Goal: Task Accomplishment & Management: Manage account settings

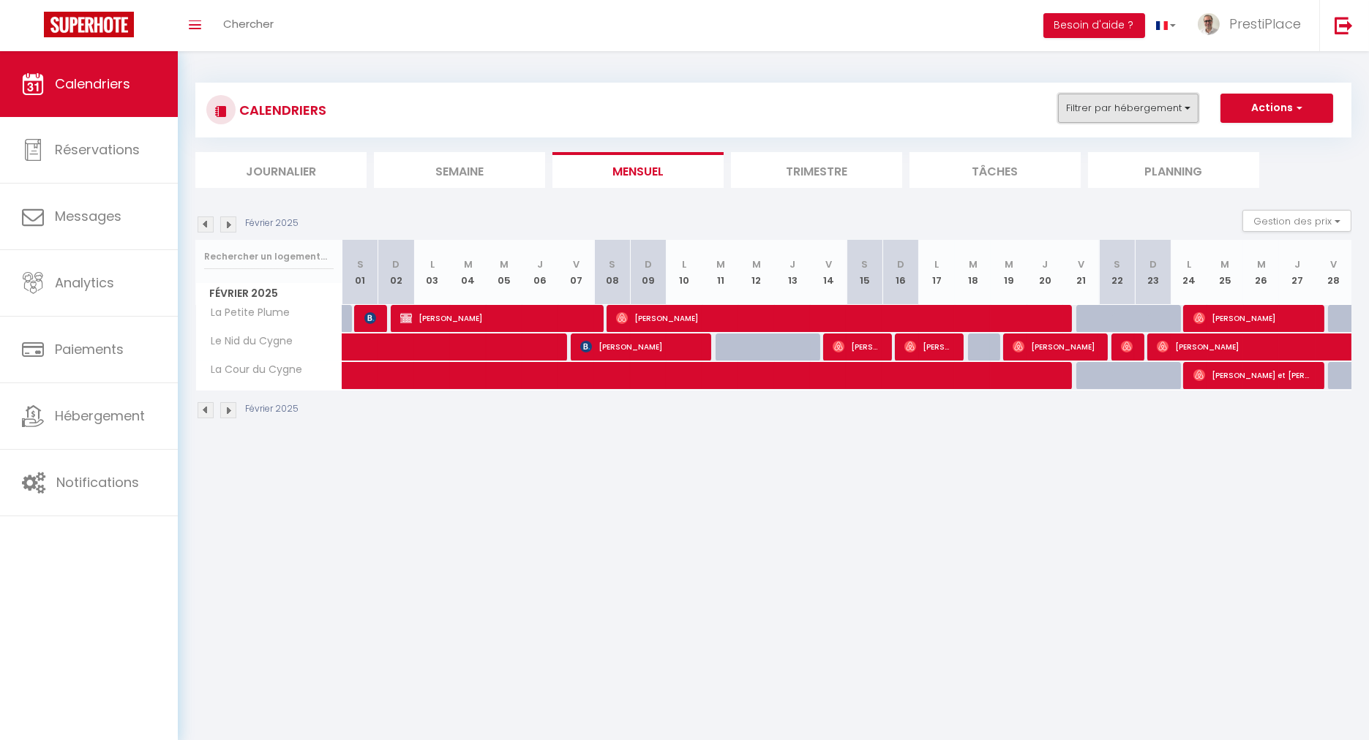
click at [1159, 113] on button "Filtrer par hébergement" at bounding box center [1128, 108] width 140 height 29
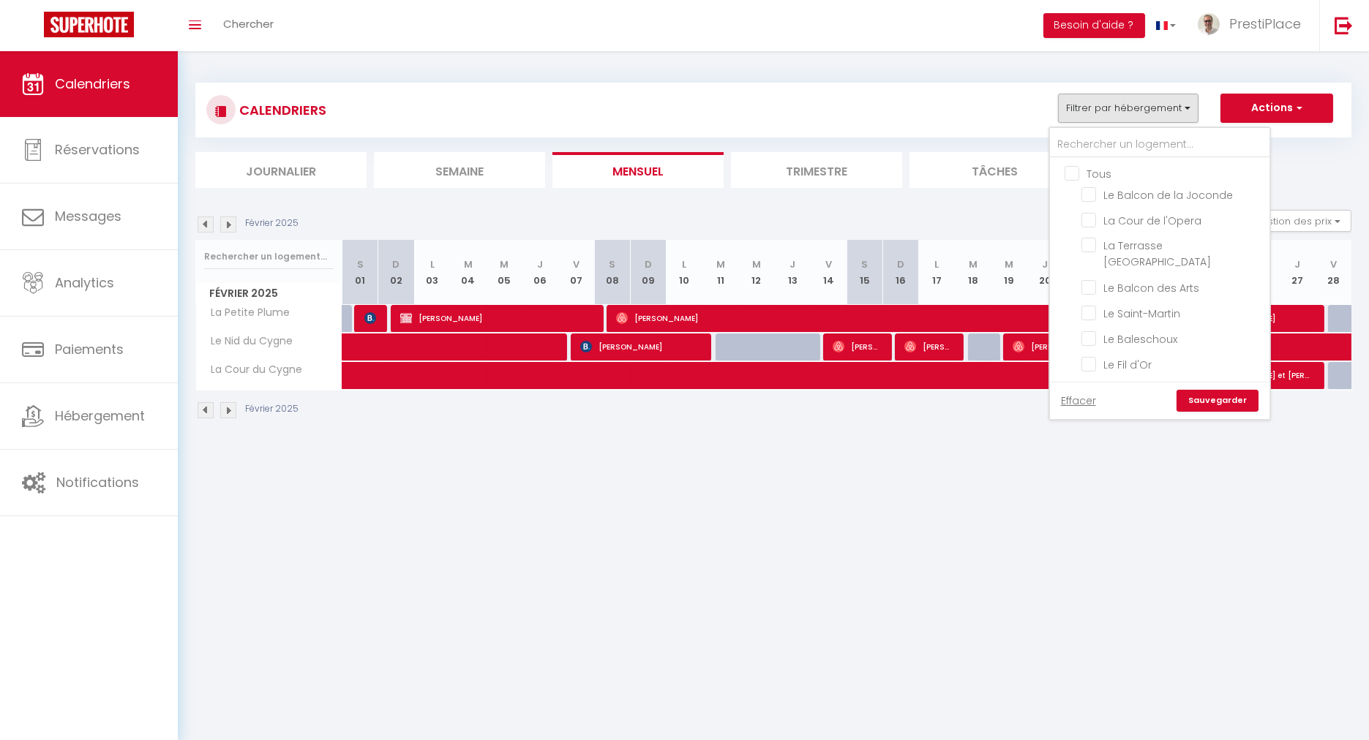
click at [1066, 173] on ul "Tous Le Balcon de la Joconde La Cour de l'Opera La Terrasse [GEOGRAPHIC_DATA] L…" at bounding box center [1159, 451] width 219 height 587
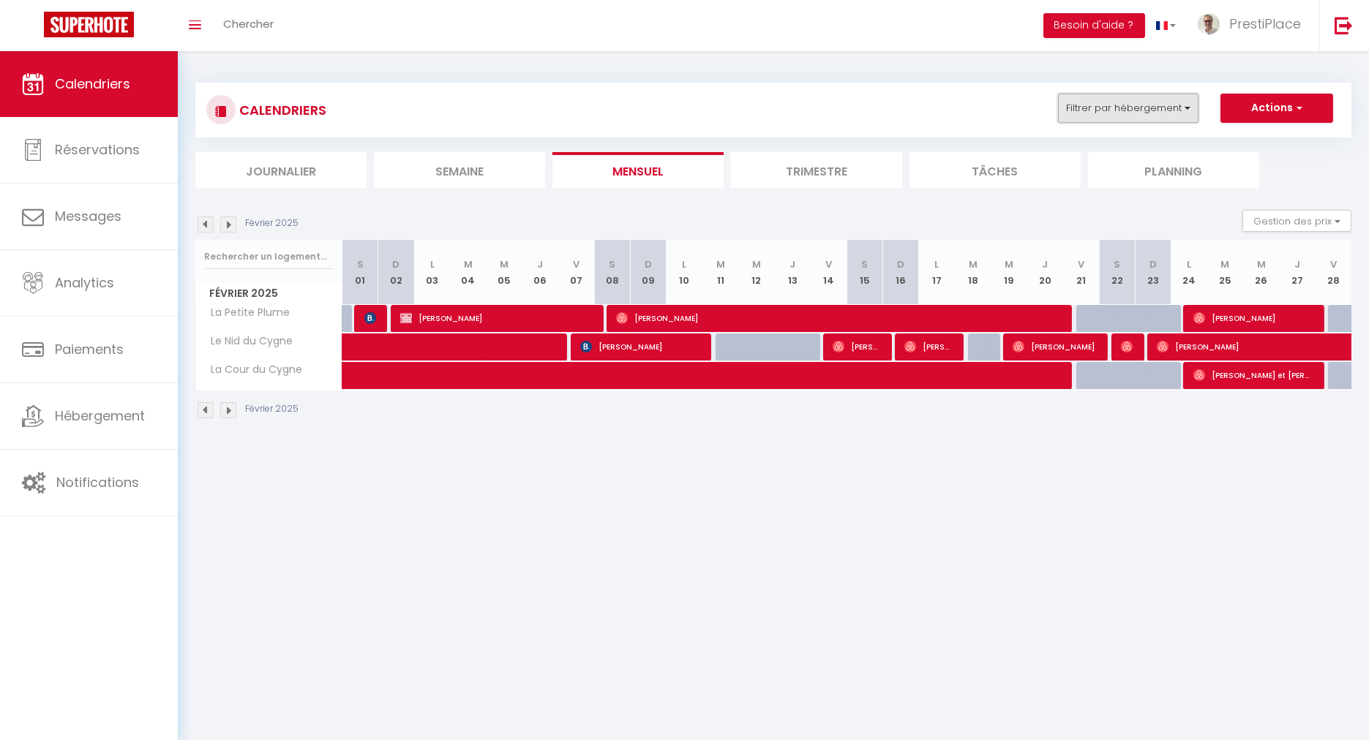
click at [1095, 94] on button "Filtrer par hébergement" at bounding box center [1128, 108] width 140 height 29
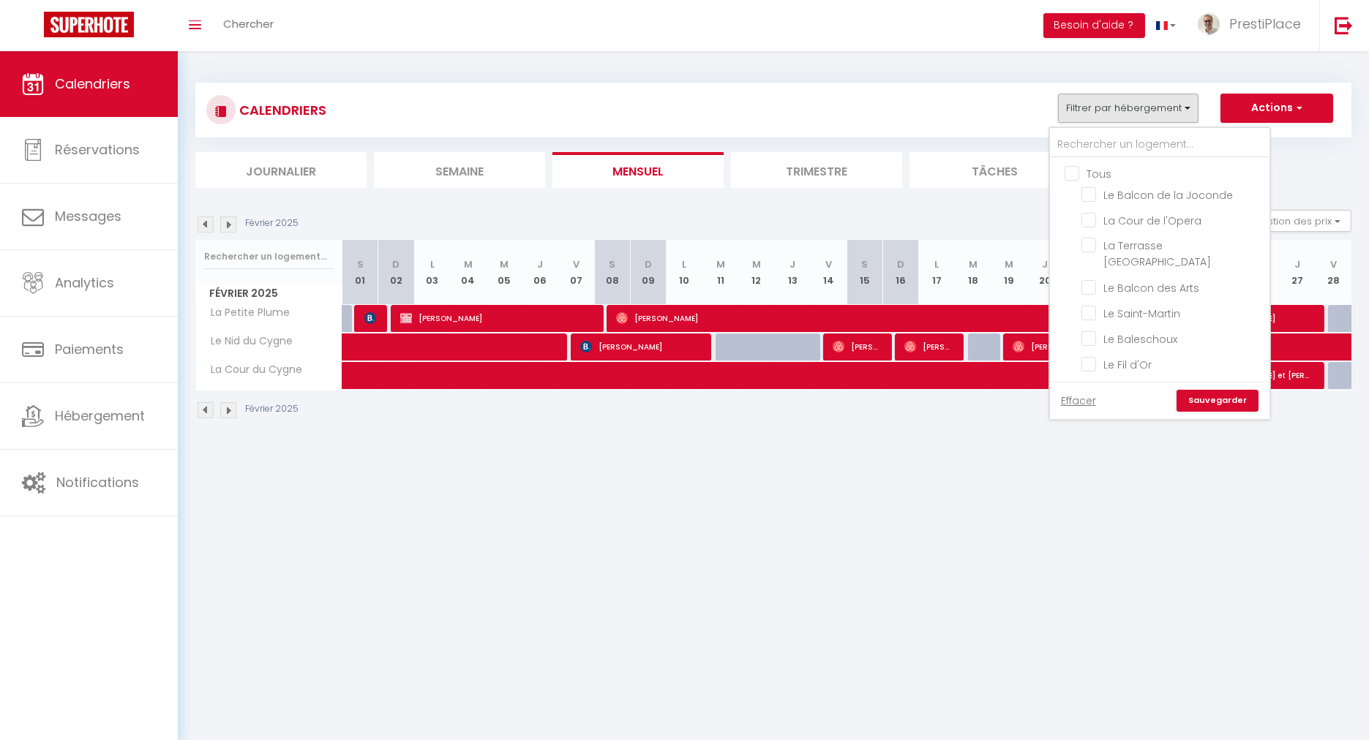
click at [1074, 171] on input "Tous" at bounding box center [1173, 172] width 219 height 15
checkbox input "true"
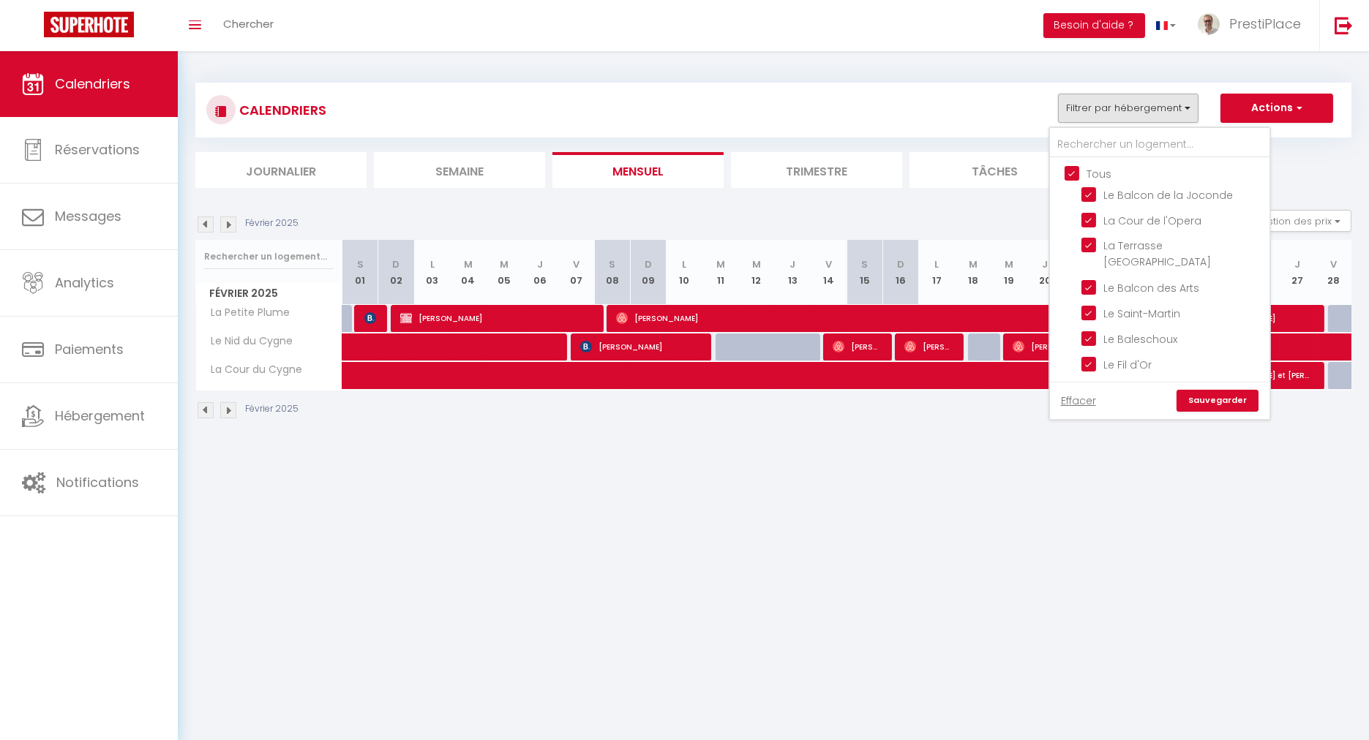
checkbox input "true"
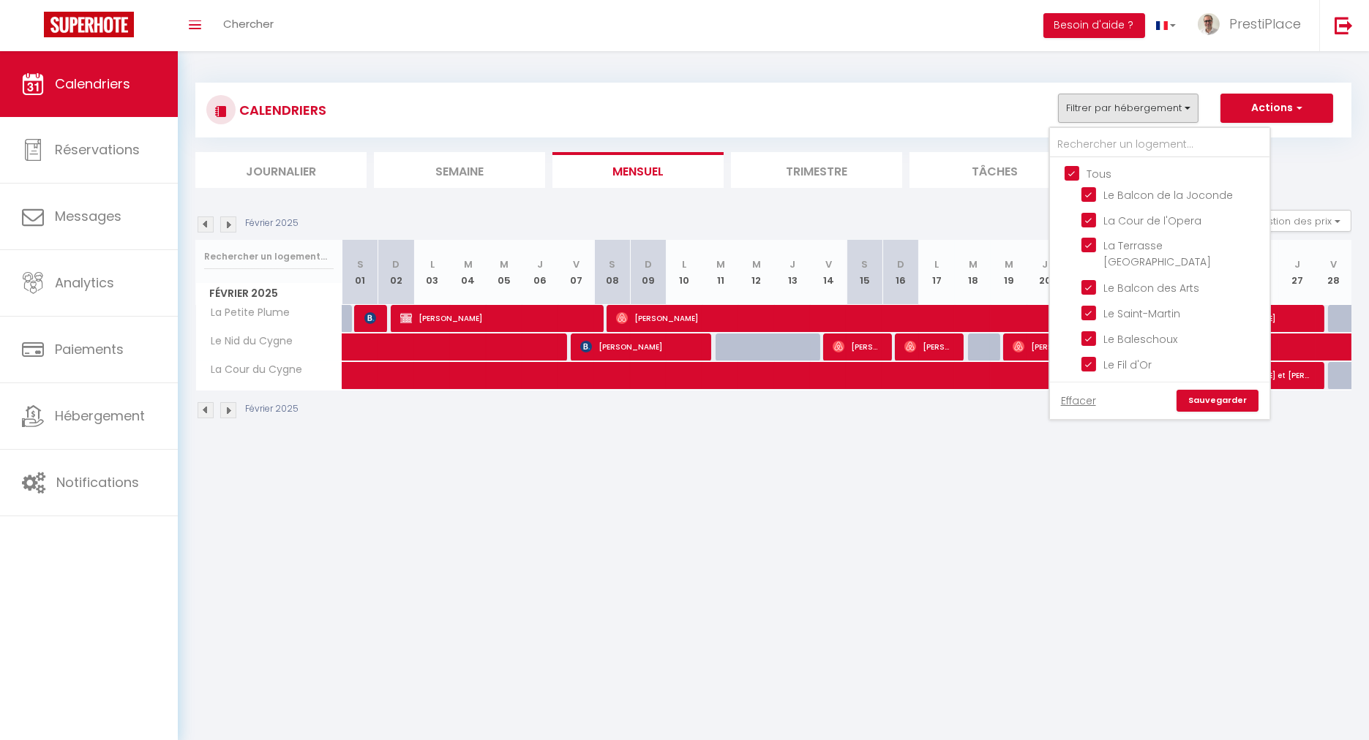
checkbox input "true"
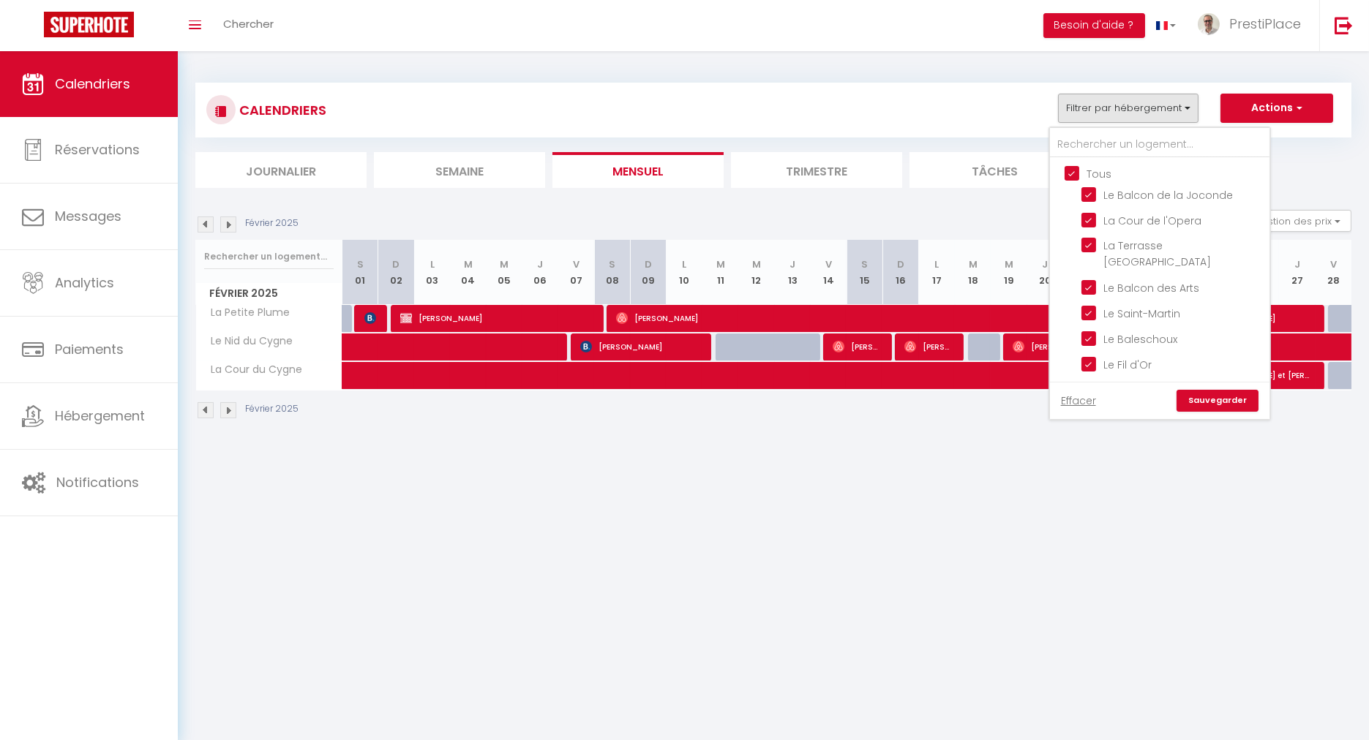
checkbox input "true"
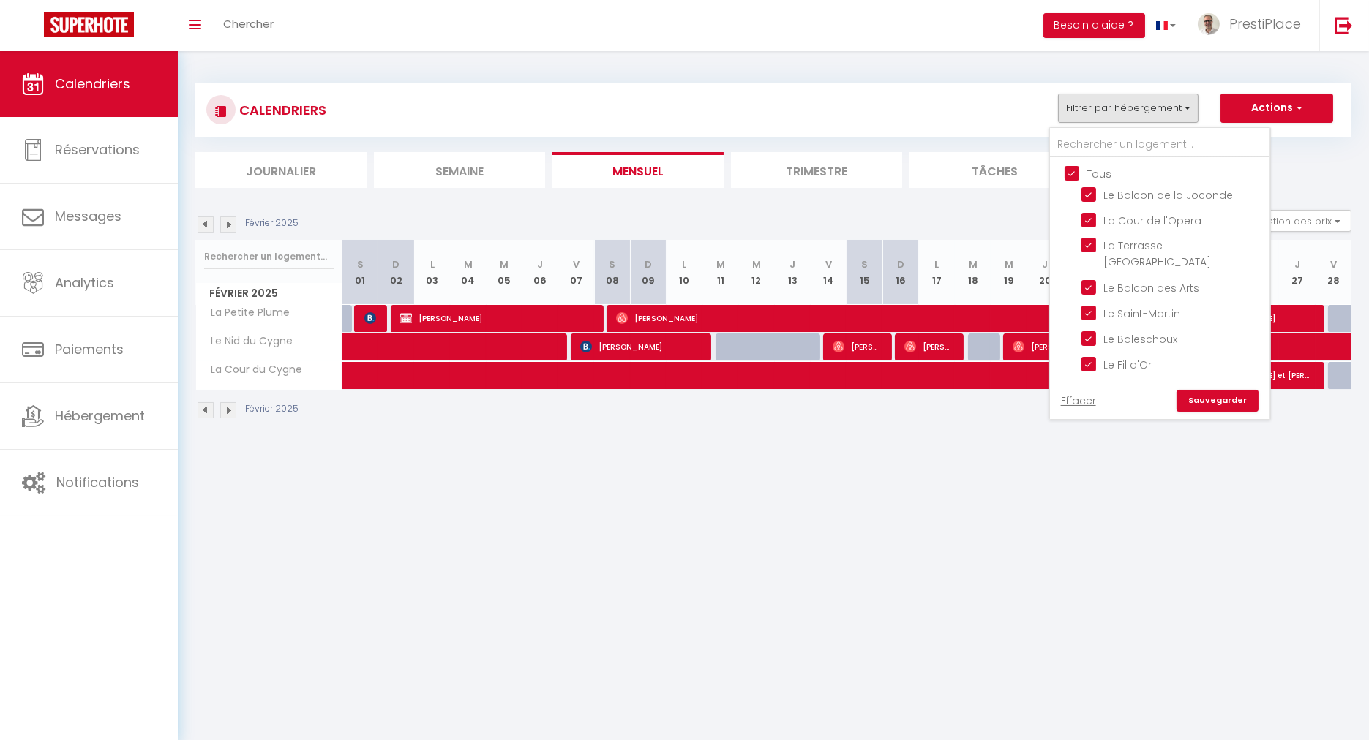
click at [1201, 405] on link "Sauvegarder" at bounding box center [1217, 401] width 82 height 22
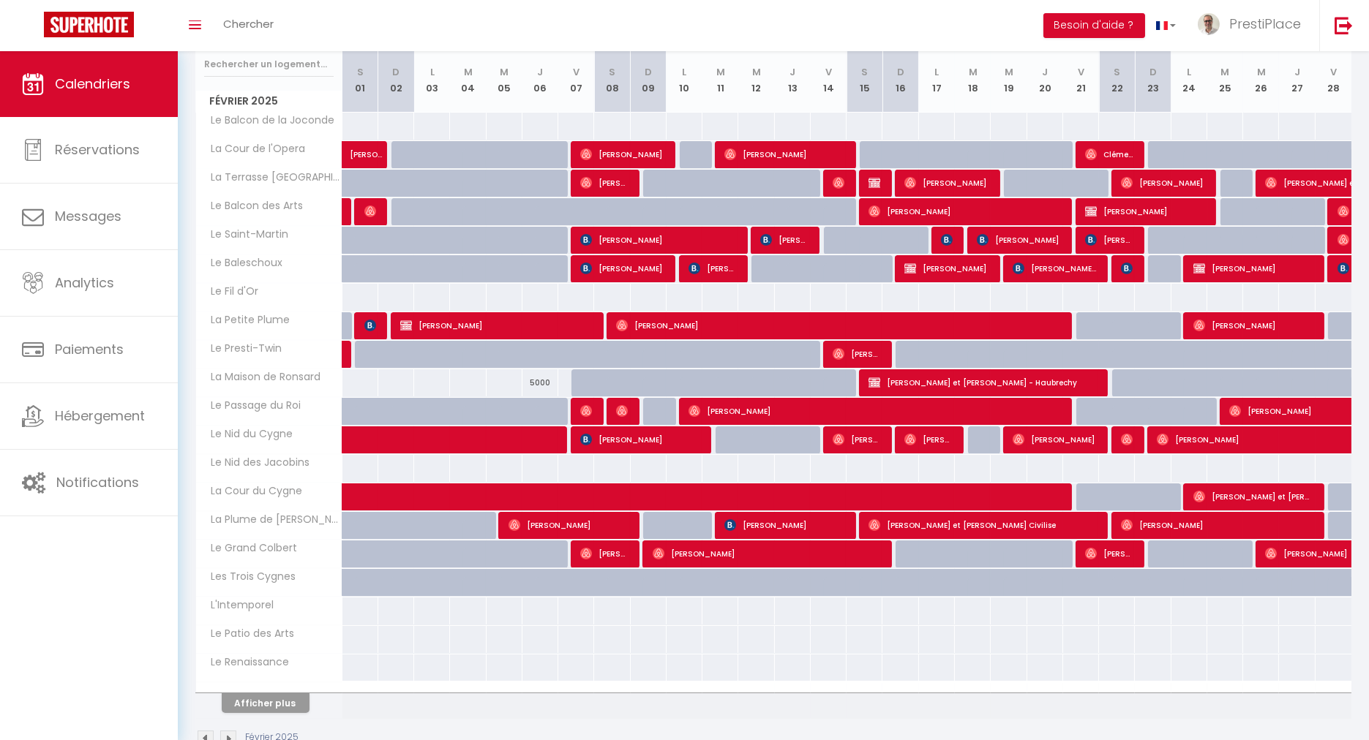
scroll to position [225, 0]
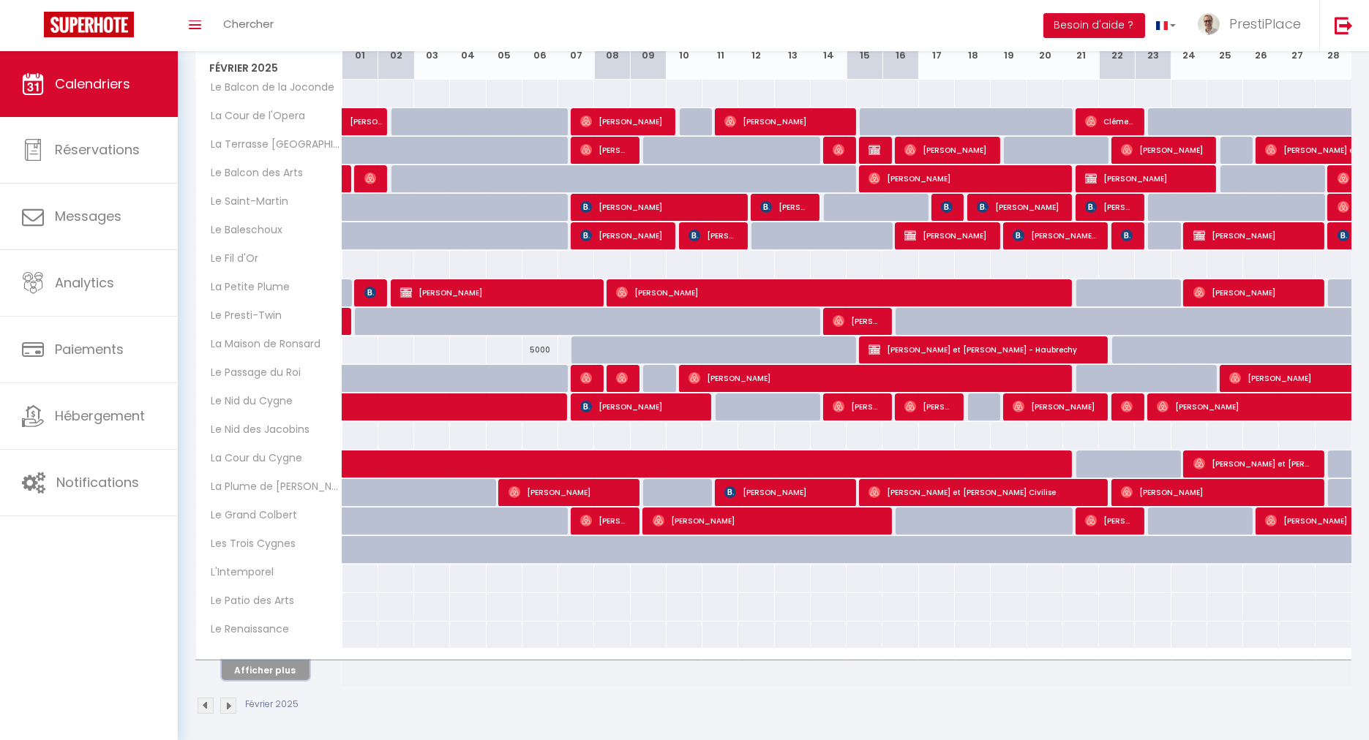
click at [255, 665] on button "Afficher plus" at bounding box center [266, 671] width 88 height 20
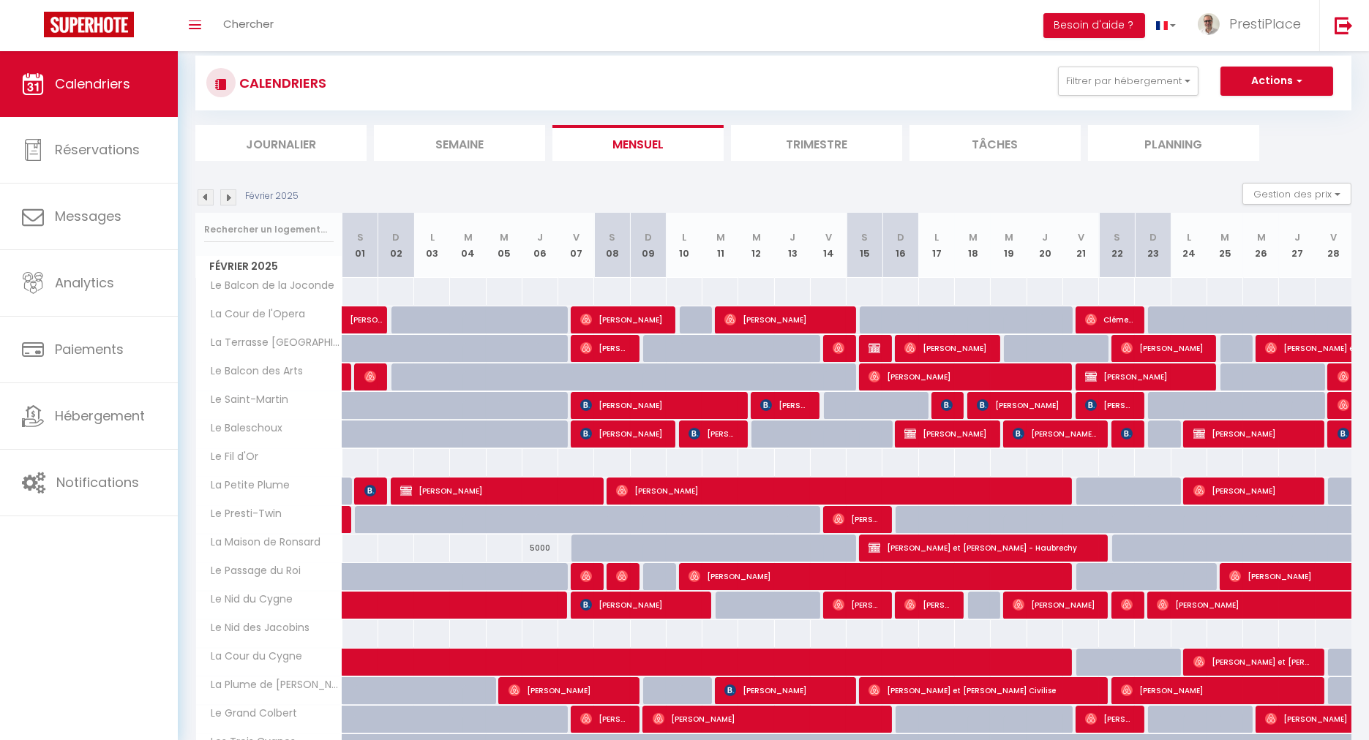
scroll to position [0, 0]
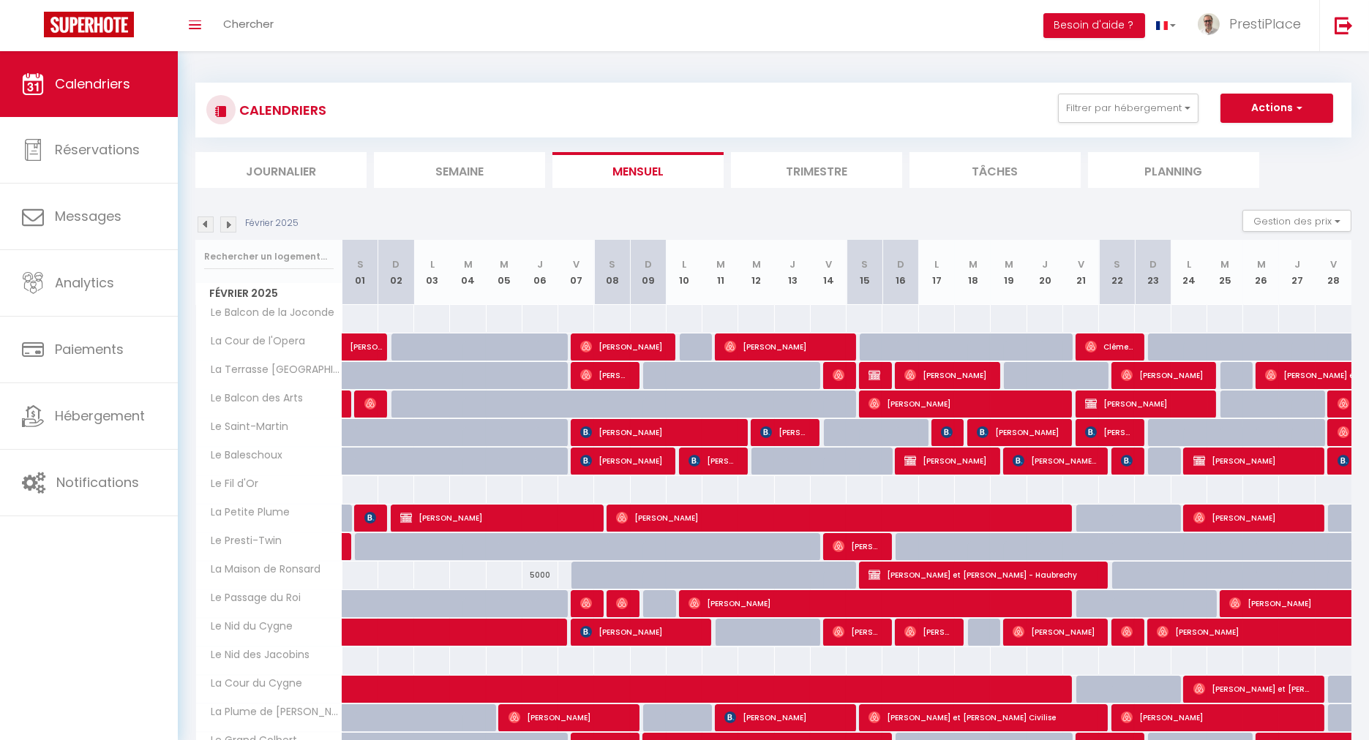
click at [223, 223] on img at bounding box center [228, 225] width 16 height 16
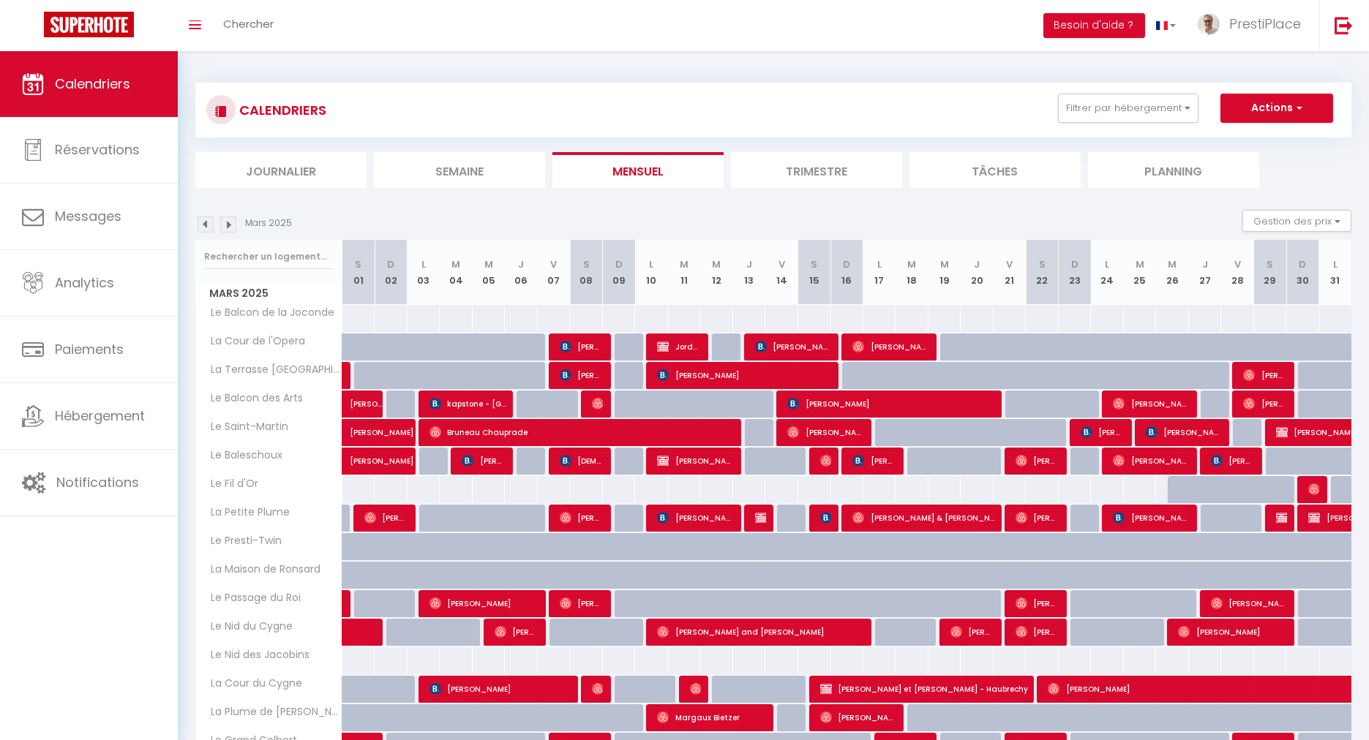
click at [224, 223] on img at bounding box center [228, 225] width 16 height 16
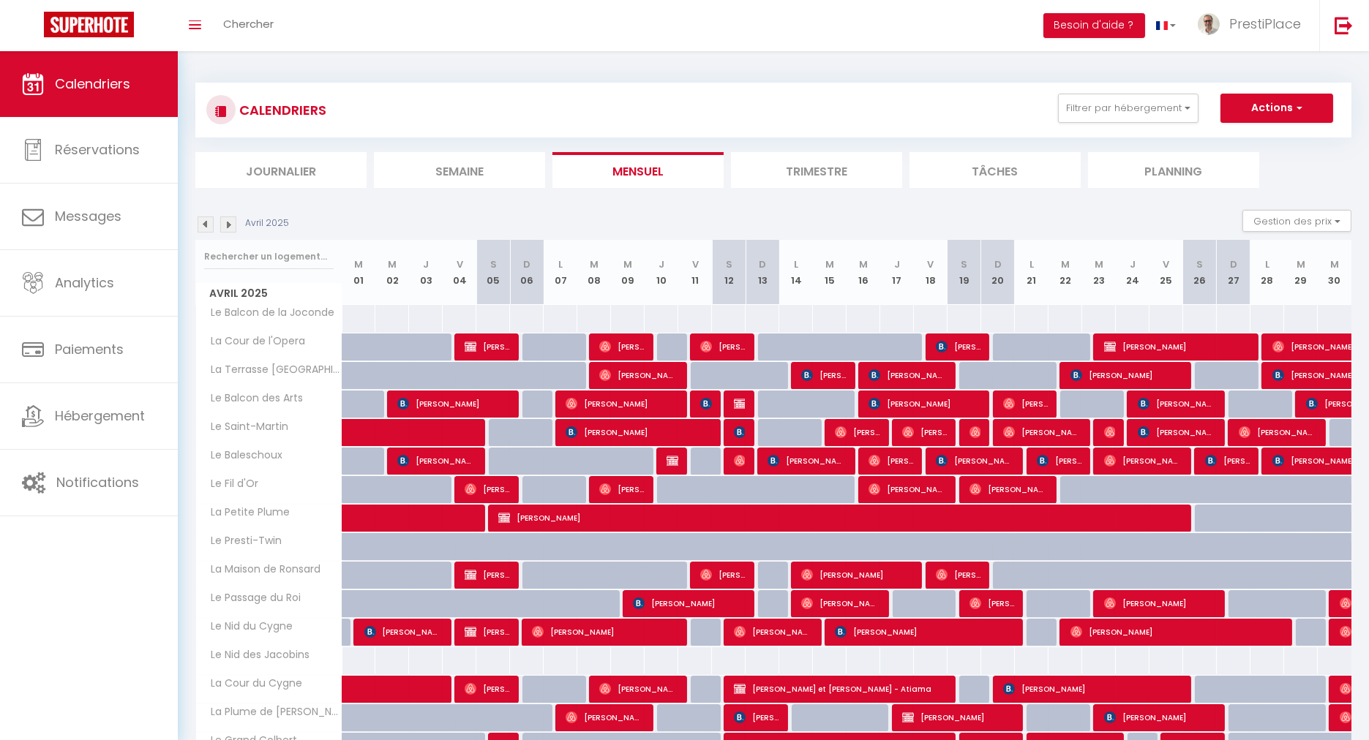
click at [224, 223] on img at bounding box center [228, 225] width 16 height 16
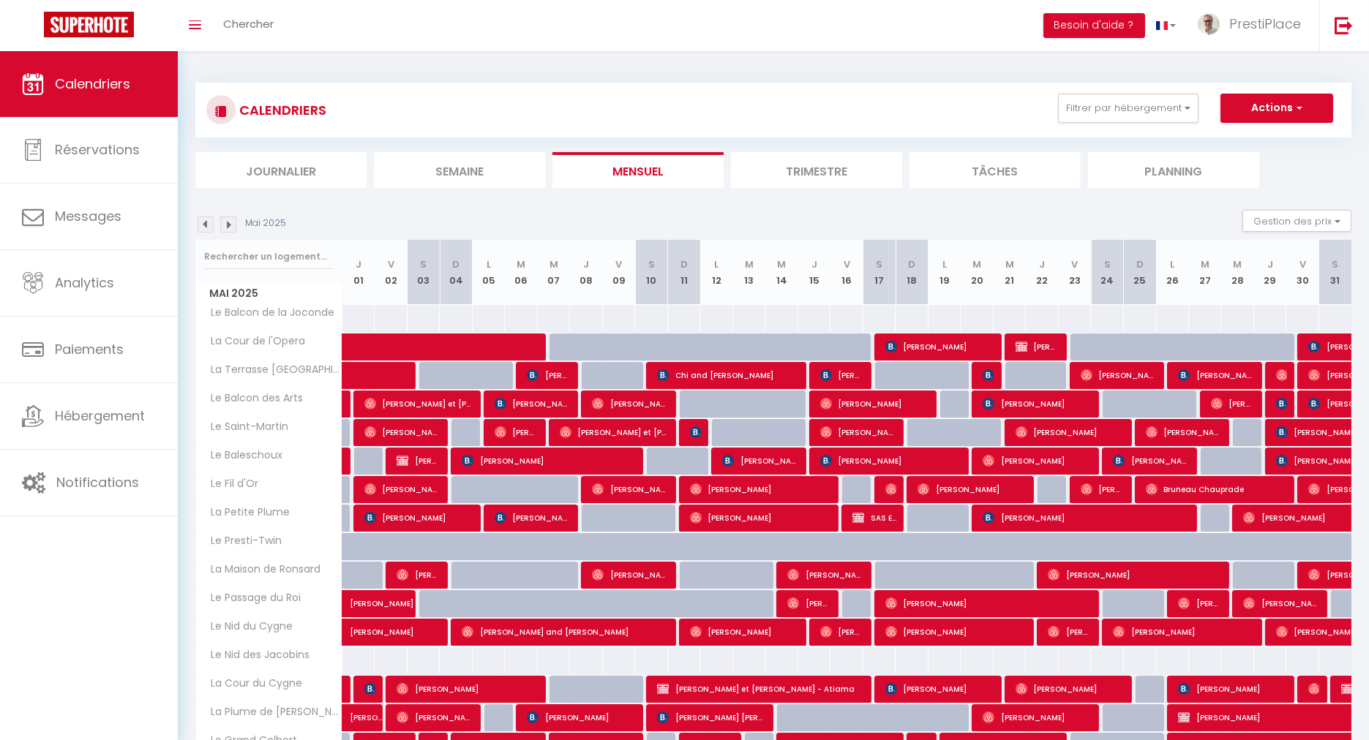
click at [224, 223] on img at bounding box center [228, 225] width 16 height 16
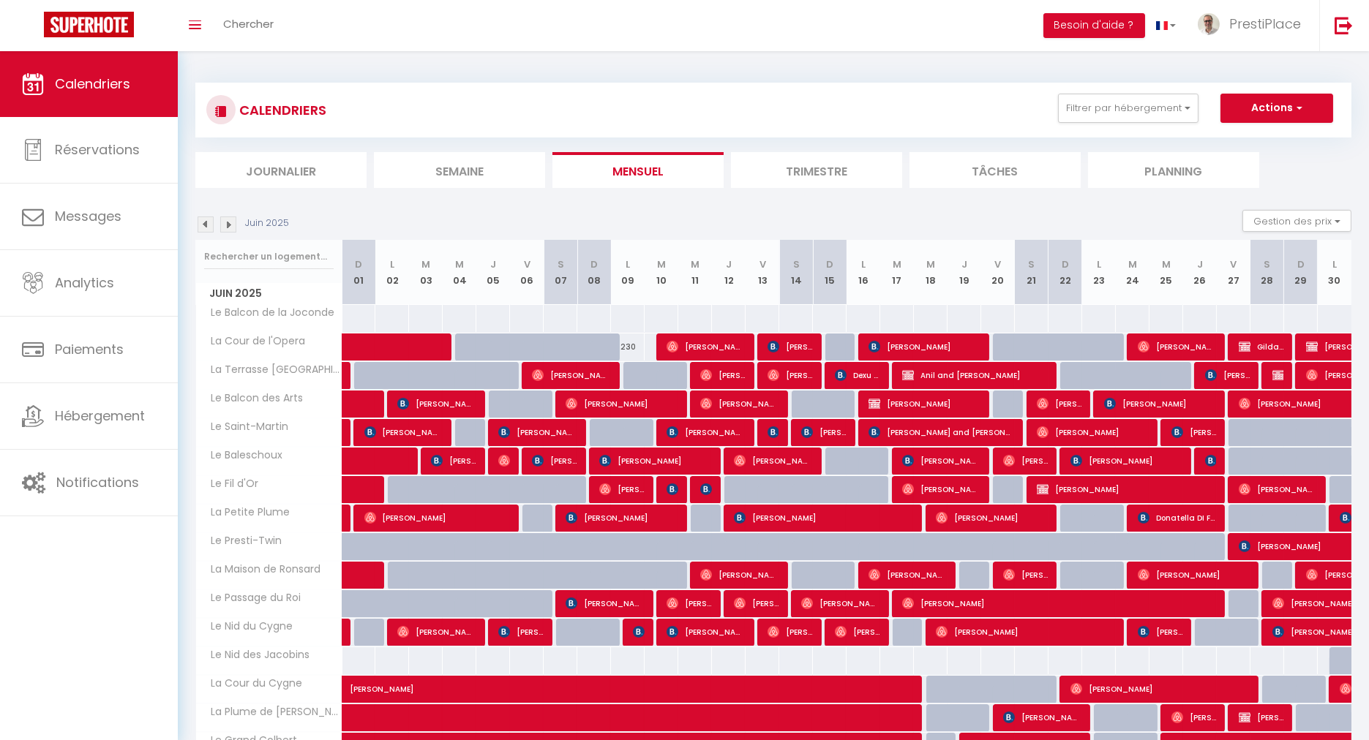
click at [224, 223] on img at bounding box center [228, 225] width 16 height 16
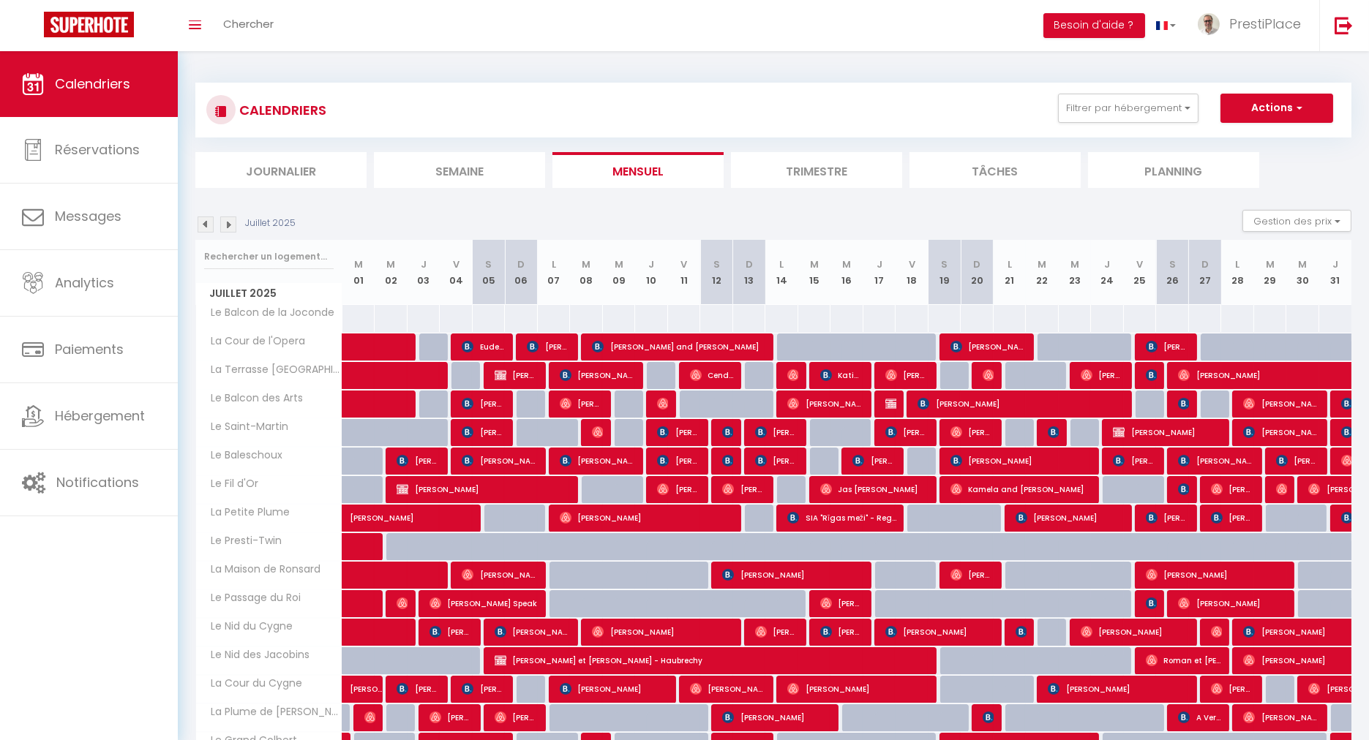
click at [224, 223] on img at bounding box center [228, 225] width 16 height 16
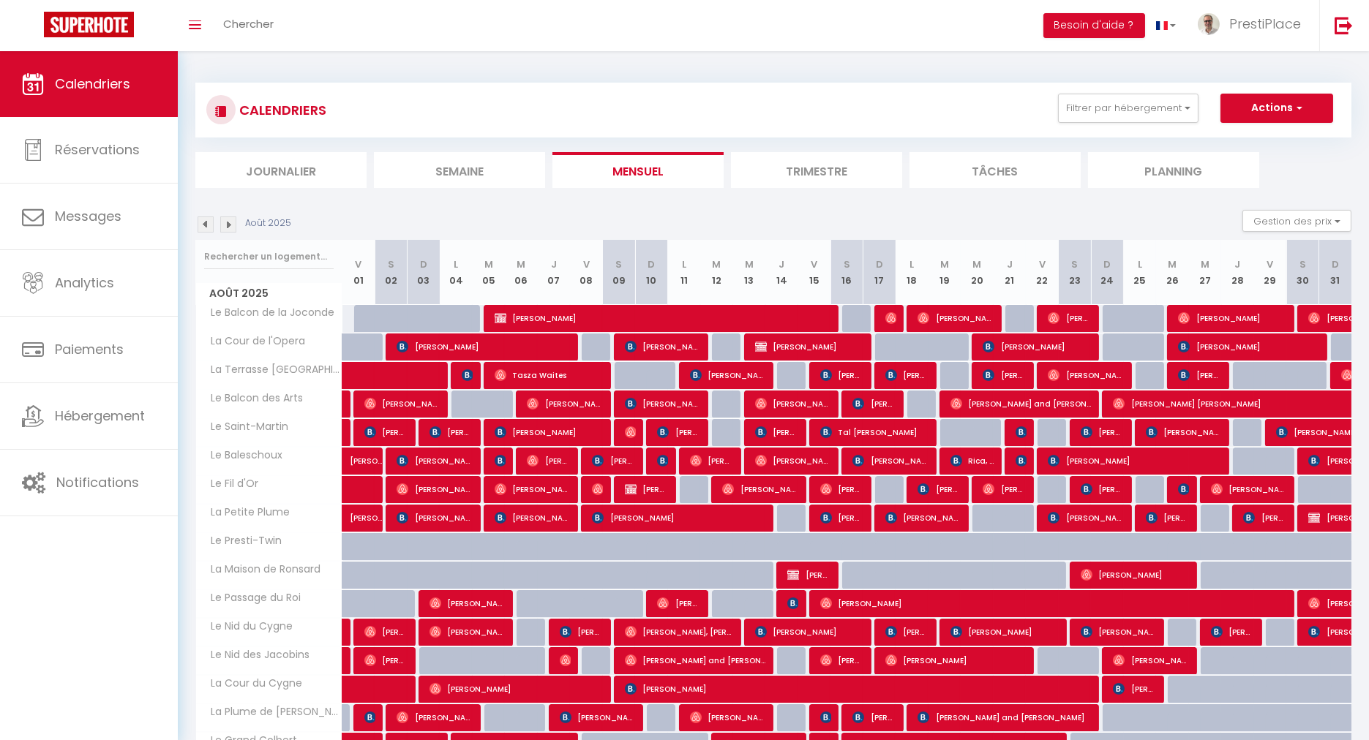
click at [224, 223] on img at bounding box center [228, 225] width 16 height 16
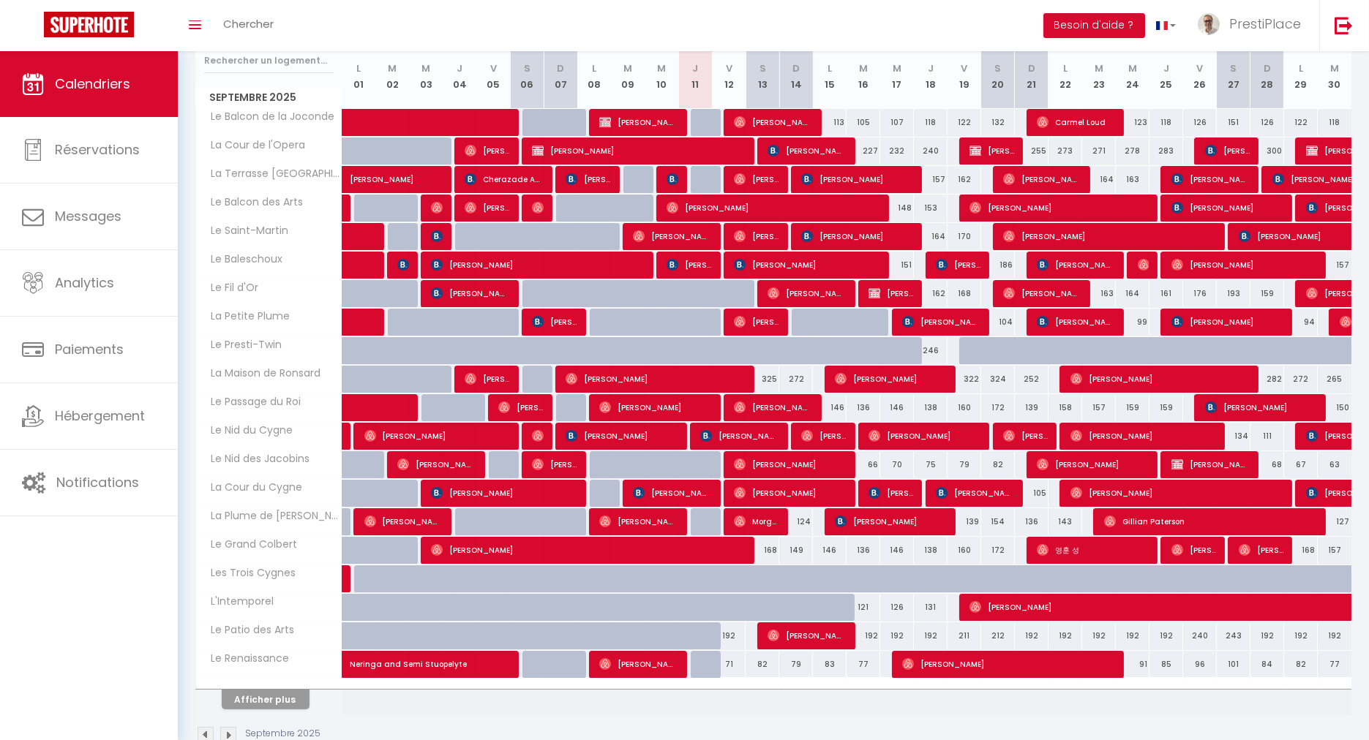
scroll to position [225, 0]
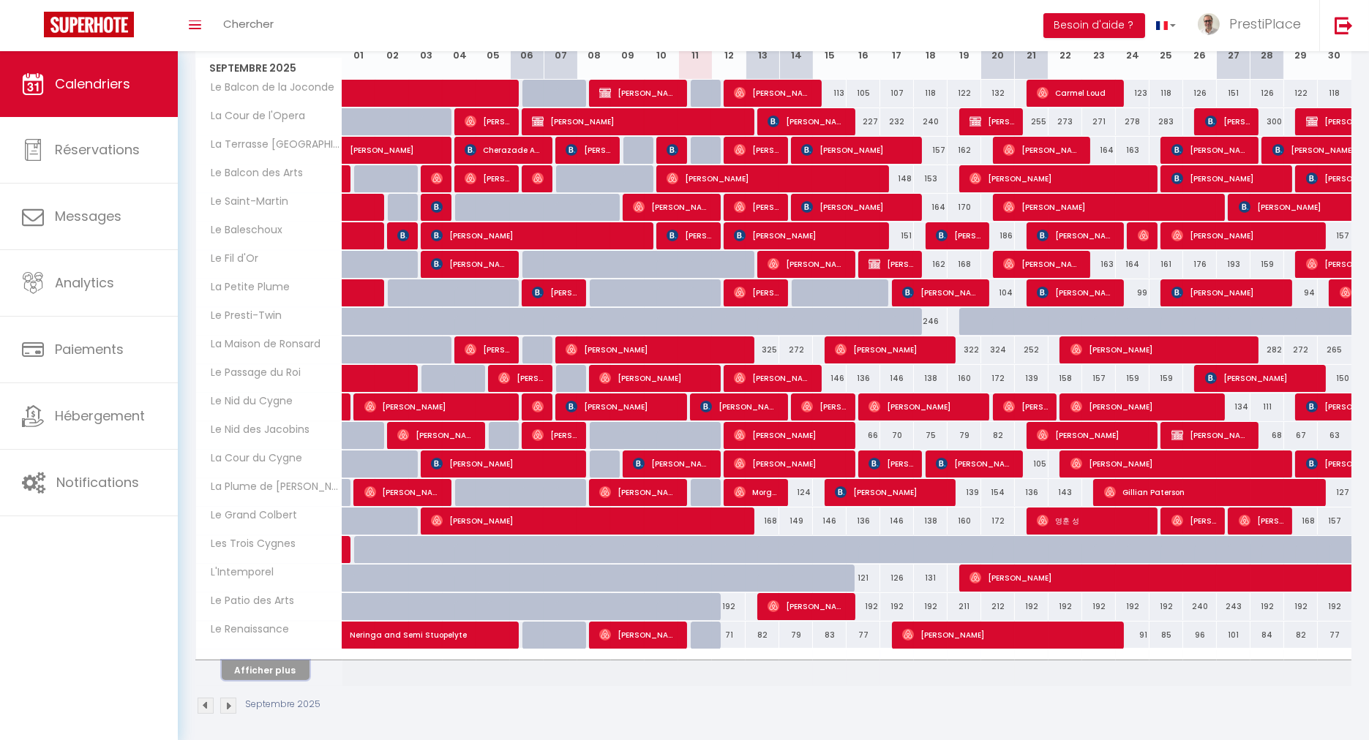
click at [259, 667] on button "Afficher plus" at bounding box center [266, 671] width 88 height 20
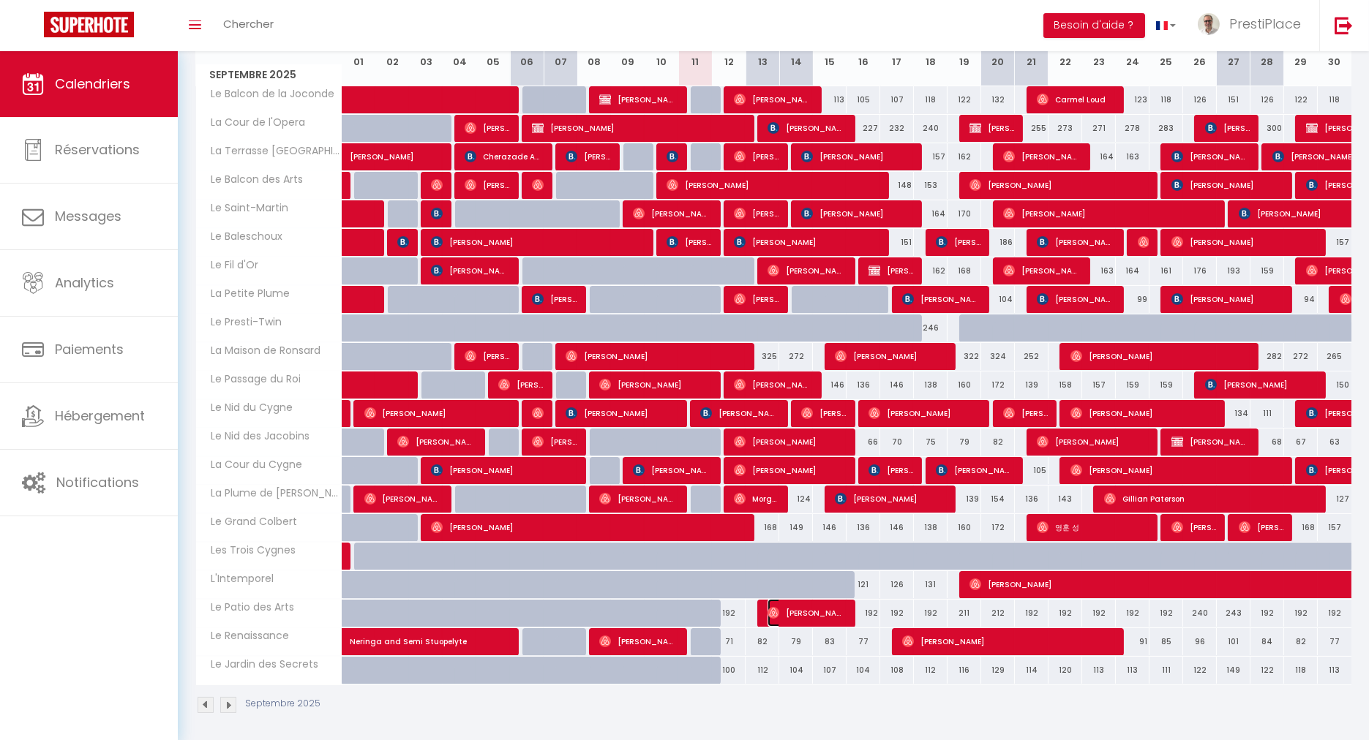
click at [822, 604] on span "[PERSON_NAME]" at bounding box center [806, 613] width 78 height 28
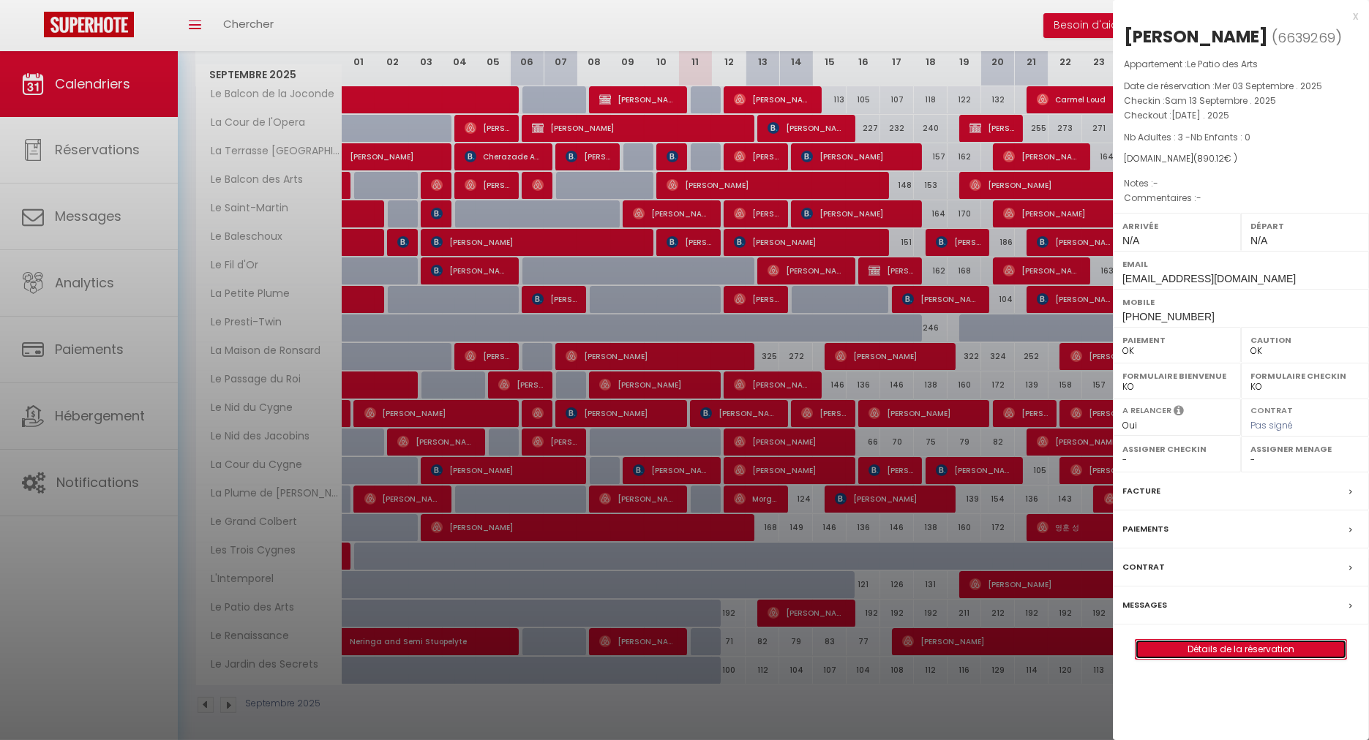
click at [1224, 644] on link "Détails de la réservation" at bounding box center [1240, 649] width 211 height 19
select select
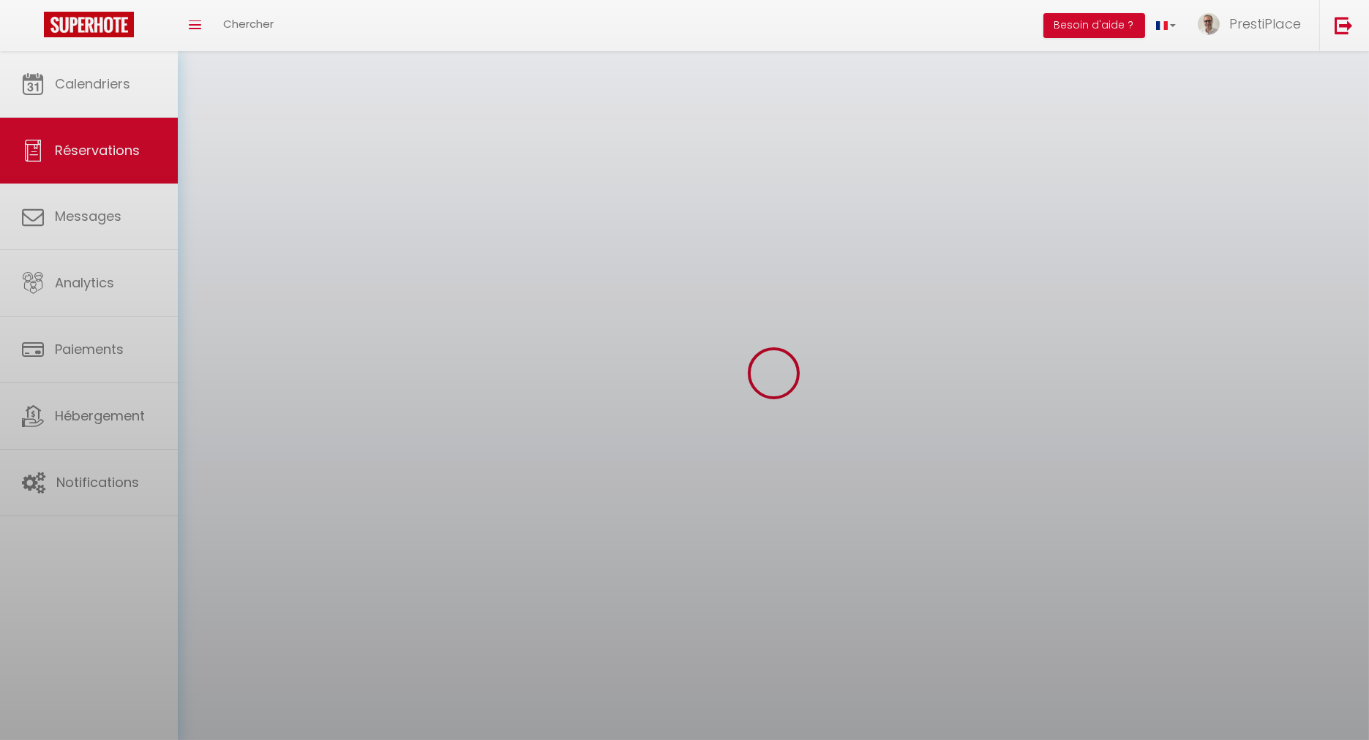
select select
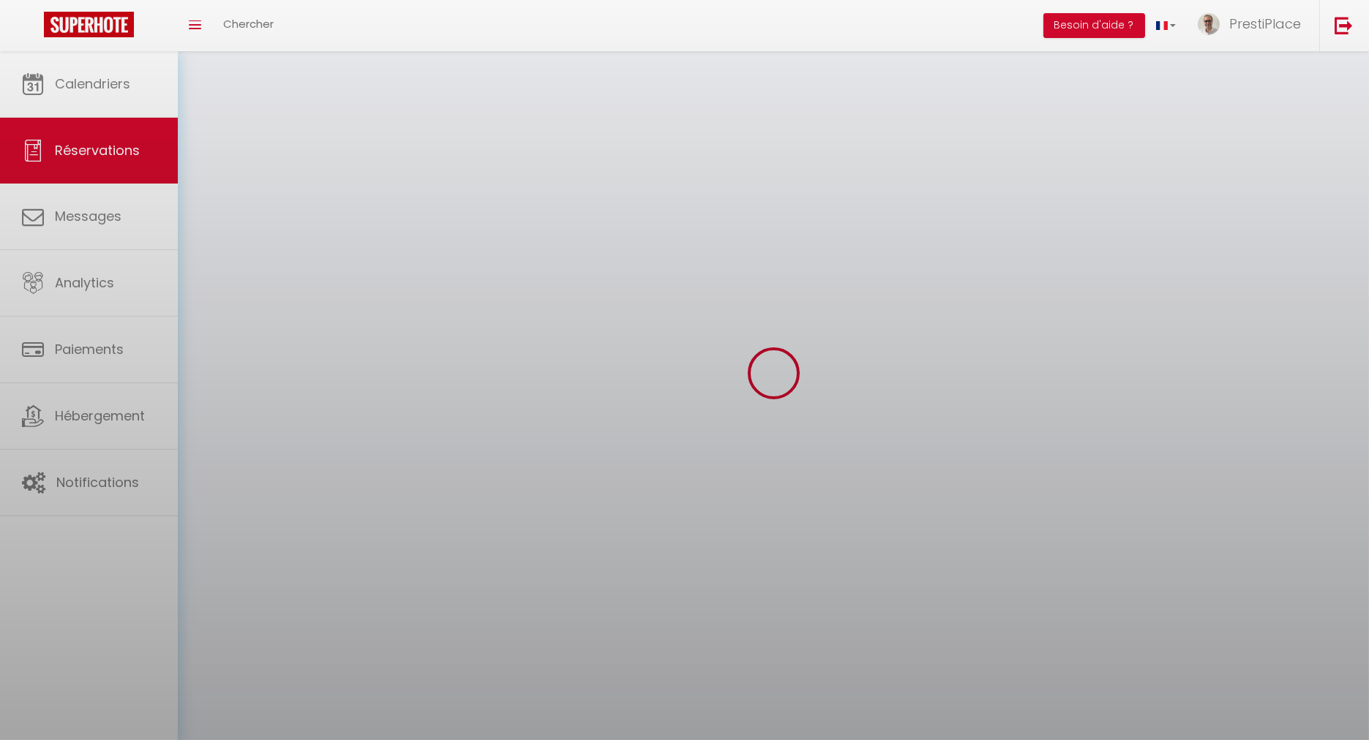
select select
checkbox input "false"
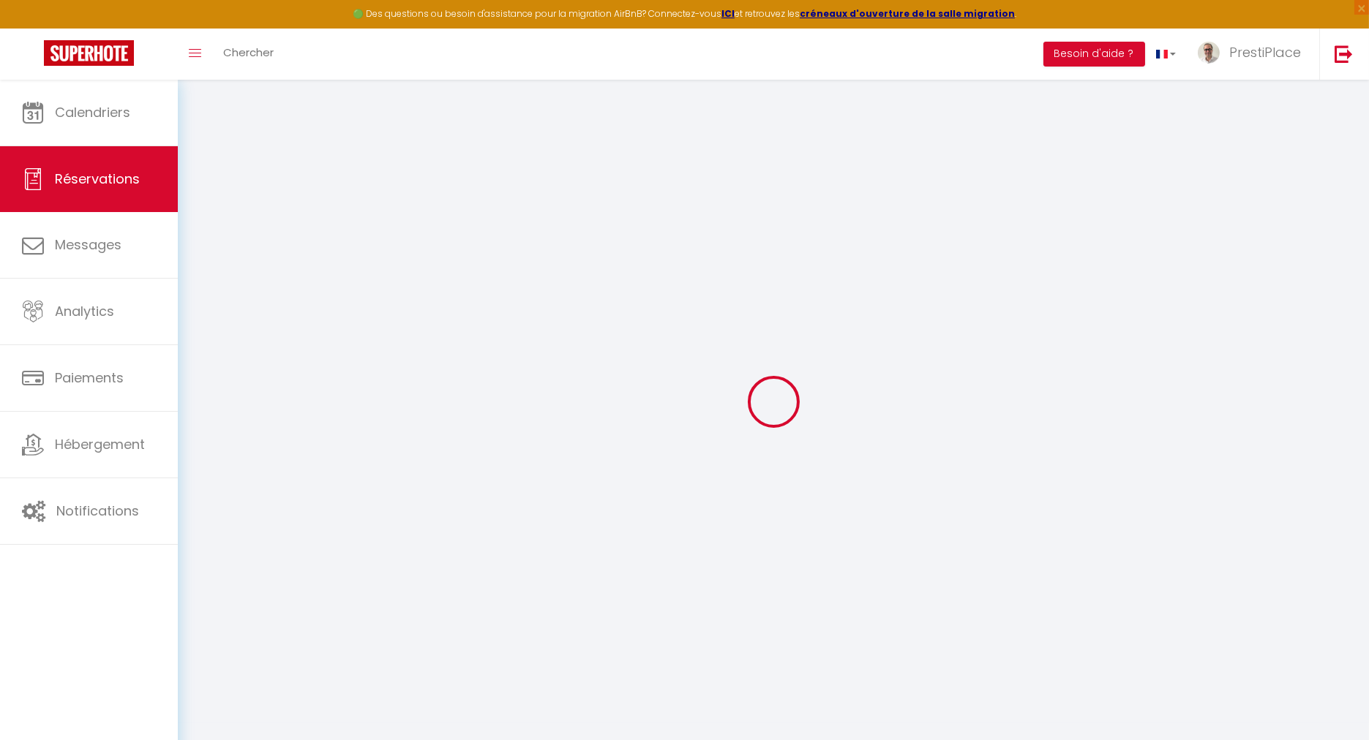
select select
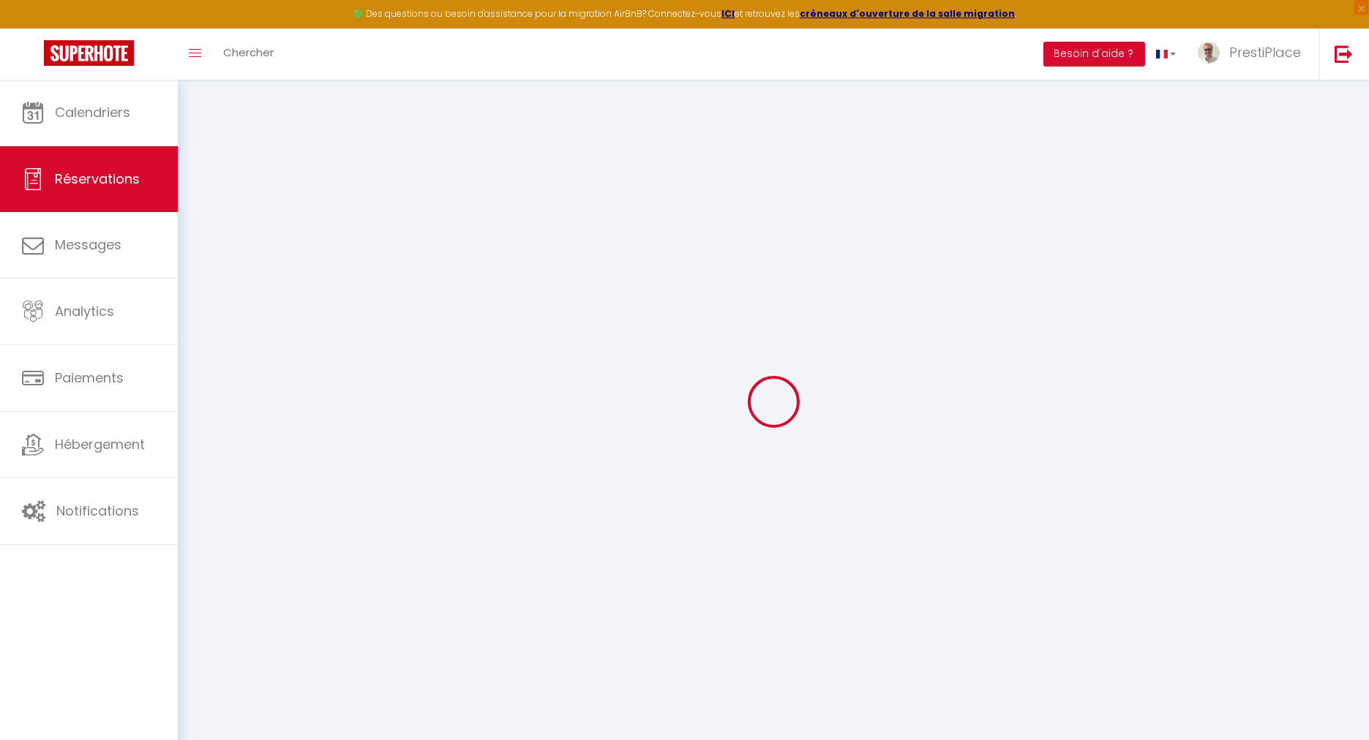
select select
checkbox input "false"
select select
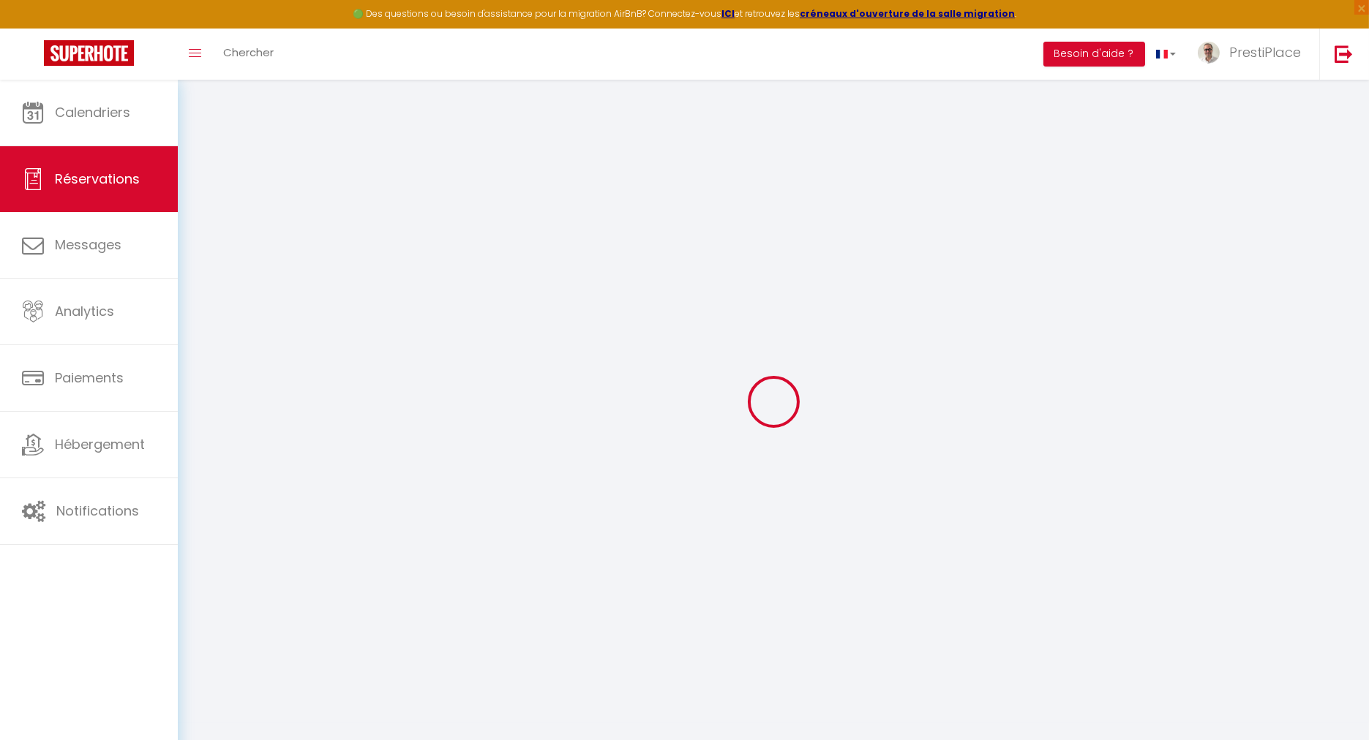
select select
checkbox input "false"
select select
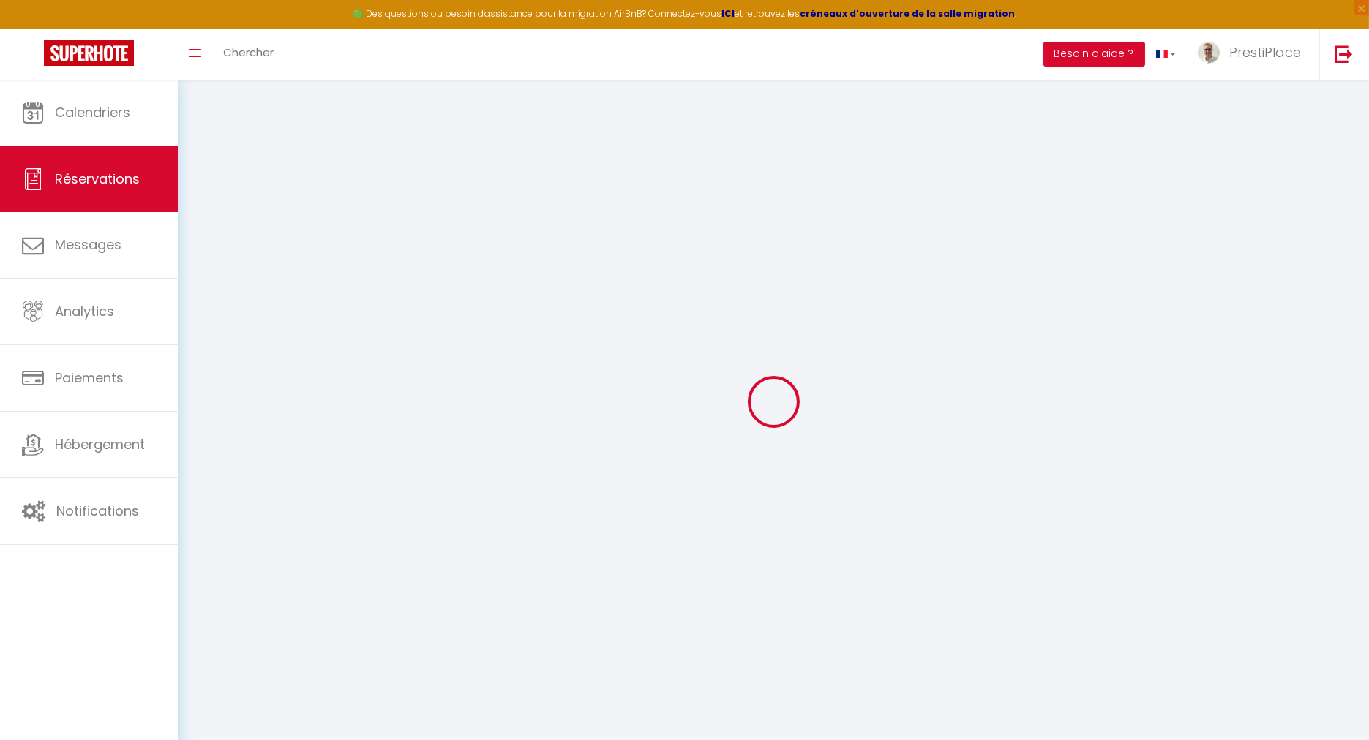
type input "[PERSON_NAME]"
type input "Lesaine"
type input "[EMAIL_ADDRESS][DOMAIN_NAME]"
type input "[PHONE_NUMBER]"
select select
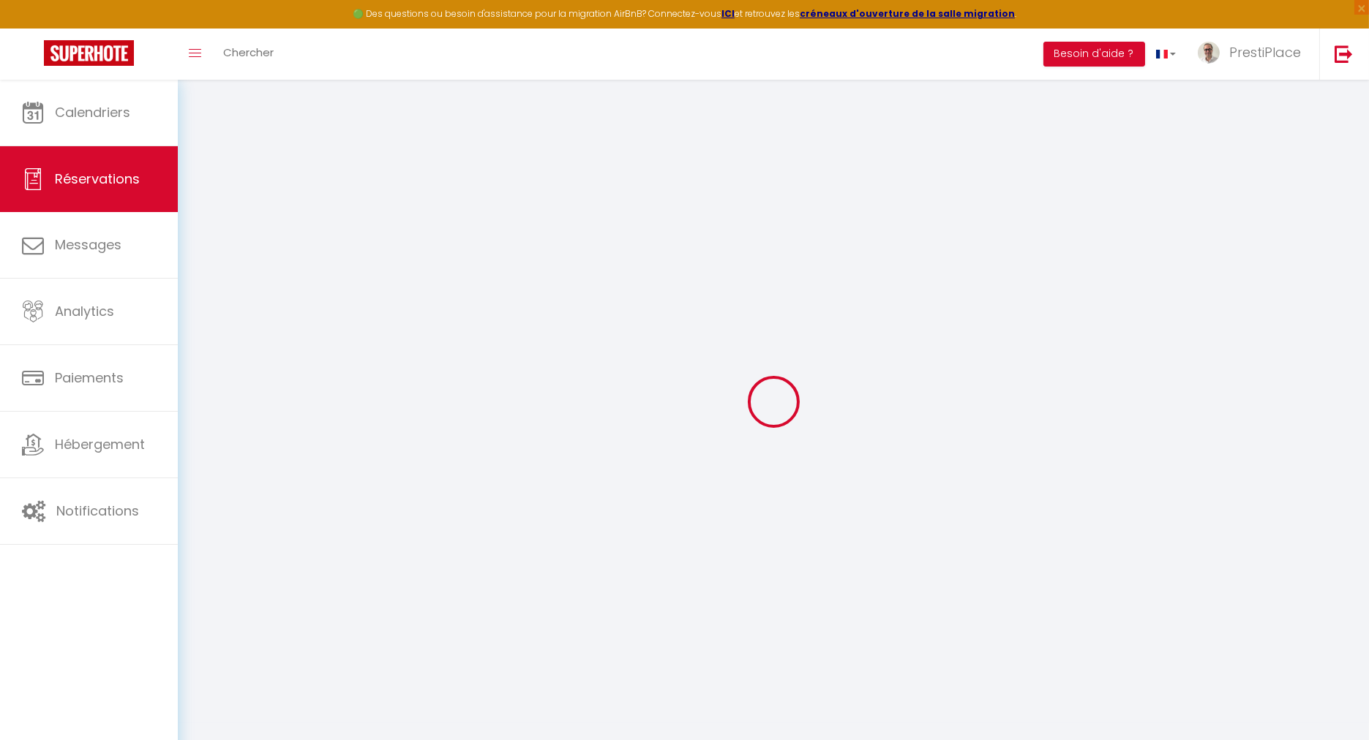
type input "157.66"
select select "62988"
select select "1"
select select
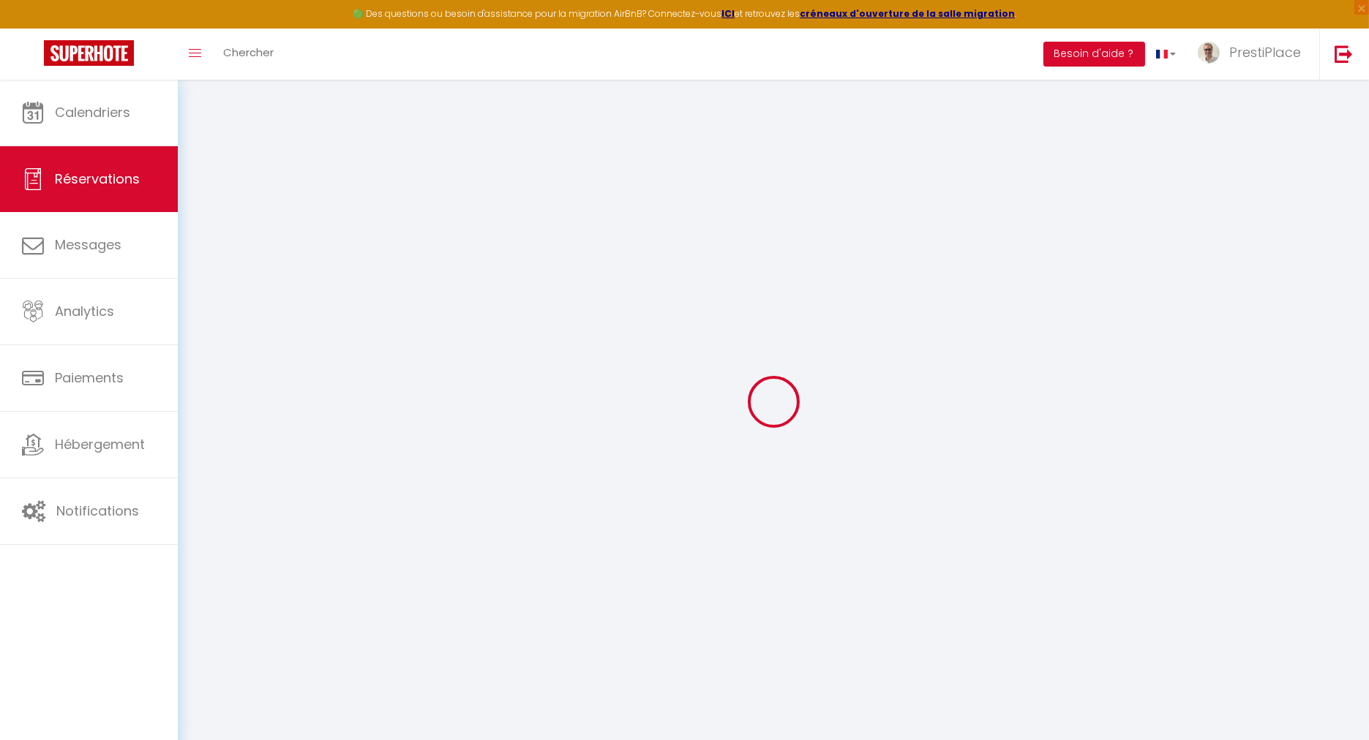
type input "3"
select select "12"
select select
type input "738"
checkbox input "false"
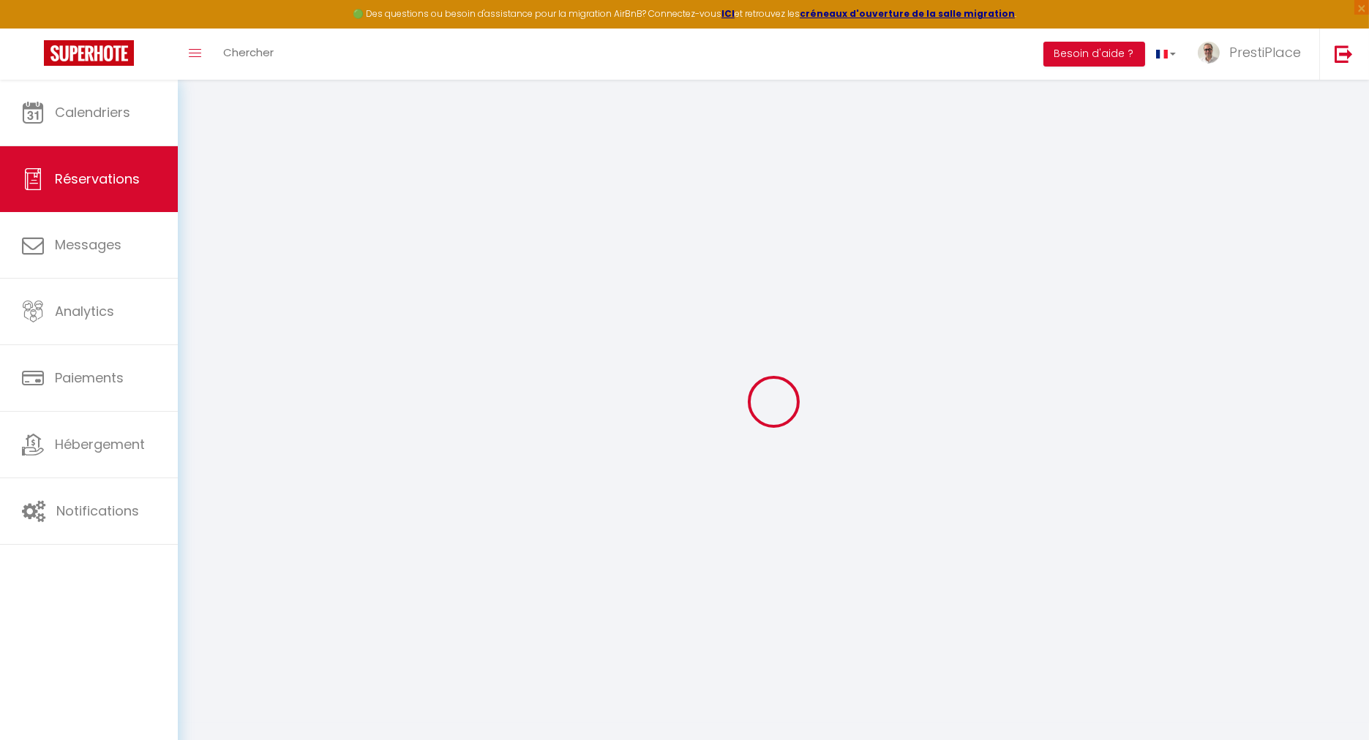
type input "0"
select select "1"
type input "0"
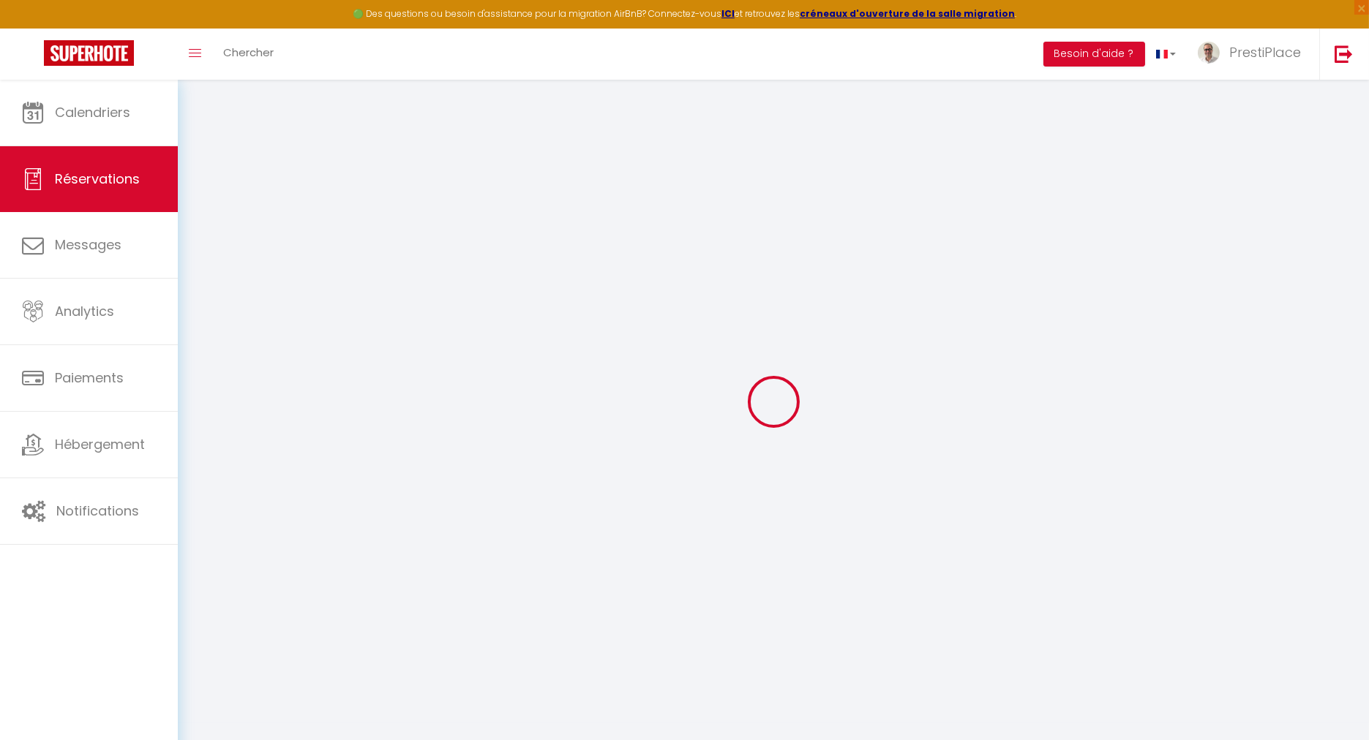
select select
select select "15"
checkbox input "false"
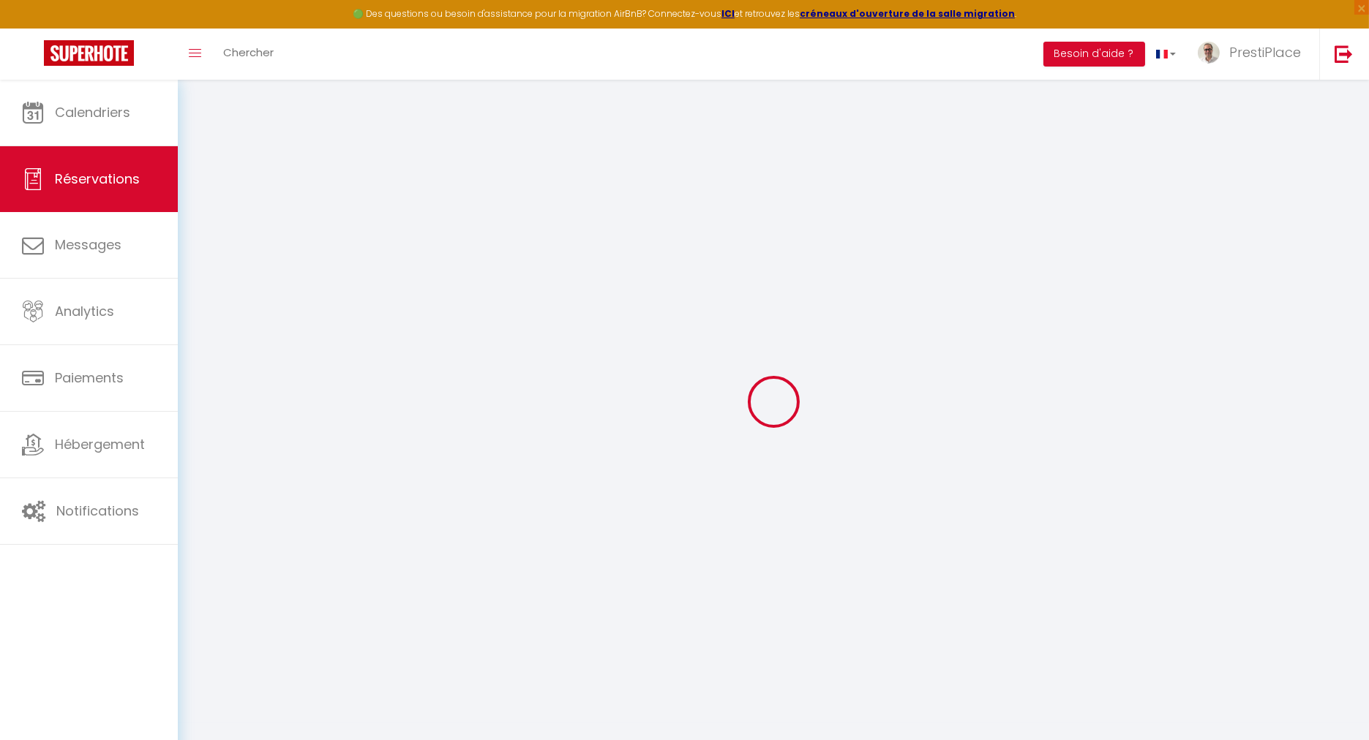
select select
checkbox input "false"
select select
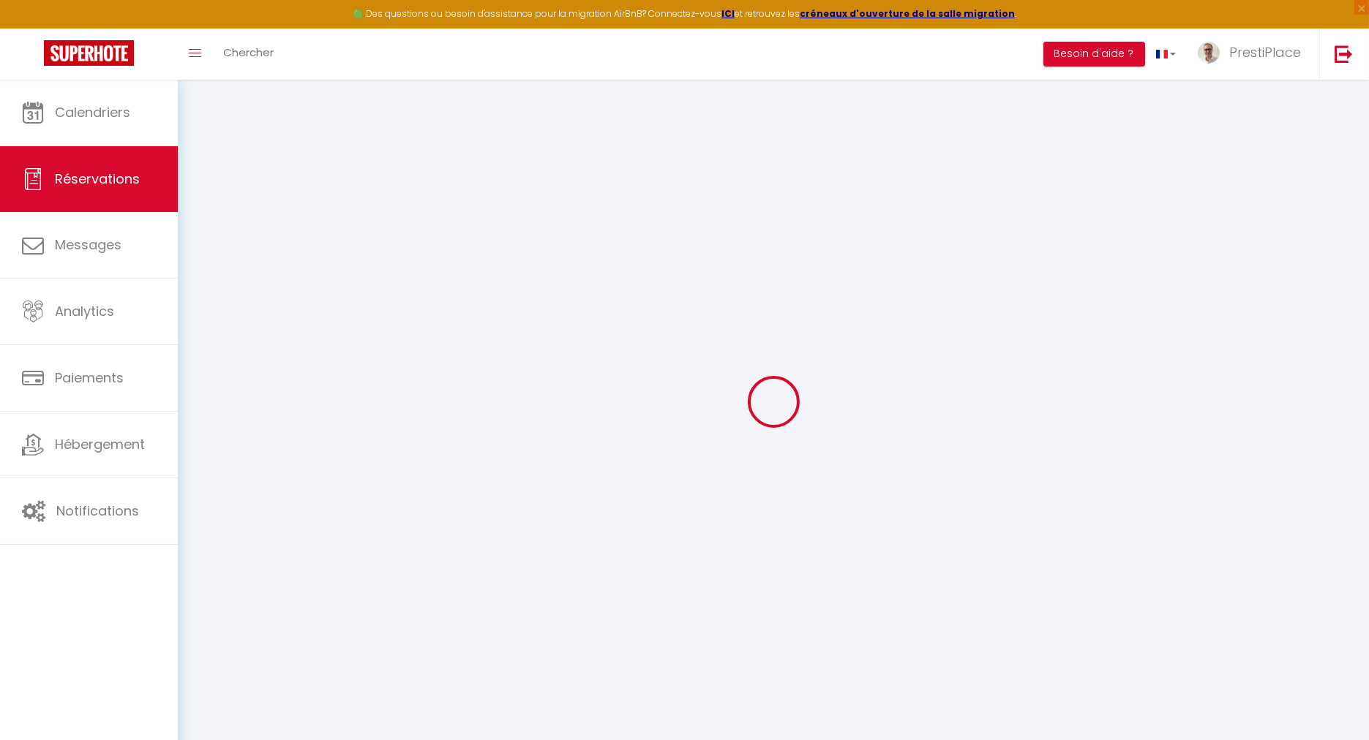
select select
checkbox input "false"
select select
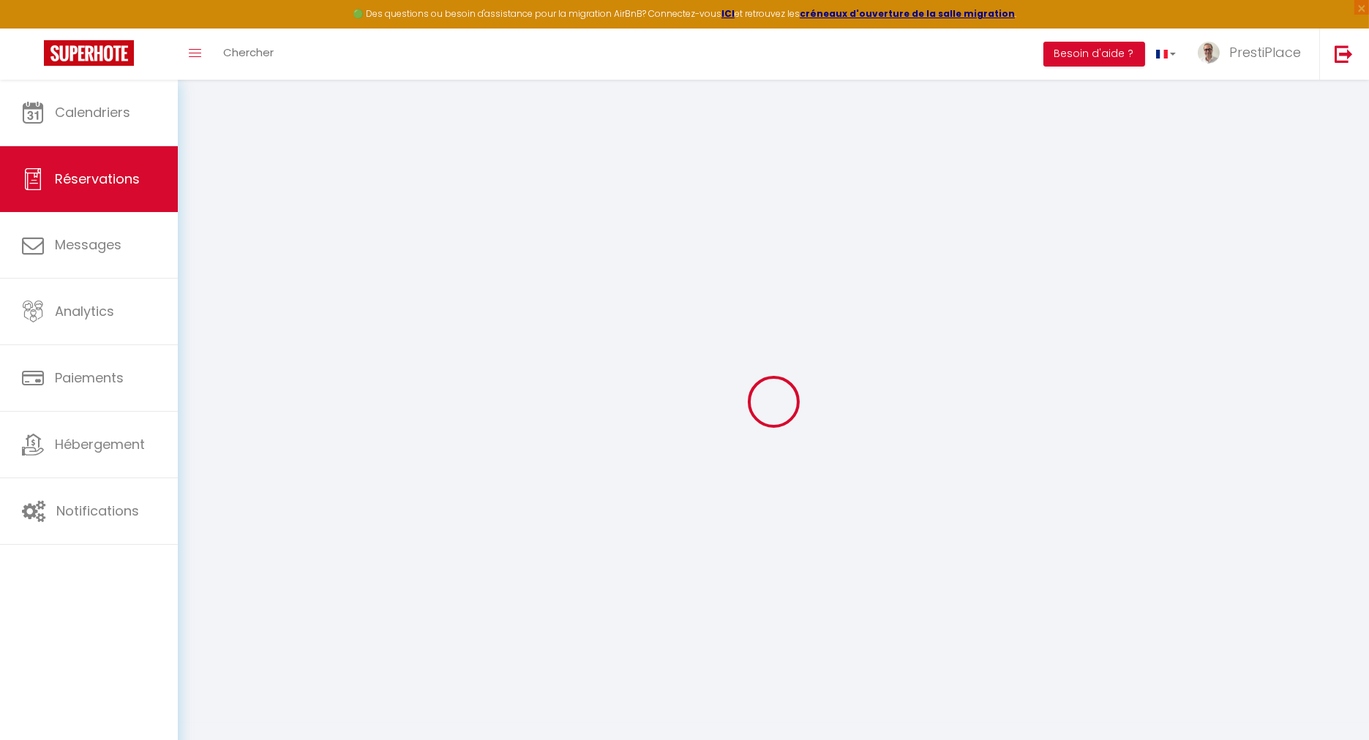
select select
checkbox input "false"
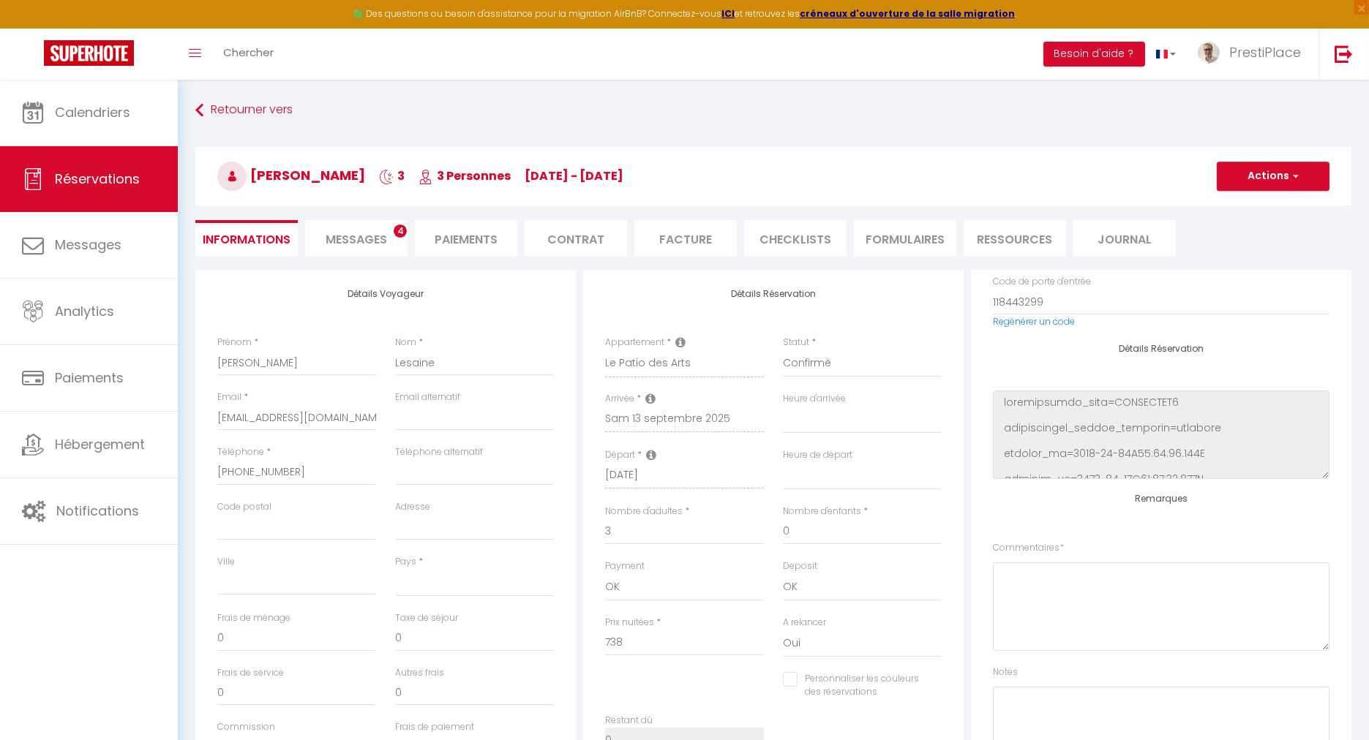
scroll to position [301, 0]
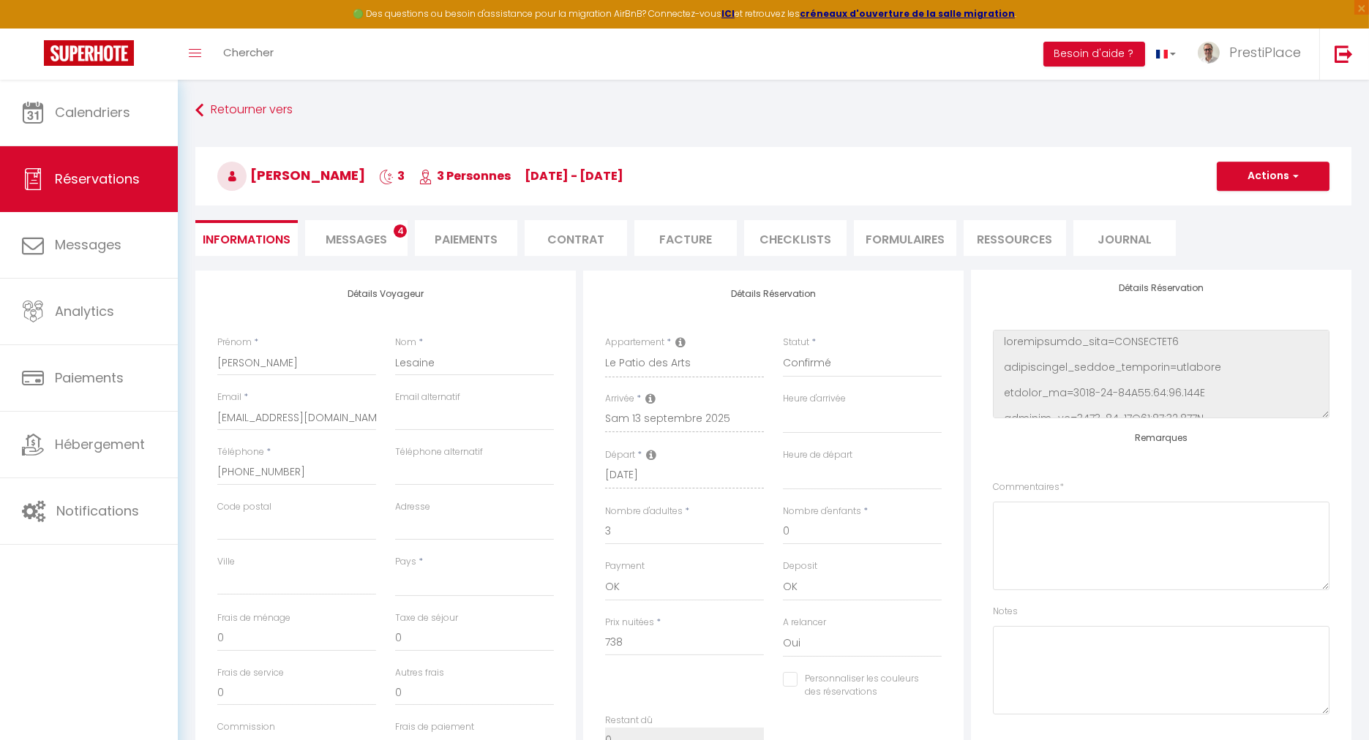
select select
type input "110"
type input "42.12"
select select
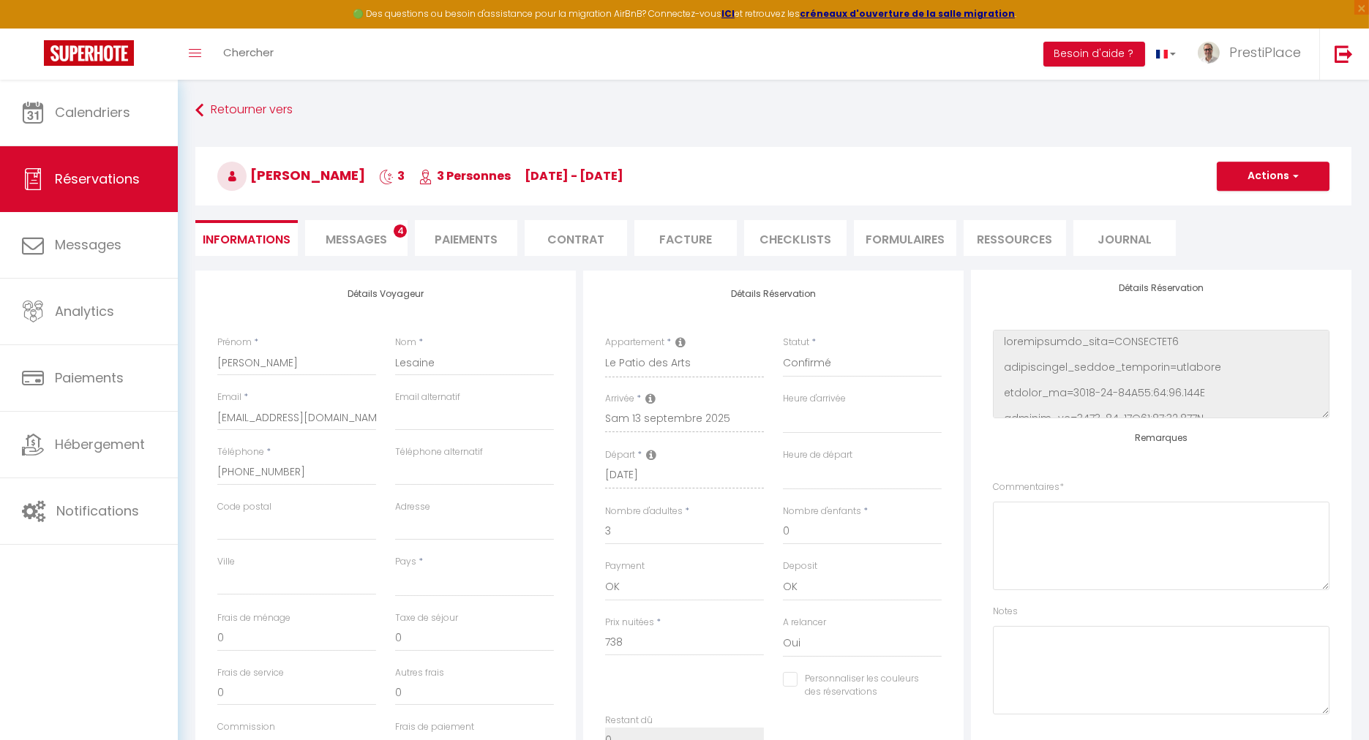
checkbox input "false"
select select
checkbox input "false"
select select
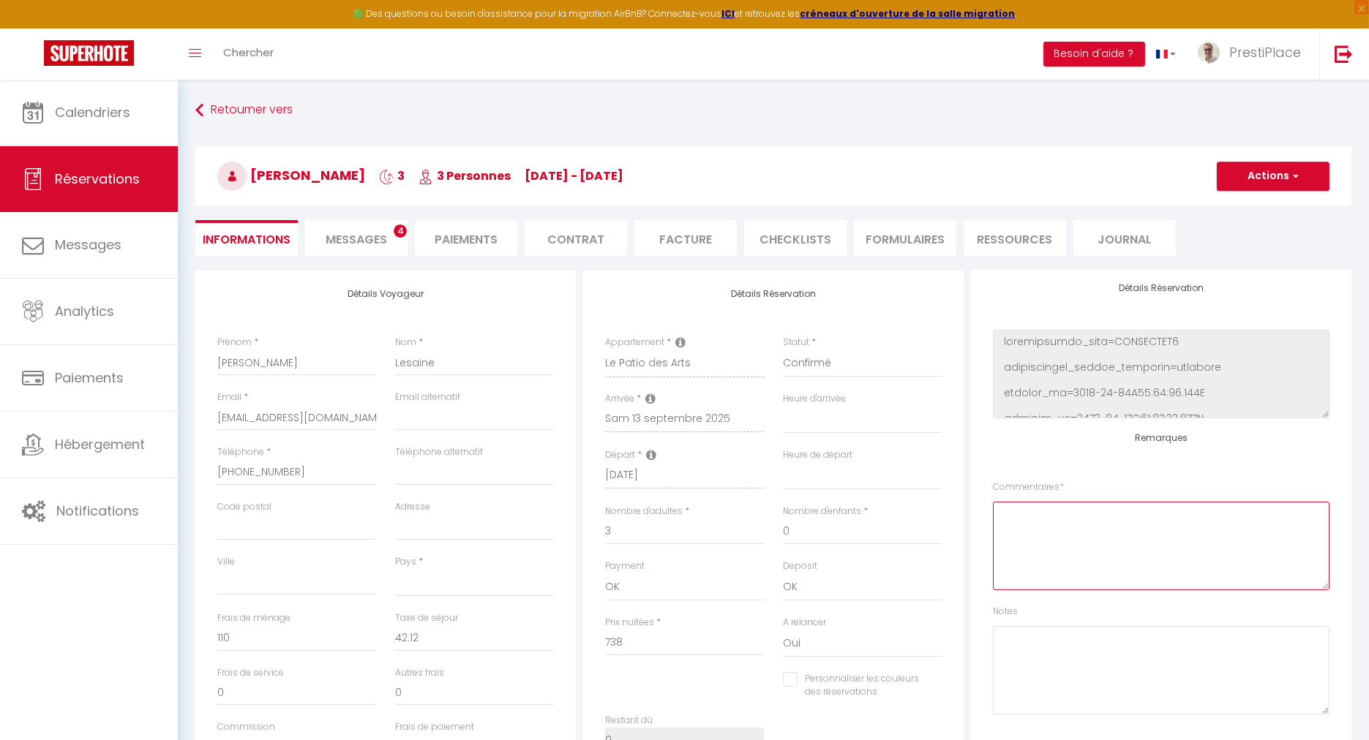
click at [1098, 548] on textarea at bounding box center [1161, 546] width 337 height 89
type textarea "Attention : il y aura 4 personnes (et non 3) Adapter le nombre de serviettes, p…"
click at [1264, 184] on button "Actions" at bounding box center [1273, 176] width 113 height 29
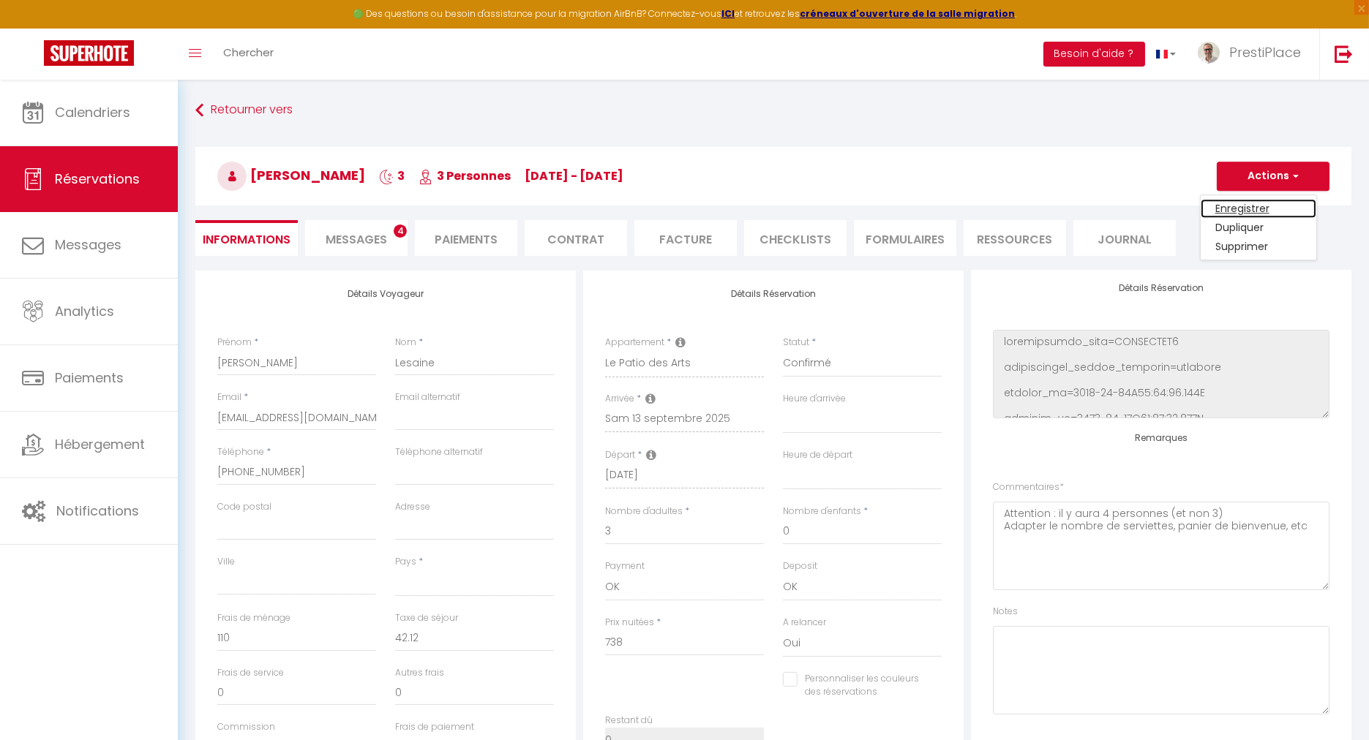
click at [1259, 203] on link "Enregistrer" at bounding box center [1258, 208] width 116 height 19
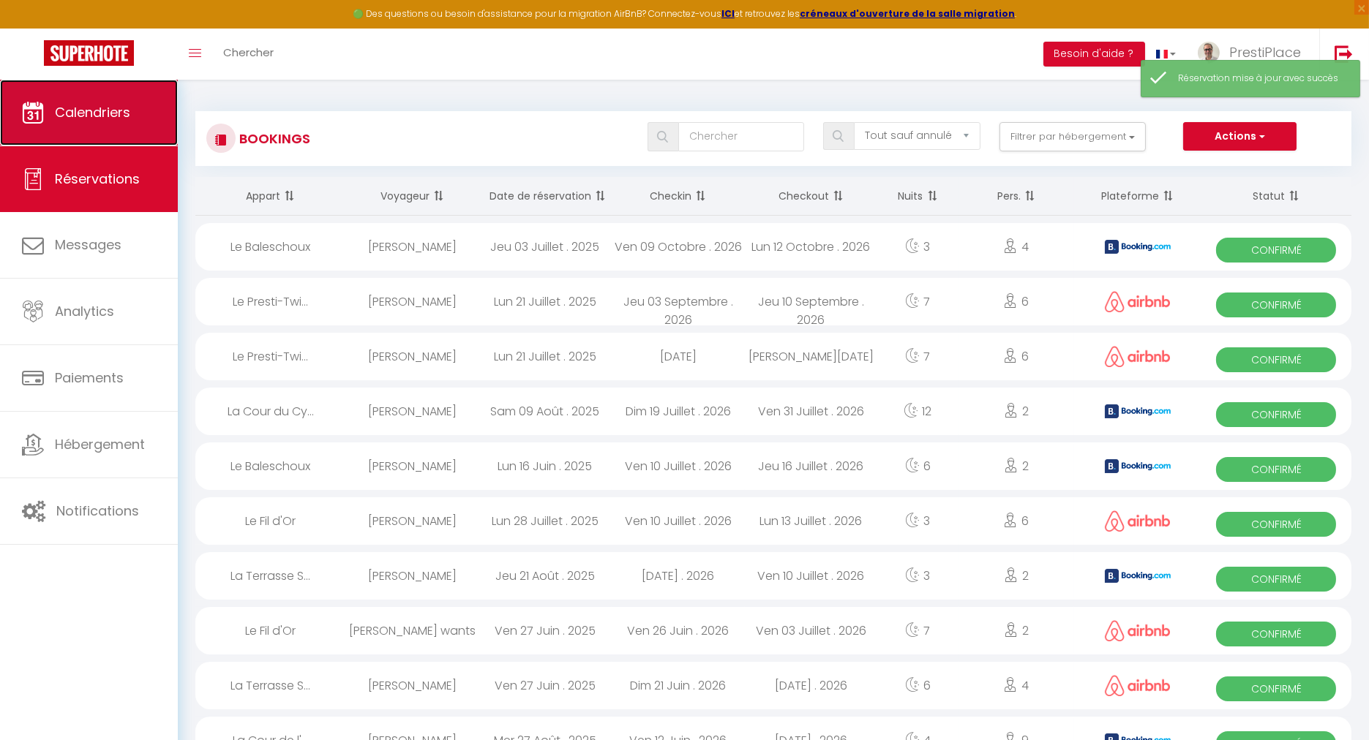
click at [79, 119] on span "Calendriers" at bounding box center [92, 112] width 75 height 18
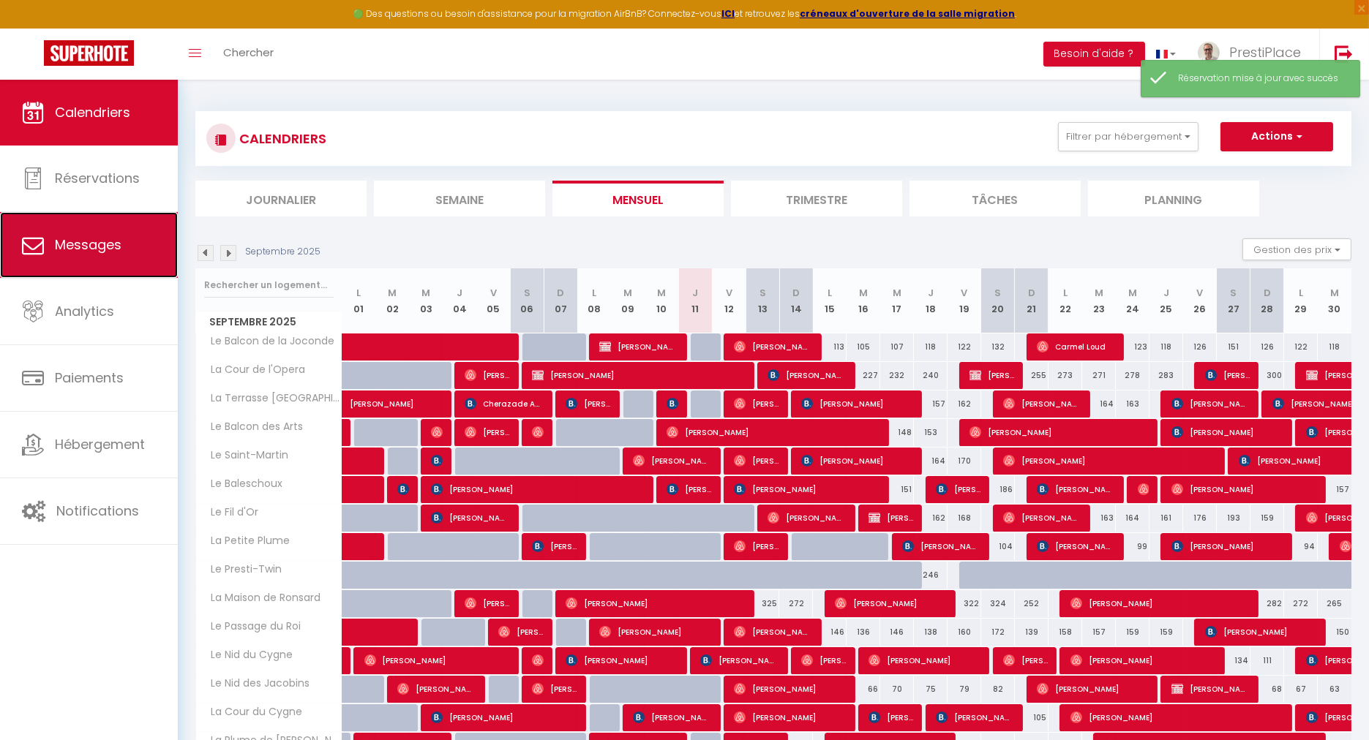
click at [102, 250] on span "Messages" at bounding box center [88, 245] width 67 height 18
select select "message"
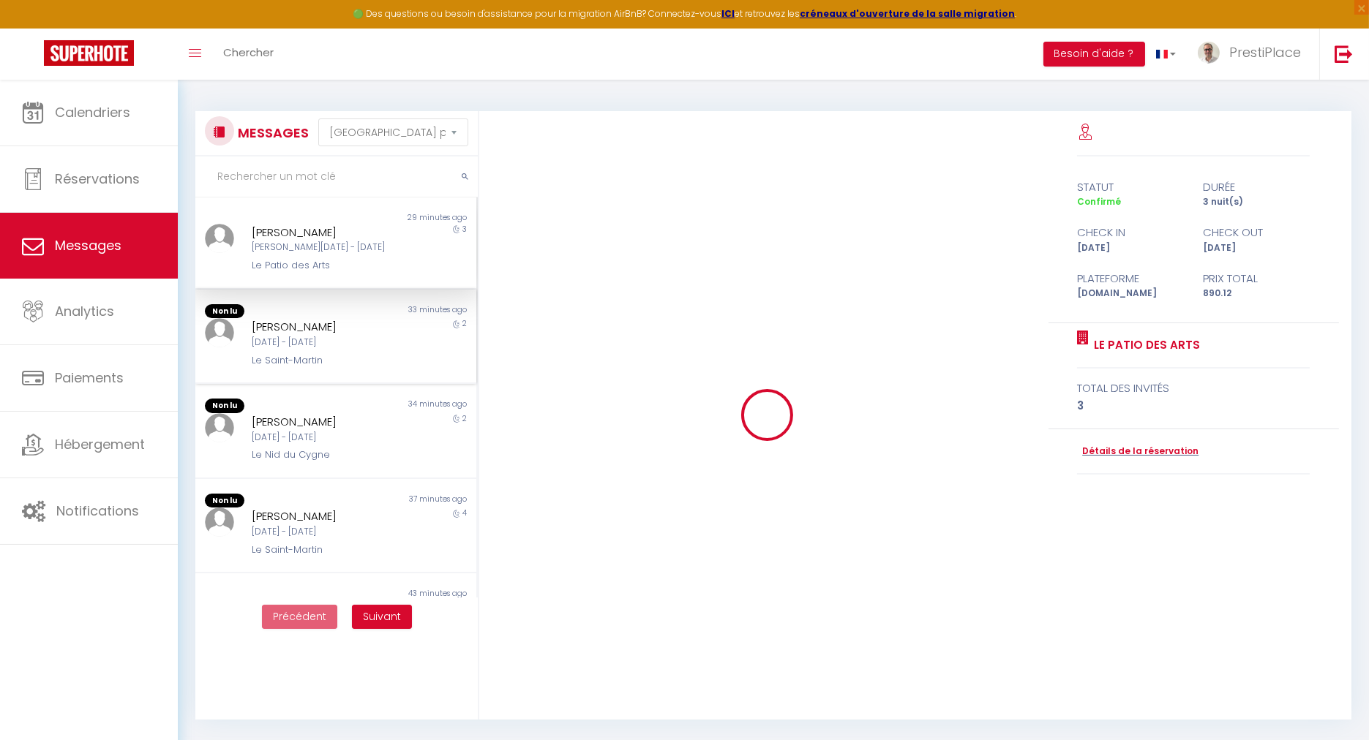
click at [331, 337] on div "[DATE] - [DATE]" at bounding box center [324, 343] width 145 height 14
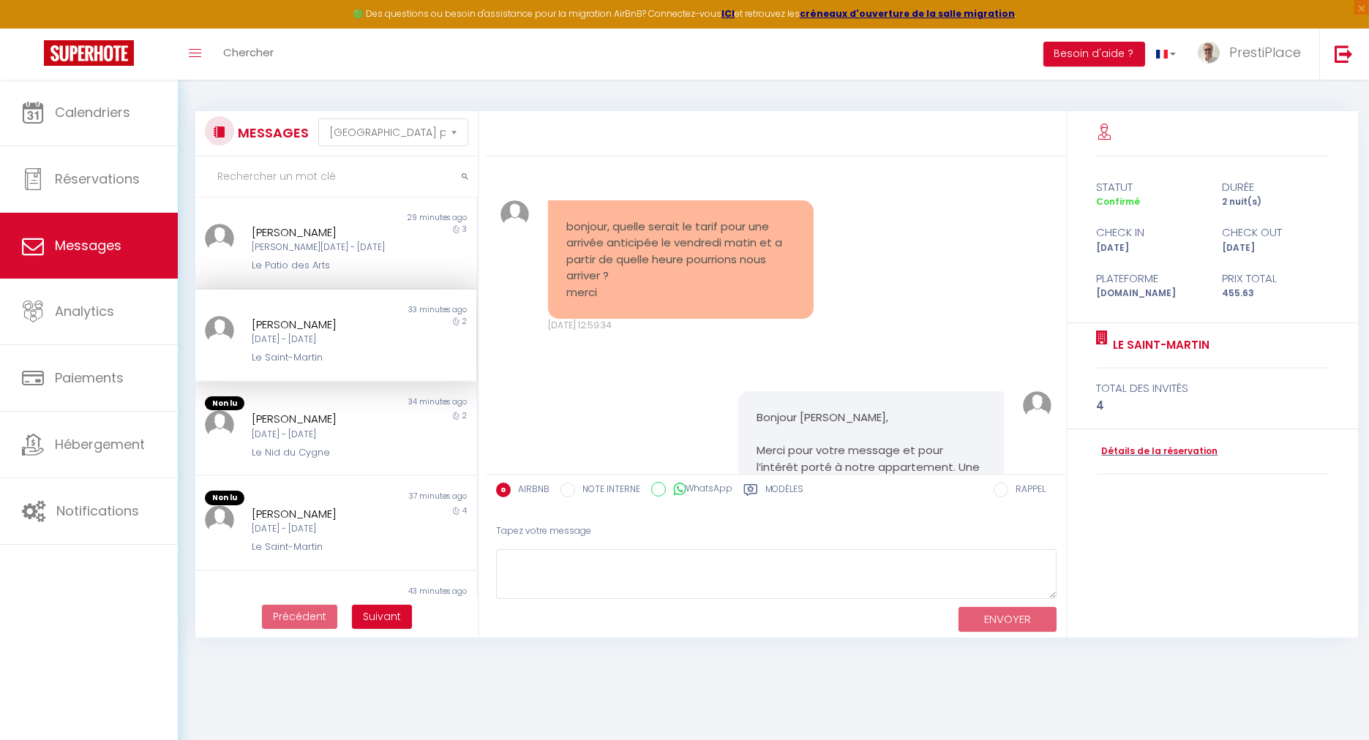
scroll to position [5025, 0]
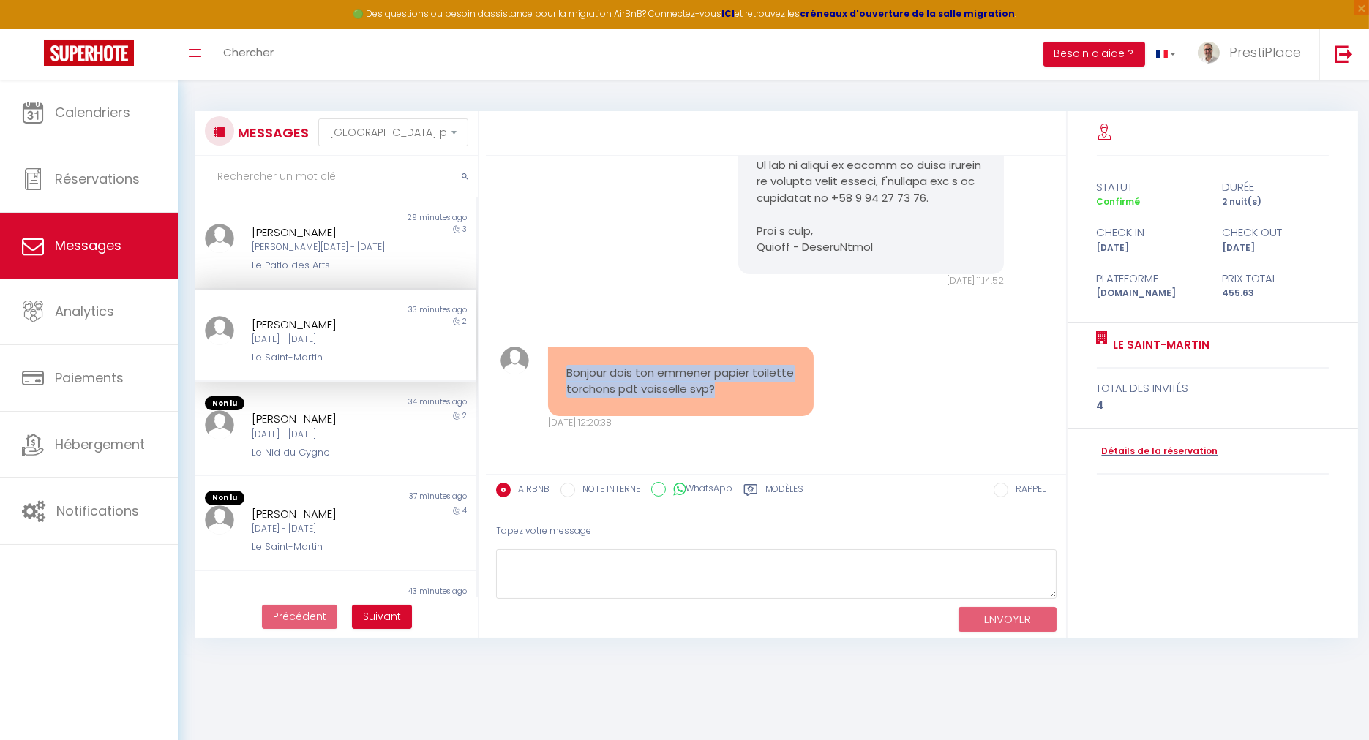
drag, startPoint x: 566, startPoint y: 369, endPoint x: 791, endPoint y: 391, distance: 225.6
click at [791, 391] on div "Bonjour dois ton emmener papier toilette torchons pdt vaisselle svp?" at bounding box center [681, 381] width 266 height 69
copy pre "Bonjour dois ton emmener papier toilette torchons pdt vaisselle svp?"
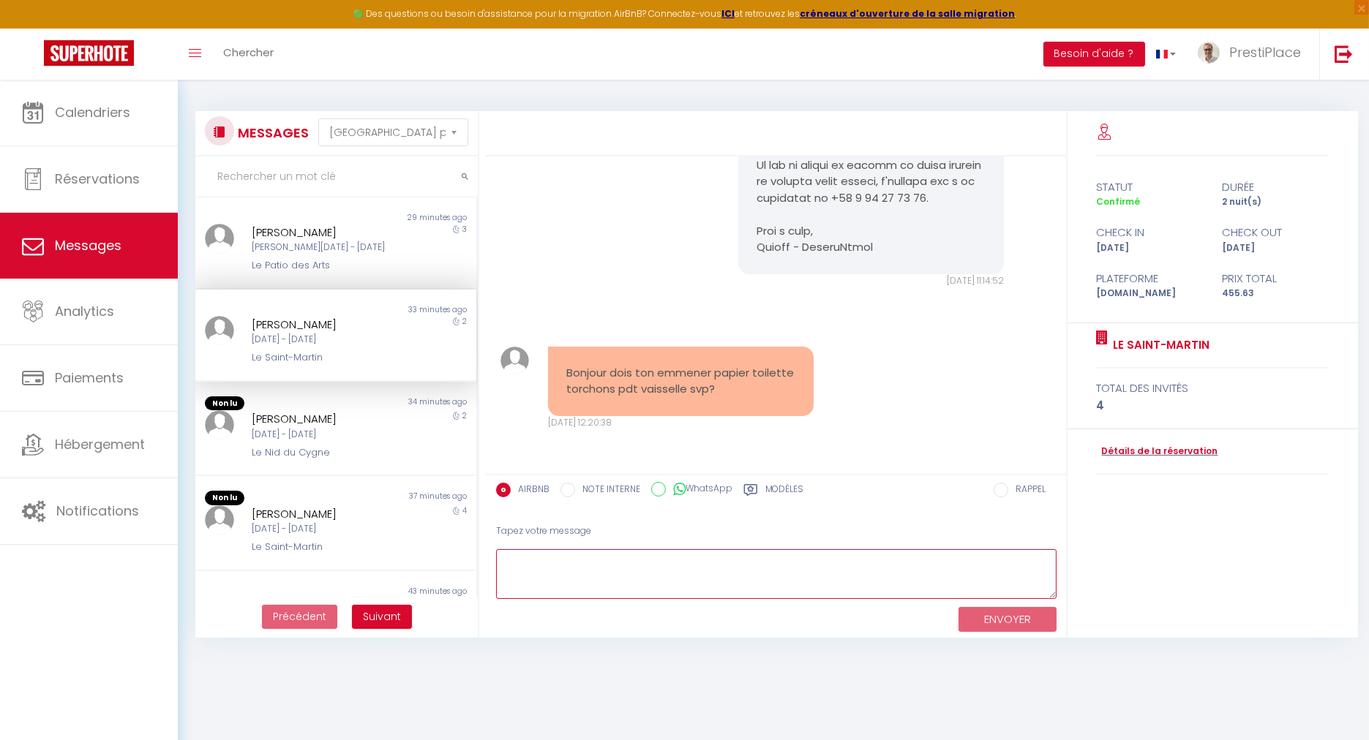
click at [620, 567] on textarea at bounding box center [776, 574] width 560 height 50
paste textarea "Non, tout sera prévu. Nous mettrons à votre disposition du papier toilette, des…"
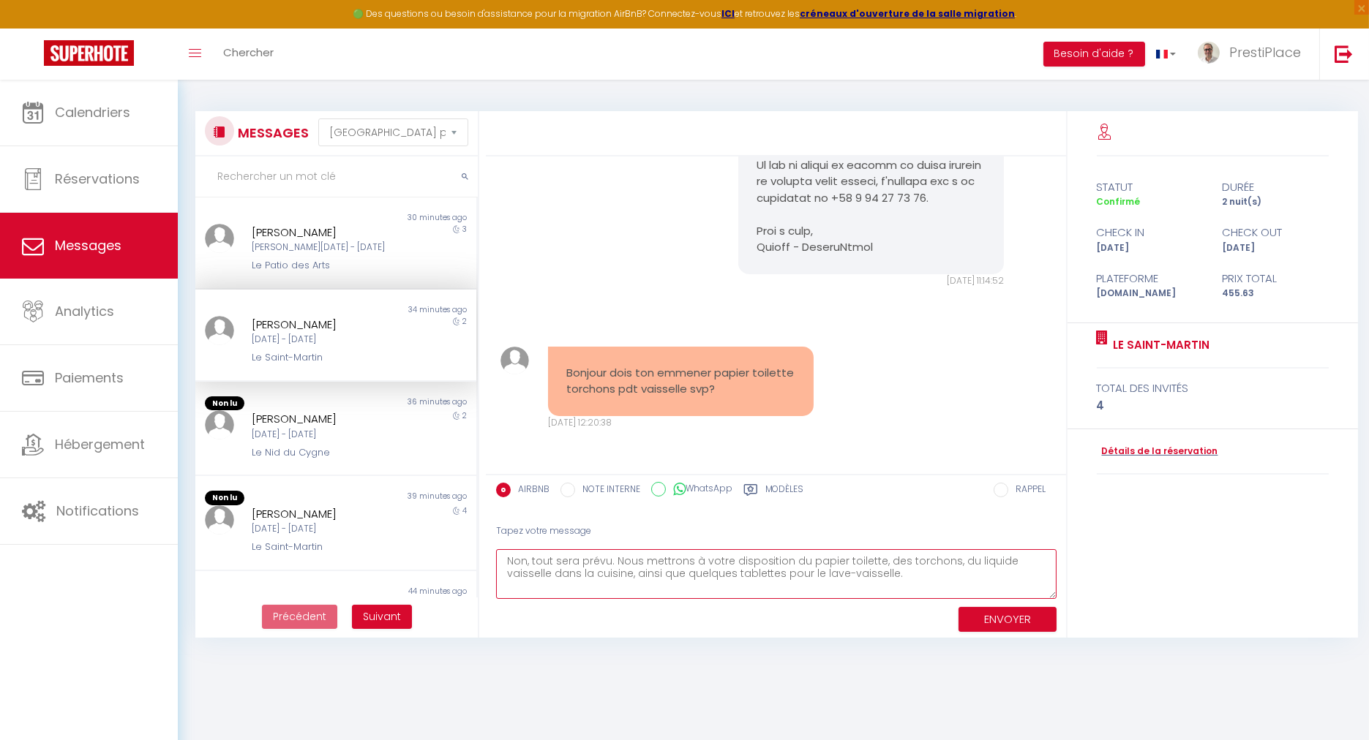
click at [898, 579] on textarea "Non, tout sera prévu. Nous mettrons à votre disposition du papier toilette, des…" at bounding box center [776, 574] width 560 height 50
type textarea "Non, tout sera prévu. Nous mettrons à votre disposition du papier toilette, des…"
click at [1034, 623] on button "ENVOYER" at bounding box center [1007, 620] width 98 height 26
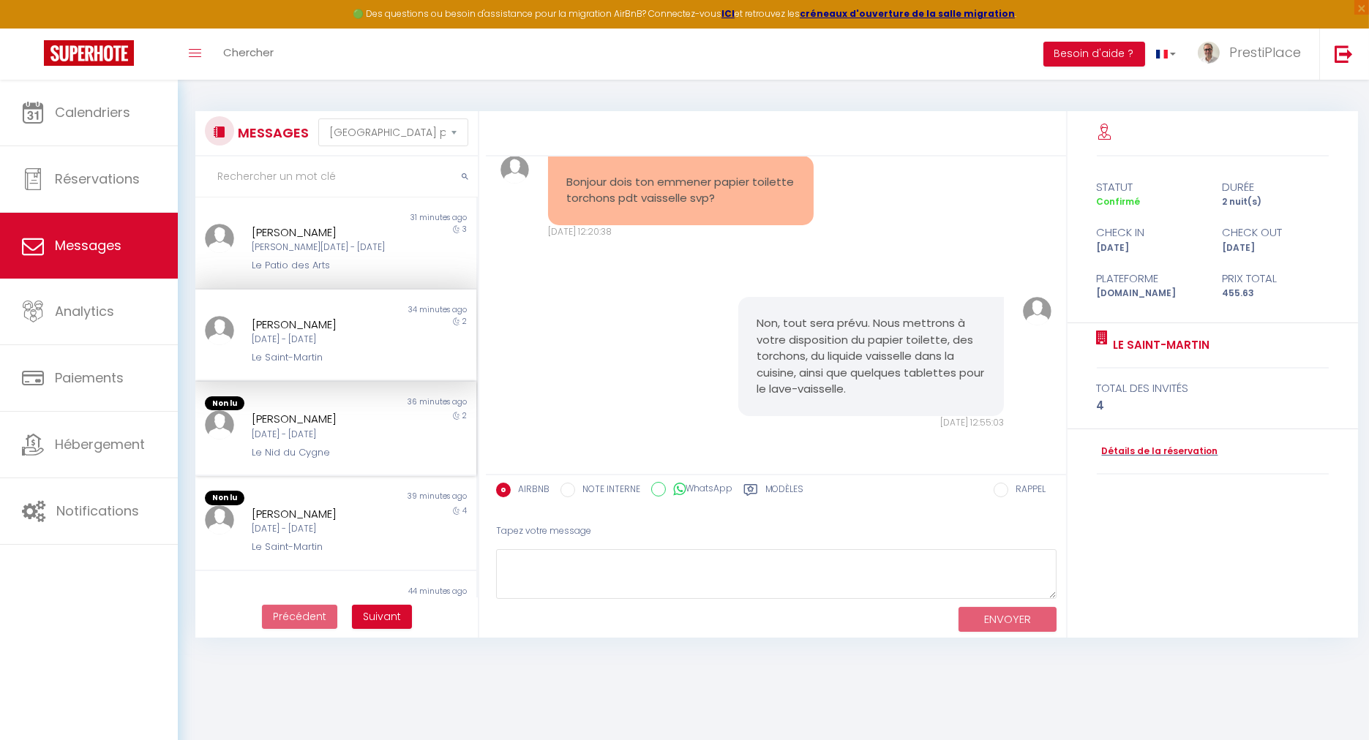
click at [322, 448] on div "Le Nid du Cygne" at bounding box center [324, 453] width 145 height 15
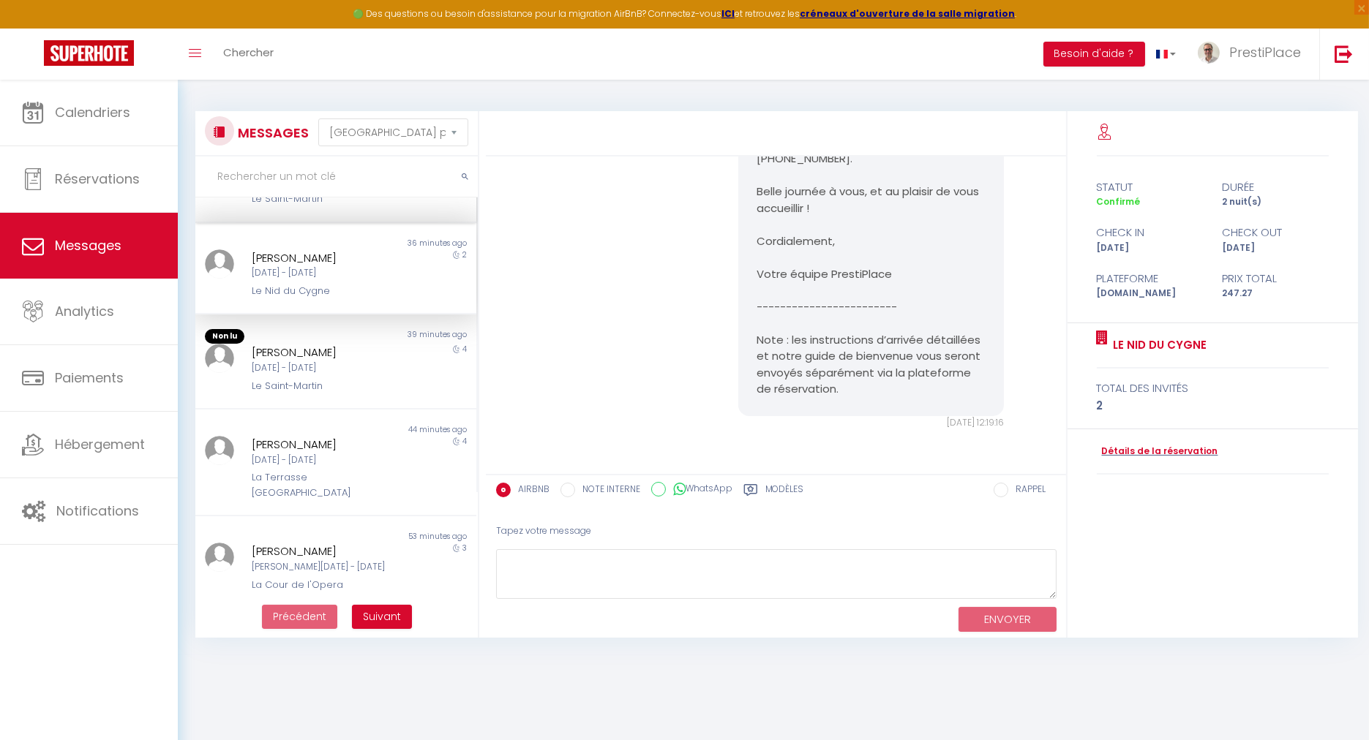
scroll to position [162, 0]
click at [326, 379] on div "Le Saint-Martin" at bounding box center [324, 382] width 145 height 15
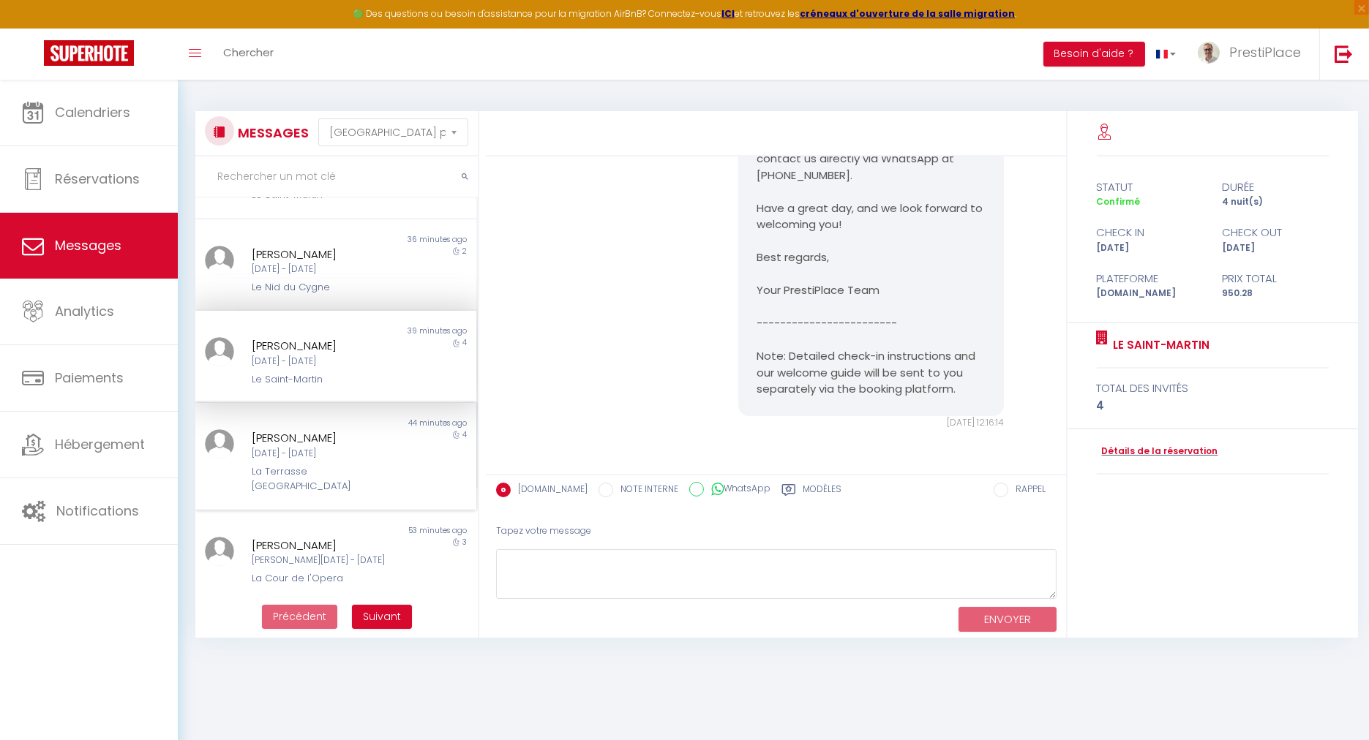
click at [335, 459] on div "[PERSON_NAME] [DATE] - [DATE] La Terrasse [GEOGRAPHIC_DATA]" at bounding box center [324, 461] width 164 height 64
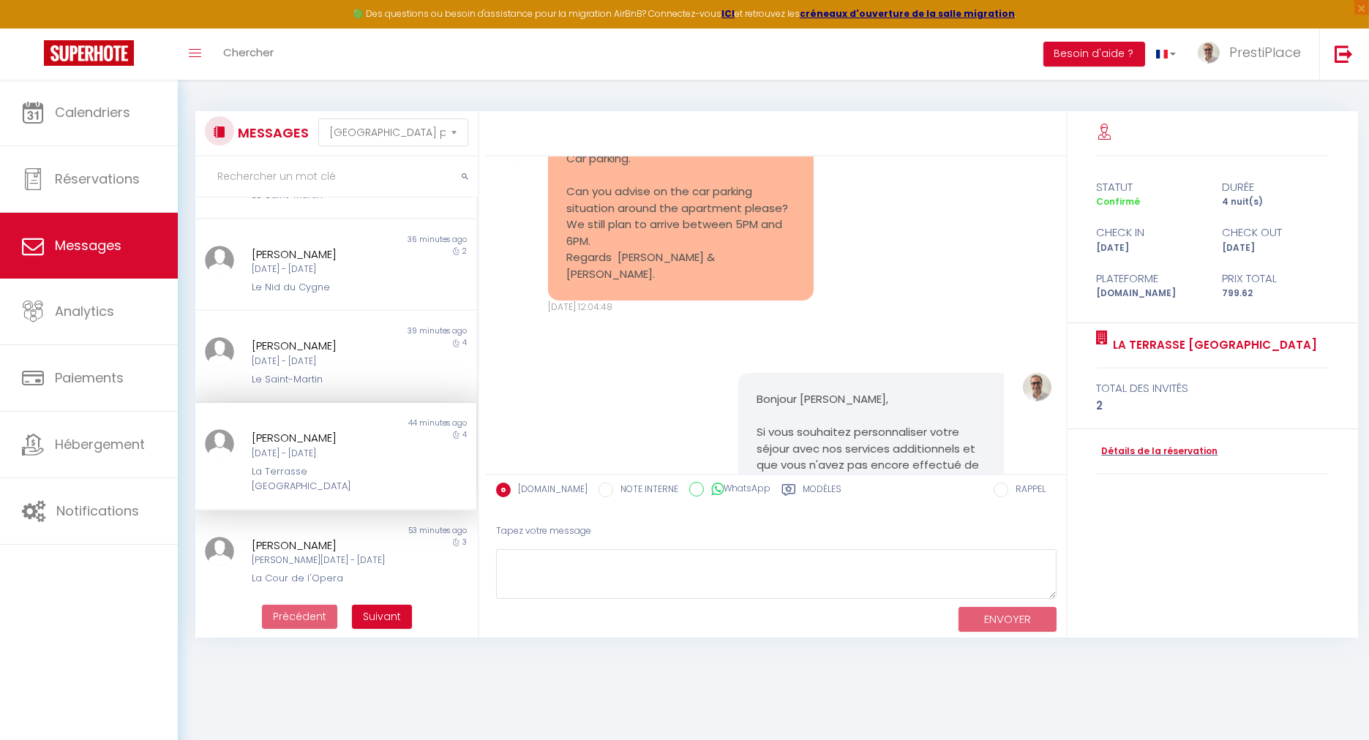
scroll to position [1034, 0]
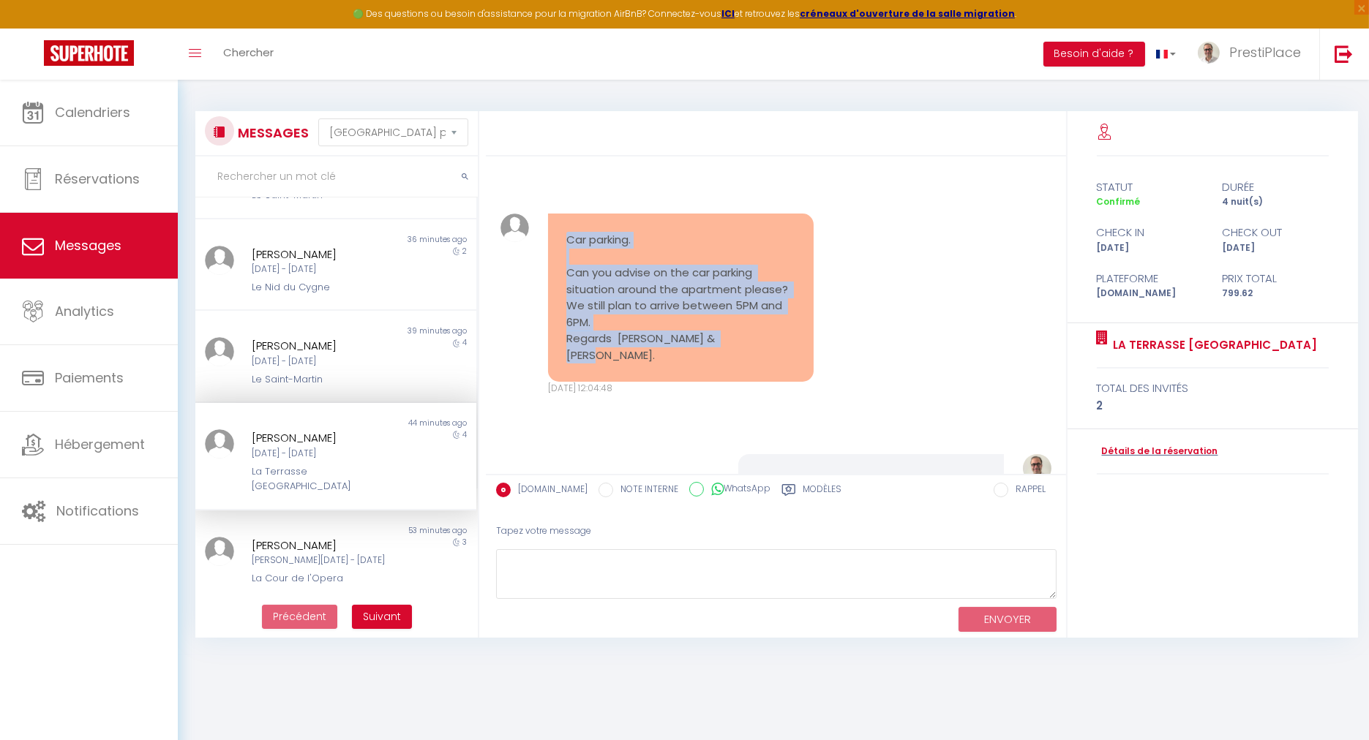
drag, startPoint x: 565, startPoint y: 241, endPoint x: 777, endPoint y: 345, distance: 235.9
click at [777, 345] on pre "Car parking. Can you advise on the car parking situation around the apartment p…" at bounding box center [680, 298] width 229 height 132
copy pre "Car parking. Can you advise on the car parking situation around the apartment p…"
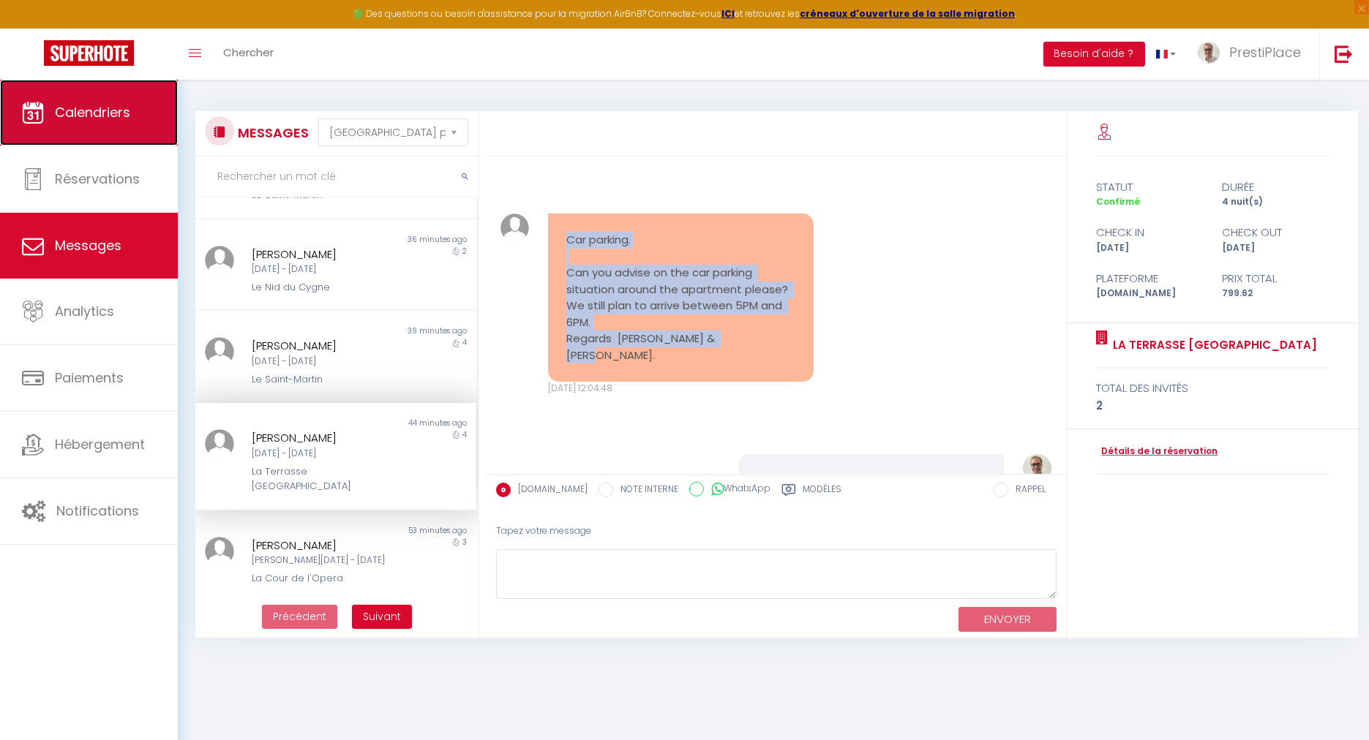
click at [36, 119] on icon at bounding box center [33, 113] width 22 height 22
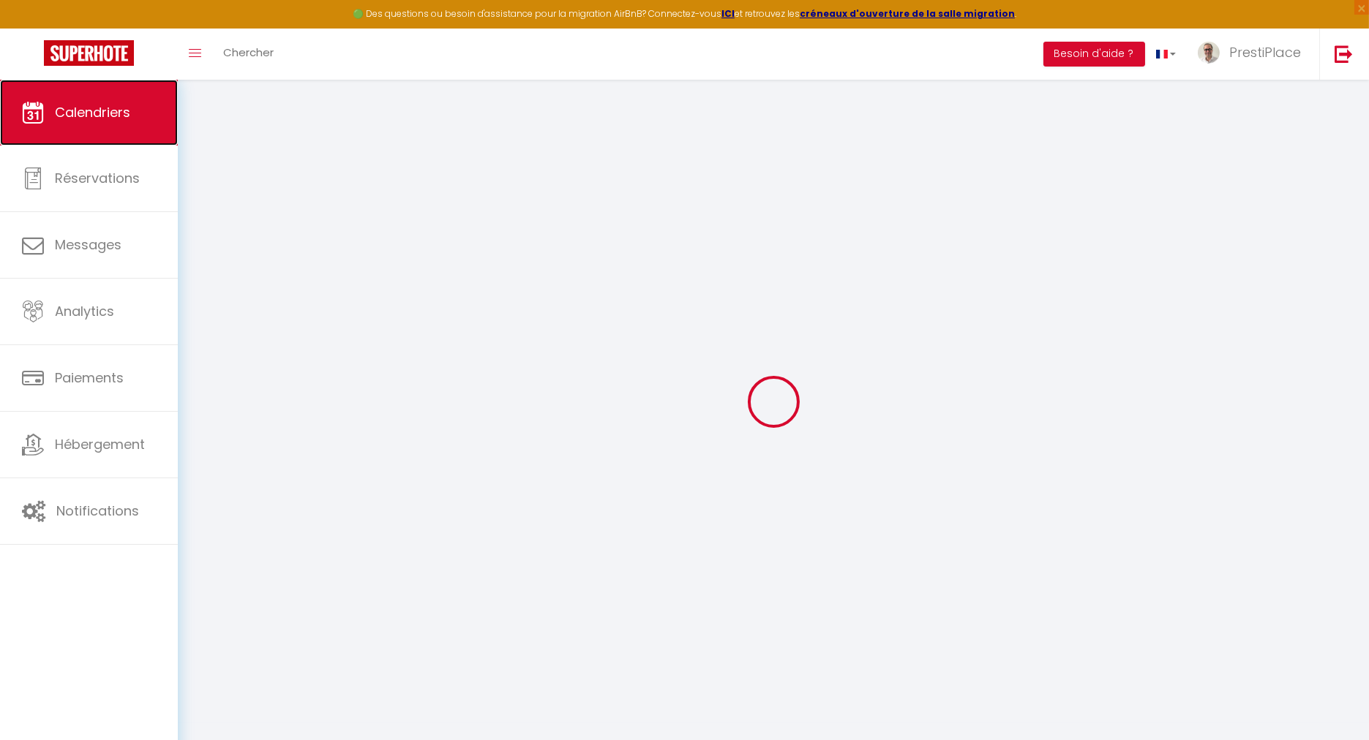
click at [36, 119] on icon at bounding box center [33, 113] width 22 height 22
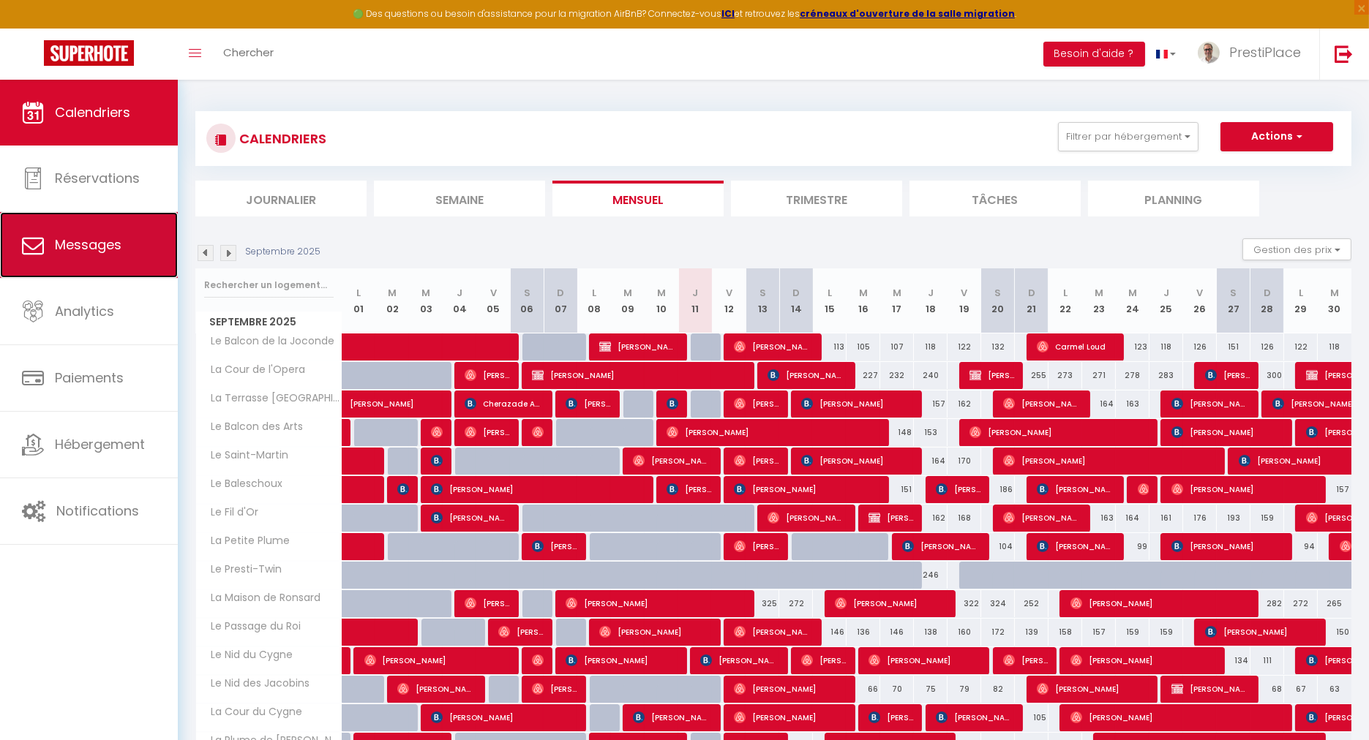
click at [65, 238] on span "Messages" at bounding box center [88, 245] width 67 height 18
select select "message"
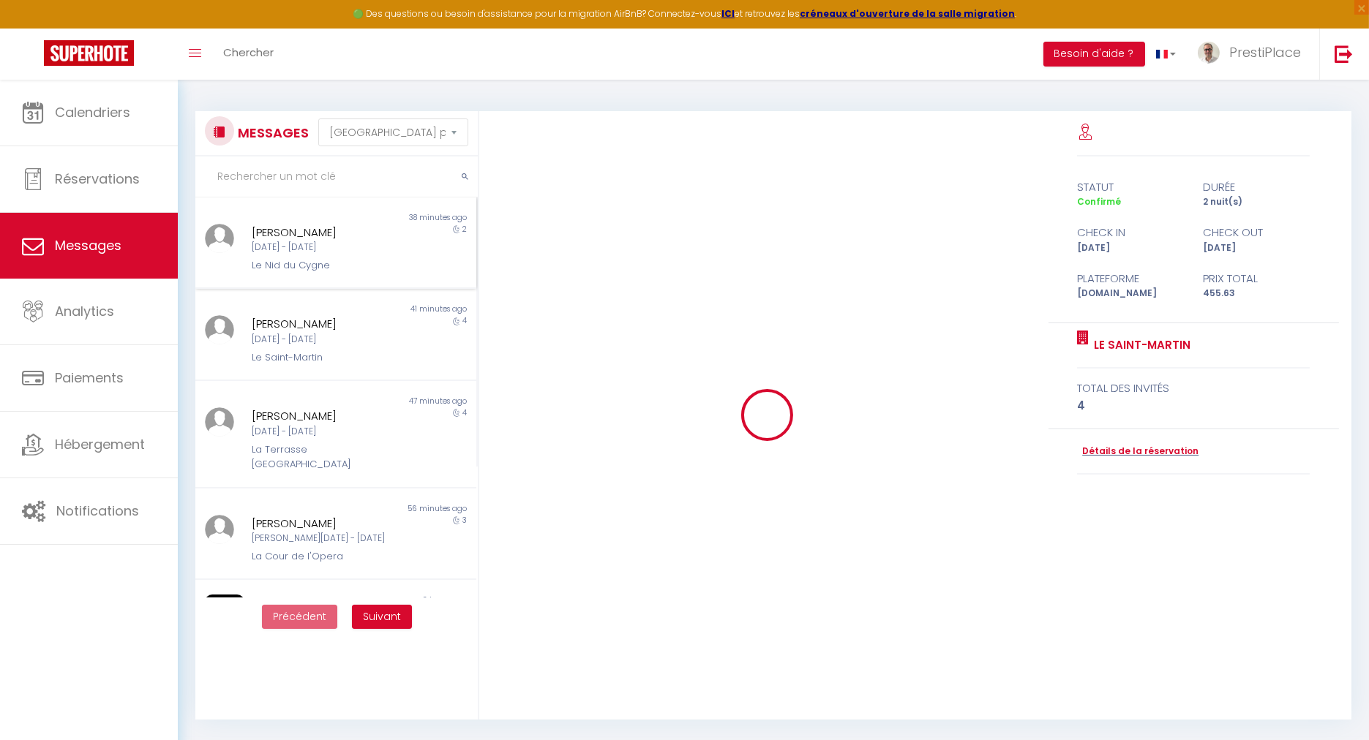
scroll to position [244, 0]
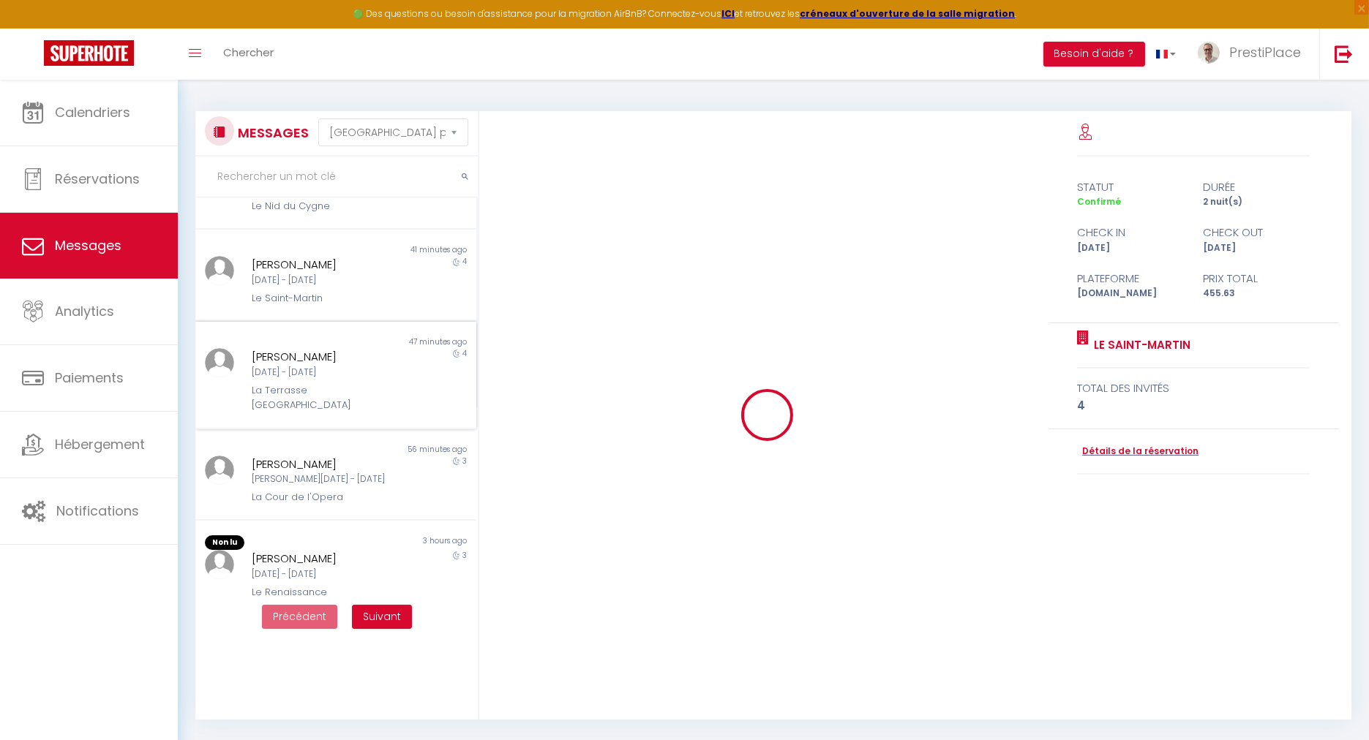
click at [310, 366] on div "[DATE] - [DATE]" at bounding box center [324, 373] width 145 height 14
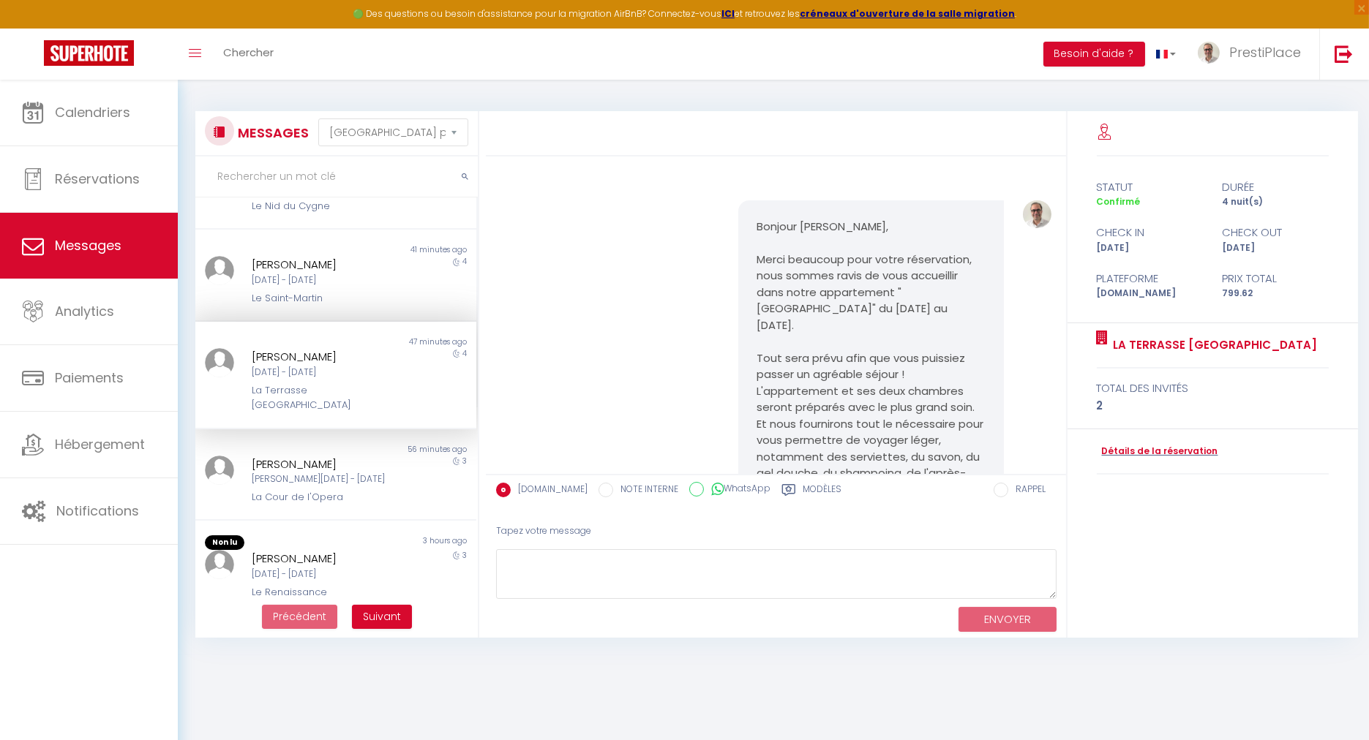
scroll to position [1684, 0]
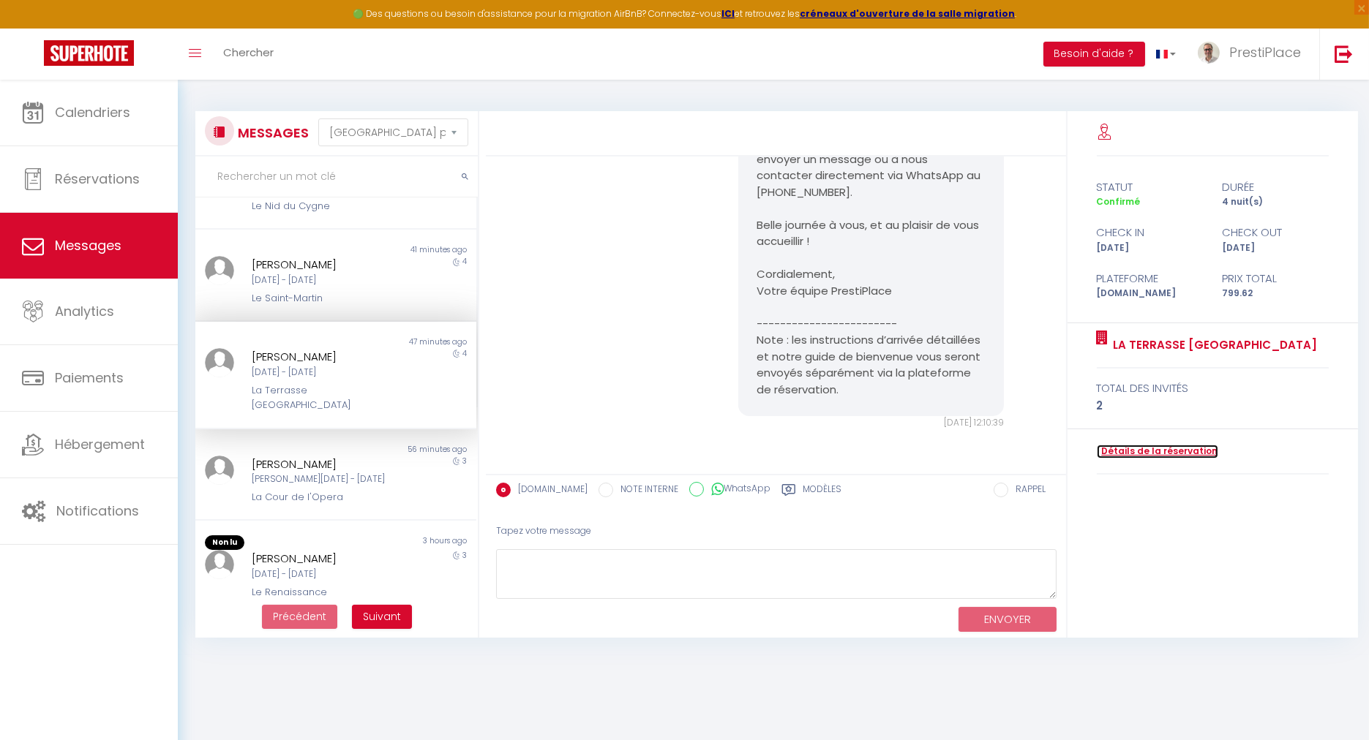
click at [1177, 445] on link "Détails de la réservation" at bounding box center [1157, 452] width 121 height 14
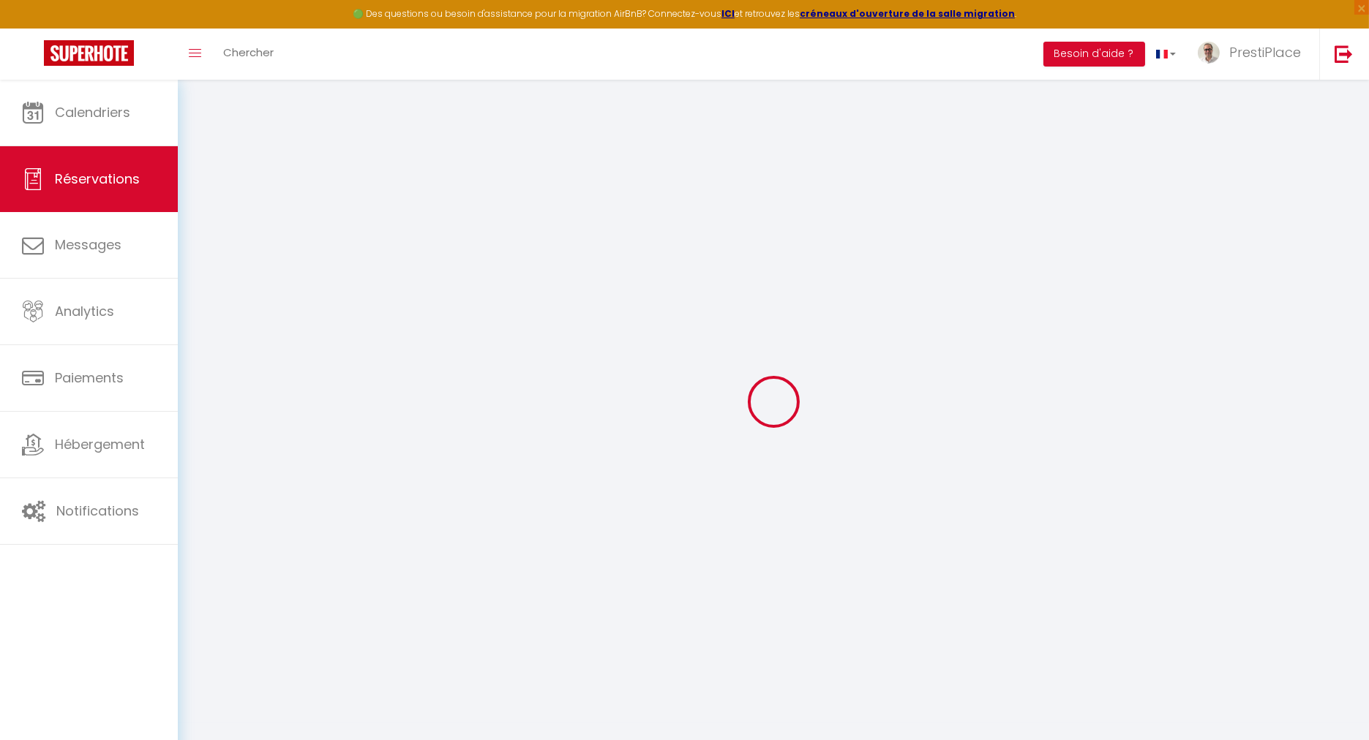
type input "[PERSON_NAME]"
type input "[EMAIL_ADDRESS][DOMAIN_NAME]"
type input "[PHONE_NUMBER]"
type input "33580"
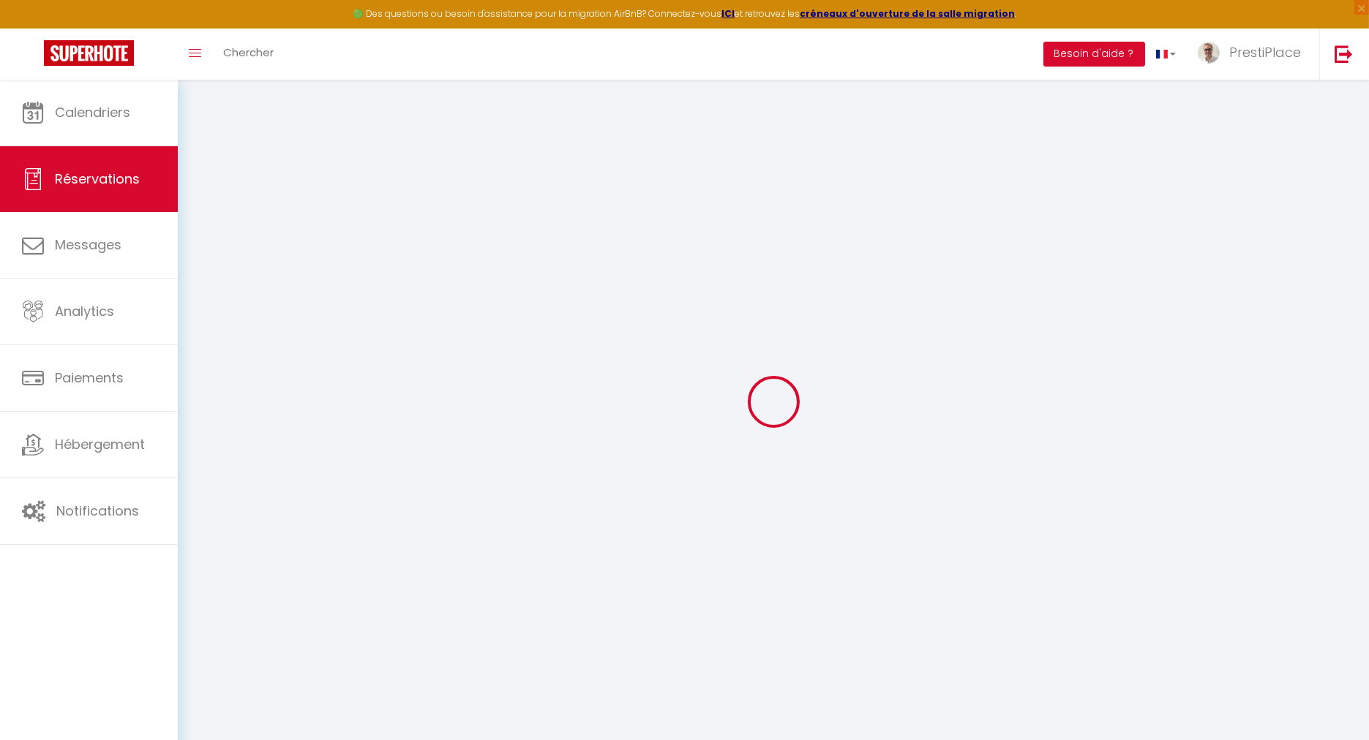
type input "152 Impasse De La Grenier"
type input "[DEMOGRAPHIC_DATA]"
select select "FR"
type input "18"
type input "130.24"
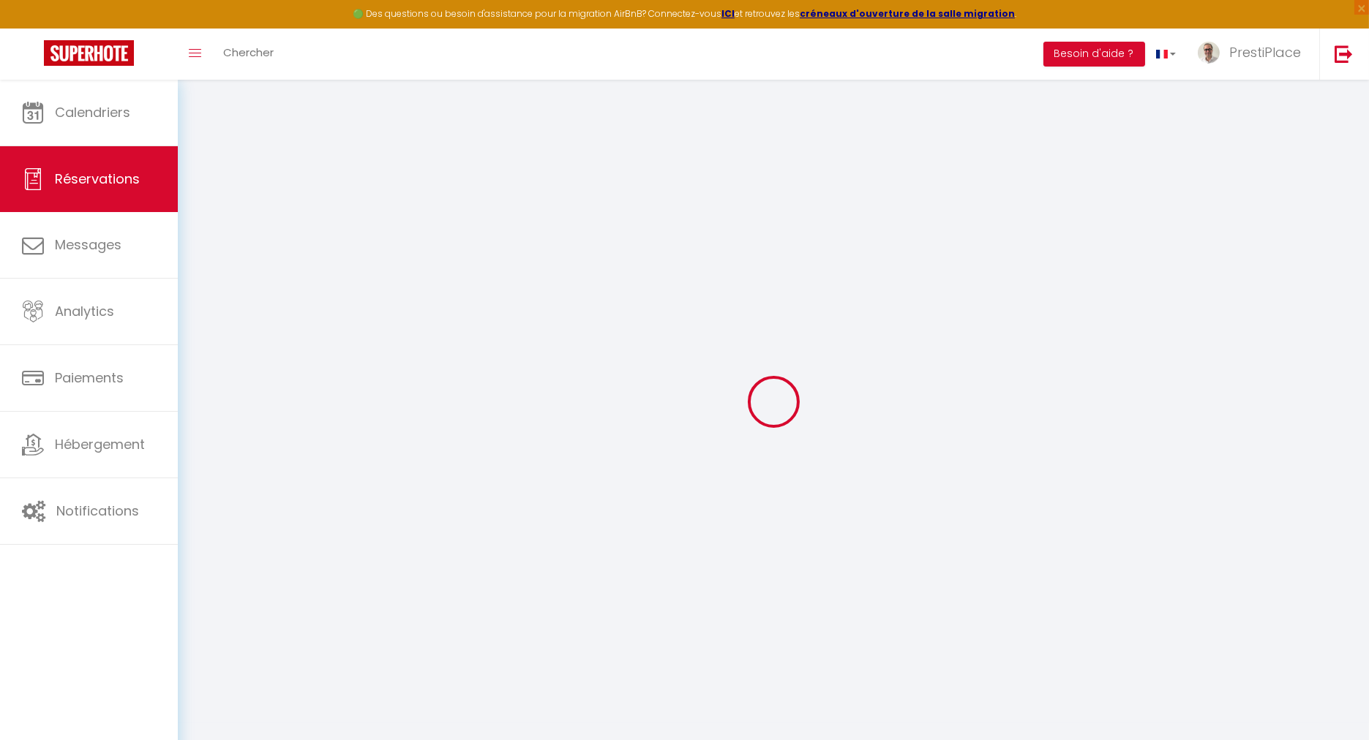
type input "11.19"
select select "38618"
select select "1"
select select
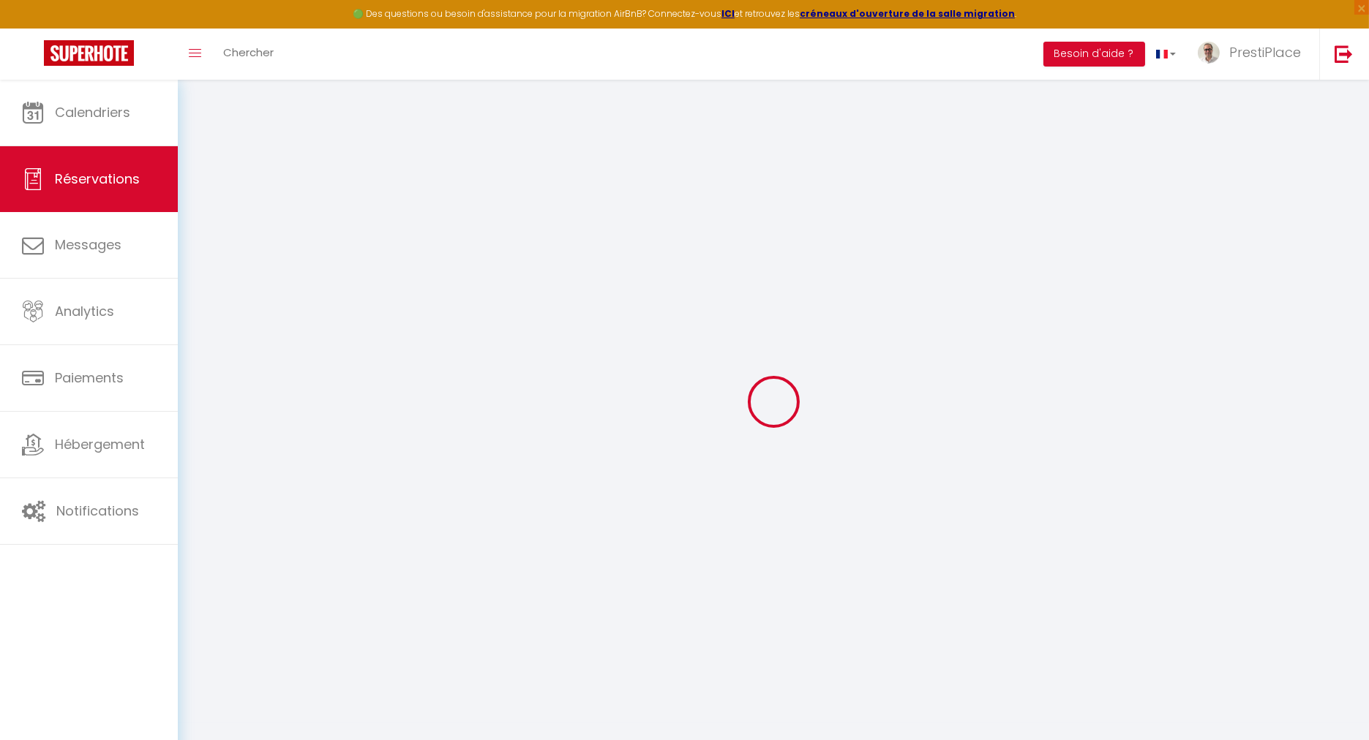
type input "2"
select select "12"
select select
type input "670.11"
checkbox input "false"
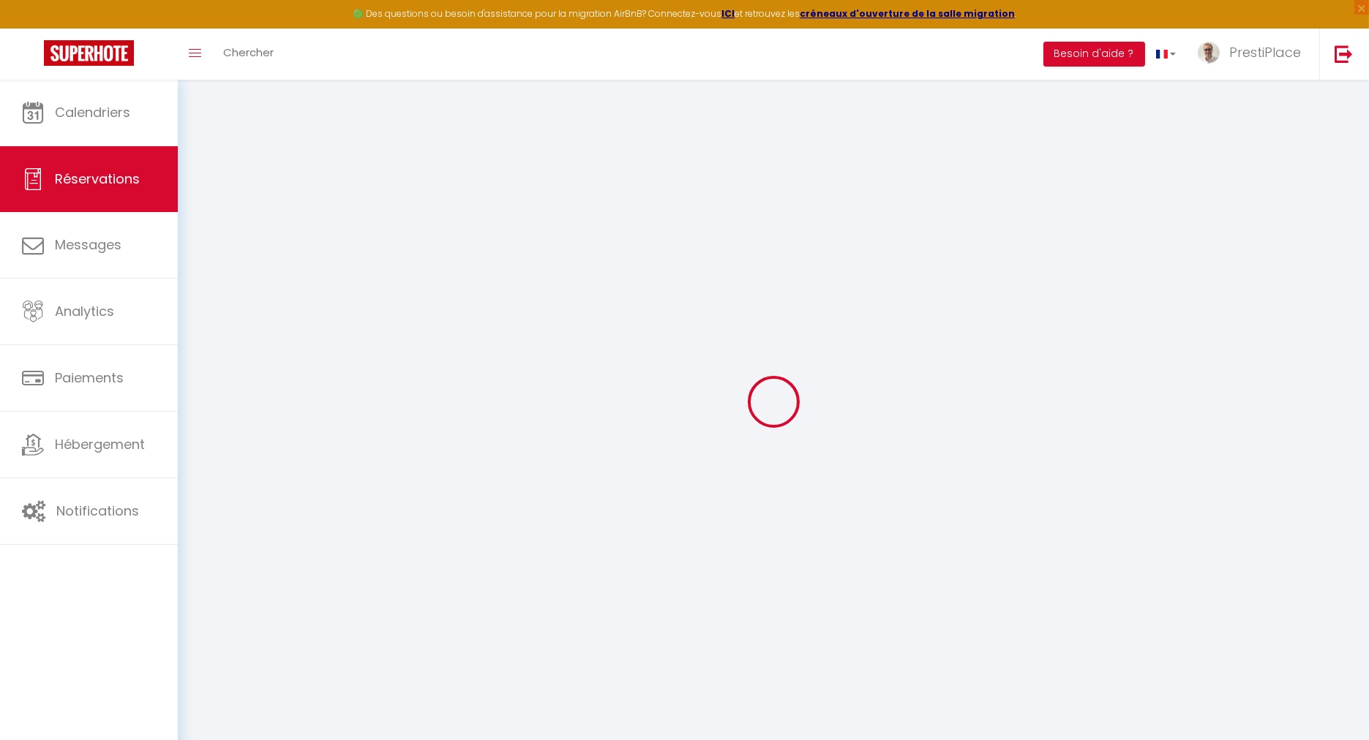
type input "0"
select select "2"
type input "0"
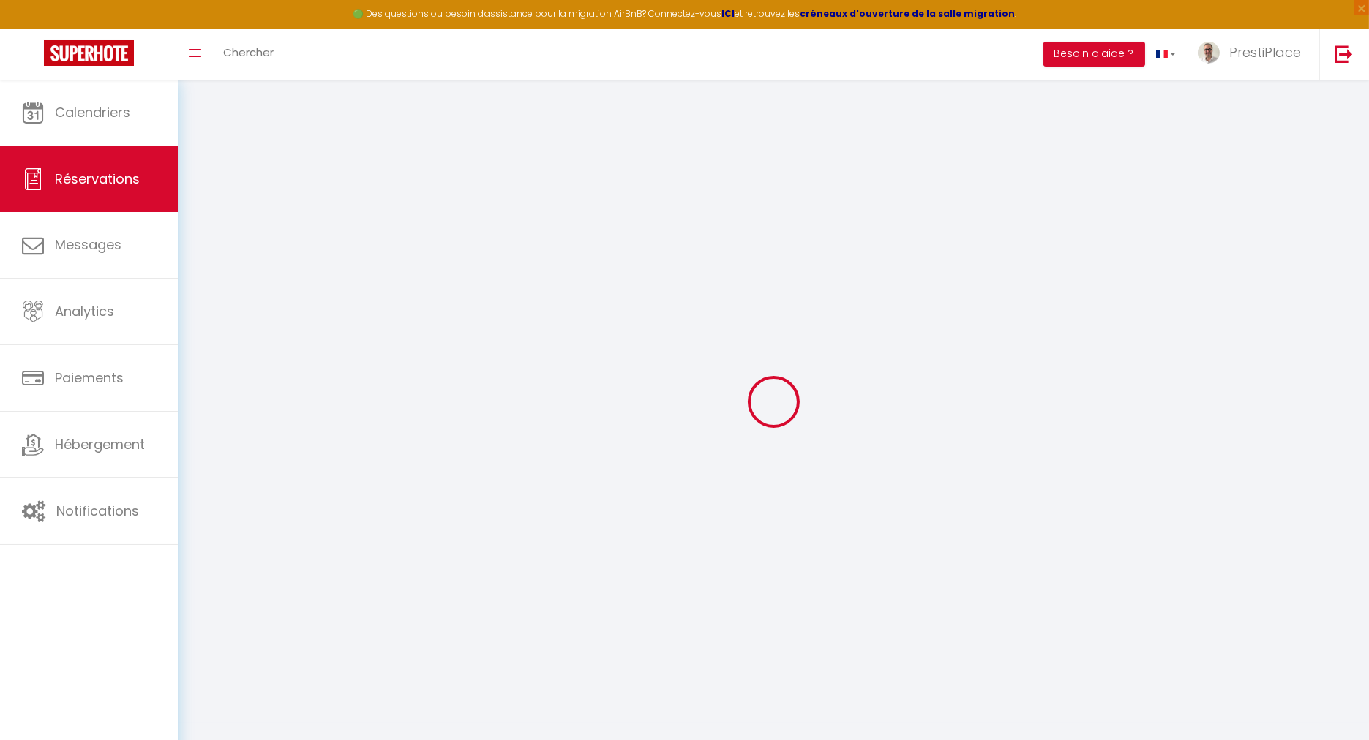
select select
select select "15"
checkbox input "false"
select select
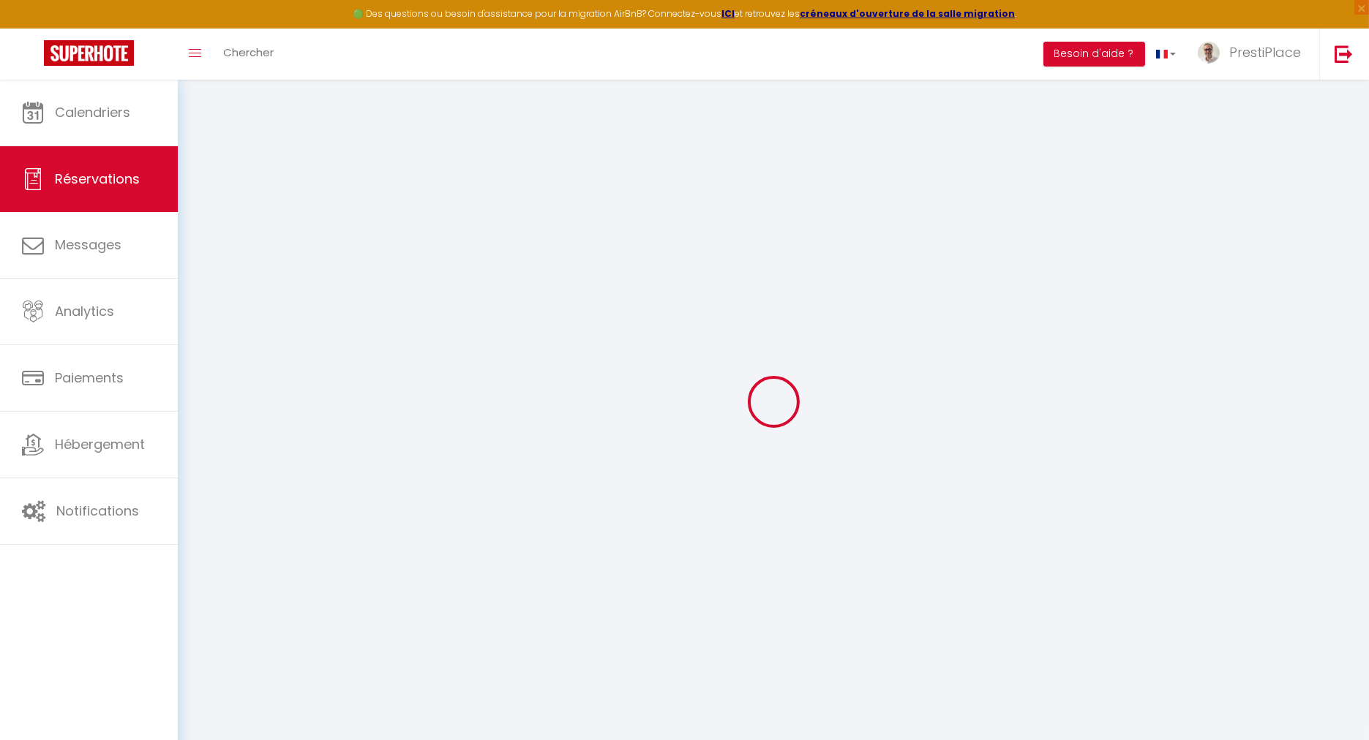
select select
checkbox input "false"
select select
checkbox input "false"
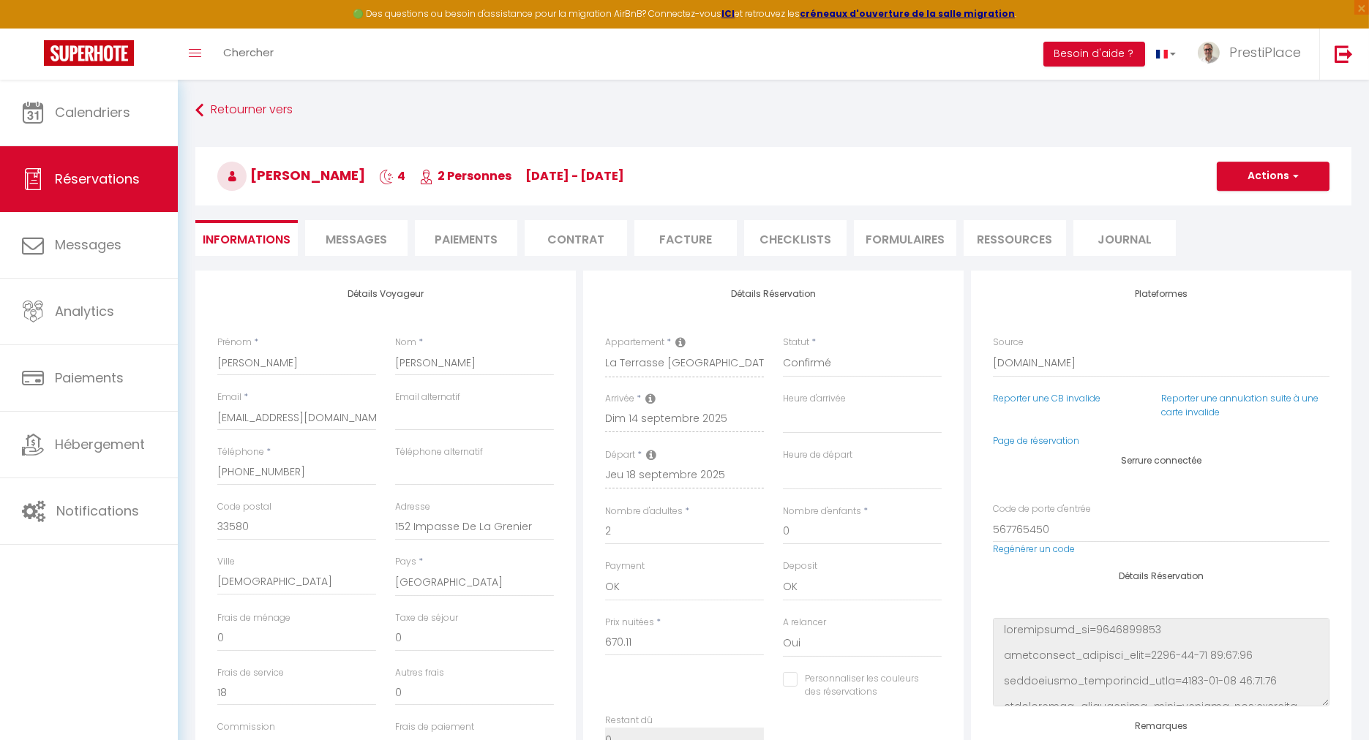
type input "78"
type input "33.51"
select select
checkbox input "false"
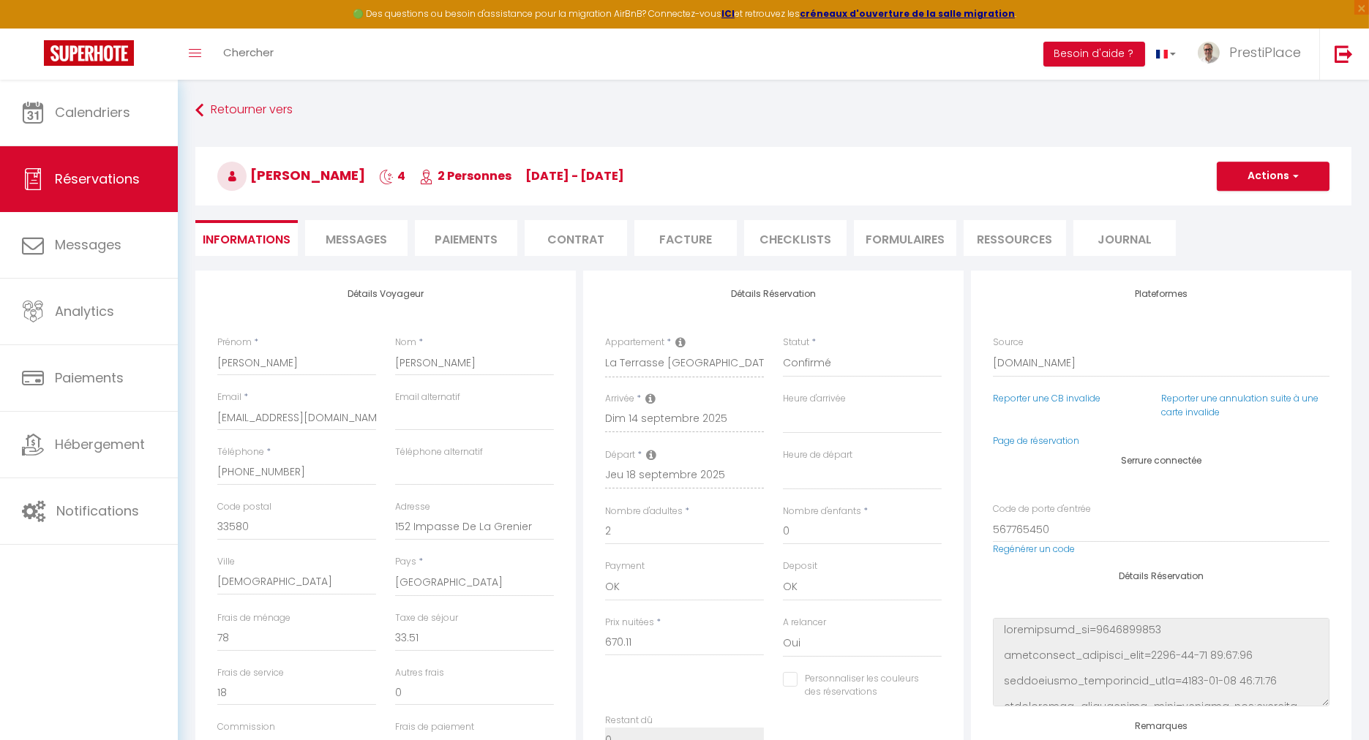
select select
click at [1024, 439] on link "Page de réservation" at bounding box center [1036, 441] width 86 height 12
click at [360, 234] on span "Messages" at bounding box center [356, 239] width 61 height 17
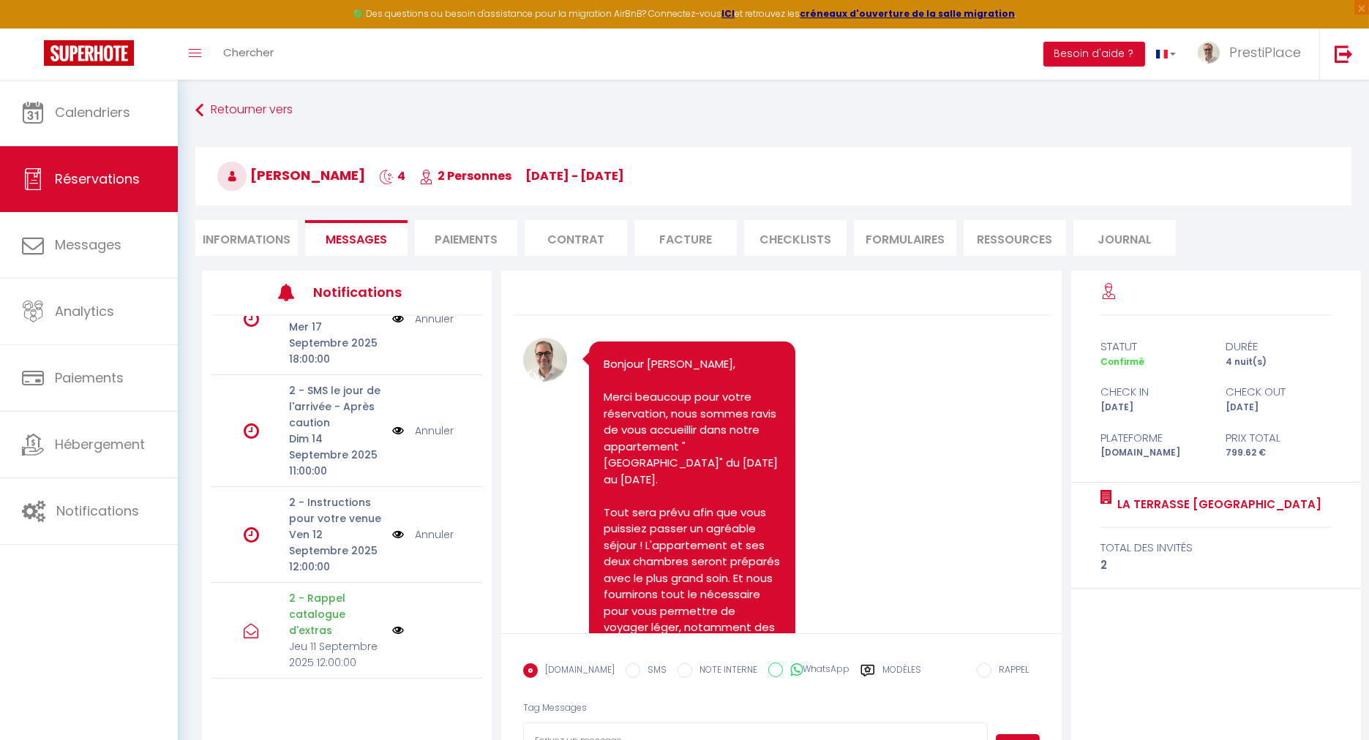
scroll to position [275, 0]
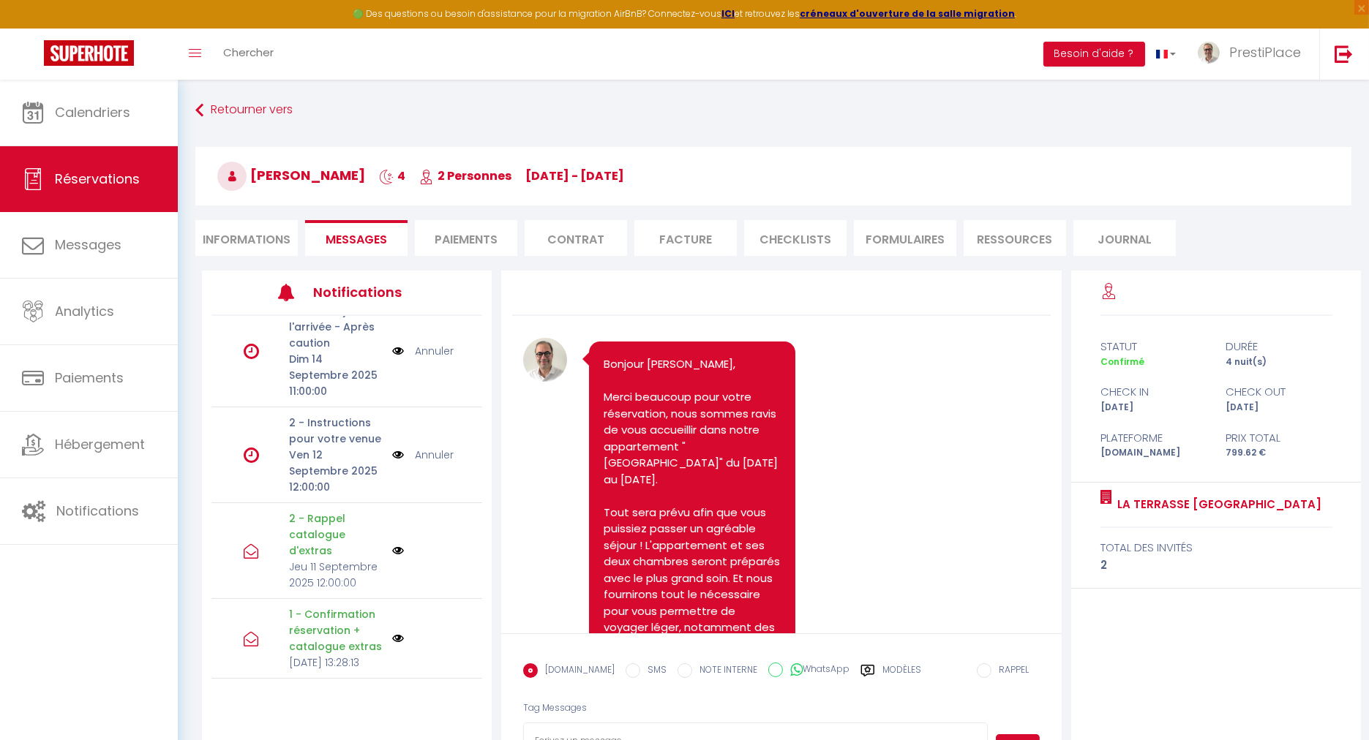
click at [242, 244] on li "Informations" at bounding box center [246, 238] width 102 height 36
select select
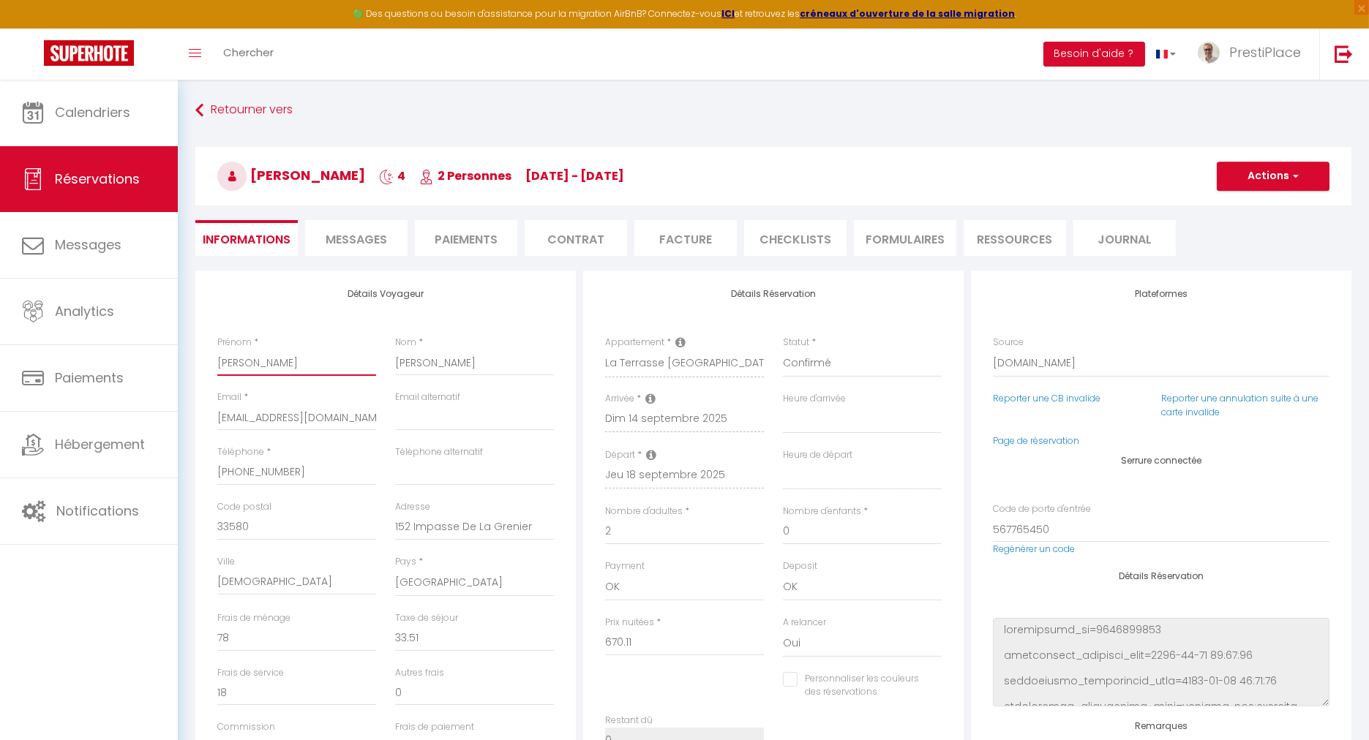
click at [276, 361] on input "[PERSON_NAME]" at bounding box center [296, 363] width 159 height 26
type input "[PERSON_NAME]"
select select
checkbox input "false"
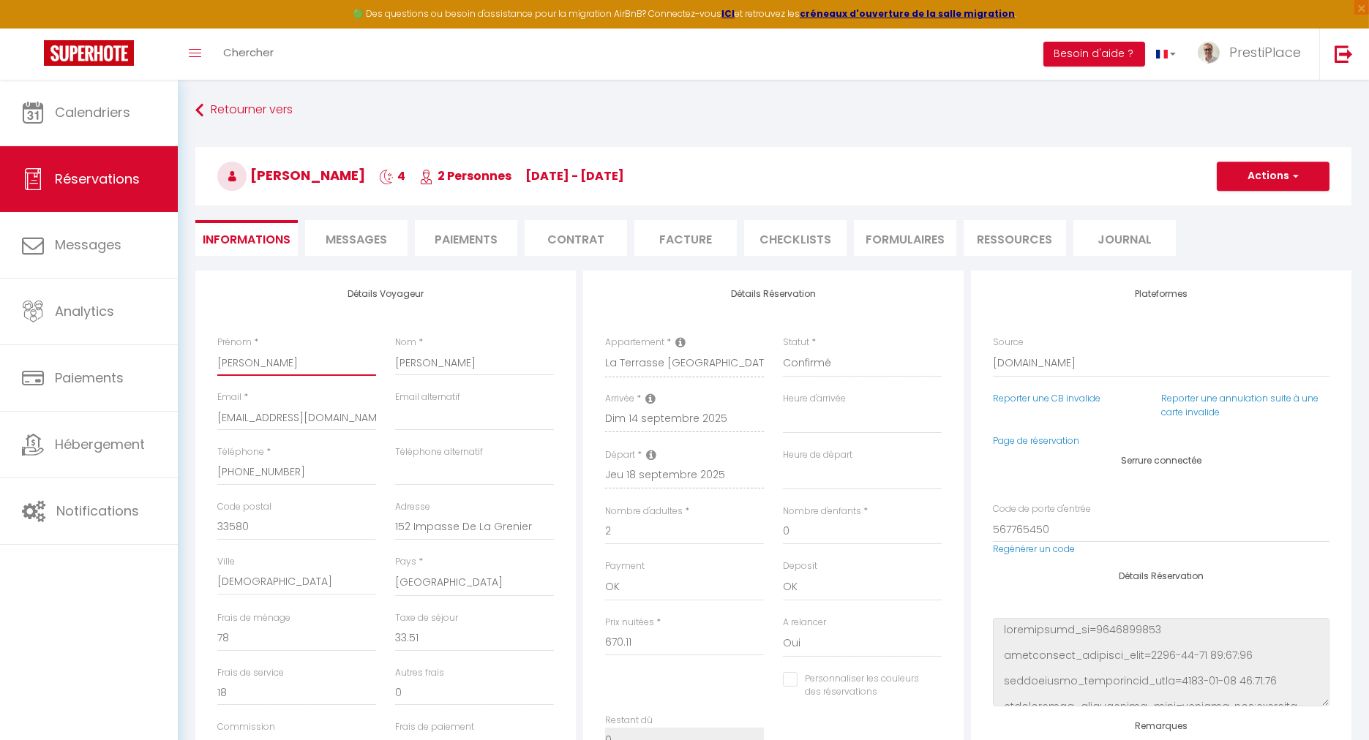
type input "[PERSON_NAME]"
select select
checkbox input "false"
type input "[PERSON_NAME] an"
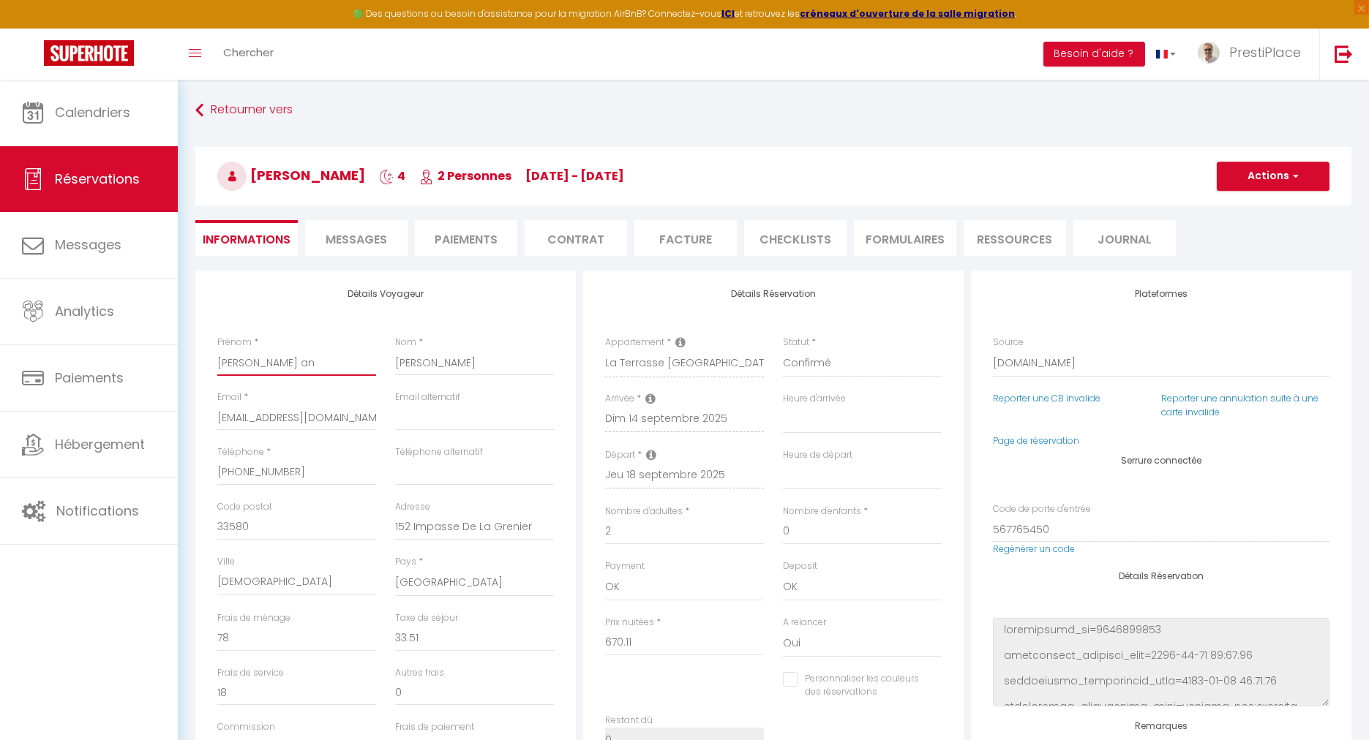
select select
checkbox input "false"
type input "[PERSON_NAME] and"
select select
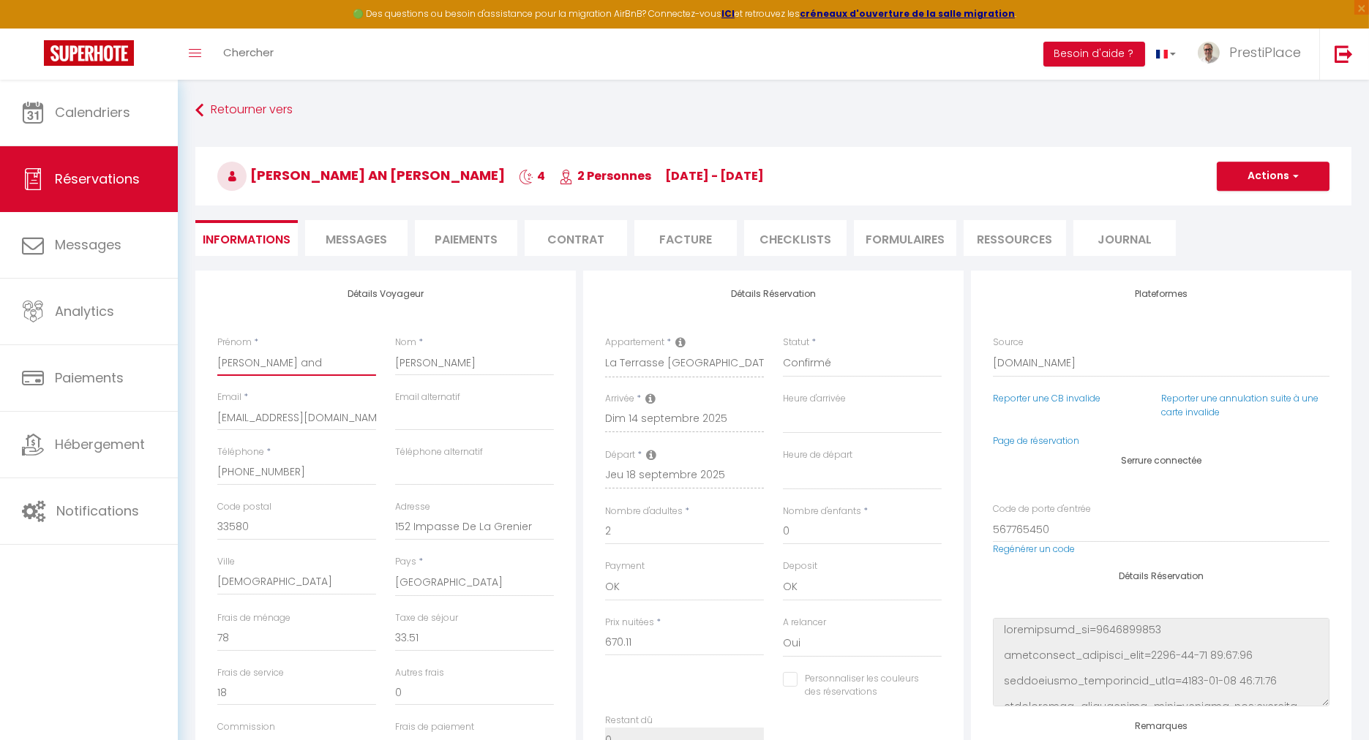
select select
checkbox input "false"
type input "[PERSON_NAME] and"
select select
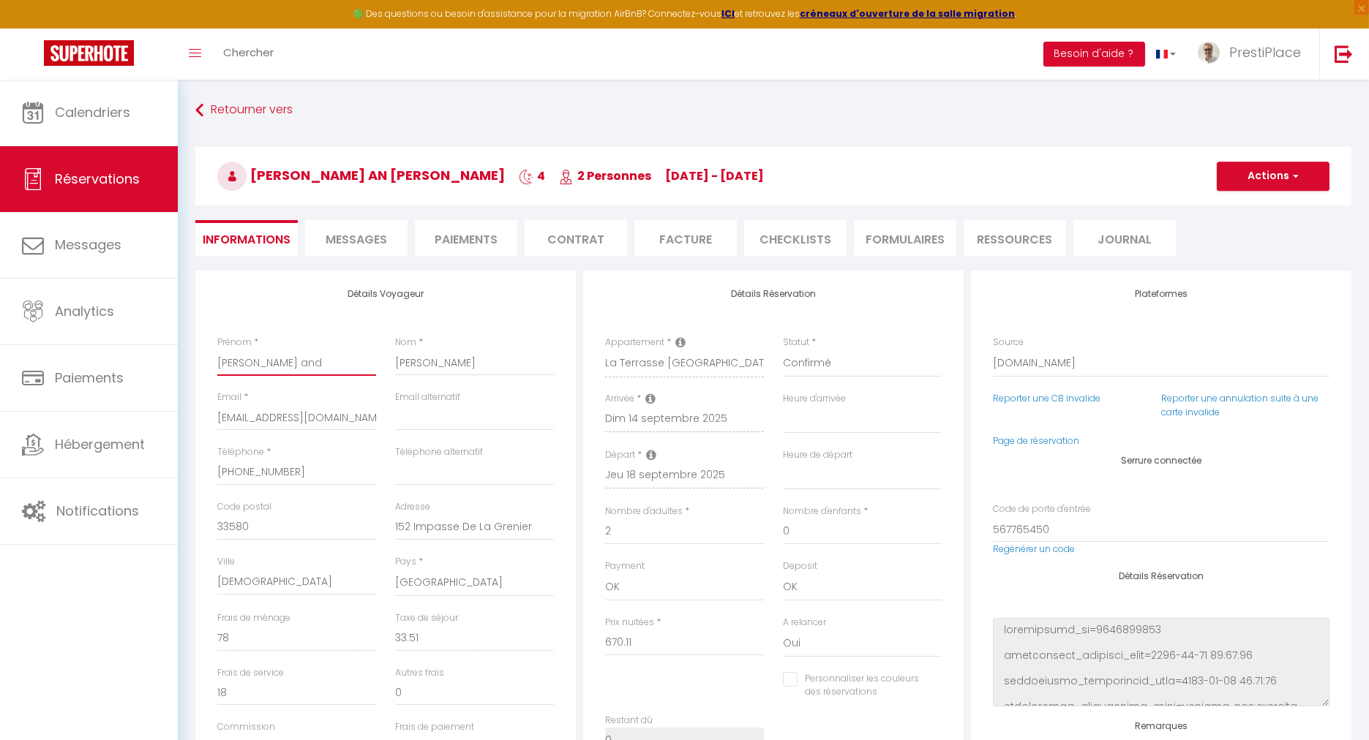
checkbox input "false"
type input "[PERSON_NAME] and S"
select select
checkbox input "false"
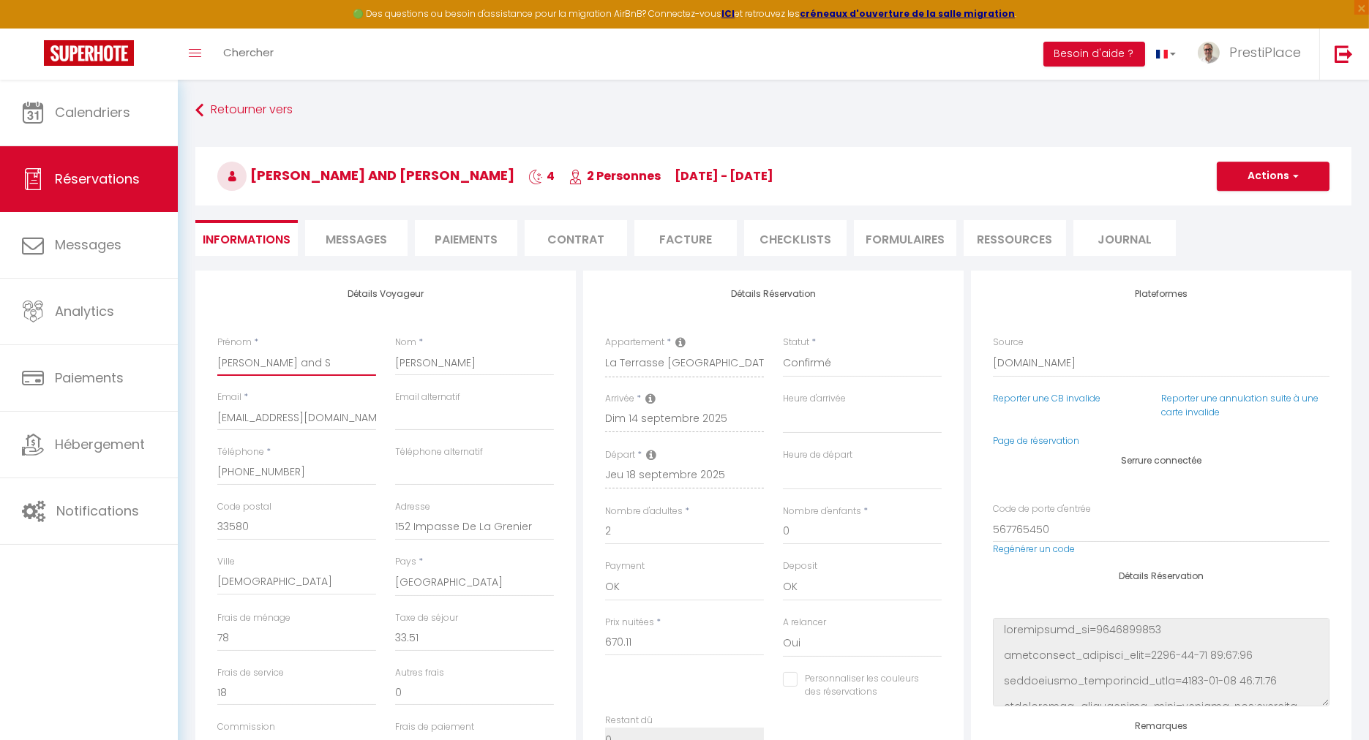
type input "[PERSON_NAME] and [PERSON_NAME]"
select select
checkbox input "false"
type input "[PERSON_NAME] and Sus"
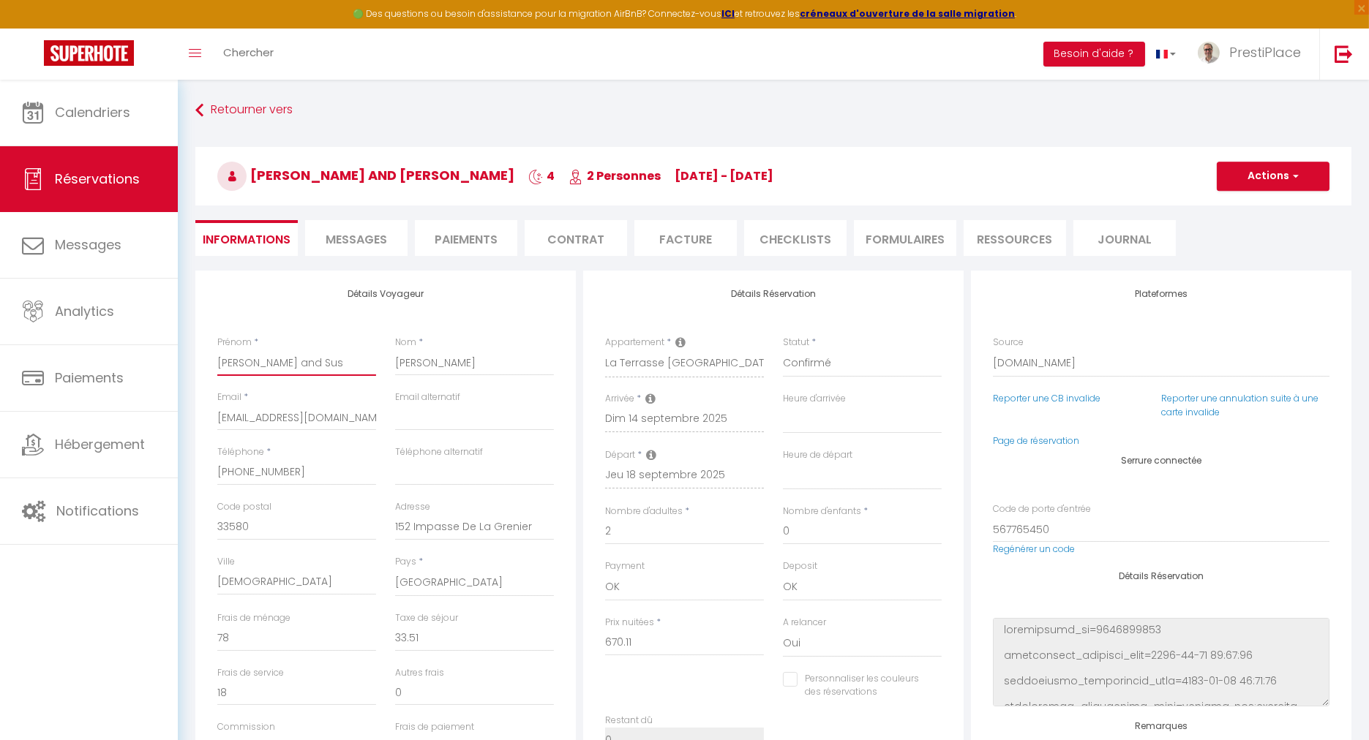
select select
checkbox input "false"
type input "[PERSON_NAME] and [PERSON_NAME]"
select select
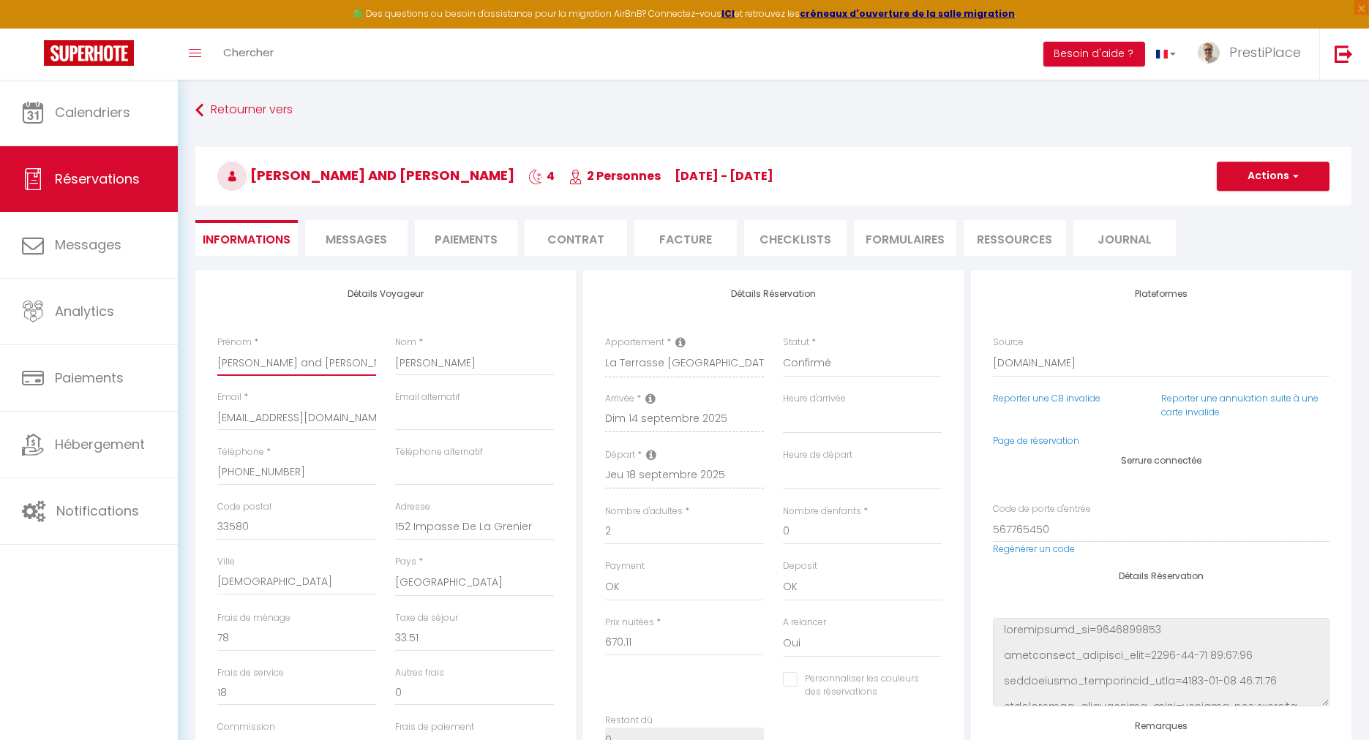
select select
checkbox input "false"
type input "[PERSON_NAME] and [PERSON_NAME]"
select select
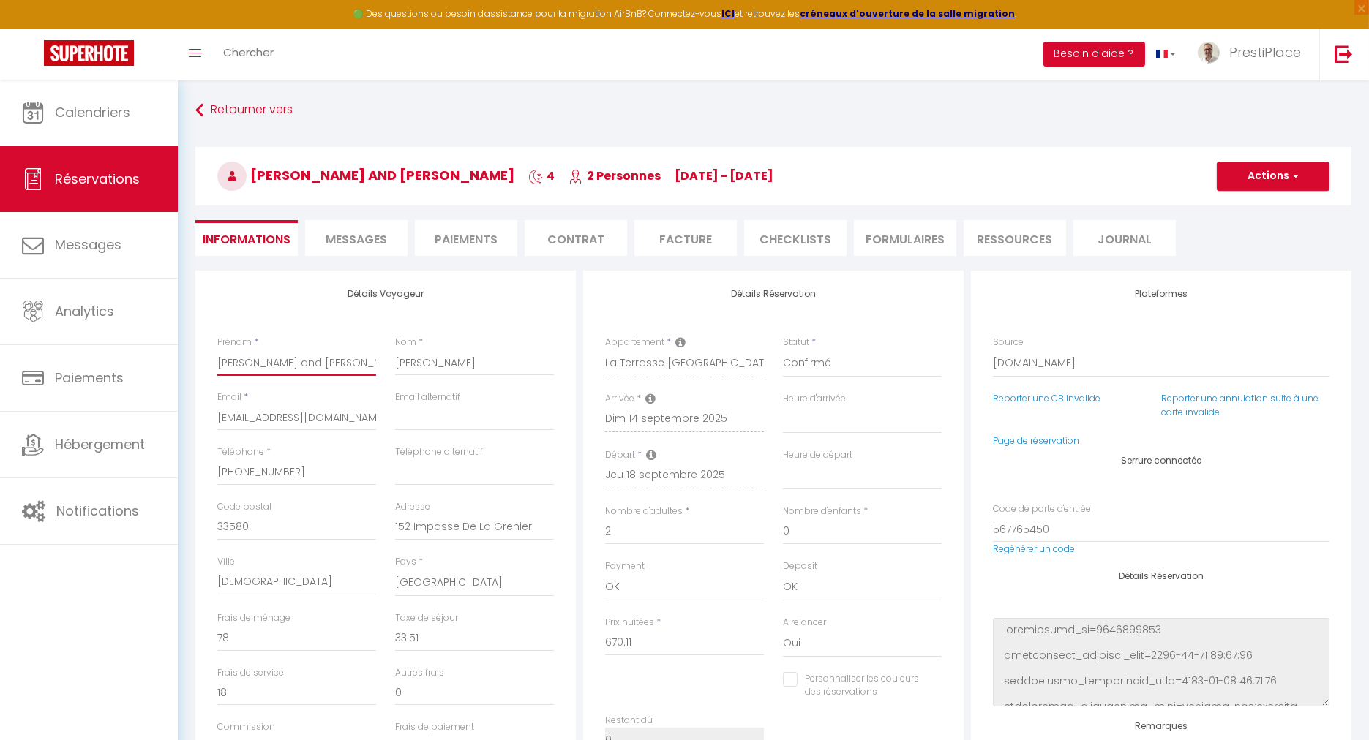
checkbox input "false"
type input "[PERSON_NAME] and [PERSON_NAME]"
click at [1259, 173] on button "Actions" at bounding box center [1273, 176] width 113 height 29
click at [1245, 203] on link "Enregistrer" at bounding box center [1258, 208] width 116 height 19
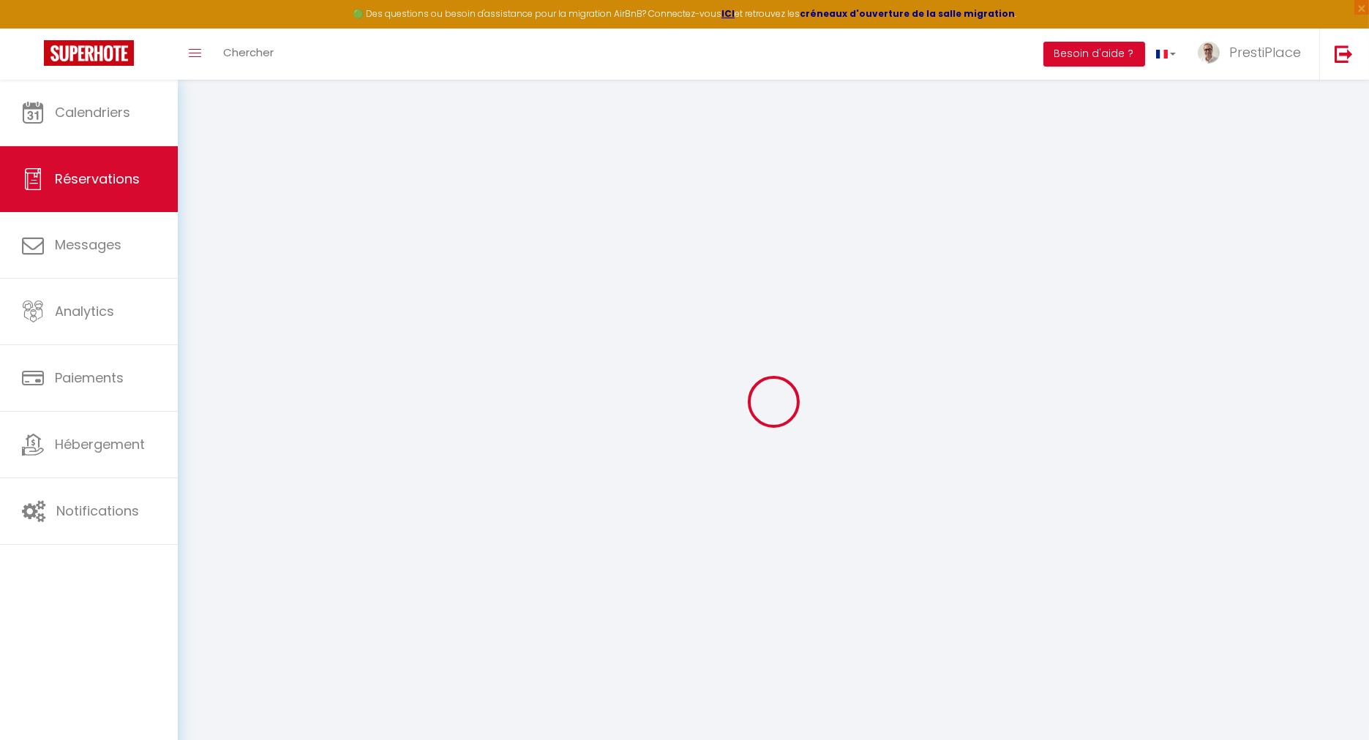
select select "not_cancelled"
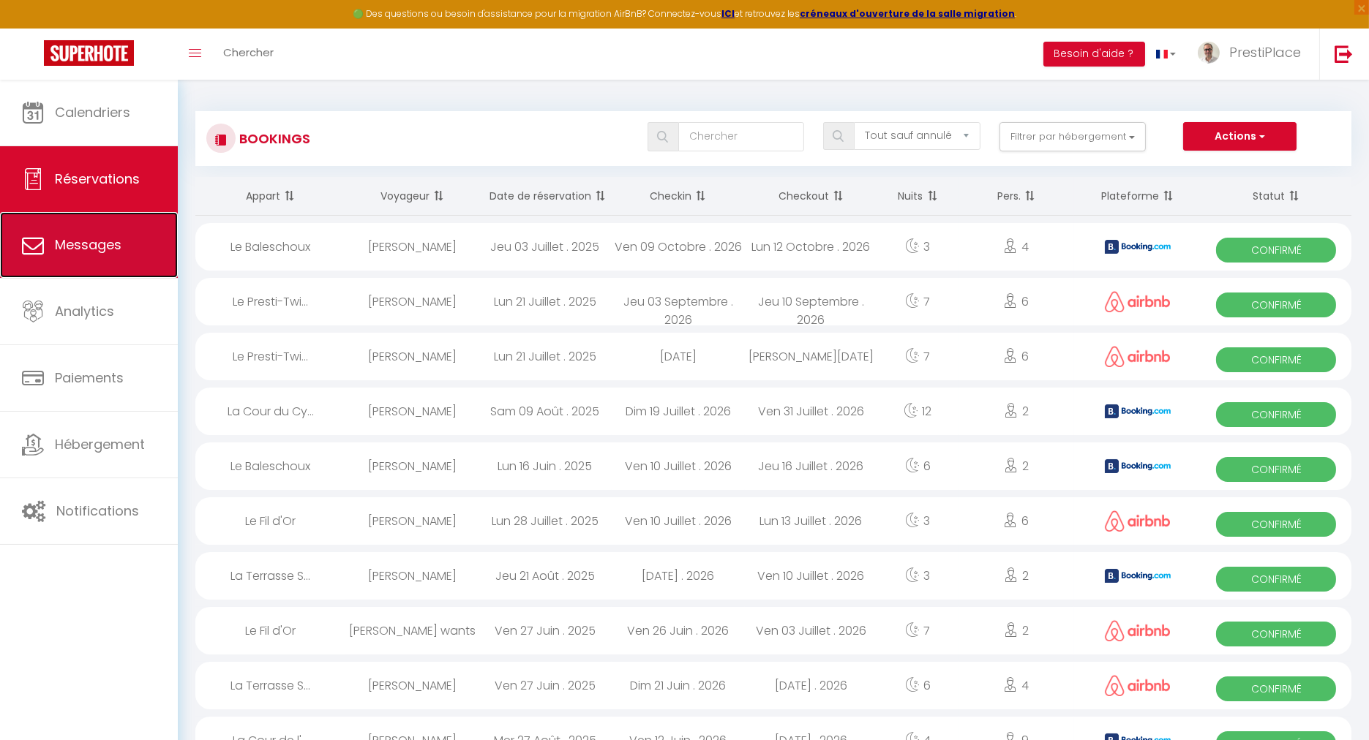
click at [121, 258] on link "Messages" at bounding box center [89, 245] width 178 height 66
select select "message"
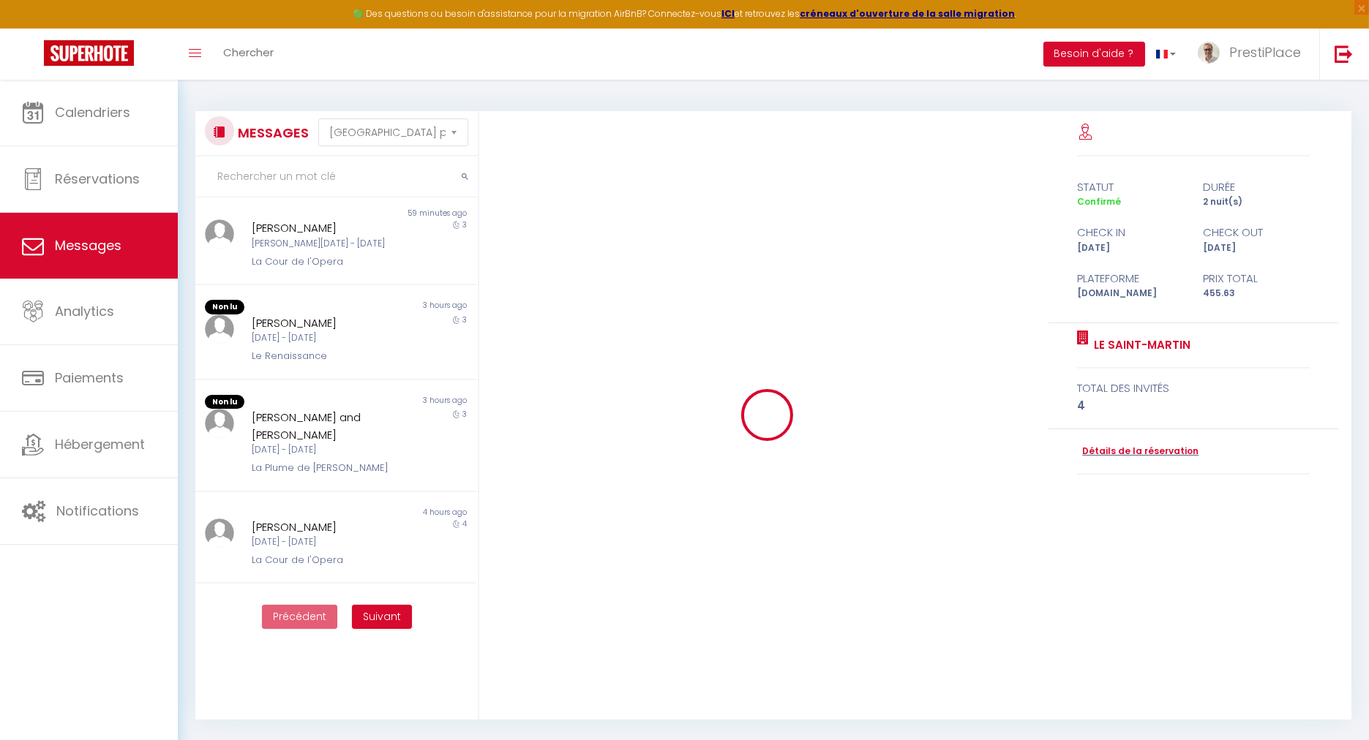
scroll to position [520, 0]
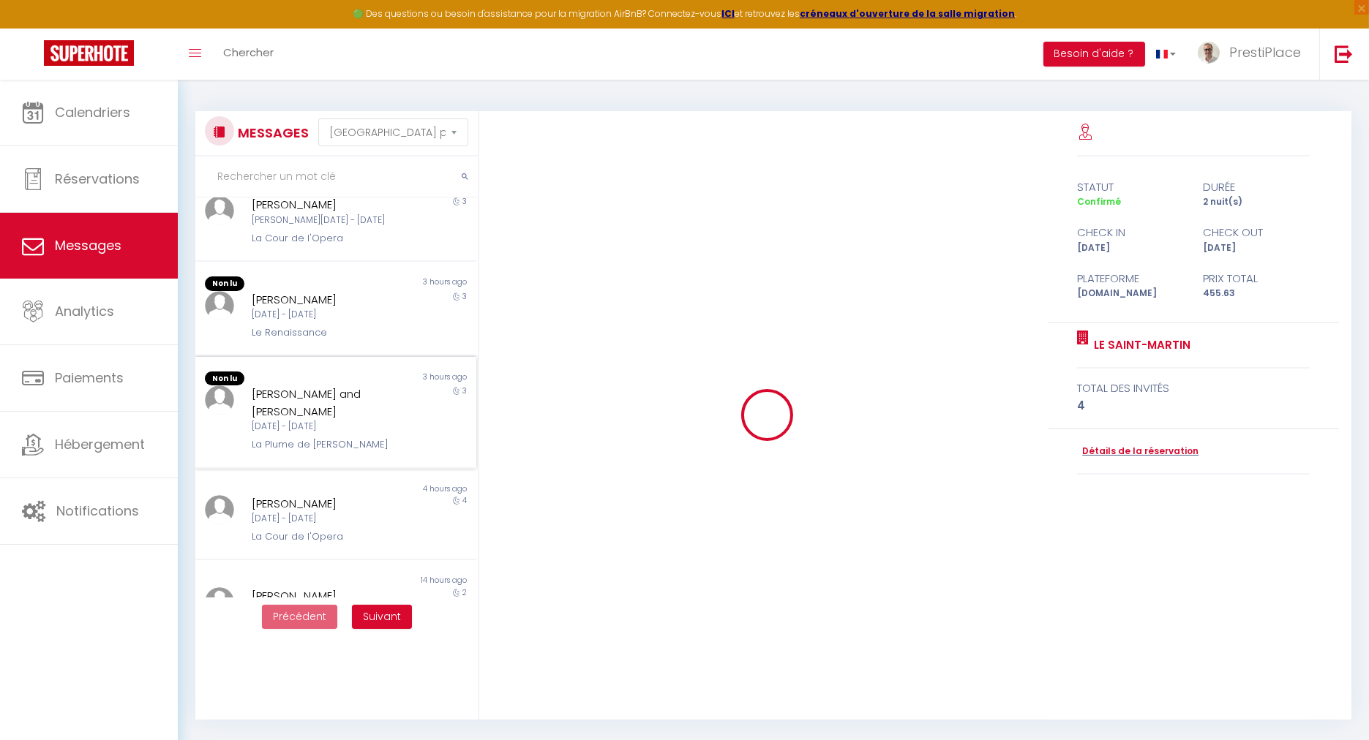
click at [316, 437] on div "La Plume de [PERSON_NAME]" at bounding box center [324, 444] width 145 height 15
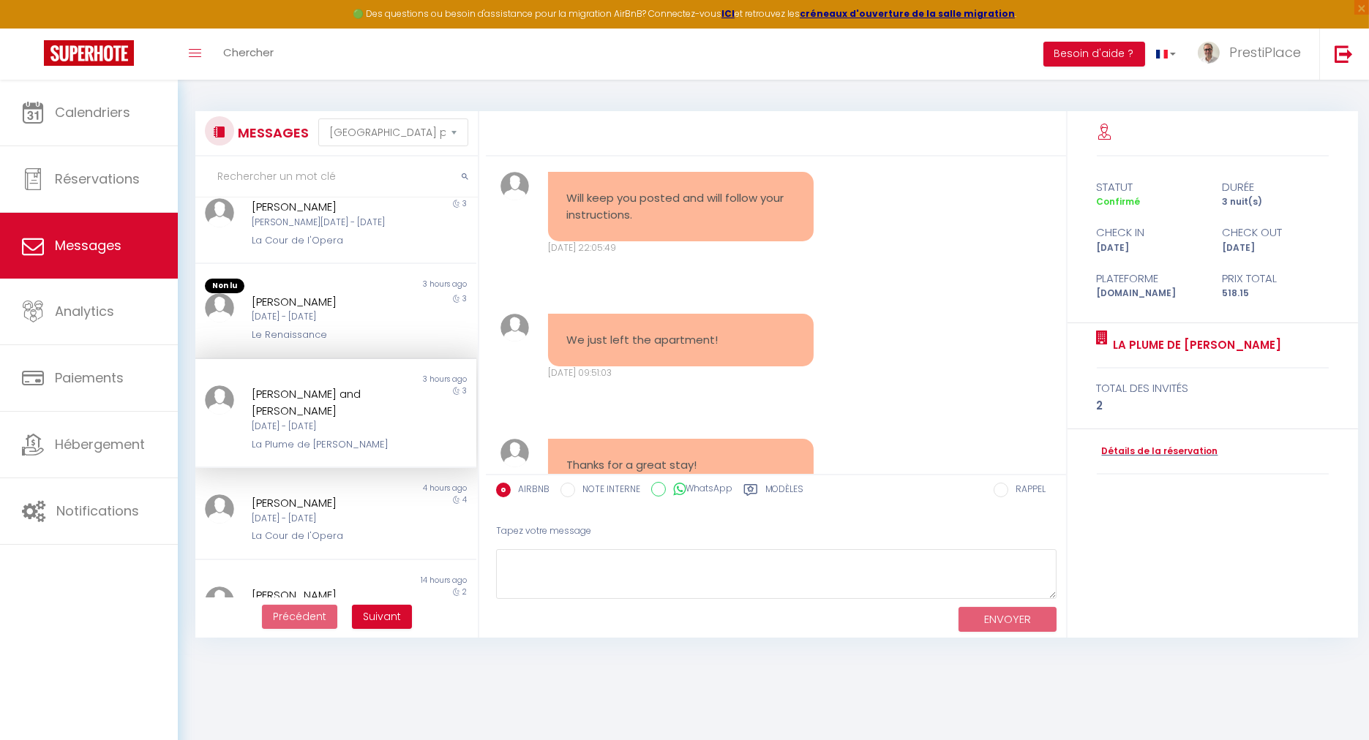
scroll to position [6082, 0]
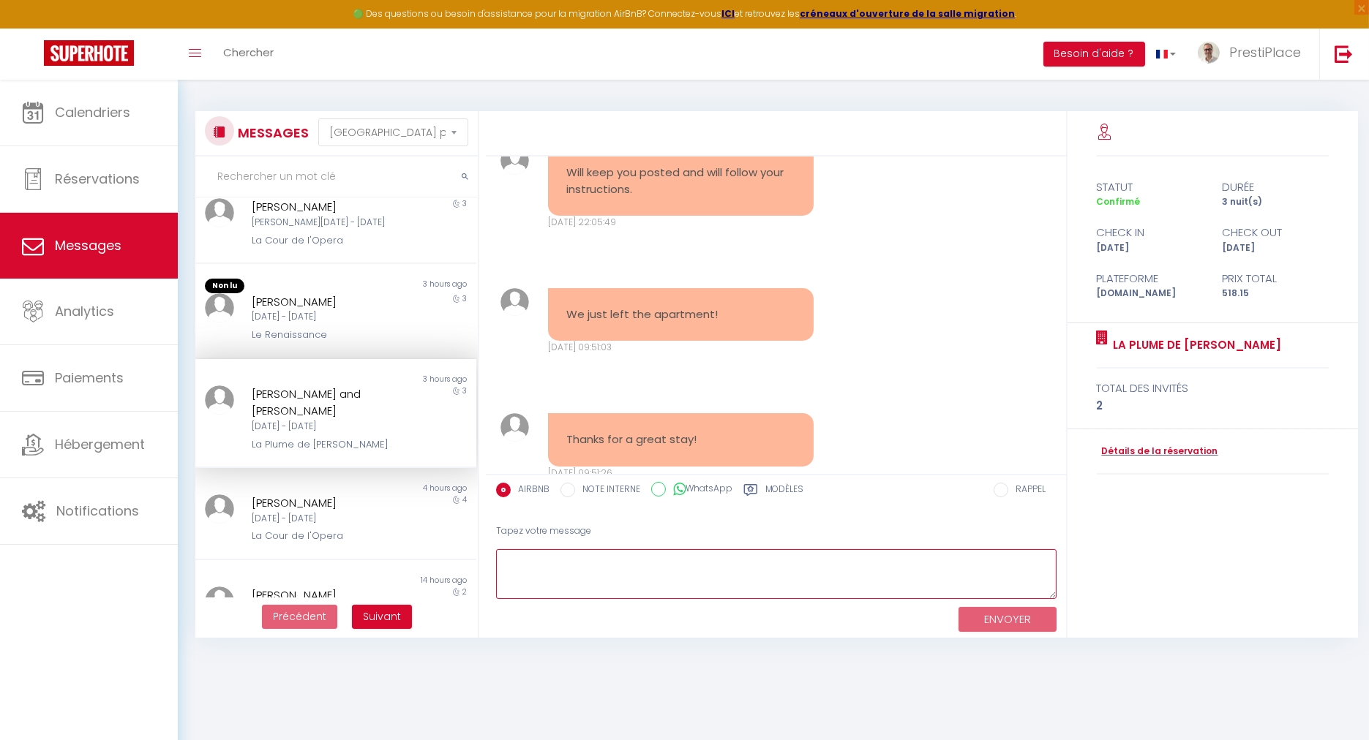
click at [614, 576] on textarea at bounding box center [776, 574] width 560 height 50
click at [774, 484] on label "Modèles" at bounding box center [784, 492] width 39 height 18
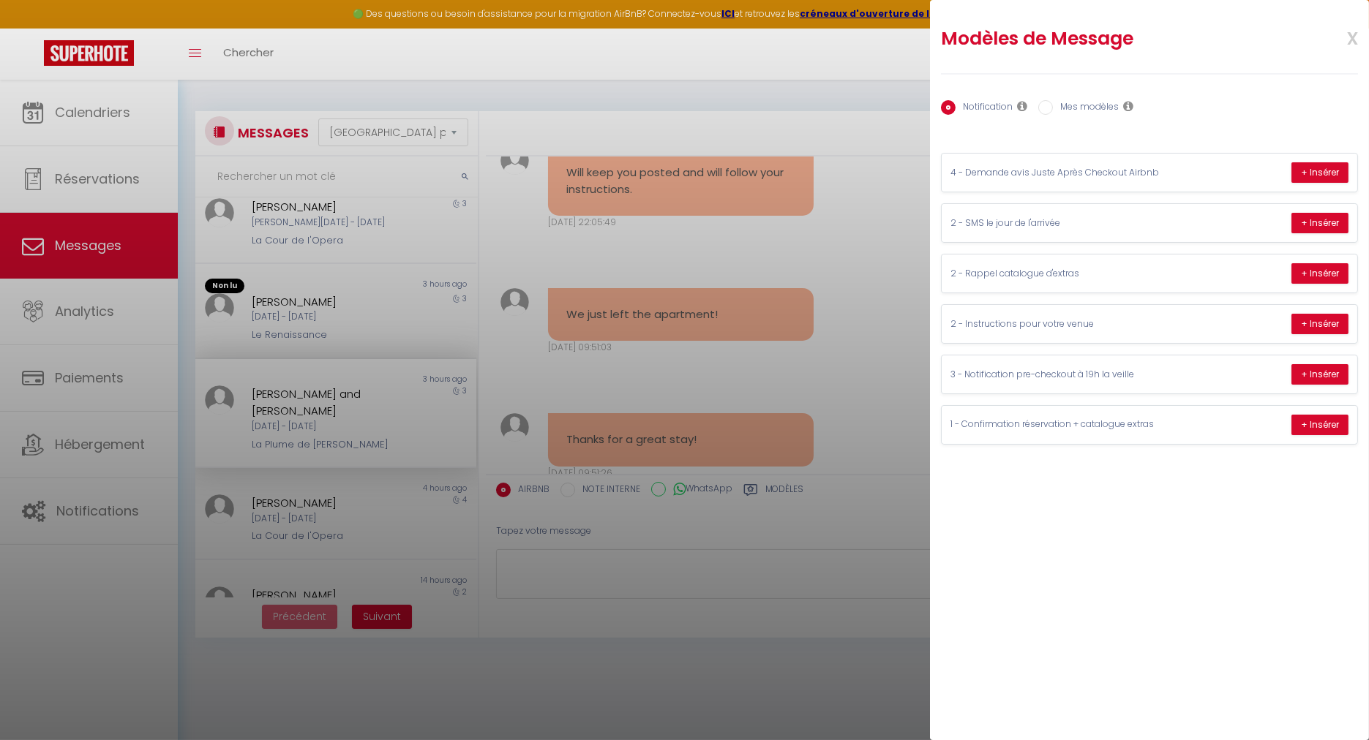
click at [660, 569] on div at bounding box center [684, 370] width 1369 height 740
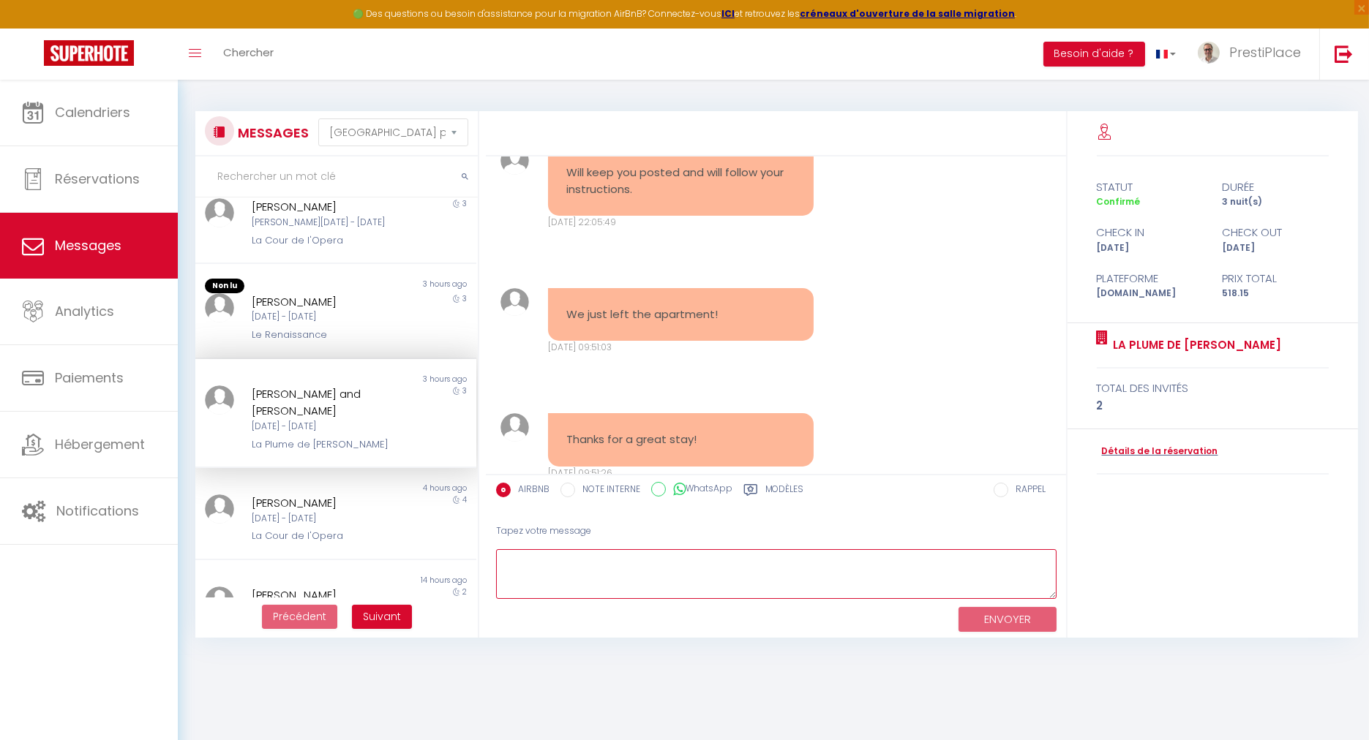
click at [620, 566] on textarea at bounding box center [776, 574] width 560 height 50
click at [770, 489] on label "Modèles" at bounding box center [784, 492] width 39 height 18
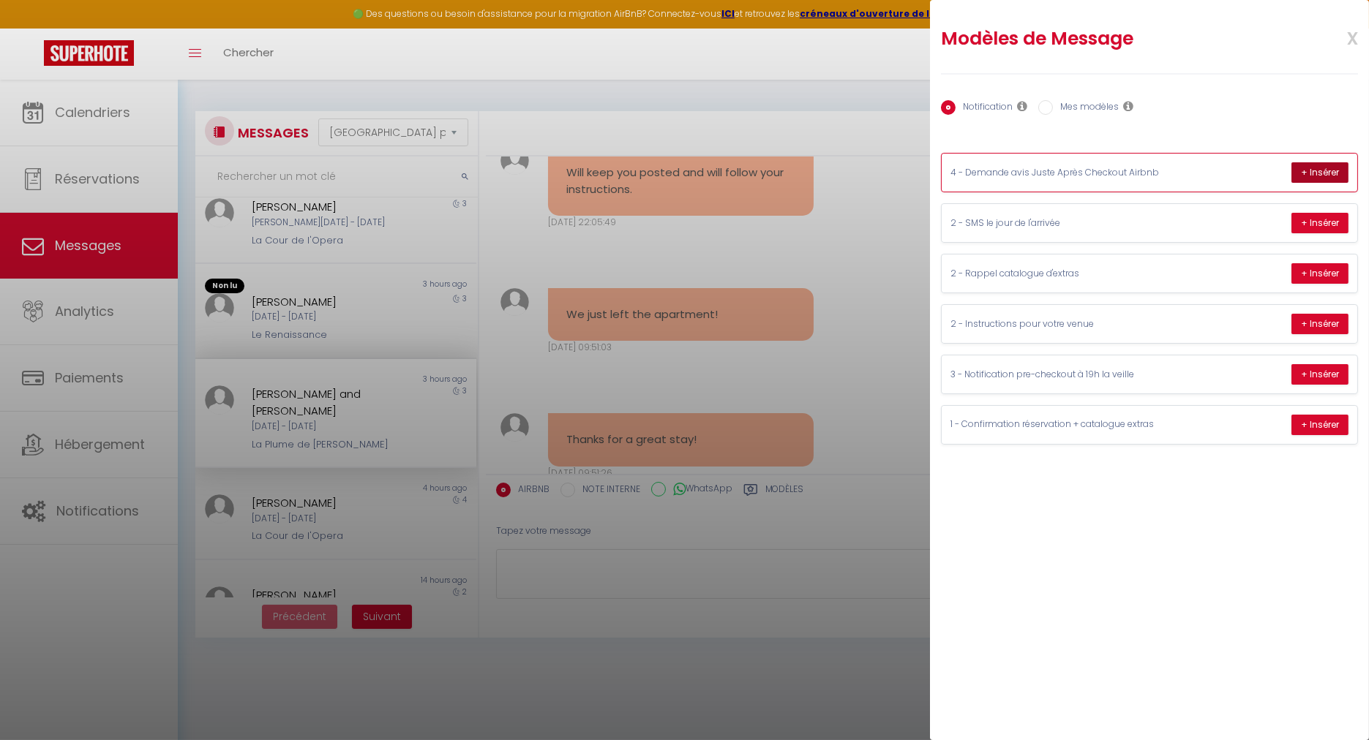
click at [1320, 168] on button "+ Insérer" at bounding box center [1319, 172] width 57 height 20
type textarea "Dear [PERSON_NAME] and [PERSON_NAME], A big thank you for your trust and for ta…"
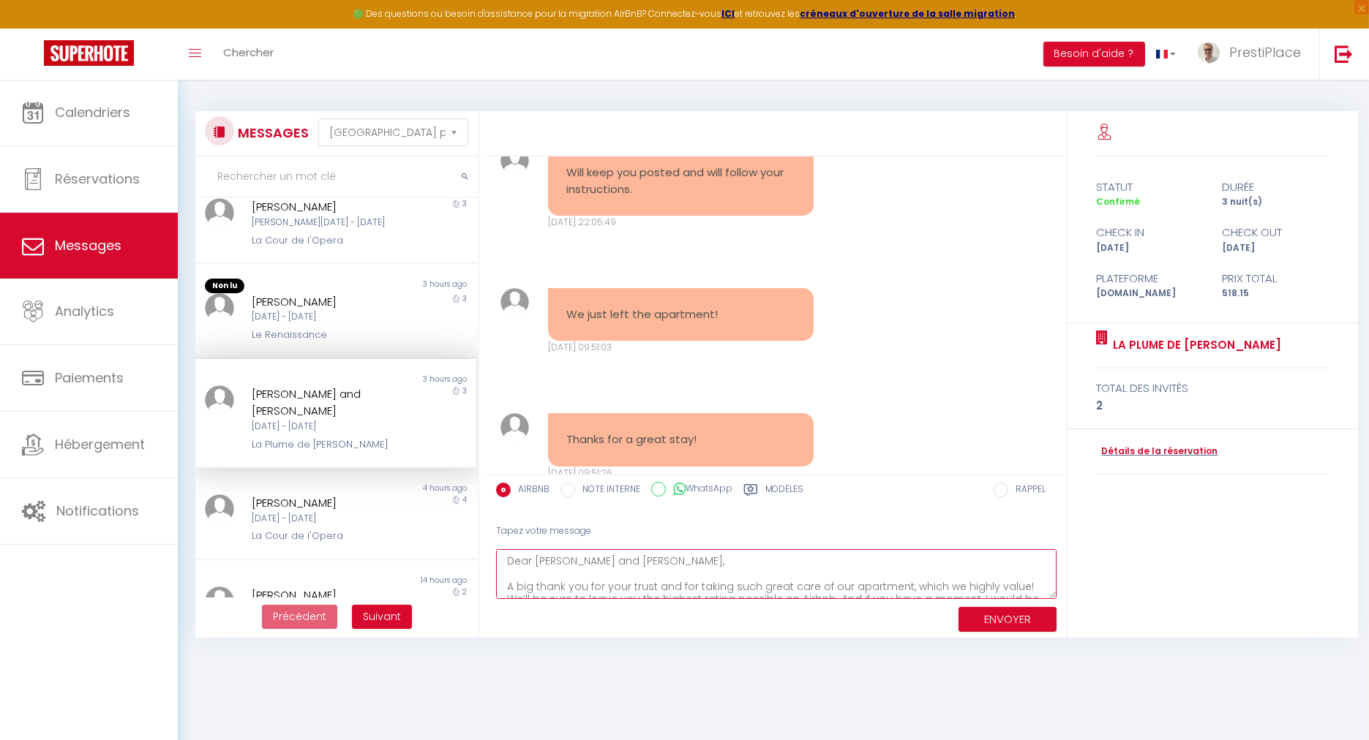
scroll to position [77, 0]
drag, startPoint x: 508, startPoint y: 565, endPoint x: 857, endPoint y: 666, distance: 363.1
click at [857, 666] on body "🟢 Des questions ou besoin d'assistance pour la migration AirBnB? Connectez-vous…" at bounding box center [684, 450] width 1369 height 740
click at [600, 568] on textarea at bounding box center [776, 574] width 560 height 50
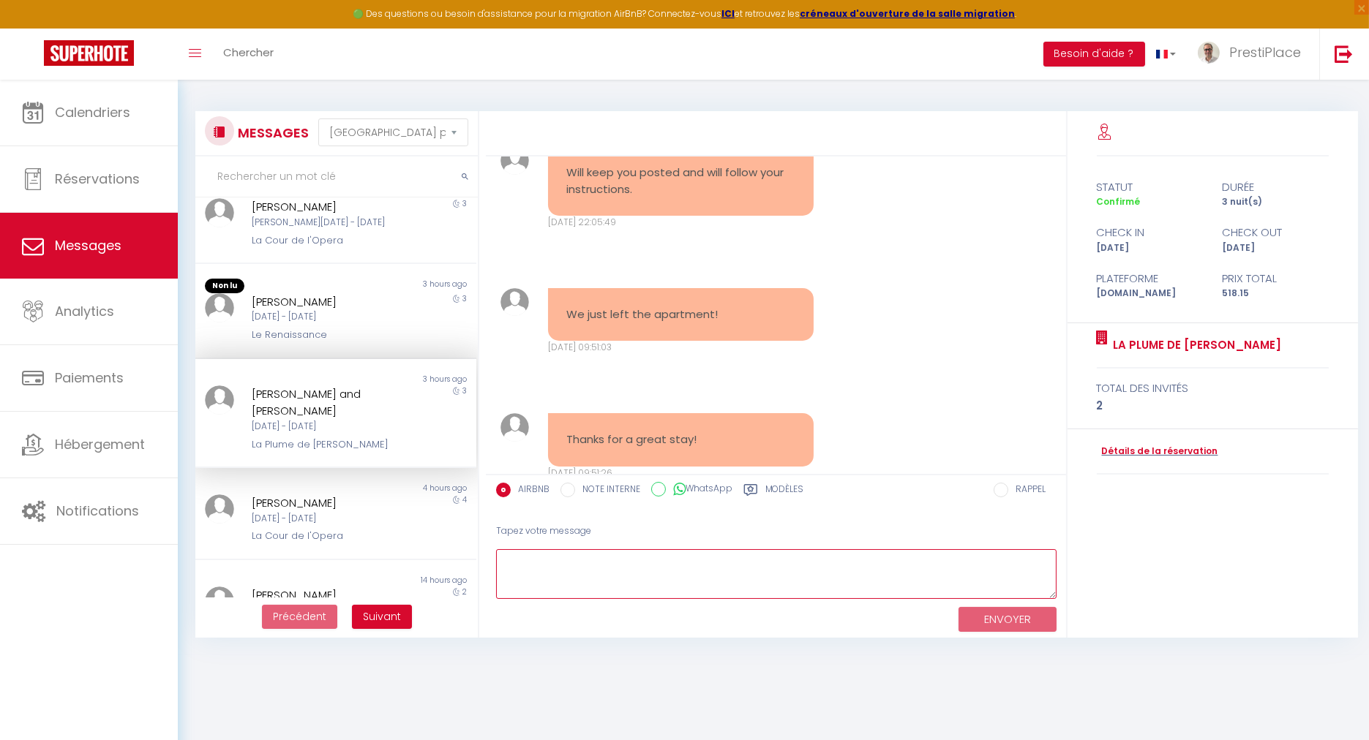
paste textarea "Dear [PERSON_NAME] and [PERSON_NAME], Thank you so much for letting me know. A …"
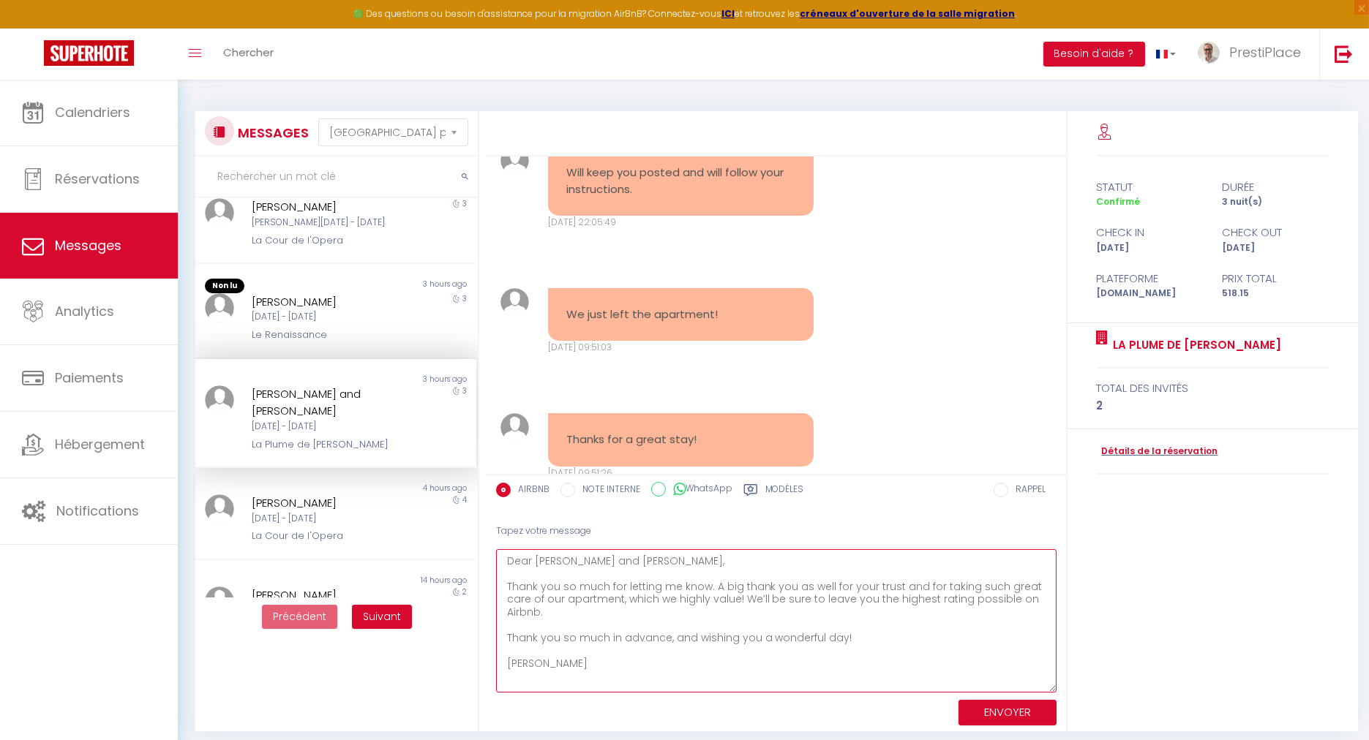
drag, startPoint x: 1052, startPoint y: 590, endPoint x: 1083, endPoint y: 683, distance: 98.5
click at [1083, 683] on div "Bonjour Pat, Si vous souhaitez personnaliser votre séjour avec nos services add…" at bounding box center [927, 421] width 882 height 620
click at [633, 644] on textarea "Dear [PERSON_NAME] and [PERSON_NAME], Thank you so much for letting me know. A …" at bounding box center [776, 620] width 560 height 143
click at [636, 660] on textarea "Dear [PERSON_NAME] and [PERSON_NAME], Thank you so much for letting me know. A …" at bounding box center [776, 620] width 560 height 143
click at [705, 583] on textarea "Dear [PERSON_NAME] and [PERSON_NAME], Thank you so much for letting me know. A …" at bounding box center [776, 620] width 560 height 143
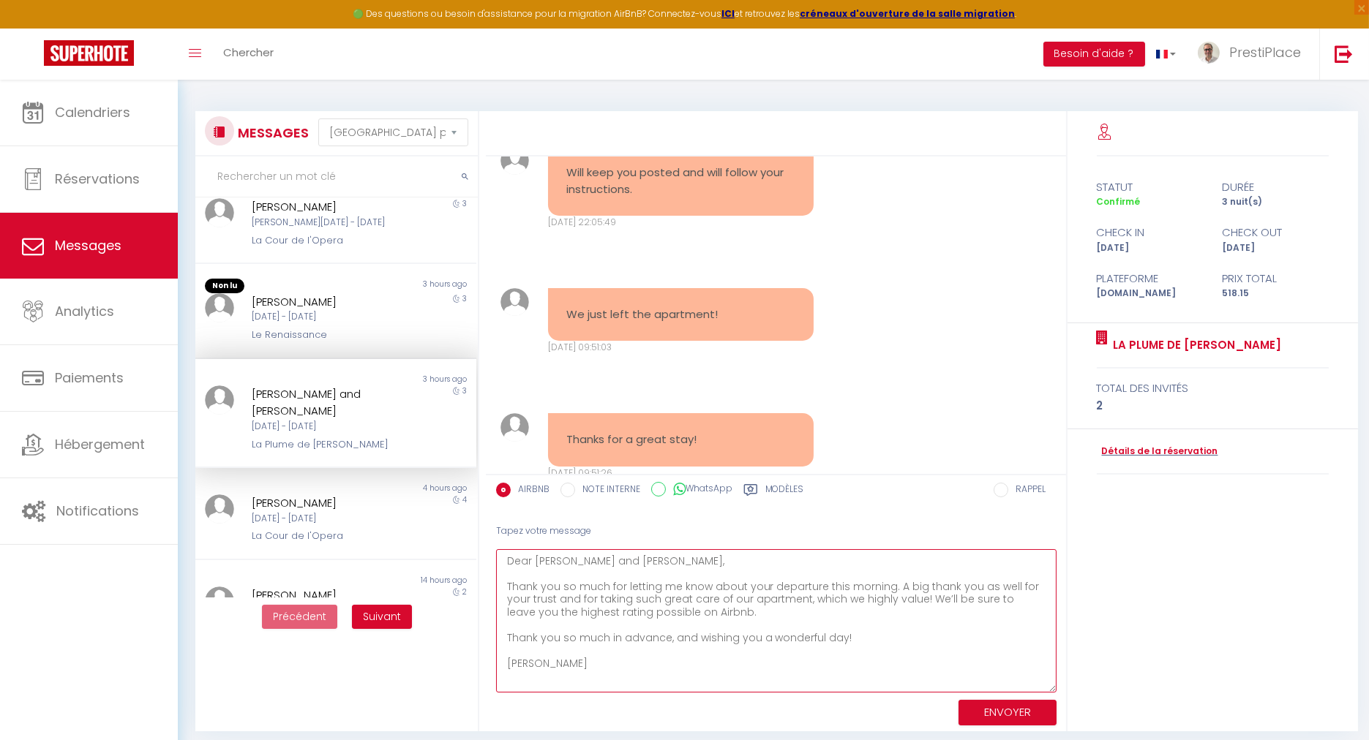
drag, startPoint x: 644, startPoint y: 671, endPoint x: 509, endPoint y: 559, distance: 175.1
click at [509, 559] on textarea "Dear [PERSON_NAME] and [PERSON_NAME], Thank you so much for letting me know abo…" at bounding box center [776, 620] width 560 height 143
click at [792, 583] on textarea "Dear [PERSON_NAME] and [PERSON_NAME], Thank you so much for letting me know abo…" at bounding box center [776, 620] width 560 height 143
drag, startPoint x: 887, startPoint y: 585, endPoint x: 775, endPoint y: 601, distance: 112.3
click at [775, 601] on textarea "Dear [PERSON_NAME] and [PERSON_NAME], Thank you so much for letting me know abo…" at bounding box center [776, 620] width 560 height 143
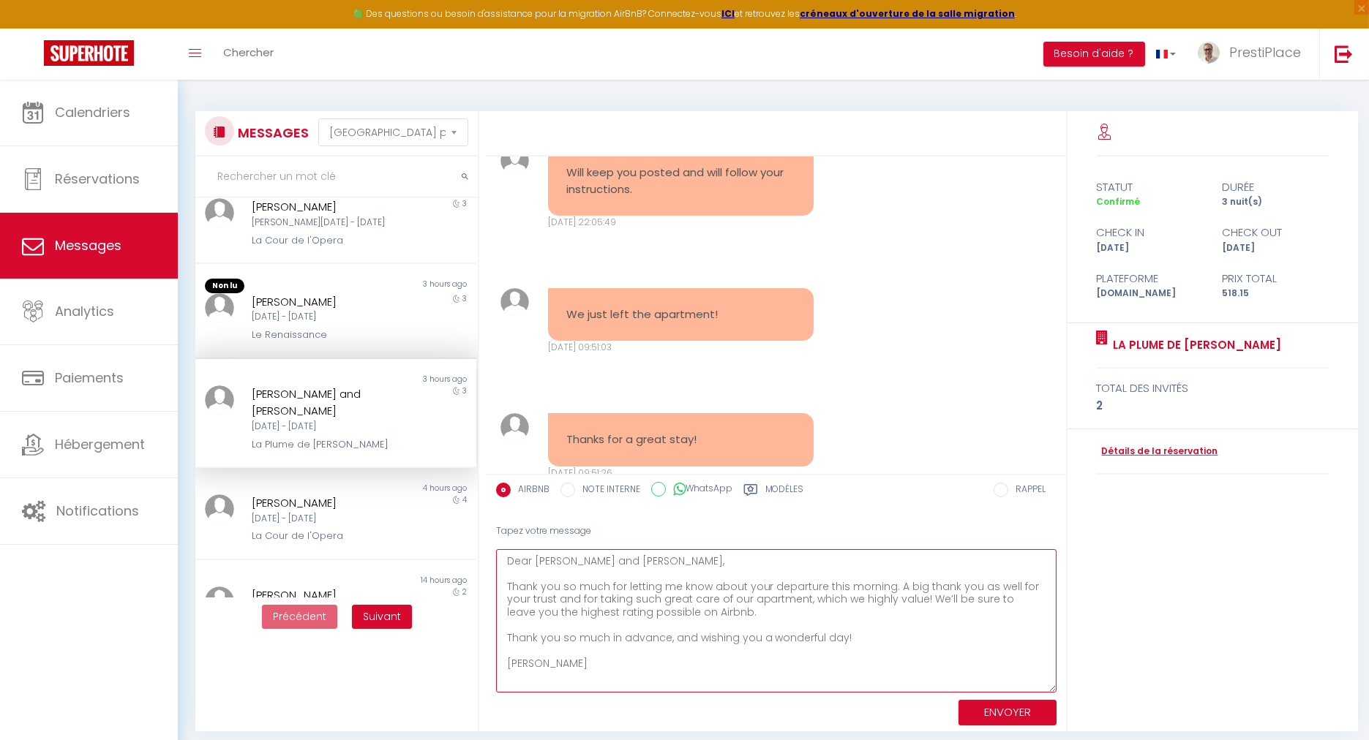
paste textarea "I also want to sincerely thank you"
drag, startPoint x: 885, startPoint y: 642, endPoint x: 508, endPoint y: 631, distance: 377.6
click at [508, 631] on textarea "Dear [PERSON_NAME] and [PERSON_NAME], Thank you so much for letting me know abo…" at bounding box center [776, 620] width 560 height 143
paste textarea "s again"
click at [686, 662] on textarea "Dear [PERSON_NAME] and [PERSON_NAME], Thank you so much for letting me know abo…" at bounding box center [776, 620] width 560 height 143
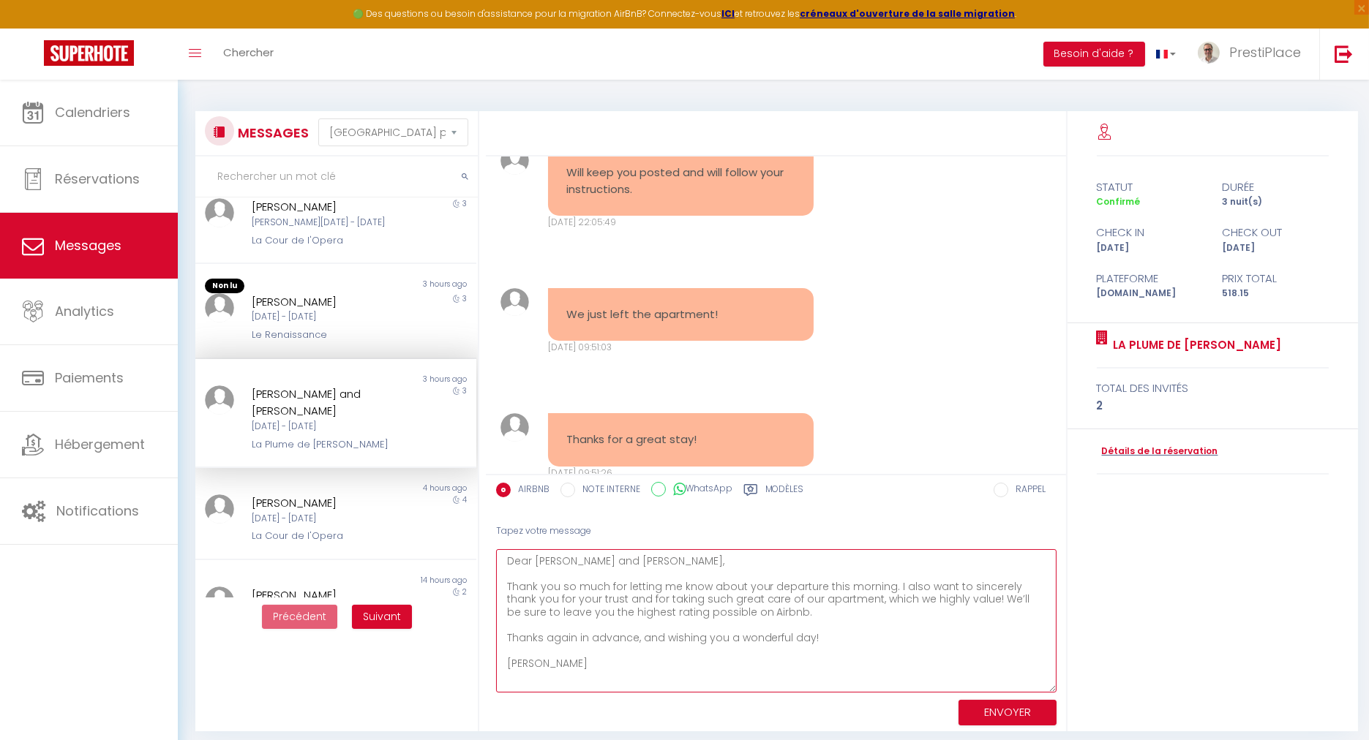
click at [696, 664] on textarea "Dear [PERSON_NAME] and [PERSON_NAME], Thank you so much for letting me know abo…" at bounding box center [776, 620] width 560 height 143
drag, startPoint x: 633, startPoint y: 637, endPoint x: 572, endPoint y: 632, distance: 60.9
click at [572, 632] on textarea "Dear [PERSON_NAME] and [PERSON_NAME], Thank you so much for letting me know abo…" at bounding box center [776, 620] width 560 height 143
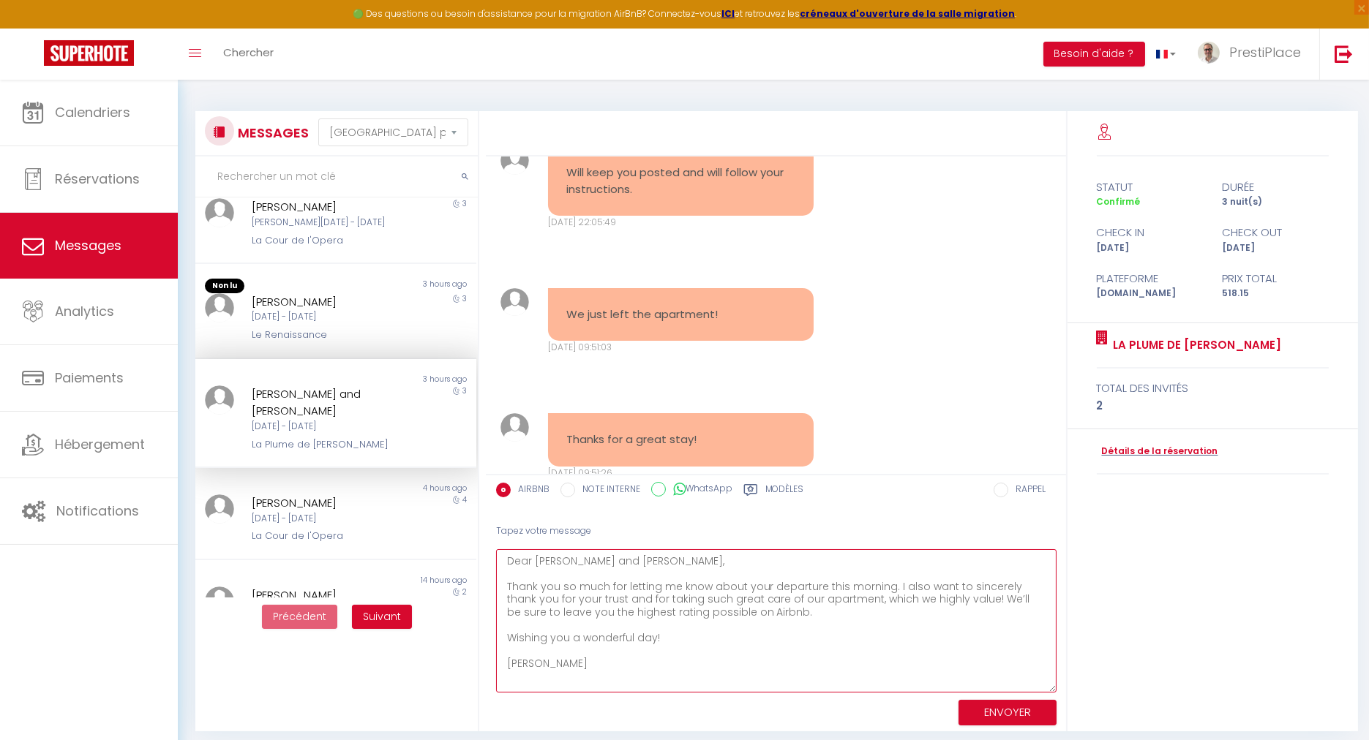
drag, startPoint x: 588, startPoint y: 666, endPoint x: 505, endPoint y: 560, distance: 135.1
click at [505, 560] on textarea "Dear [PERSON_NAME] and [PERSON_NAME], Thank you so much for letting me know abo…" at bounding box center [776, 620] width 560 height 143
type textarea "Dear [PERSON_NAME] and [PERSON_NAME], Thank you so much for letting me know abo…"
click at [812, 673] on textarea "Dear [PERSON_NAME] and [PERSON_NAME], Thank you so much for letting me know abo…" at bounding box center [776, 620] width 560 height 143
click at [879, 580] on textarea "Dear [PERSON_NAME] and [PERSON_NAME], Thank you so much for letting me know abo…" at bounding box center [776, 620] width 560 height 143
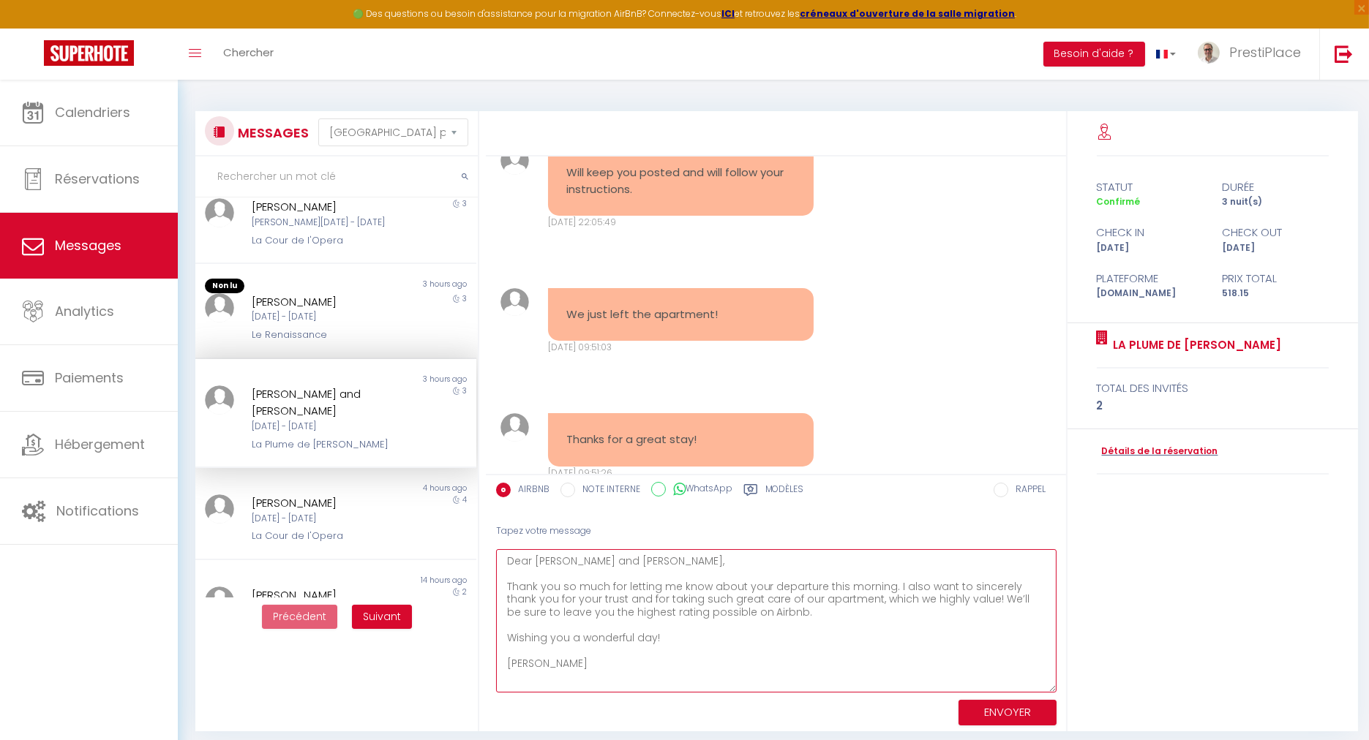
click at [736, 673] on textarea "Dear [PERSON_NAME] and [PERSON_NAME], Thank you so much for letting me know abo…" at bounding box center [776, 620] width 560 height 143
click at [1022, 704] on button "ENVOYER" at bounding box center [1007, 713] width 98 height 26
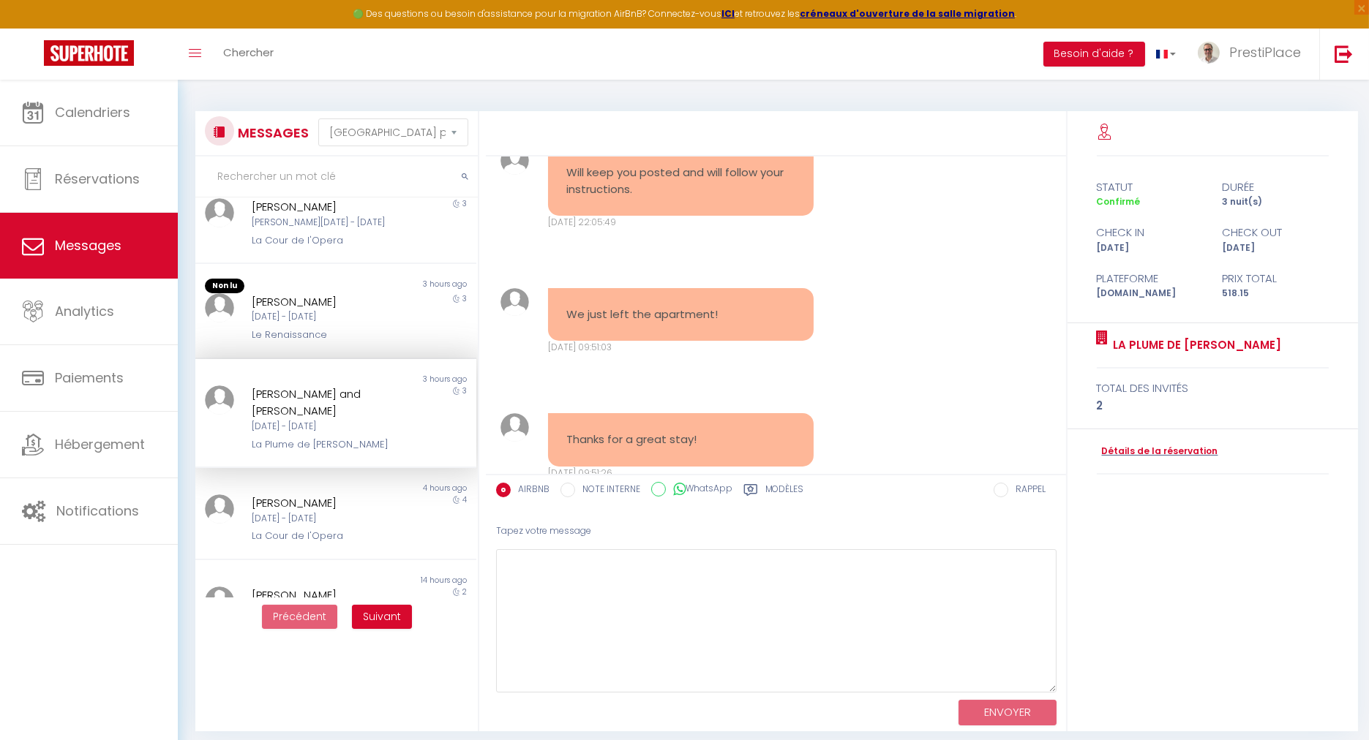
scroll to position [6405, 0]
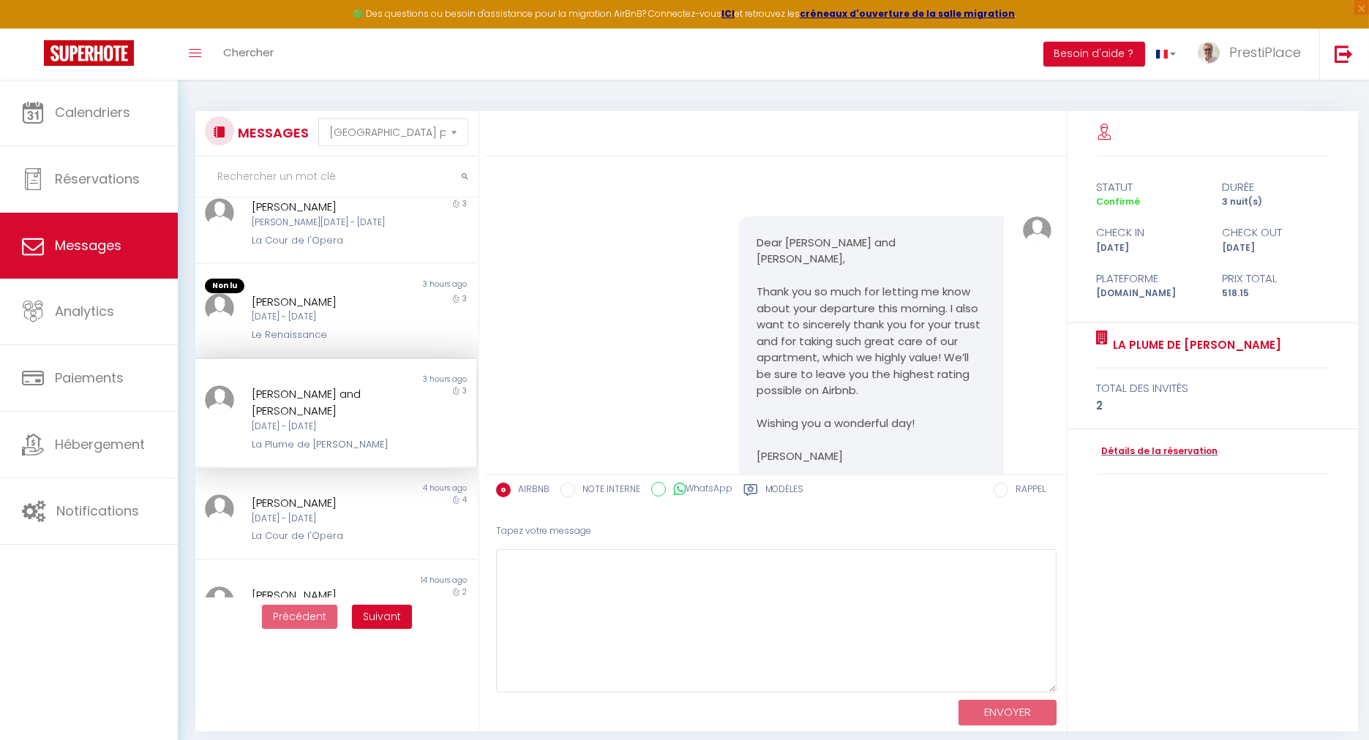
click at [356, 386] on div "[PERSON_NAME] and [PERSON_NAME]" at bounding box center [324, 403] width 145 height 34
click at [1166, 454] on link "Détails de la réservation" at bounding box center [1157, 452] width 121 height 14
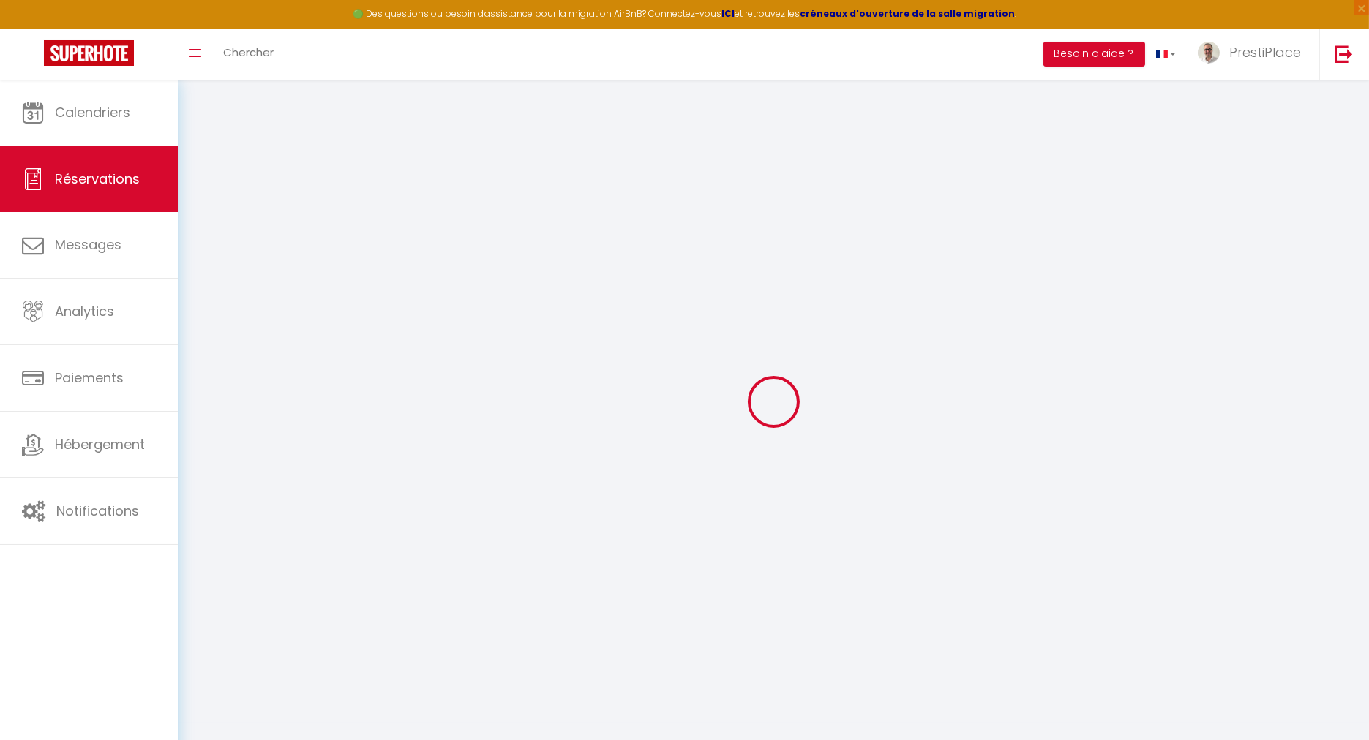
select select
checkbox input "false"
type textarea "Arrivée 13h45 / 14h Enlever araignées et saletés au plafond (visible au niveau …"
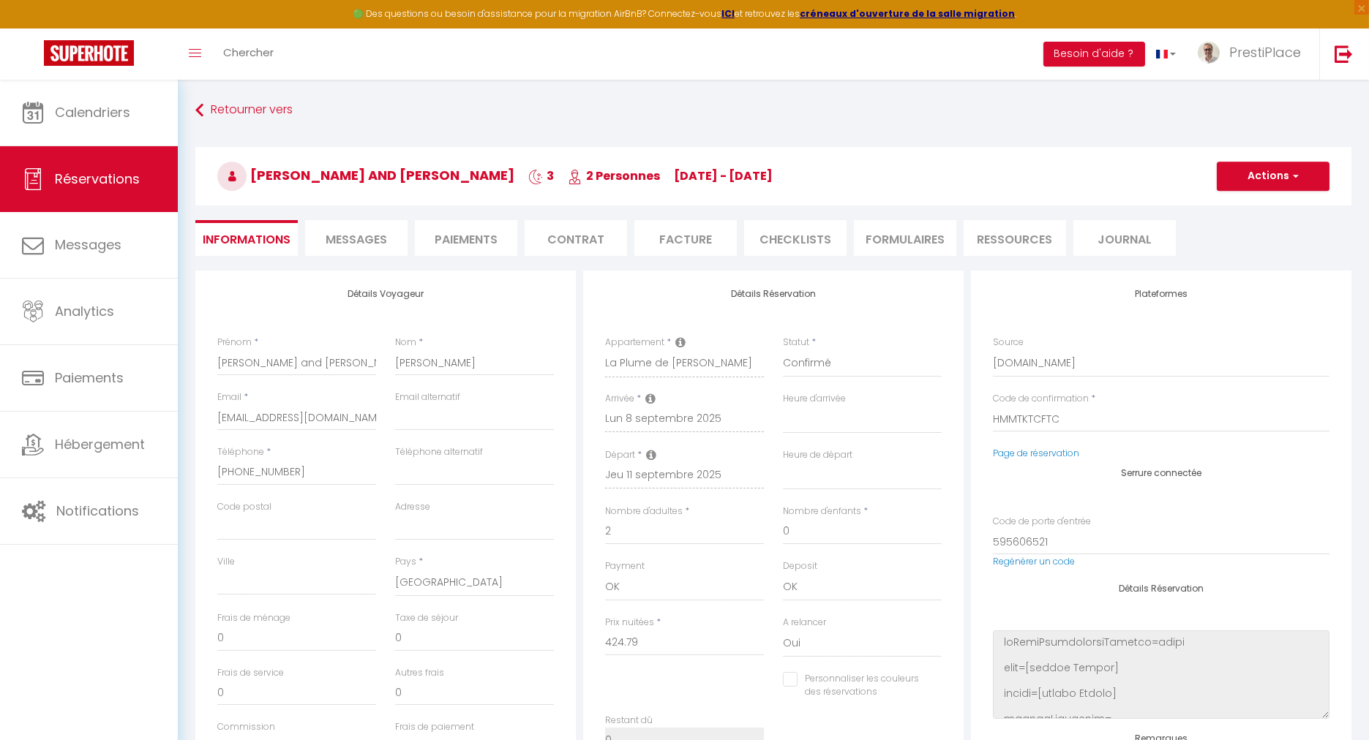
click at [358, 243] on span "Messages" at bounding box center [356, 239] width 61 height 17
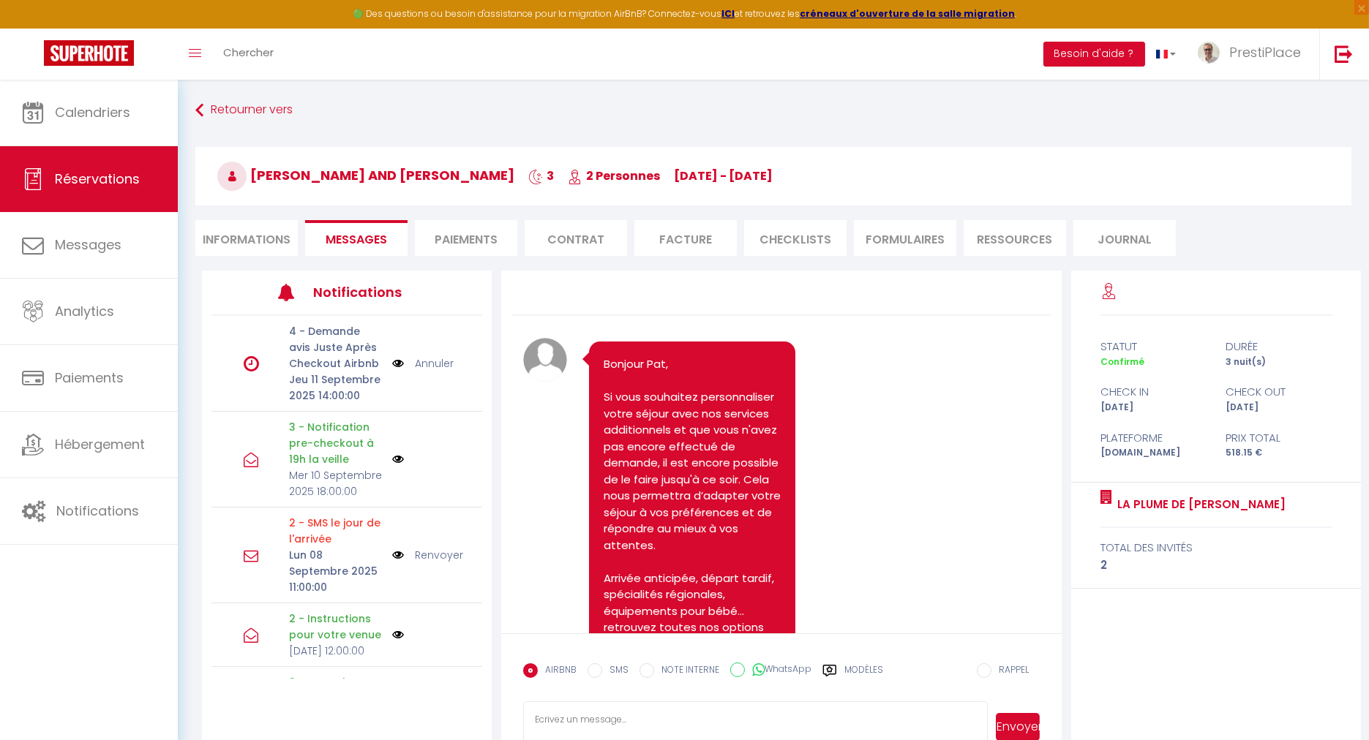
scroll to position [6721, 0]
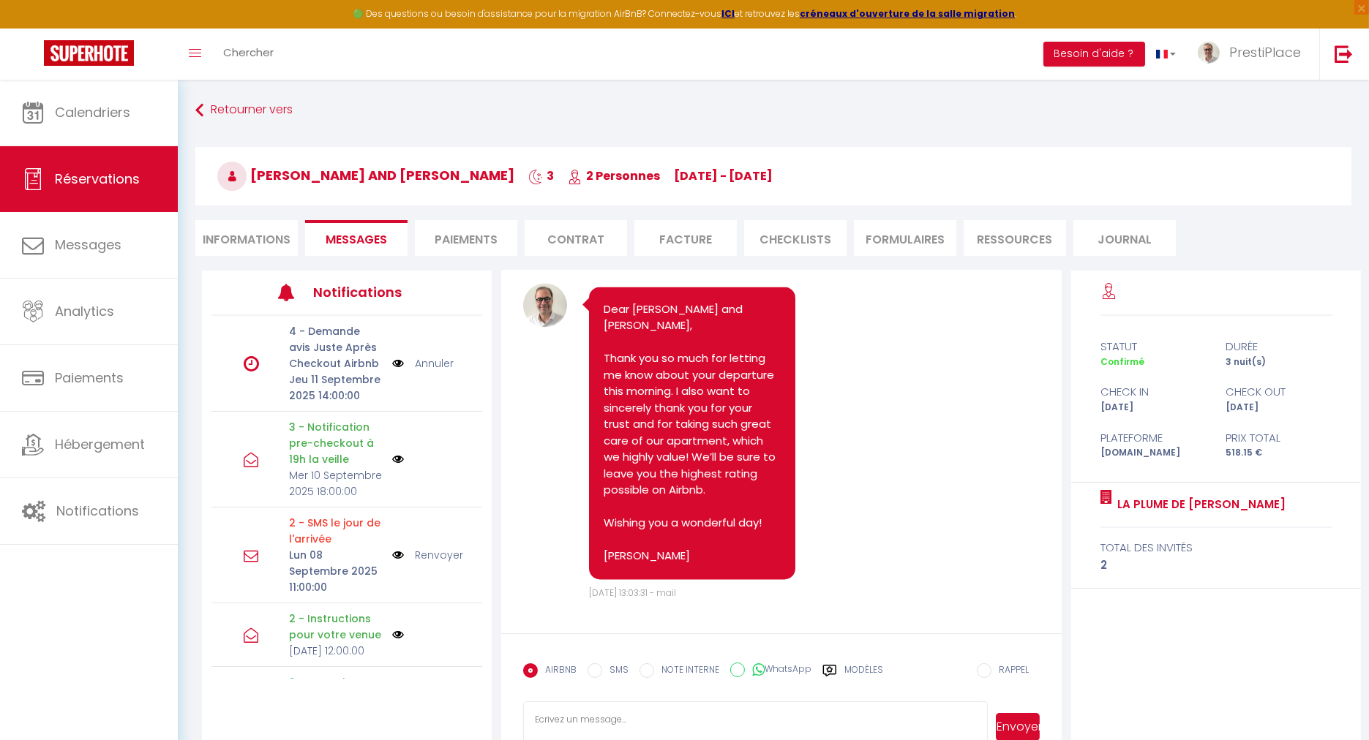
click at [430, 369] on link "Annuler" at bounding box center [434, 364] width 39 height 16
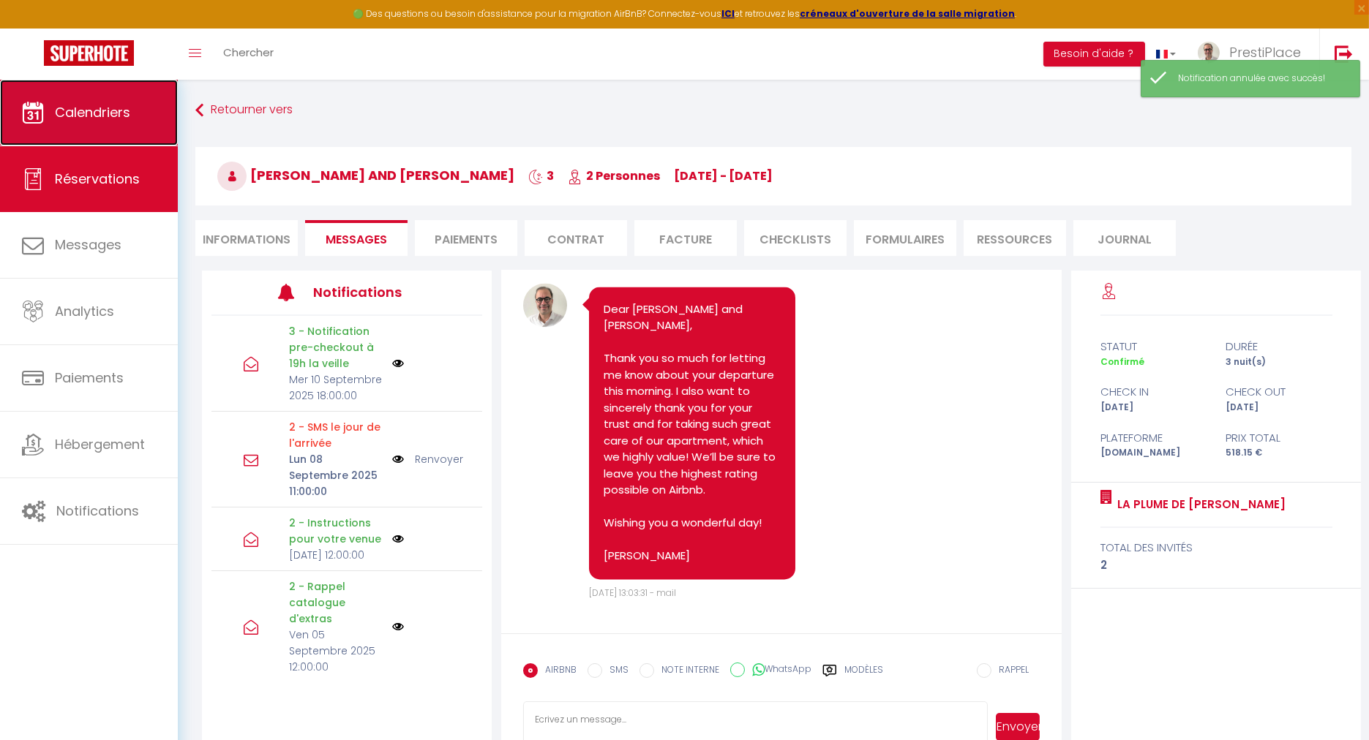
click at [72, 132] on link "Calendriers" at bounding box center [89, 113] width 178 height 66
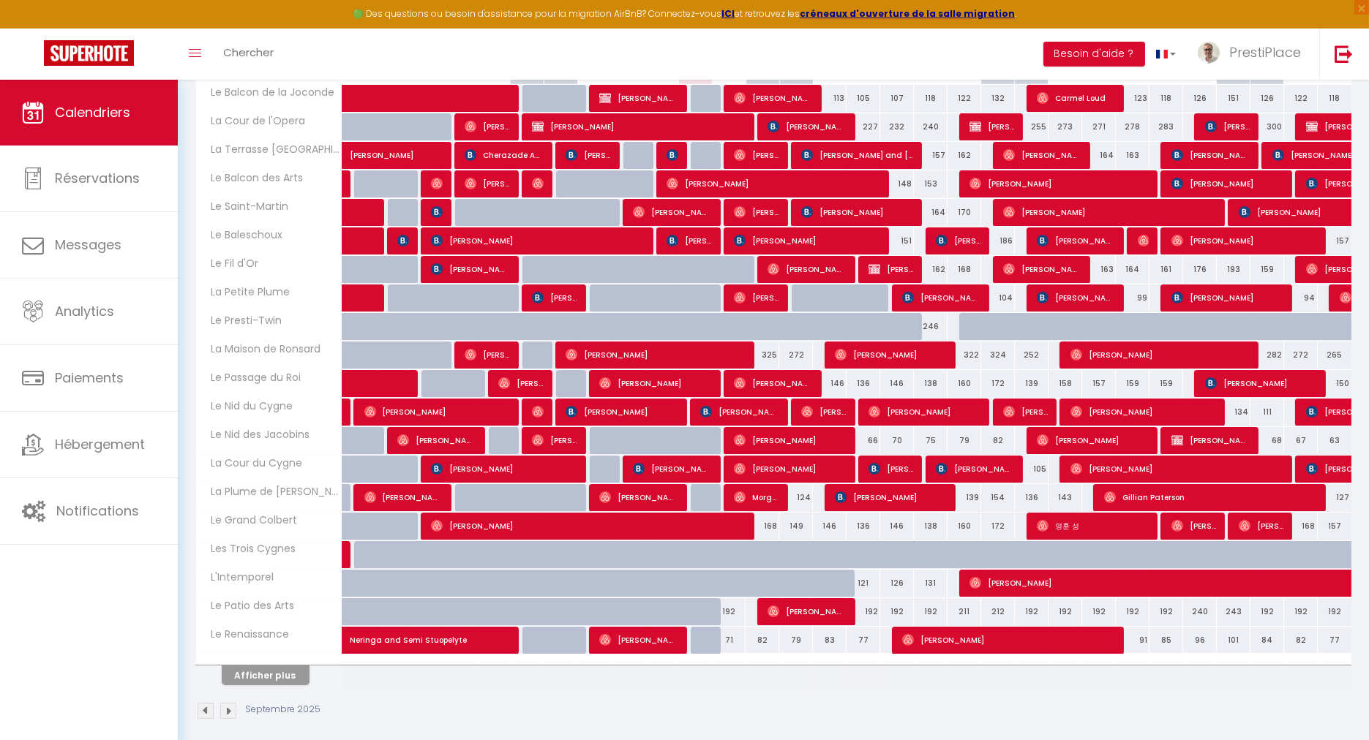
scroll to position [254, 0]
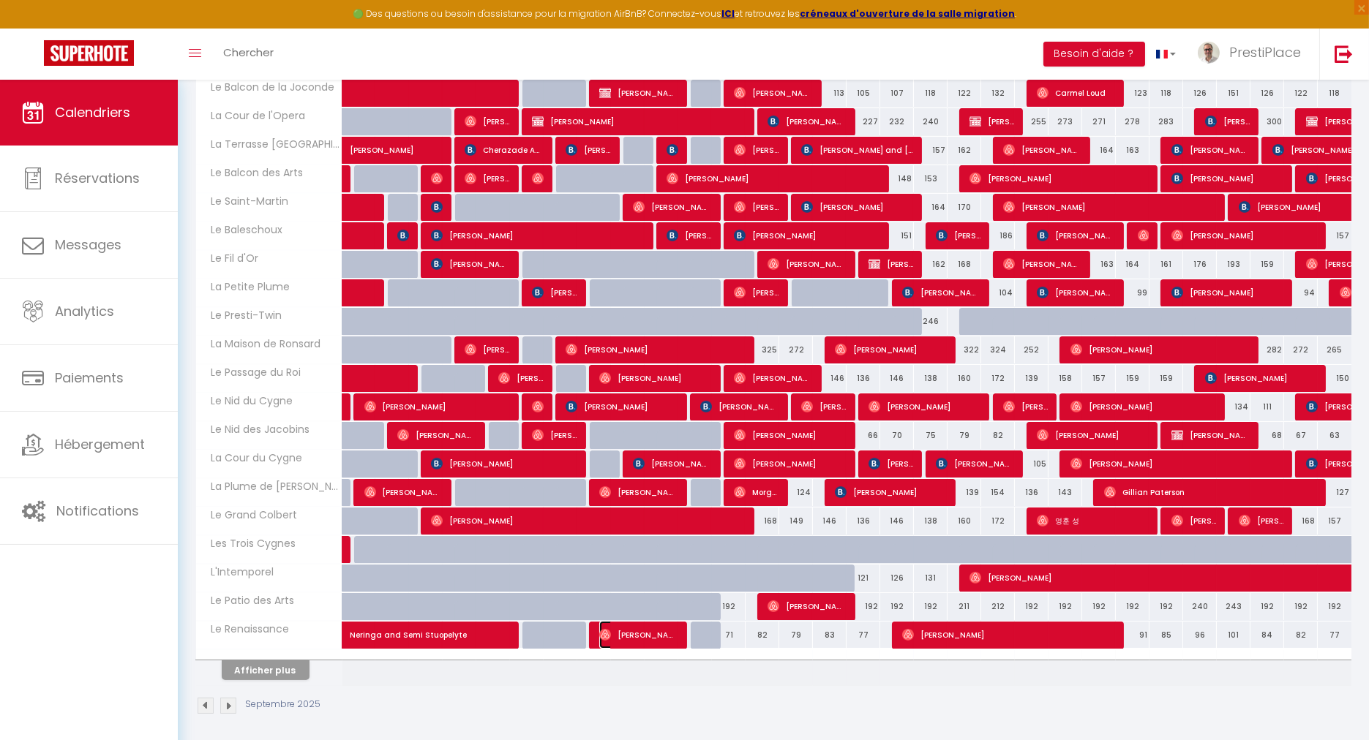
click at [646, 632] on span "[PERSON_NAME]" at bounding box center [638, 635] width 78 height 28
select select "OK"
select select "0"
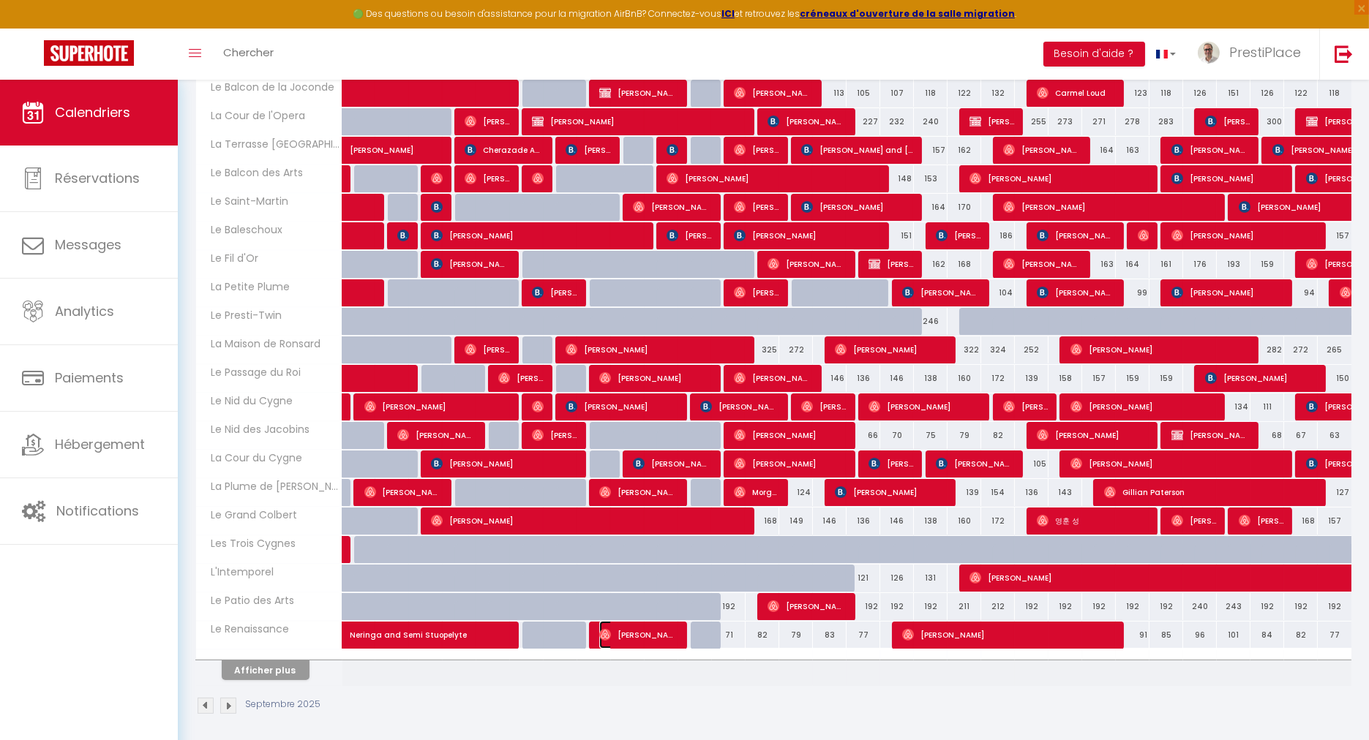
select select "1"
select select
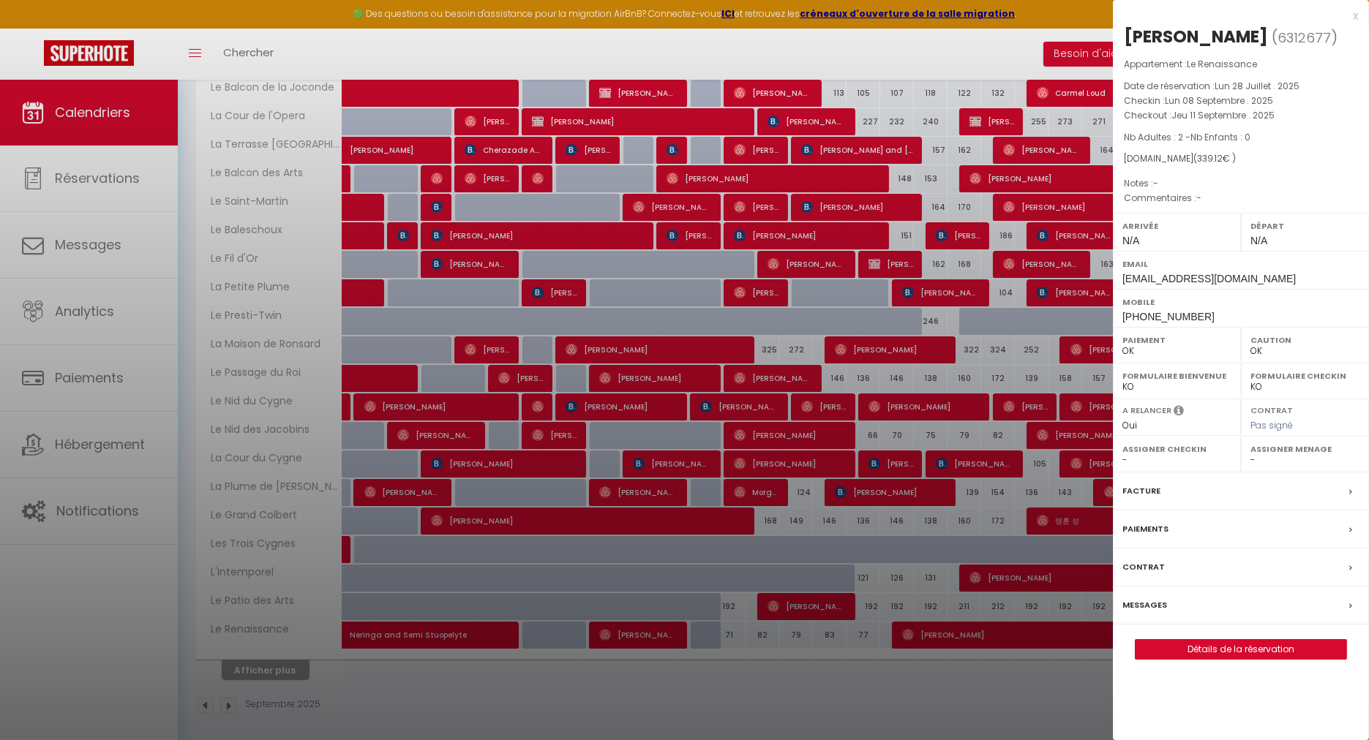
click at [1135, 607] on label "Messages" at bounding box center [1144, 605] width 45 height 15
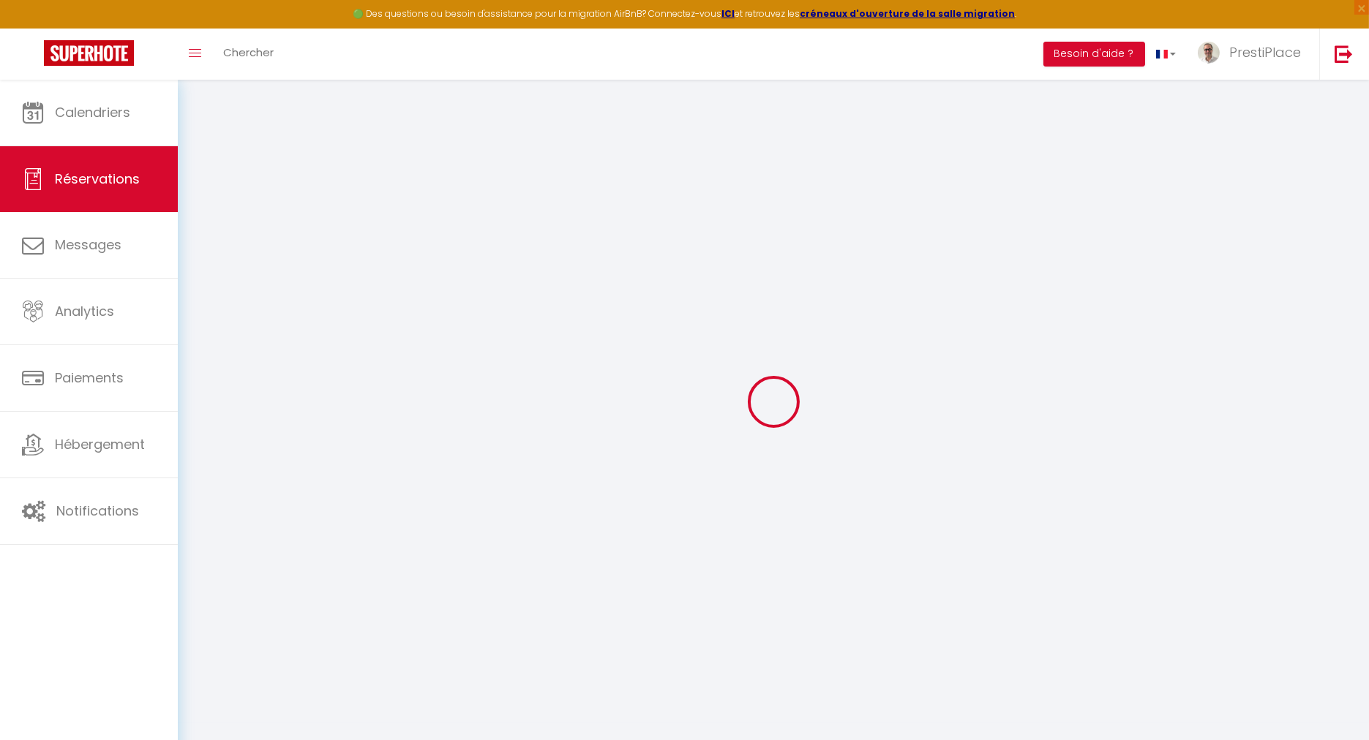
select select
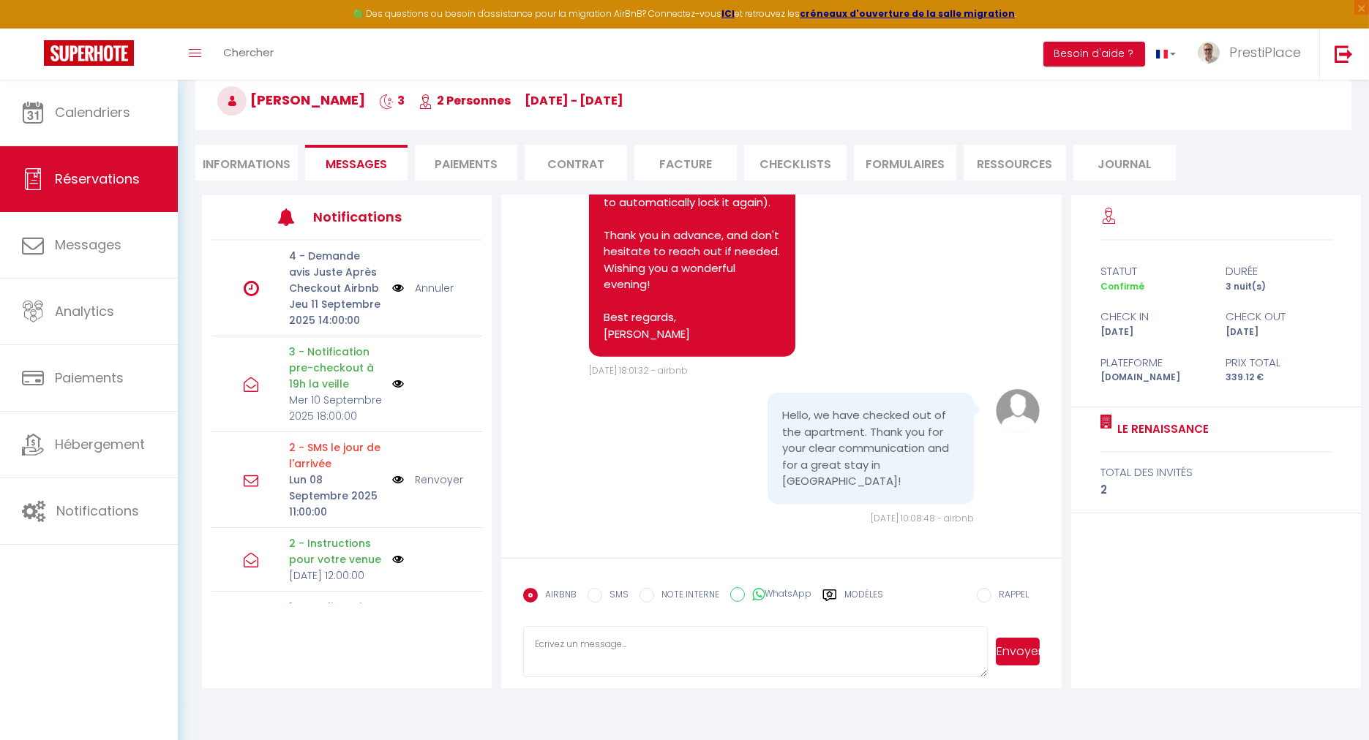
scroll to position [79, 0]
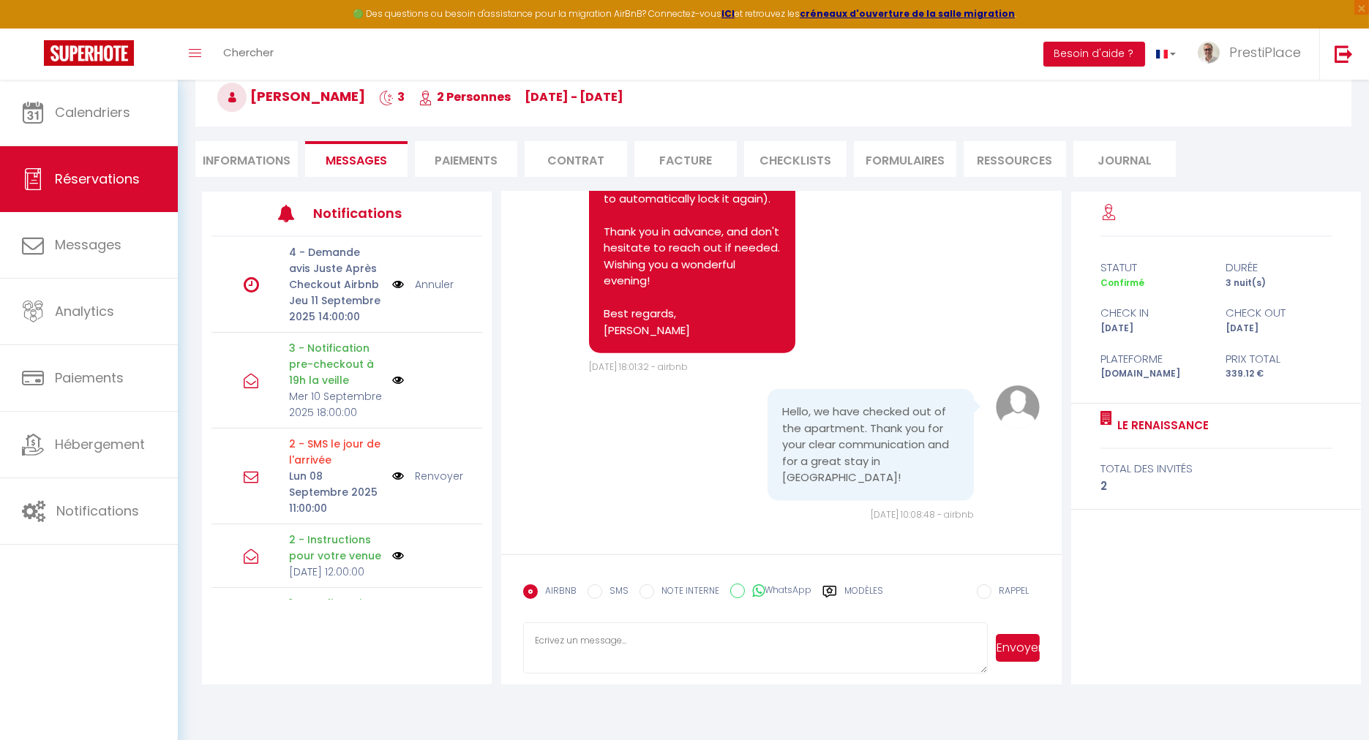
click at [729, 645] on textarea at bounding box center [755, 648] width 465 height 51
click at [866, 587] on label "Modèles" at bounding box center [863, 598] width 39 height 26
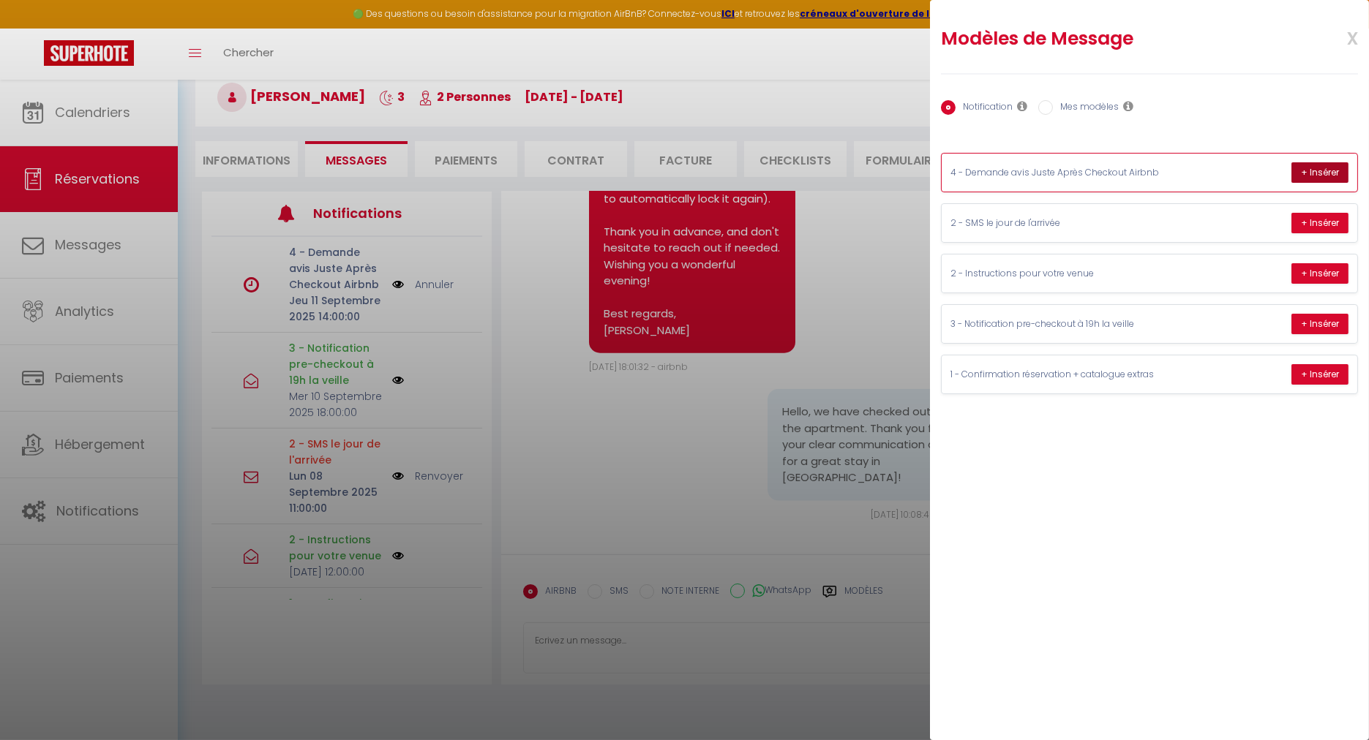
click at [1311, 168] on button "+ Insérer" at bounding box center [1319, 172] width 57 height 20
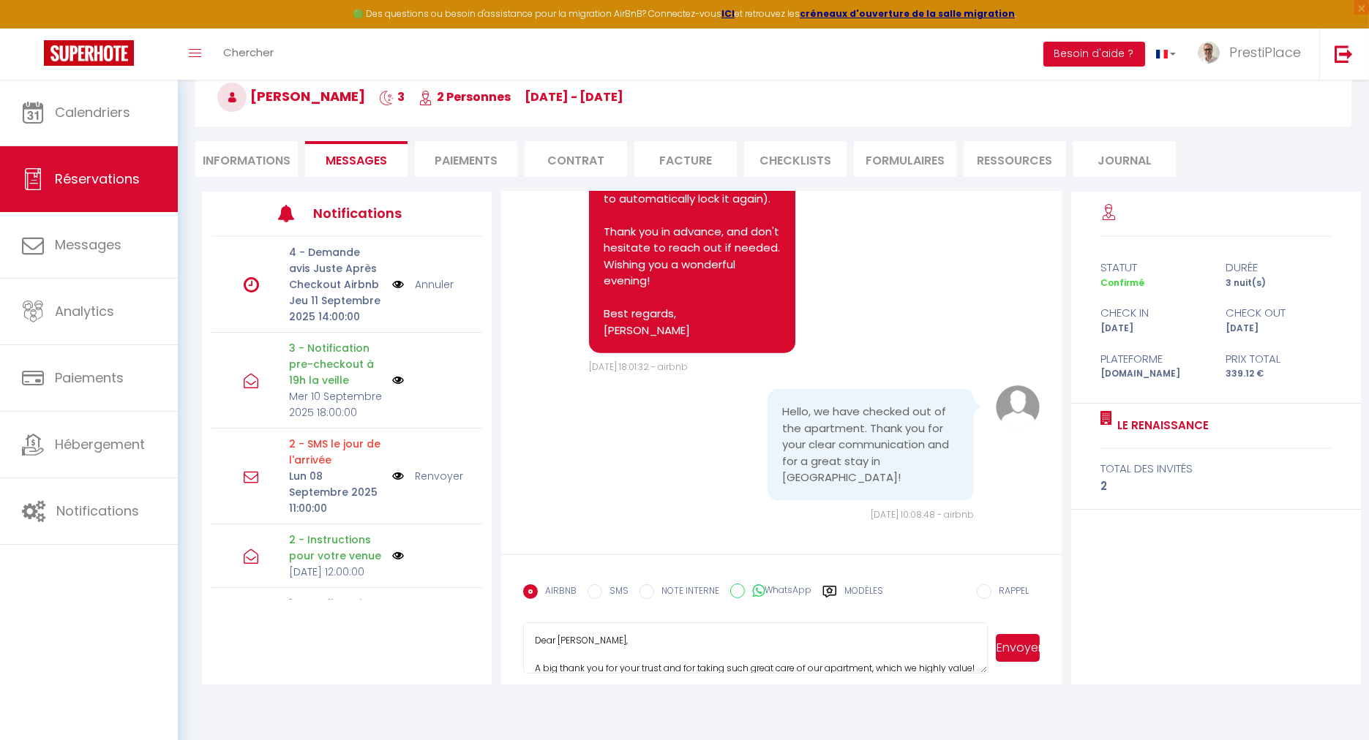
scroll to position [110, 0]
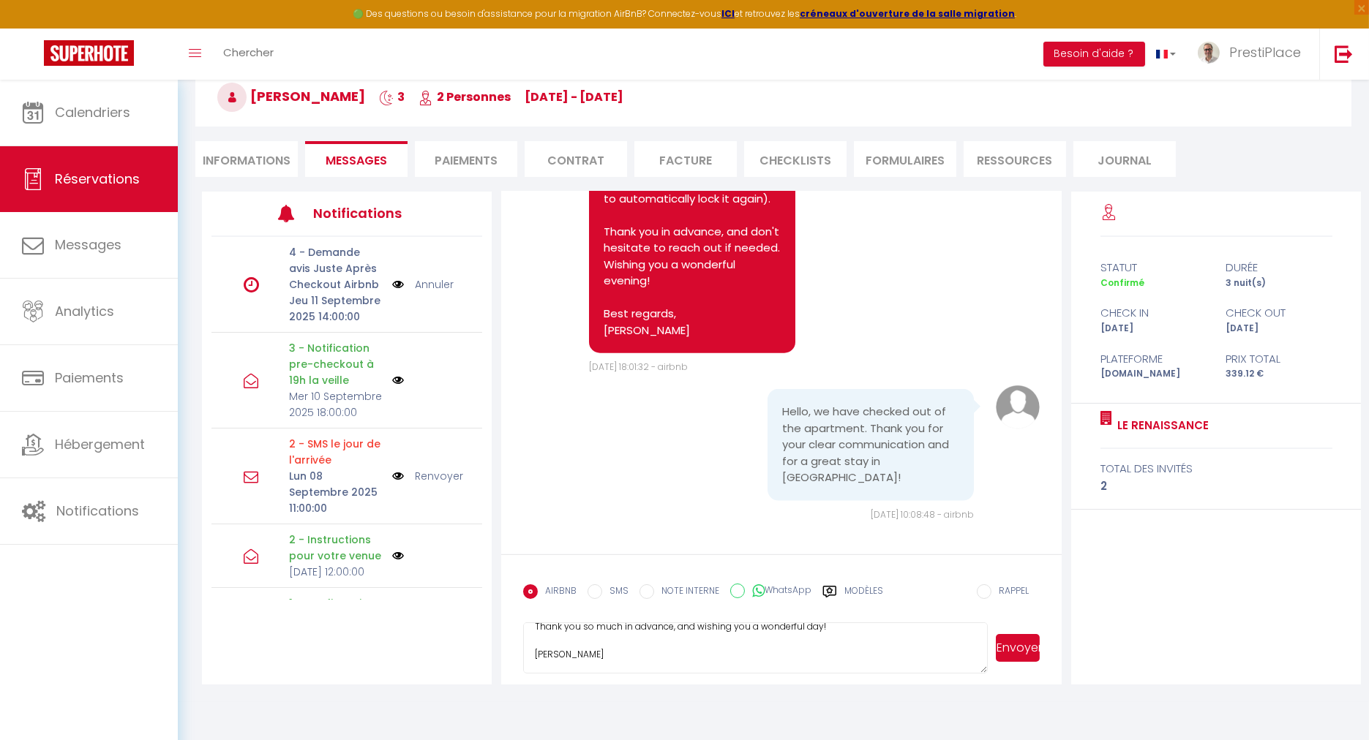
drag, startPoint x: 536, startPoint y: 639, endPoint x: 965, endPoint y: 723, distance: 436.9
click at [965, 723] on body "🟢 Des questions ou besoin d'assistance pour la migration AirBnB? Connectez-vous…" at bounding box center [684, 371] width 1369 height 740
click at [424, 284] on link "Annuler" at bounding box center [434, 285] width 39 height 16
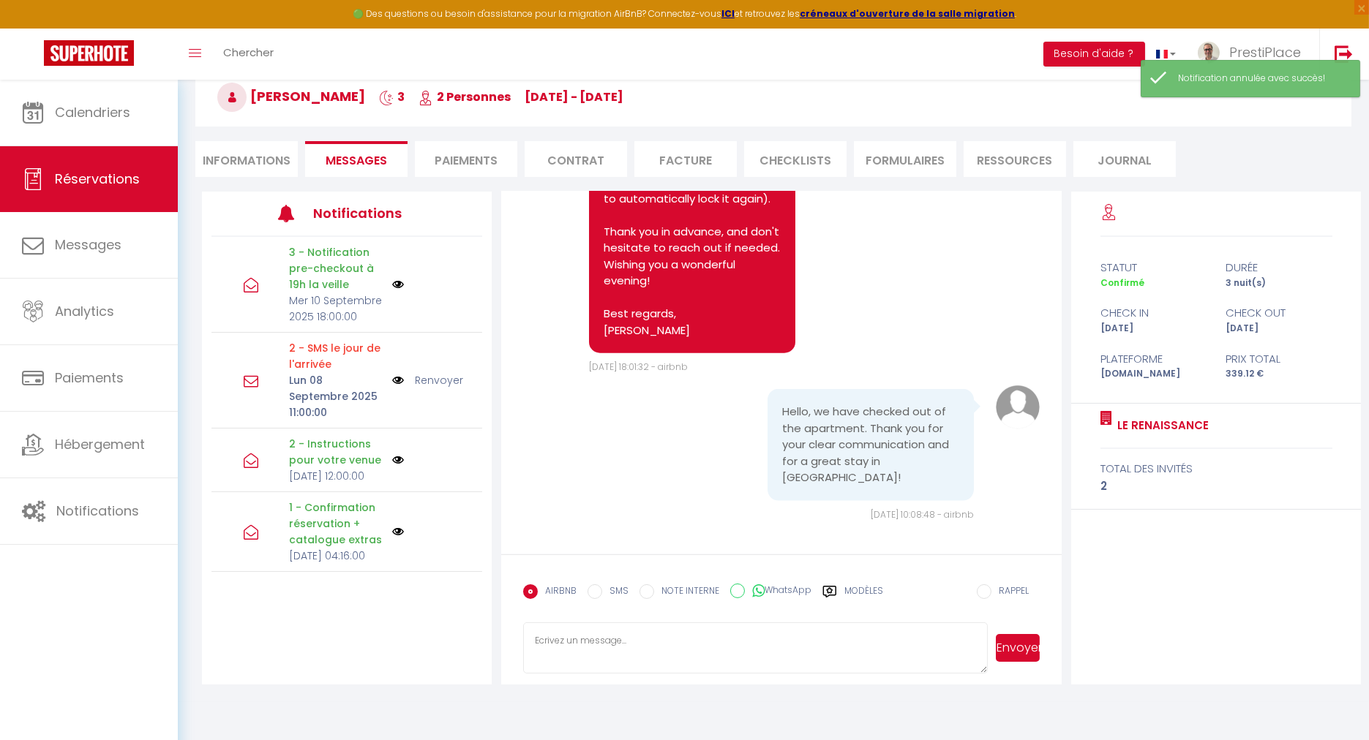
click at [249, 151] on li "Informations" at bounding box center [246, 159] width 102 height 36
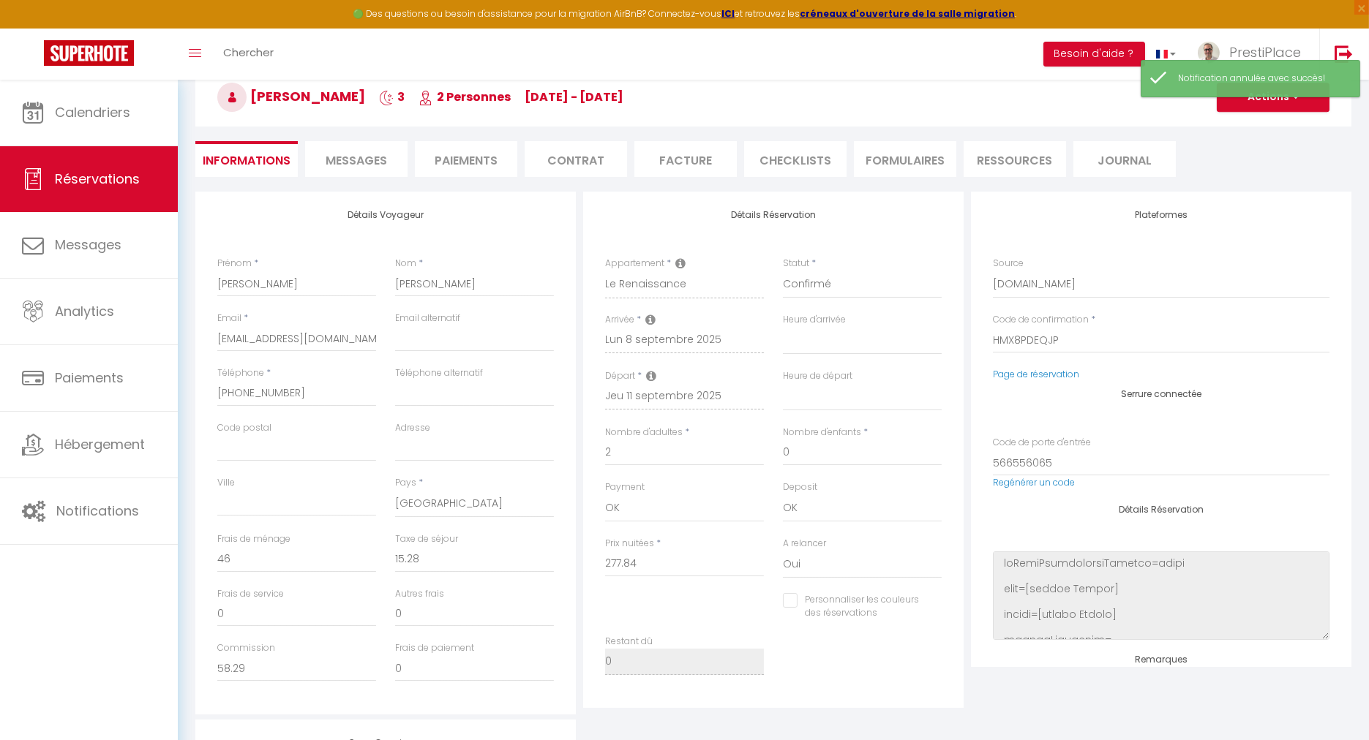
click at [355, 161] on span "Messages" at bounding box center [356, 160] width 61 height 17
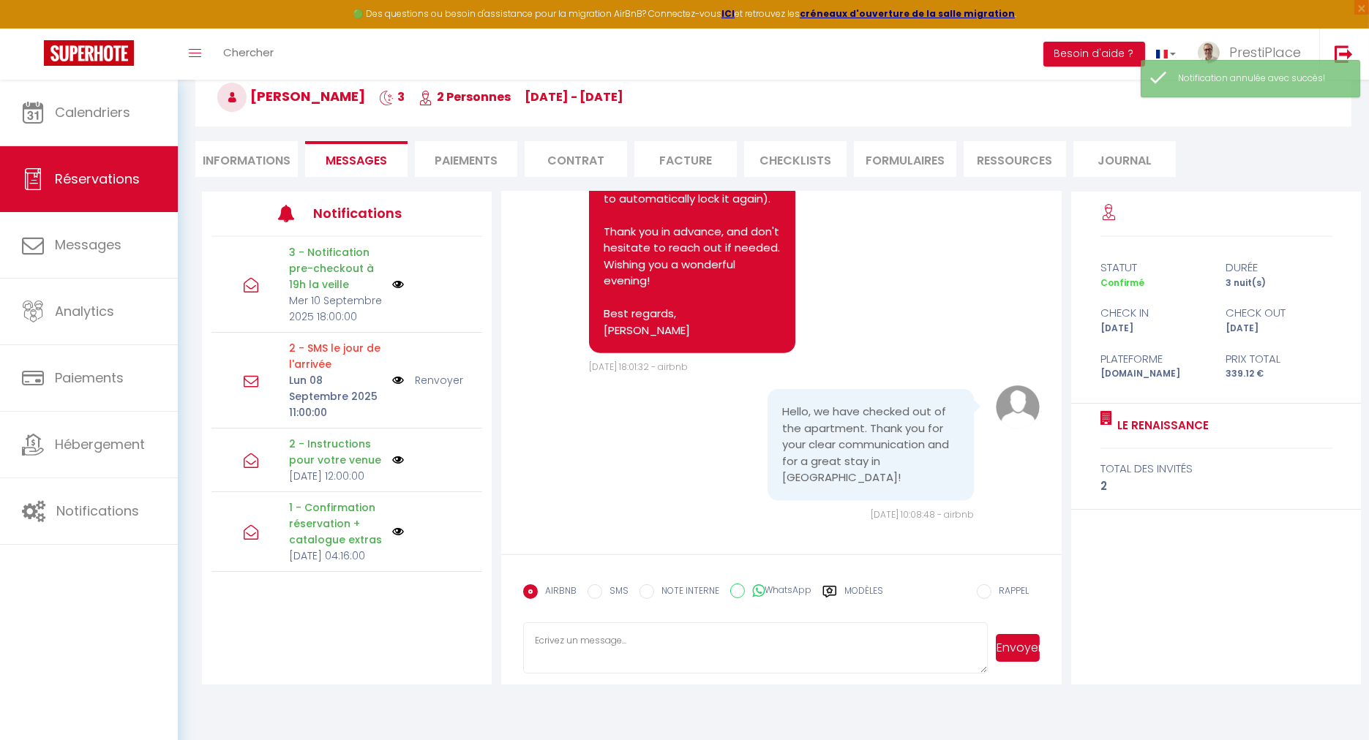
click at [229, 161] on li "Informations" at bounding box center [246, 159] width 102 height 36
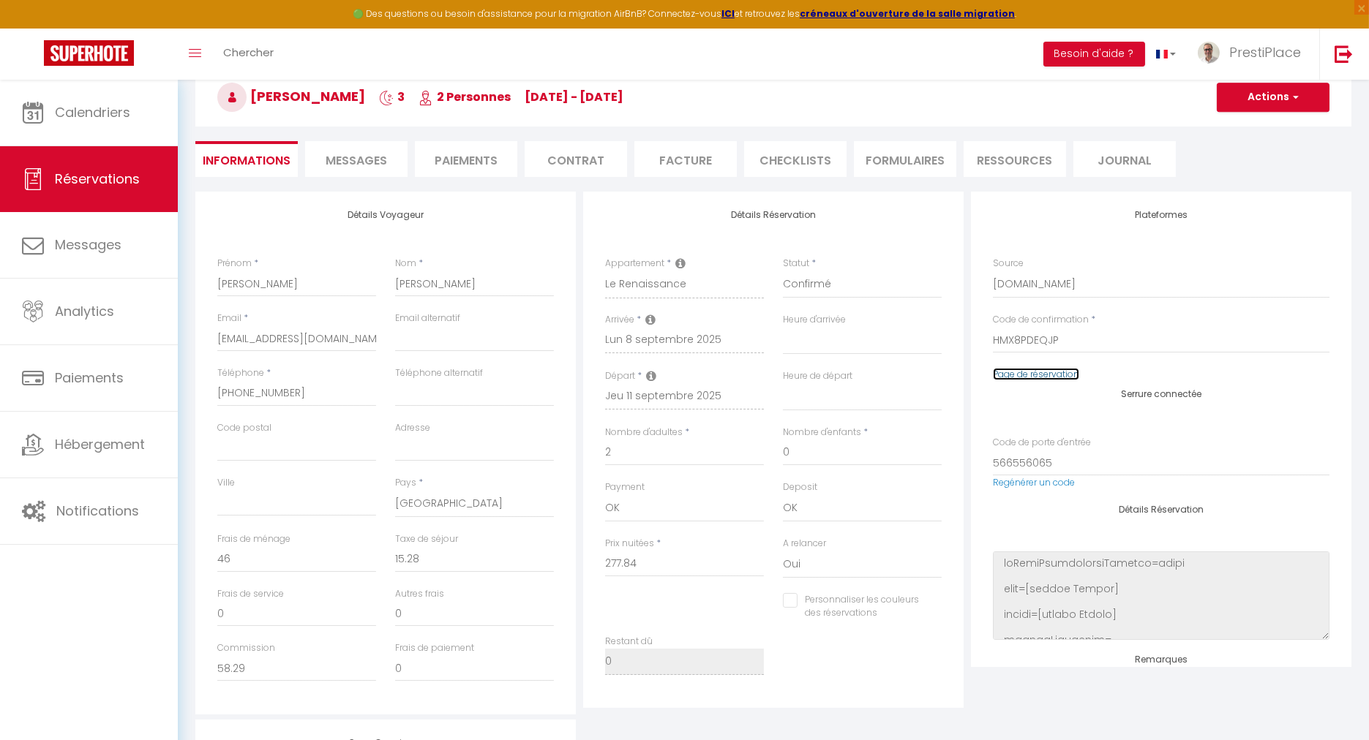
click at [1018, 376] on link "Page de réservation" at bounding box center [1036, 374] width 86 height 12
click at [329, 159] on span "Messages" at bounding box center [356, 160] width 61 height 17
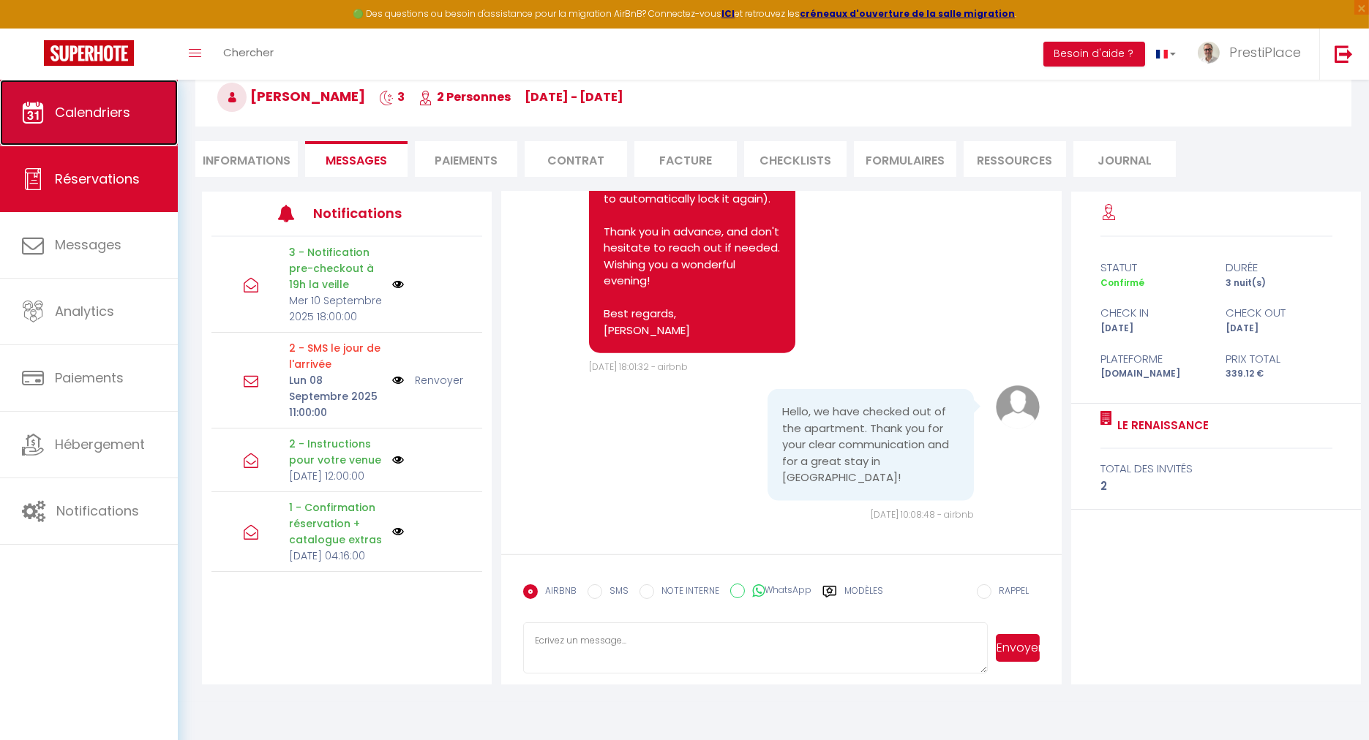
click at [91, 127] on link "Calendriers" at bounding box center [89, 113] width 178 height 66
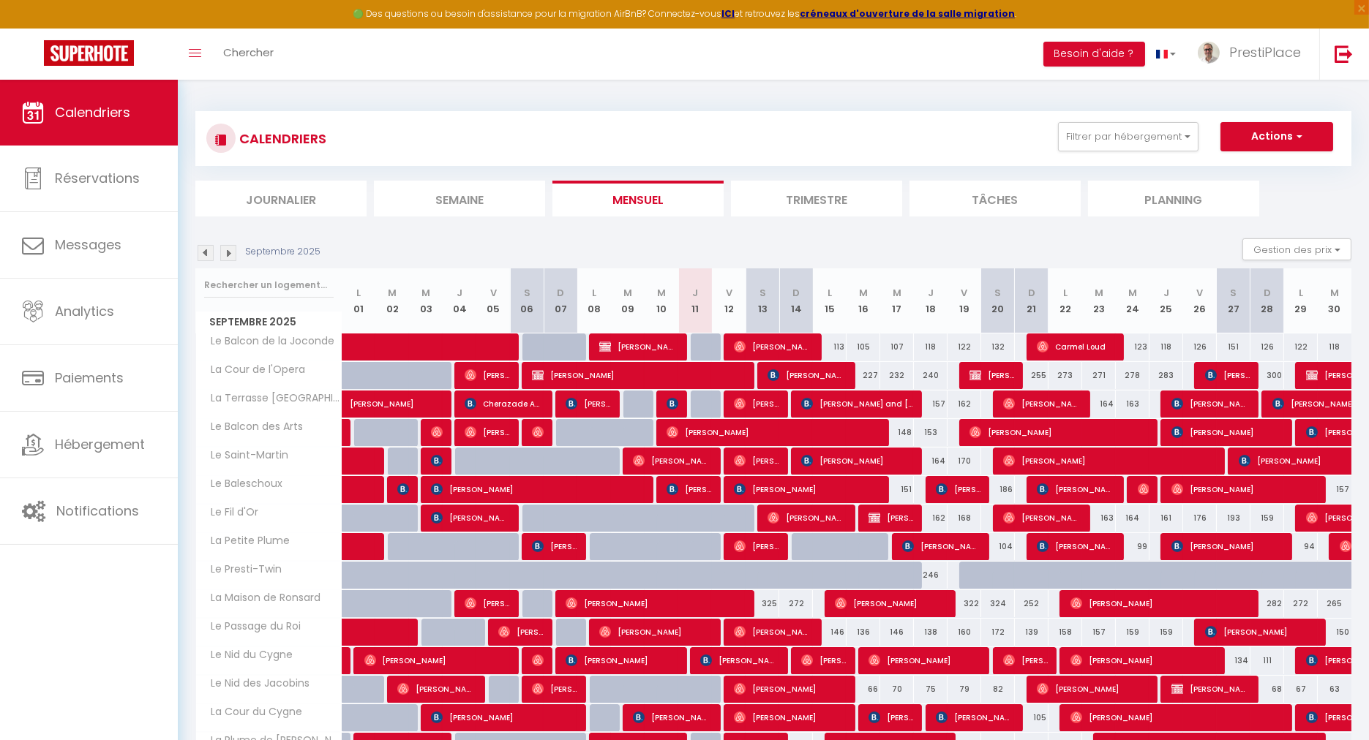
scroll to position [244, 0]
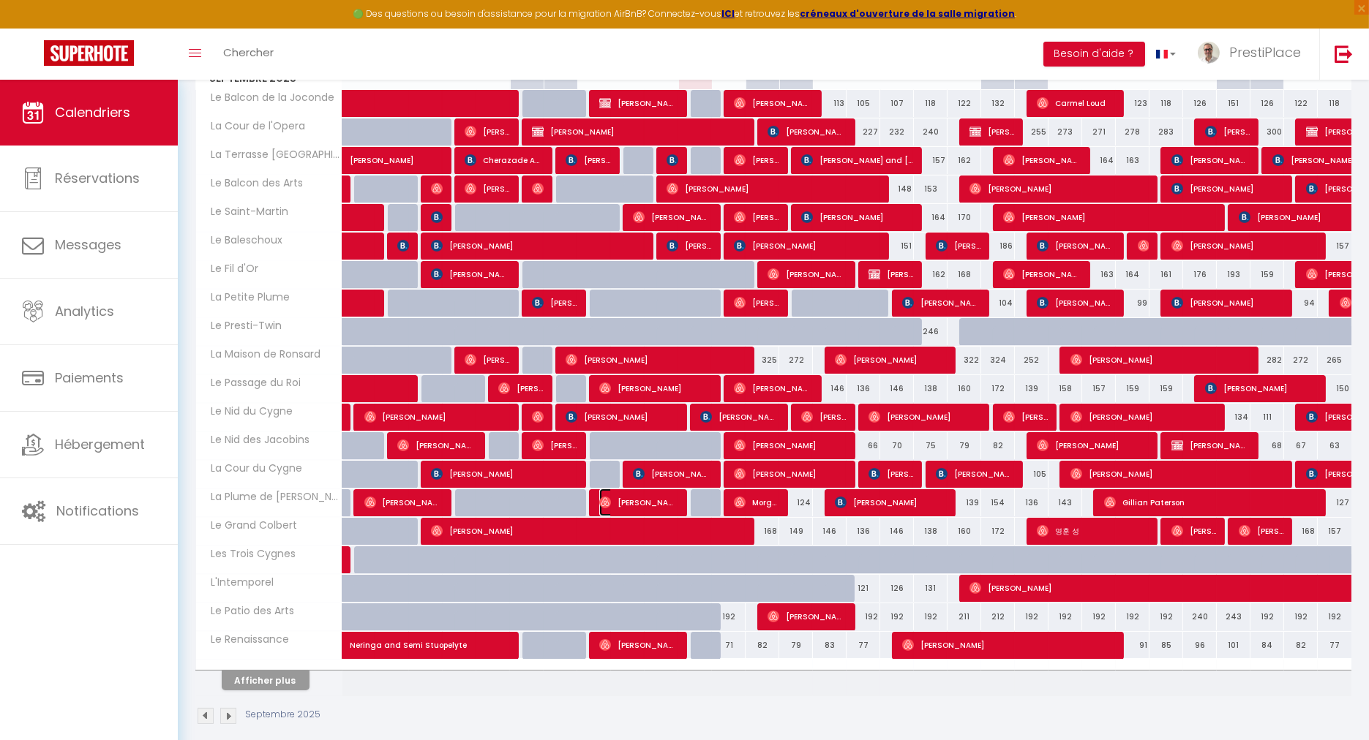
click at [666, 504] on span "[PERSON_NAME] and [PERSON_NAME]" at bounding box center [638, 503] width 78 height 28
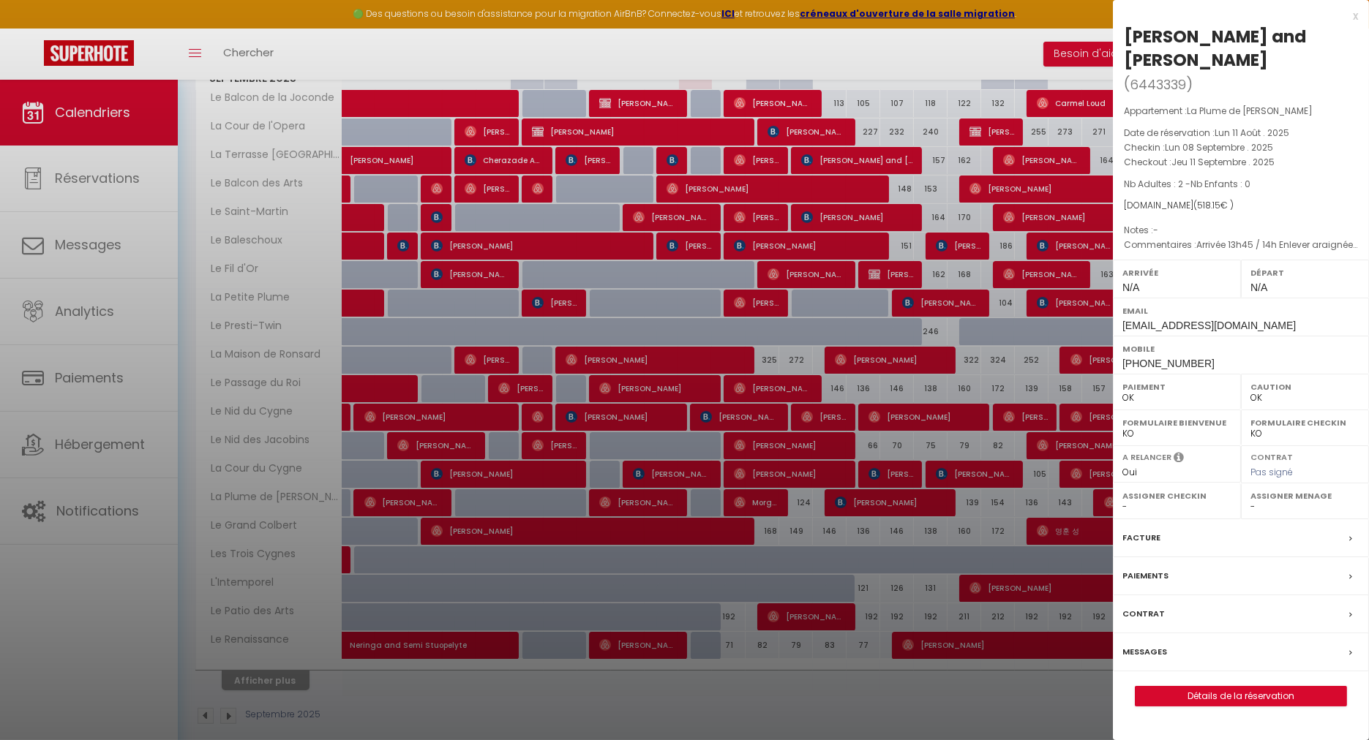
click at [1154, 644] on label "Messages" at bounding box center [1144, 651] width 45 height 15
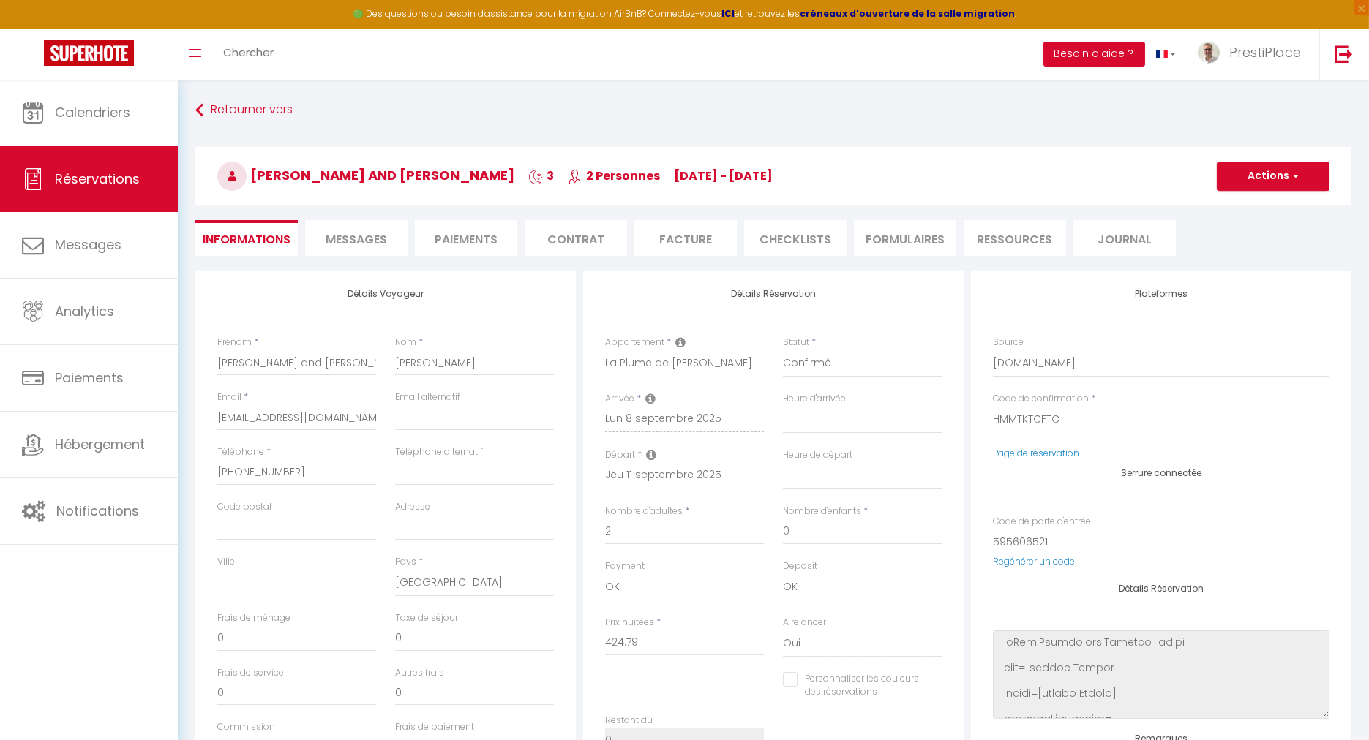
click at [358, 231] on span "Messages" at bounding box center [356, 239] width 61 height 17
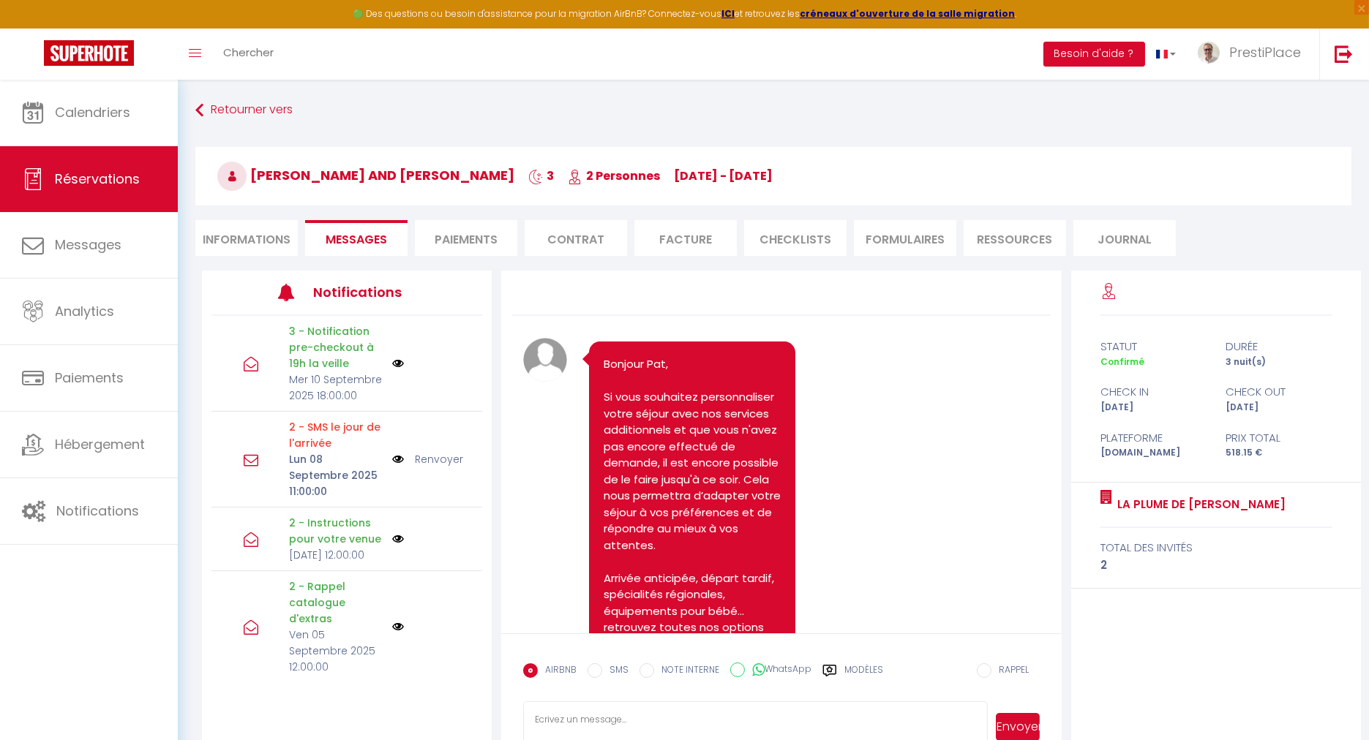
scroll to position [6721, 0]
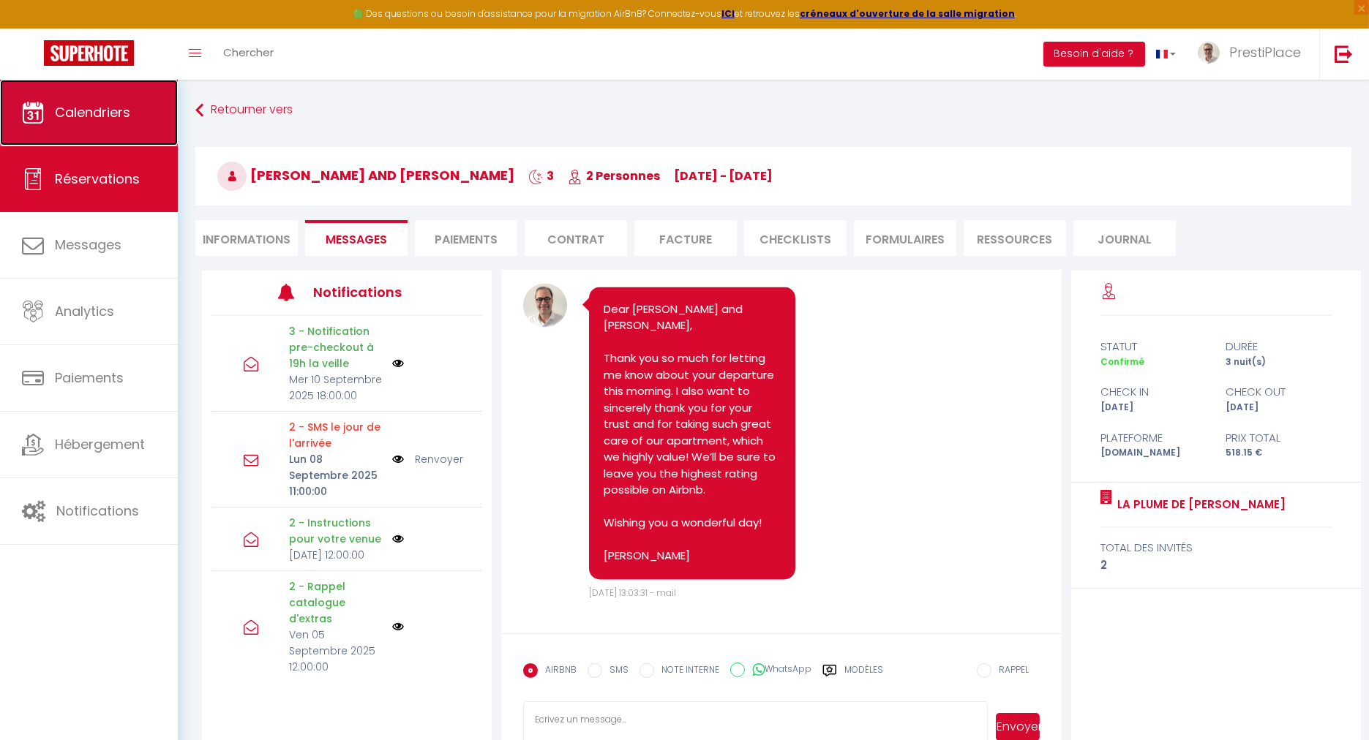
click at [107, 136] on link "Calendriers" at bounding box center [89, 113] width 178 height 66
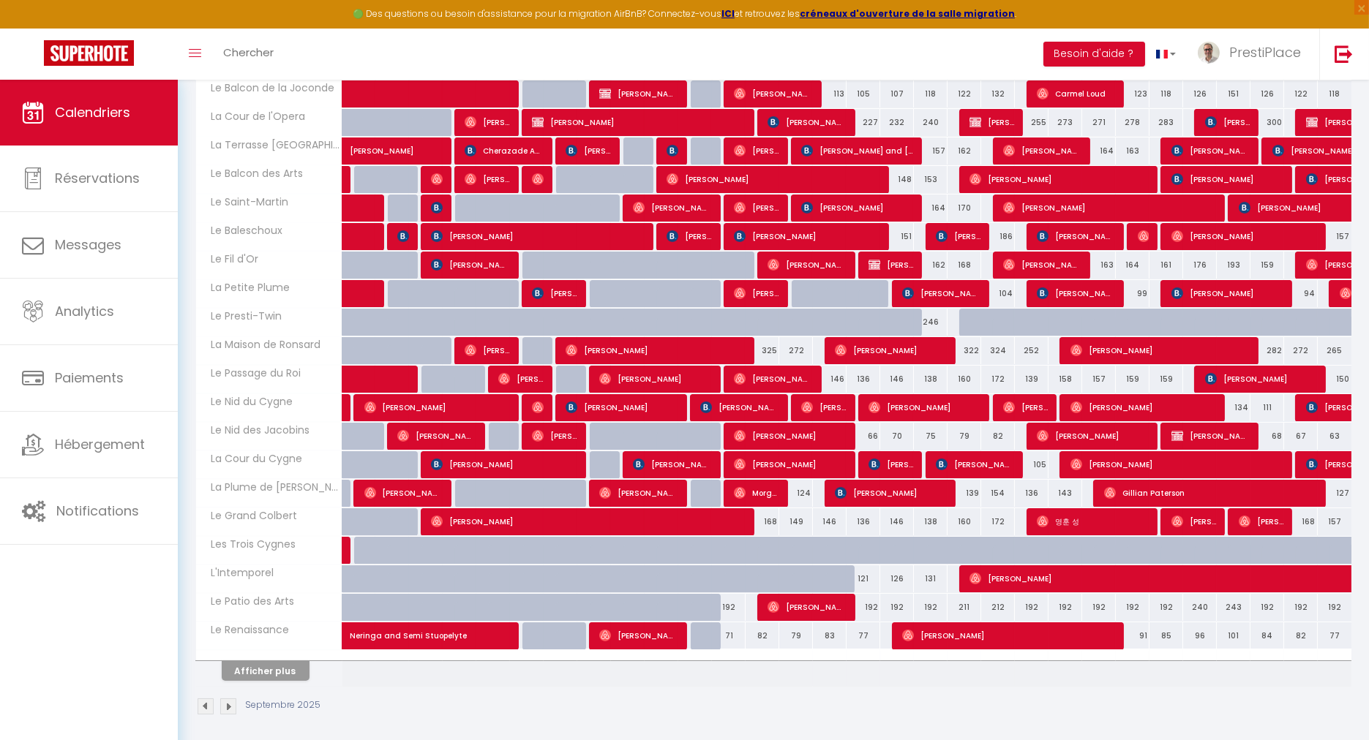
scroll to position [254, 0]
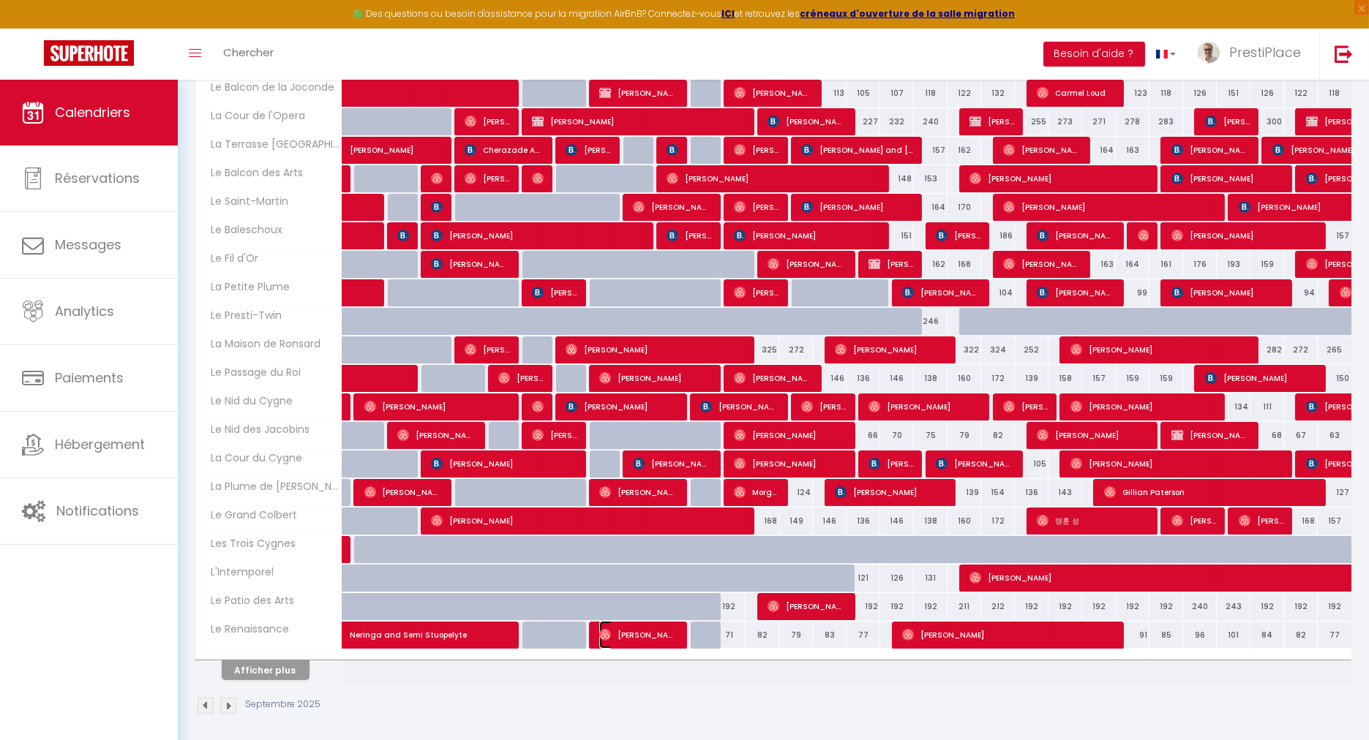
click at [637, 631] on span "[PERSON_NAME]" at bounding box center [638, 635] width 78 height 28
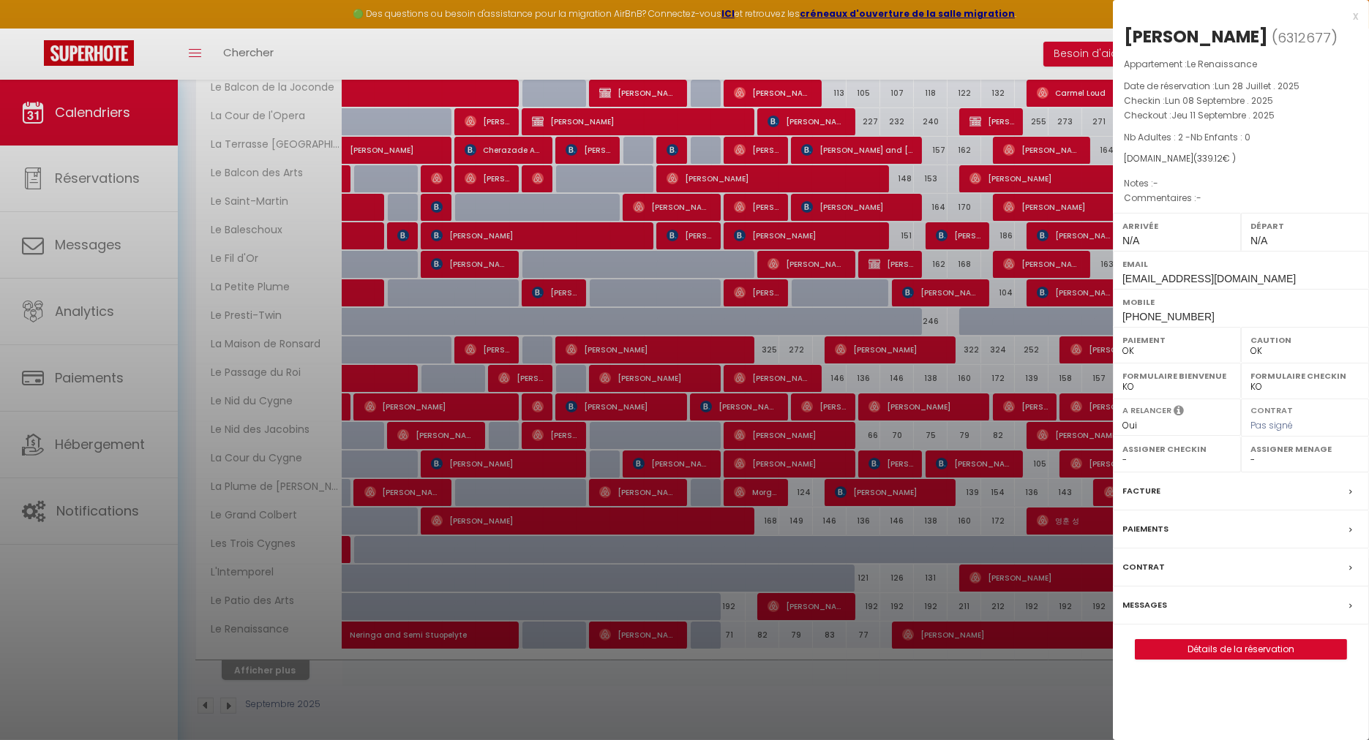
click at [1154, 598] on label "Messages" at bounding box center [1144, 605] width 45 height 15
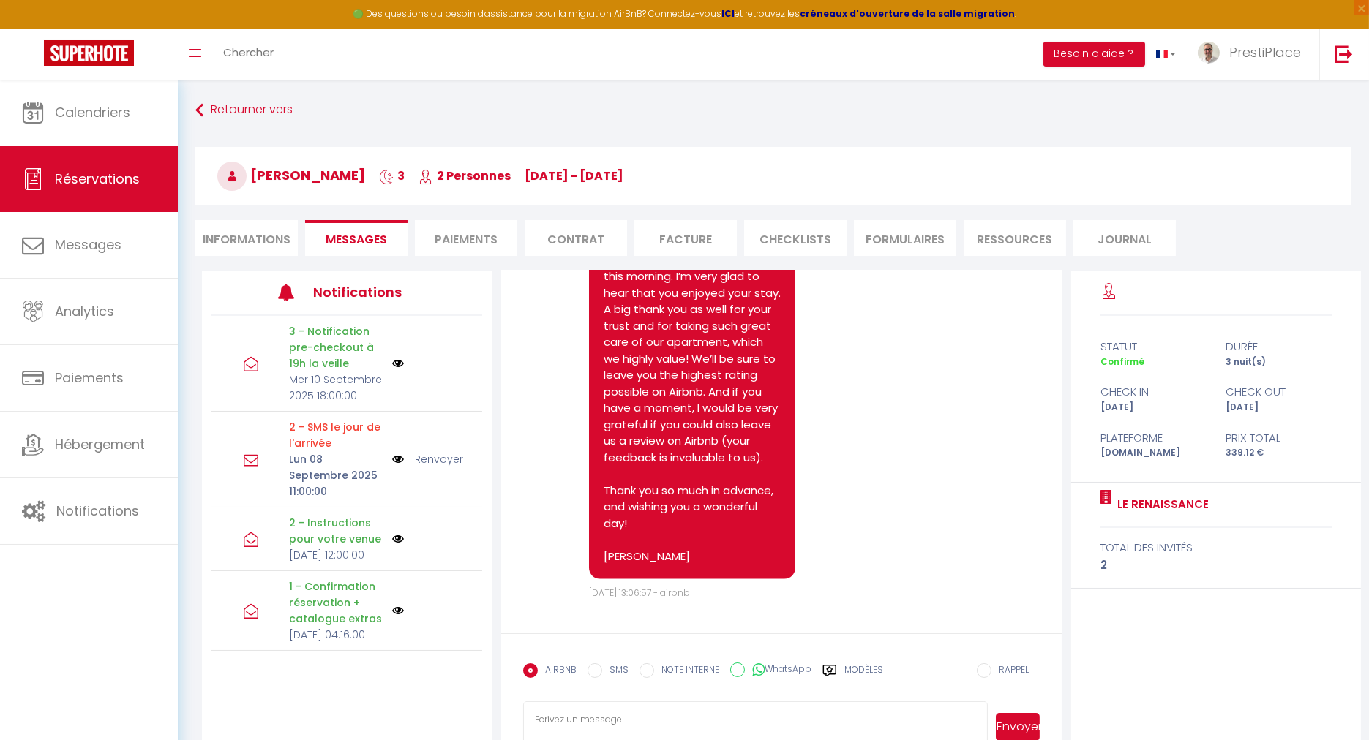
scroll to position [4931, 0]
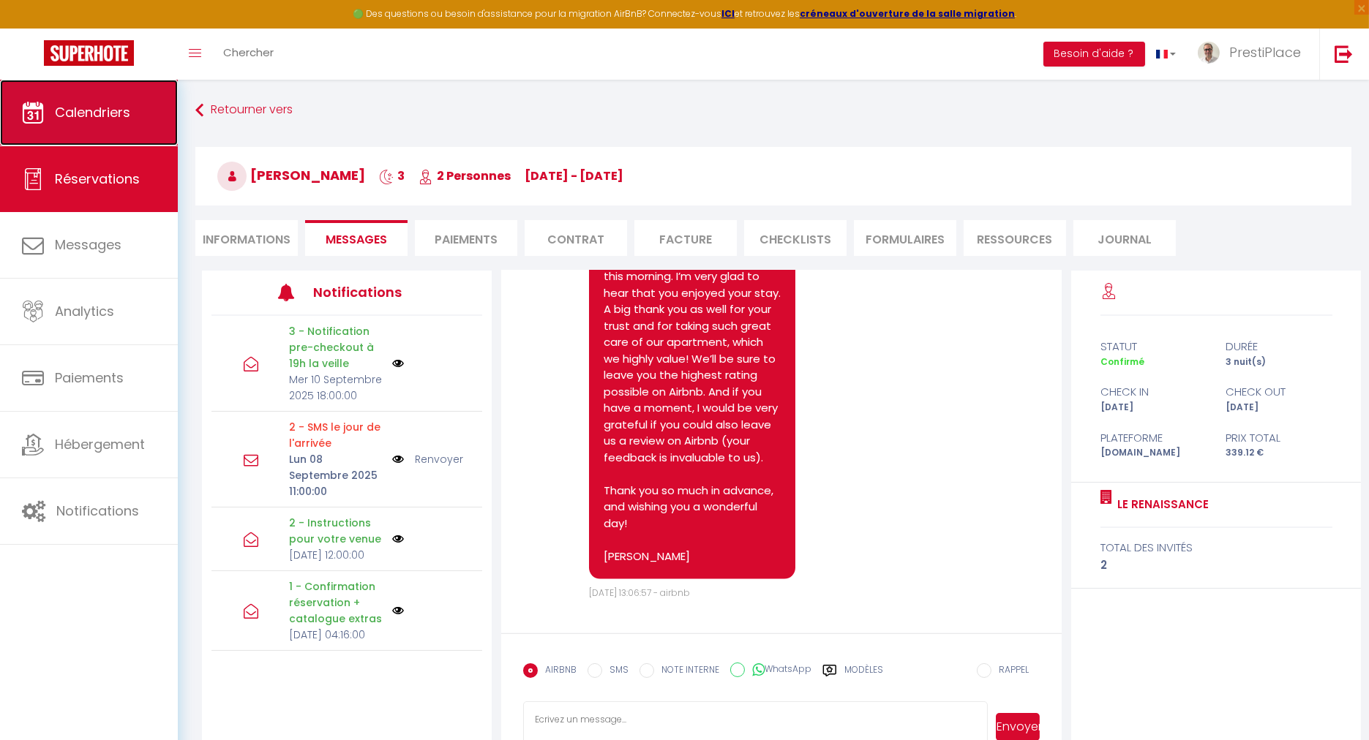
click at [96, 121] on span "Calendriers" at bounding box center [92, 112] width 75 height 18
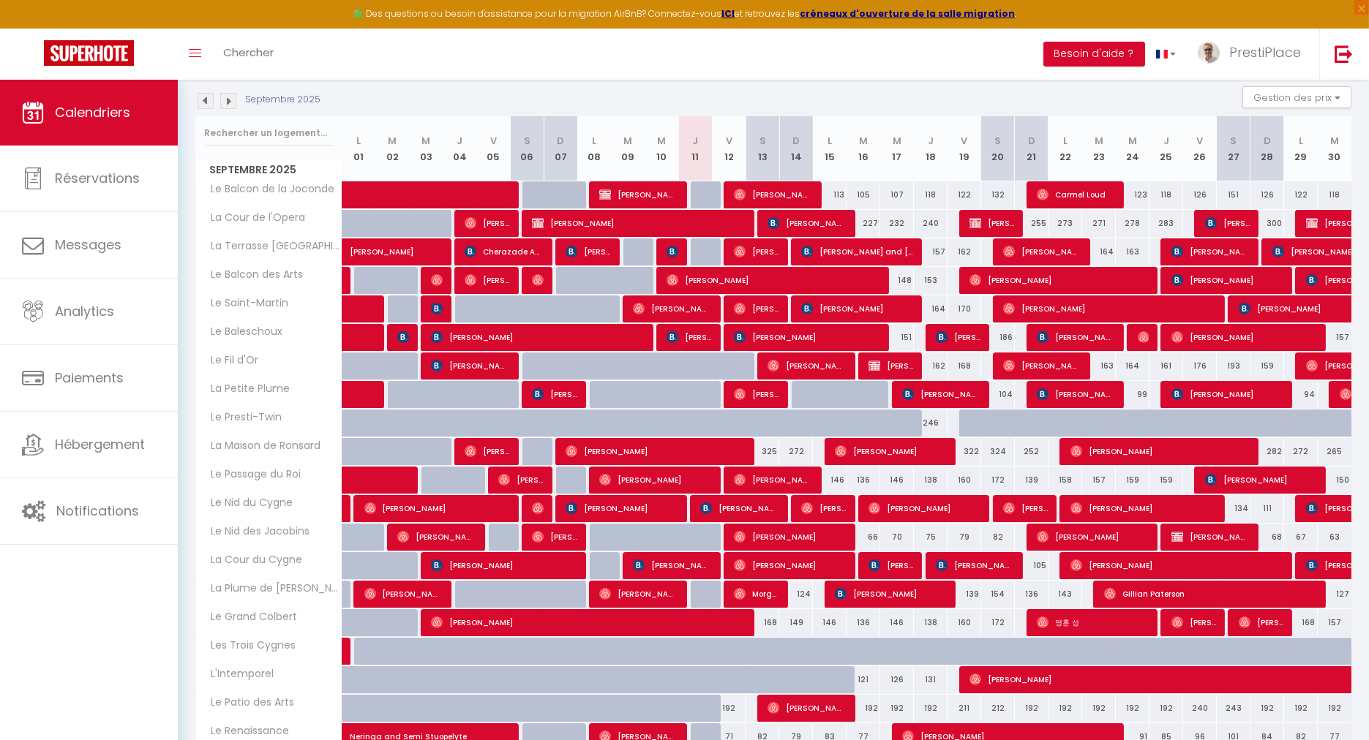
scroll to position [162, 0]
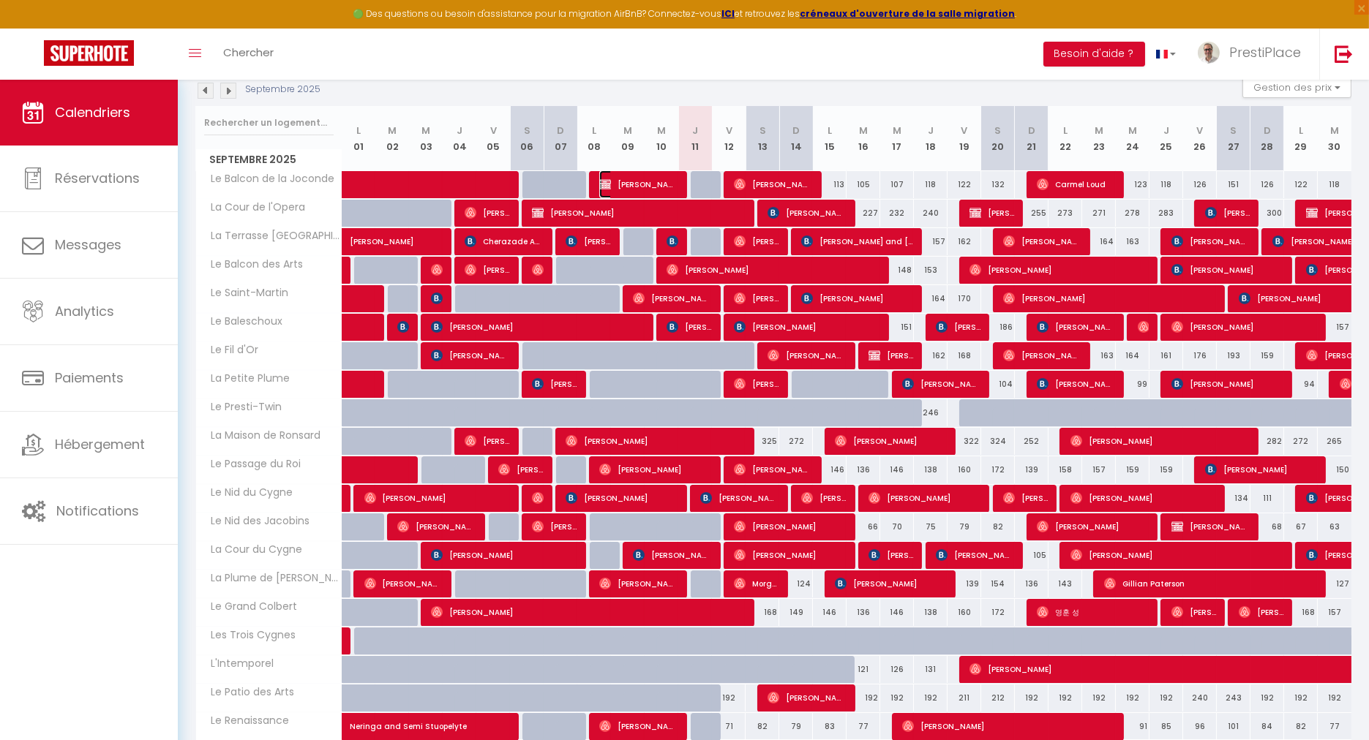
click at [639, 181] on span "[PERSON_NAME]" at bounding box center [638, 184] width 78 height 28
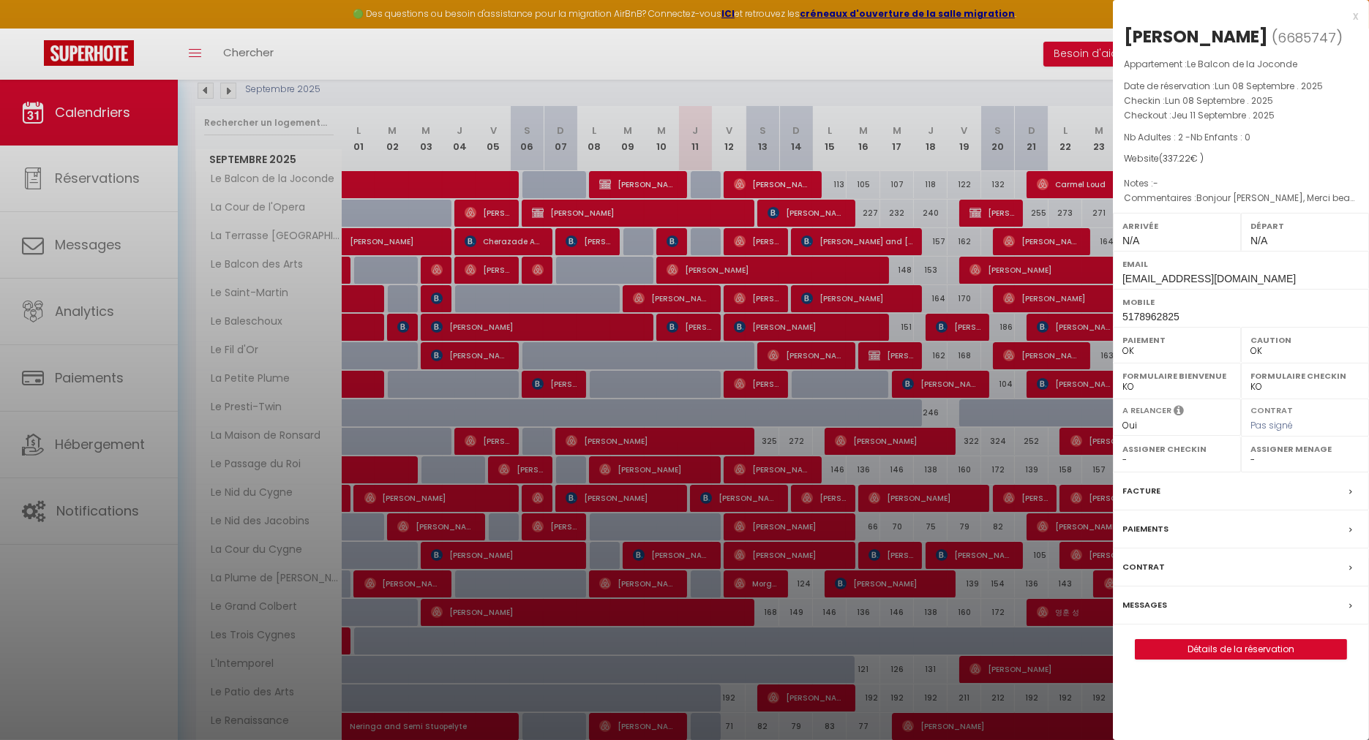
click at [1149, 598] on label "Messages" at bounding box center [1144, 605] width 45 height 15
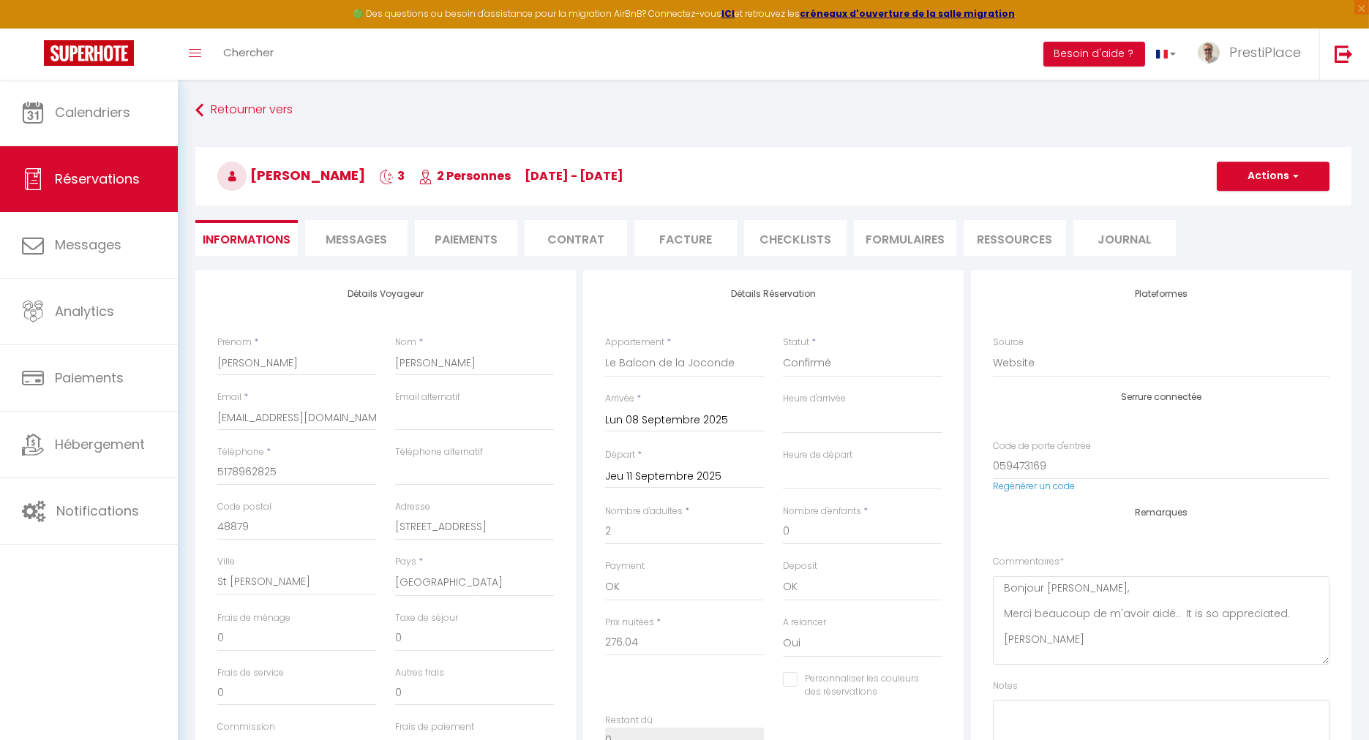
click at [371, 242] on span "Messages" at bounding box center [356, 239] width 61 height 17
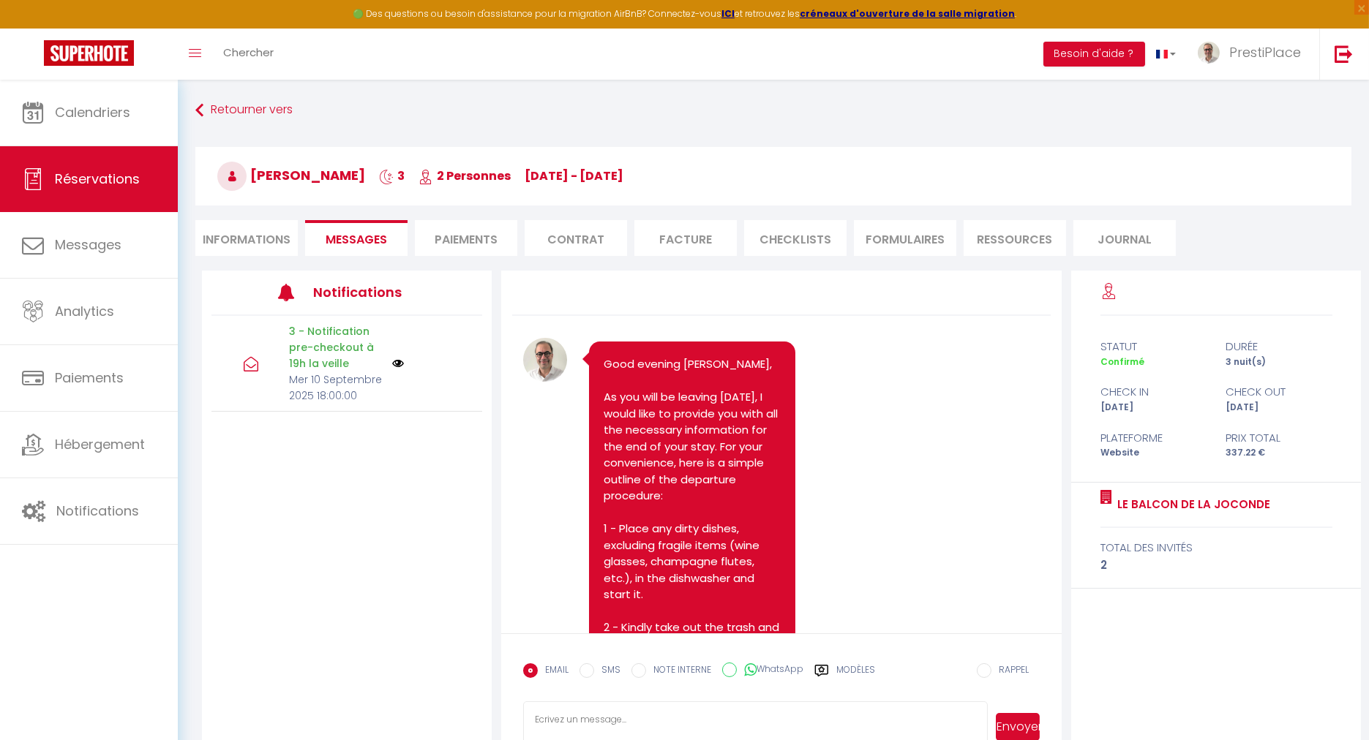
scroll to position [635, 0]
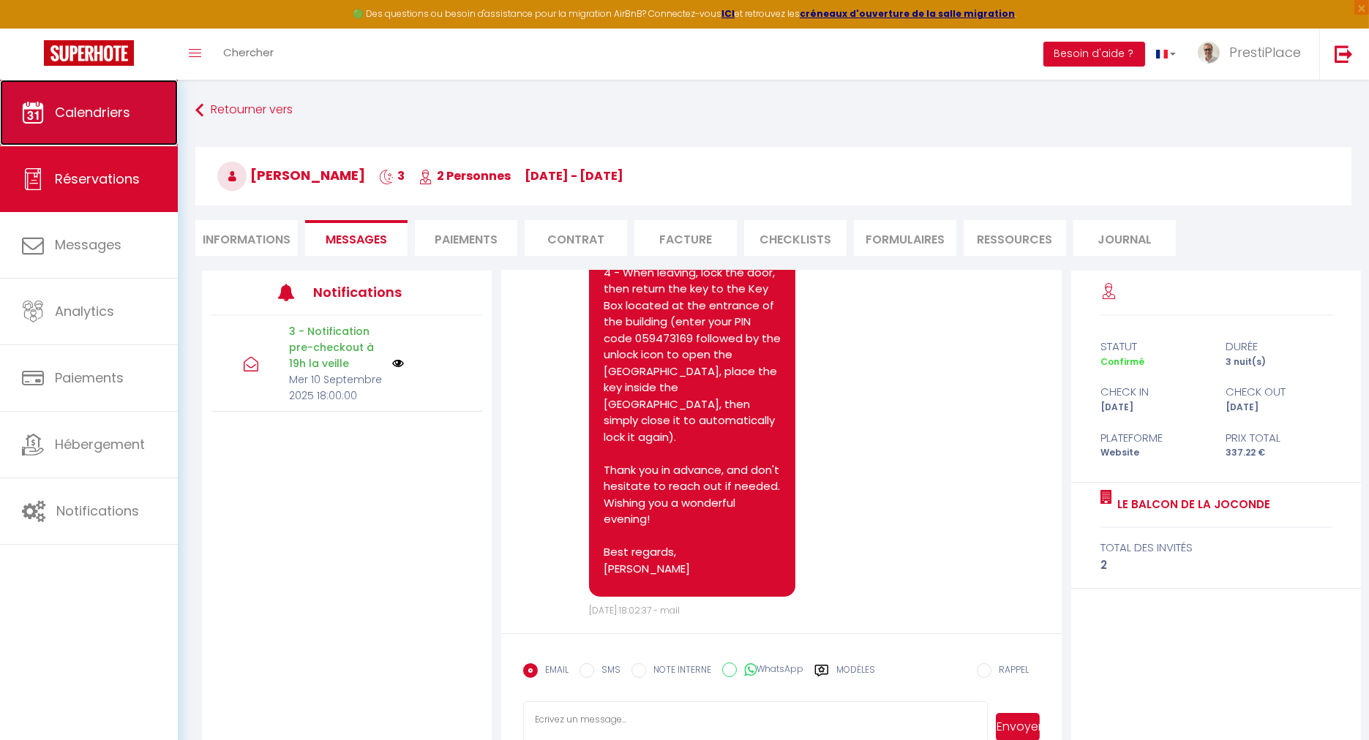
click at [80, 104] on span "Calendriers" at bounding box center [92, 112] width 75 height 18
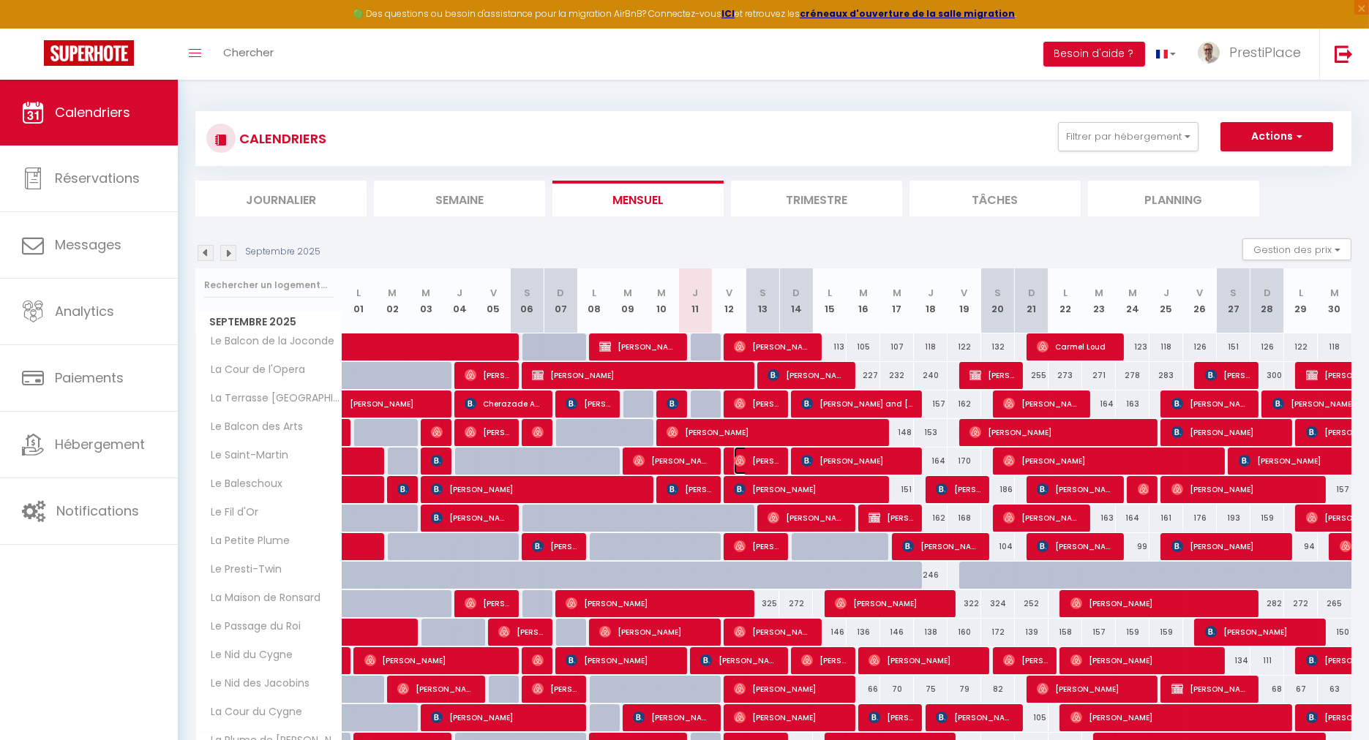
click at [769, 459] on span "[PERSON_NAME]" at bounding box center [756, 461] width 45 height 28
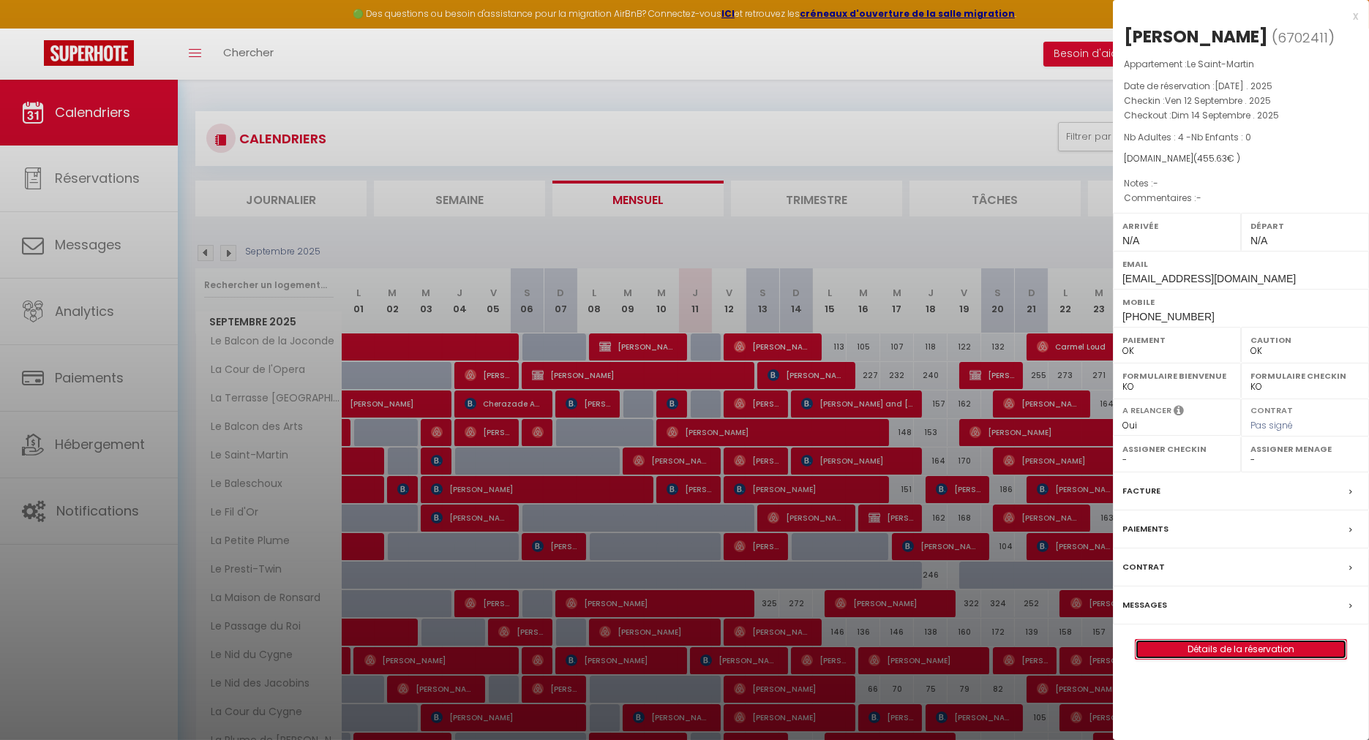
click at [1222, 652] on link "Détails de la réservation" at bounding box center [1240, 649] width 211 height 19
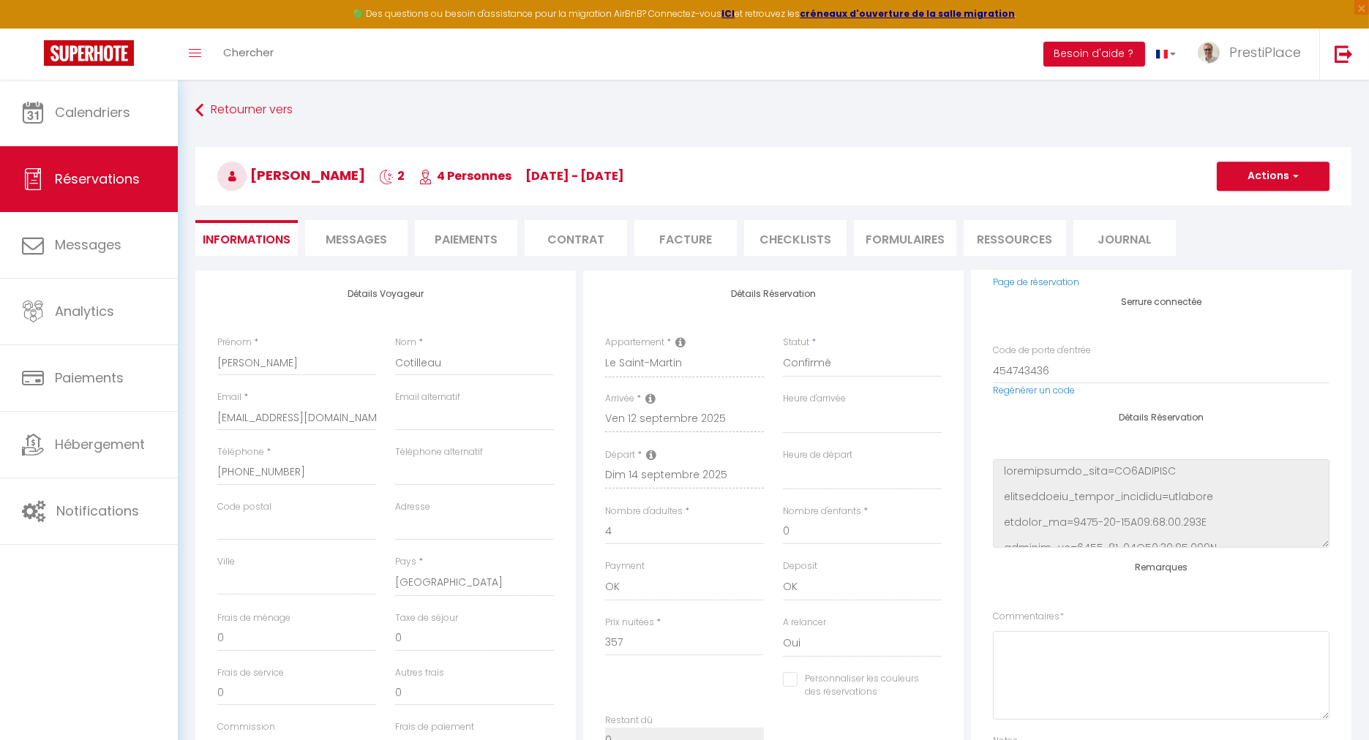
scroll to position [244, 0]
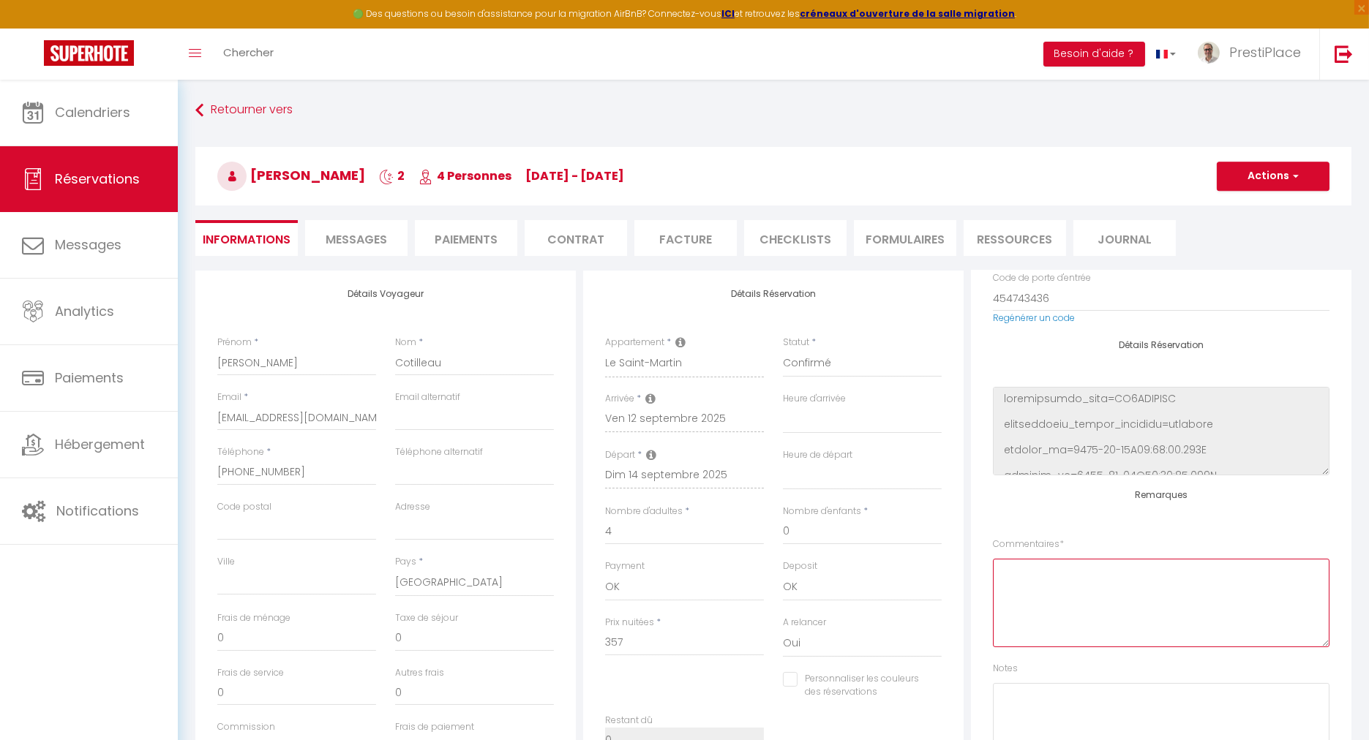
click at [1127, 618] on textarea at bounding box center [1161, 603] width 337 height 89
click at [1278, 176] on button "Actions" at bounding box center [1273, 176] width 113 height 29
click at [1255, 199] on link "Enregistrer" at bounding box center [1258, 208] width 116 height 19
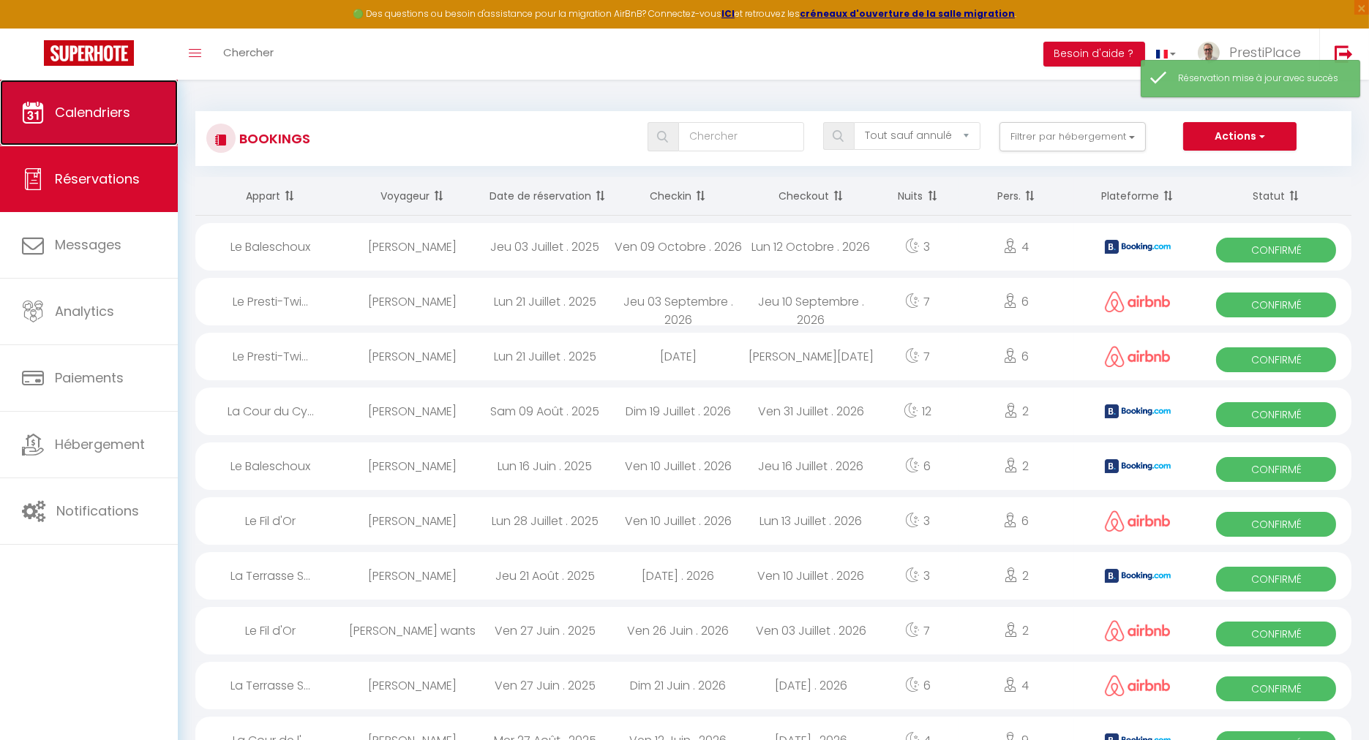
click at [59, 121] on span "Calendriers" at bounding box center [92, 112] width 75 height 18
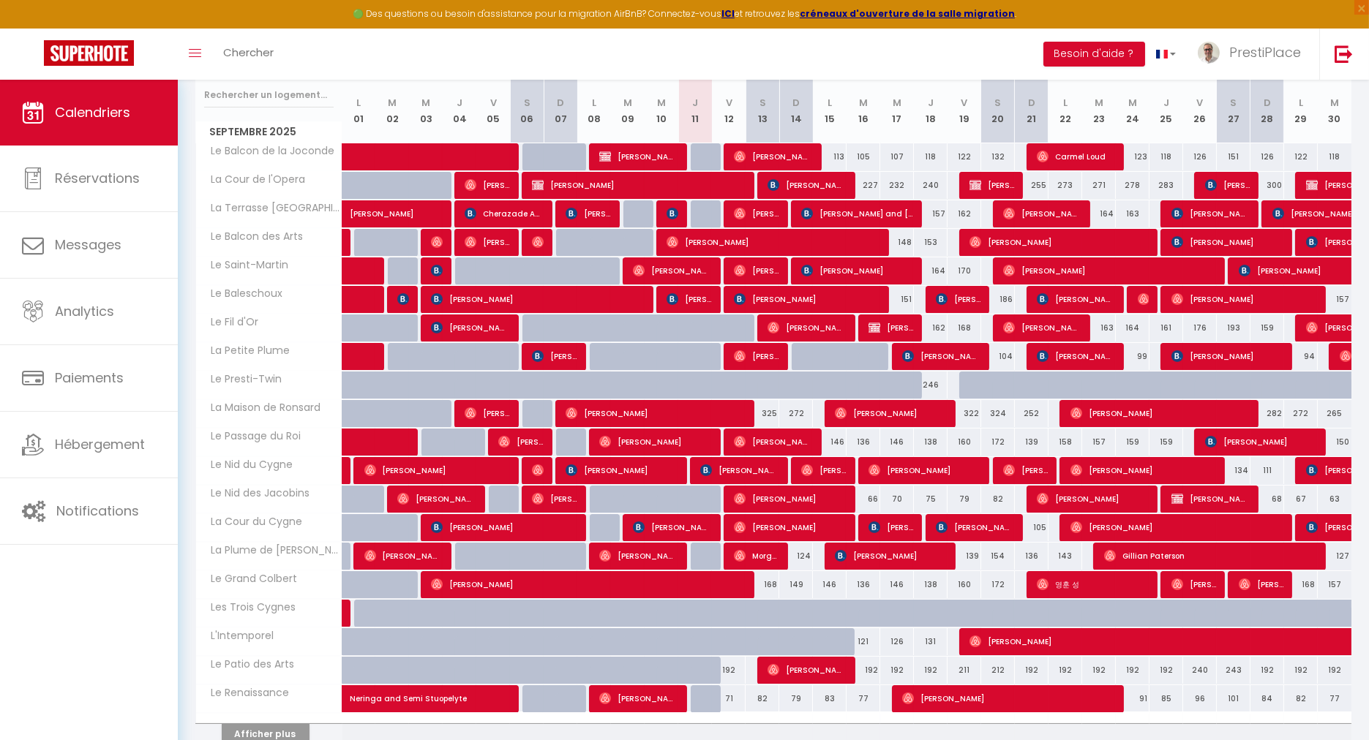
scroll to position [254, 0]
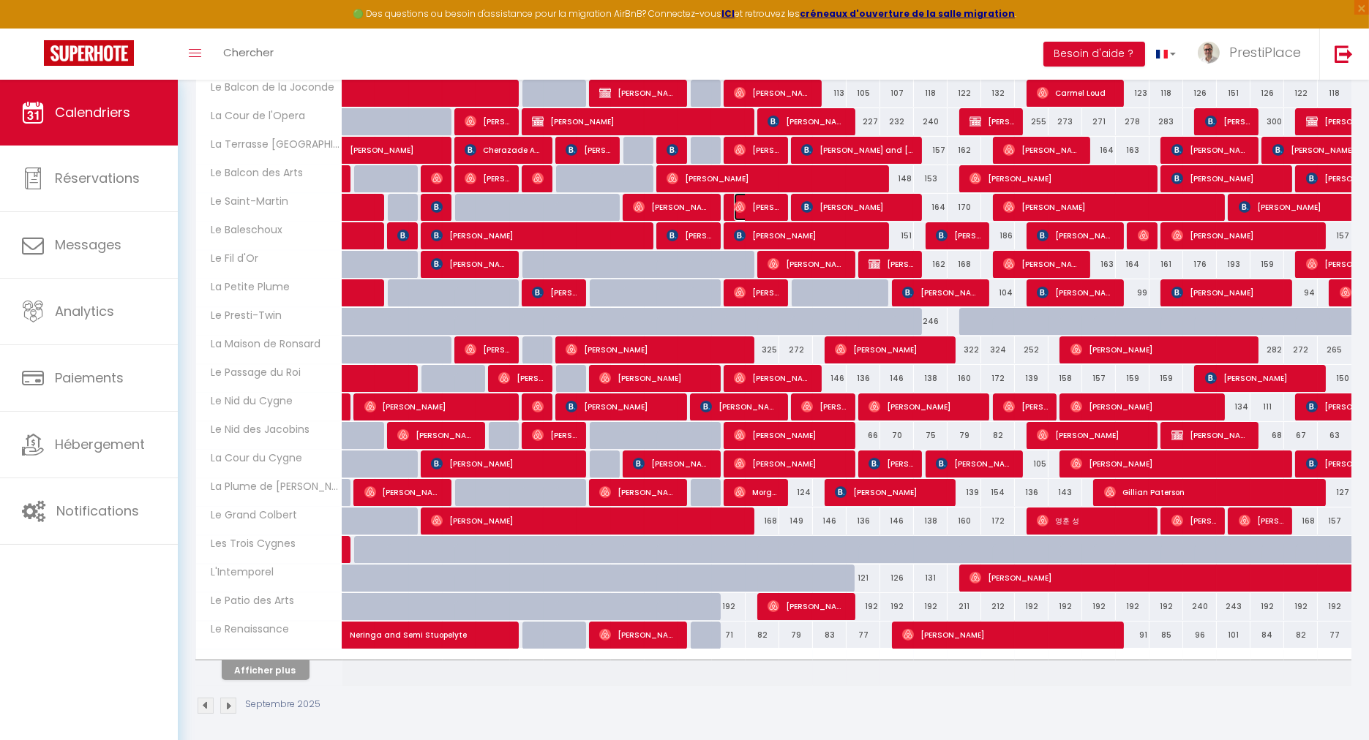
click at [750, 209] on span "[PERSON_NAME]" at bounding box center [756, 207] width 45 height 28
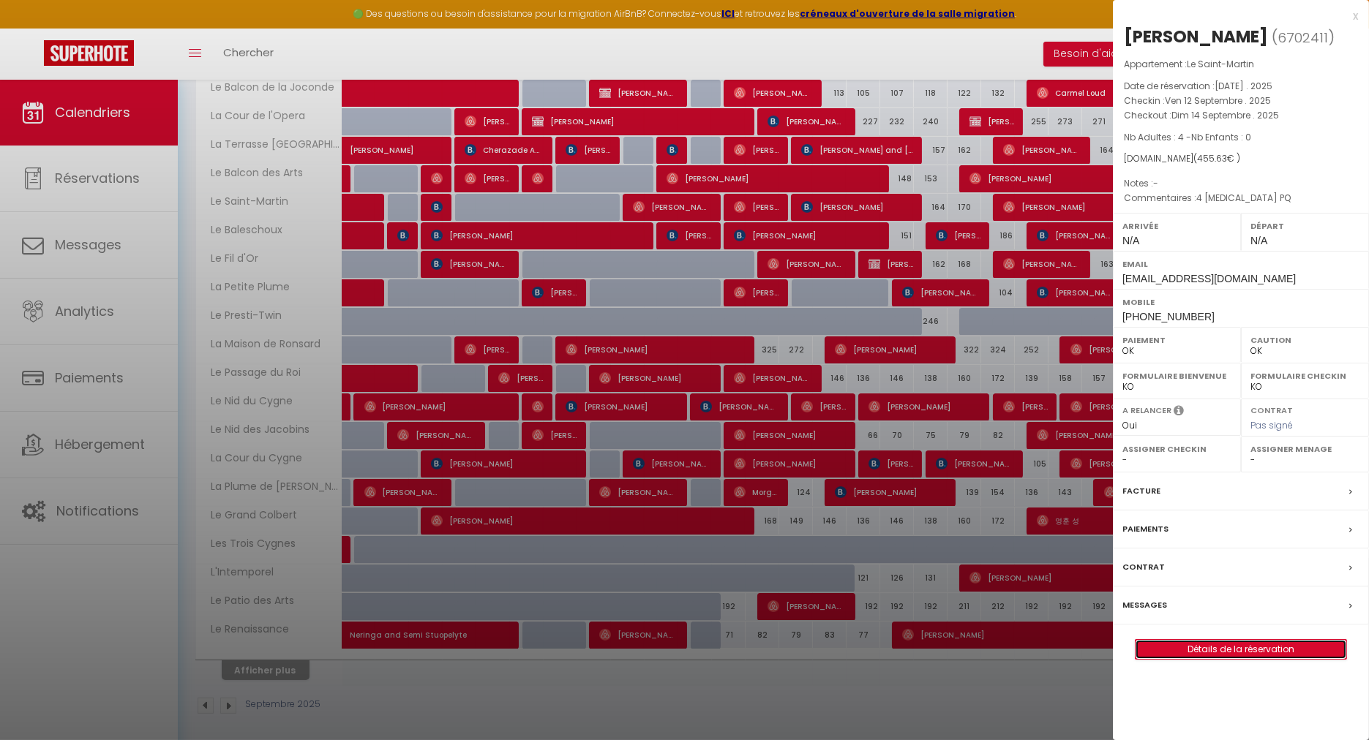
click at [1239, 640] on link "Détails de la réservation" at bounding box center [1240, 649] width 211 height 19
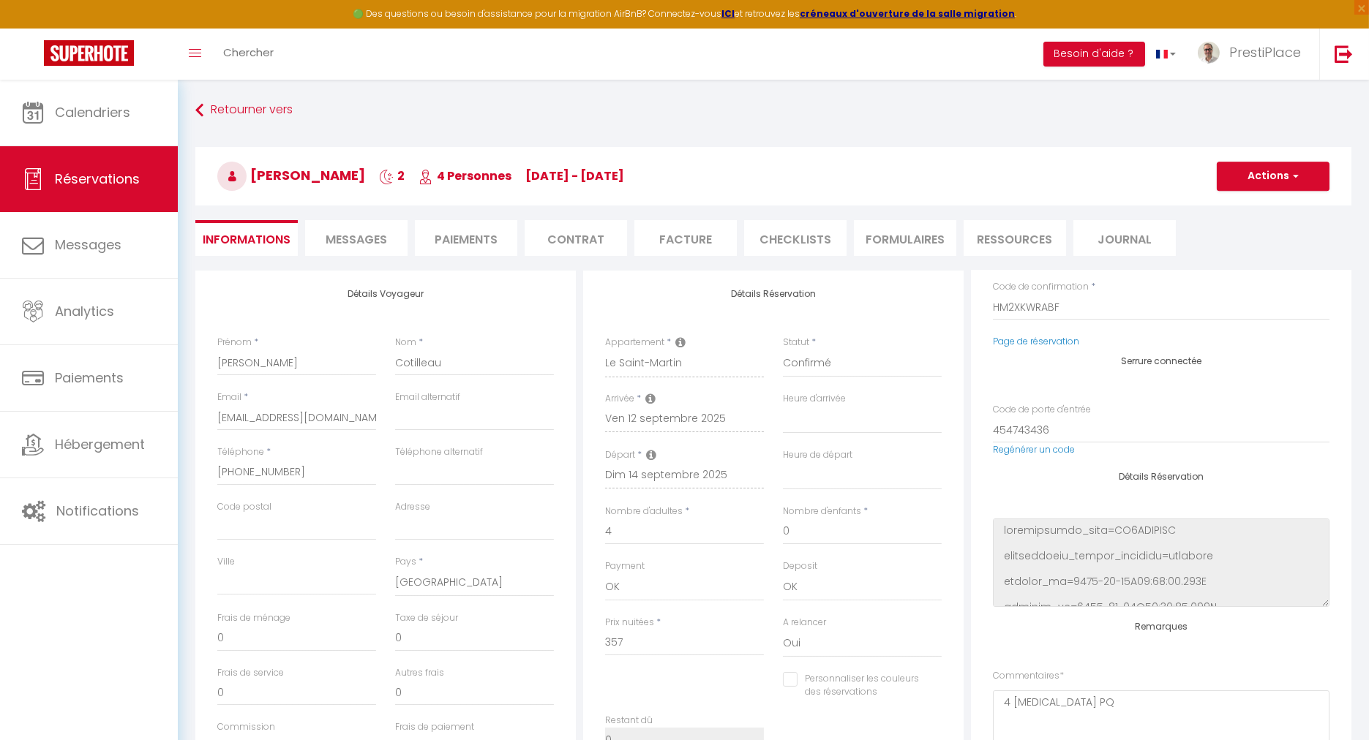
scroll to position [301, 0]
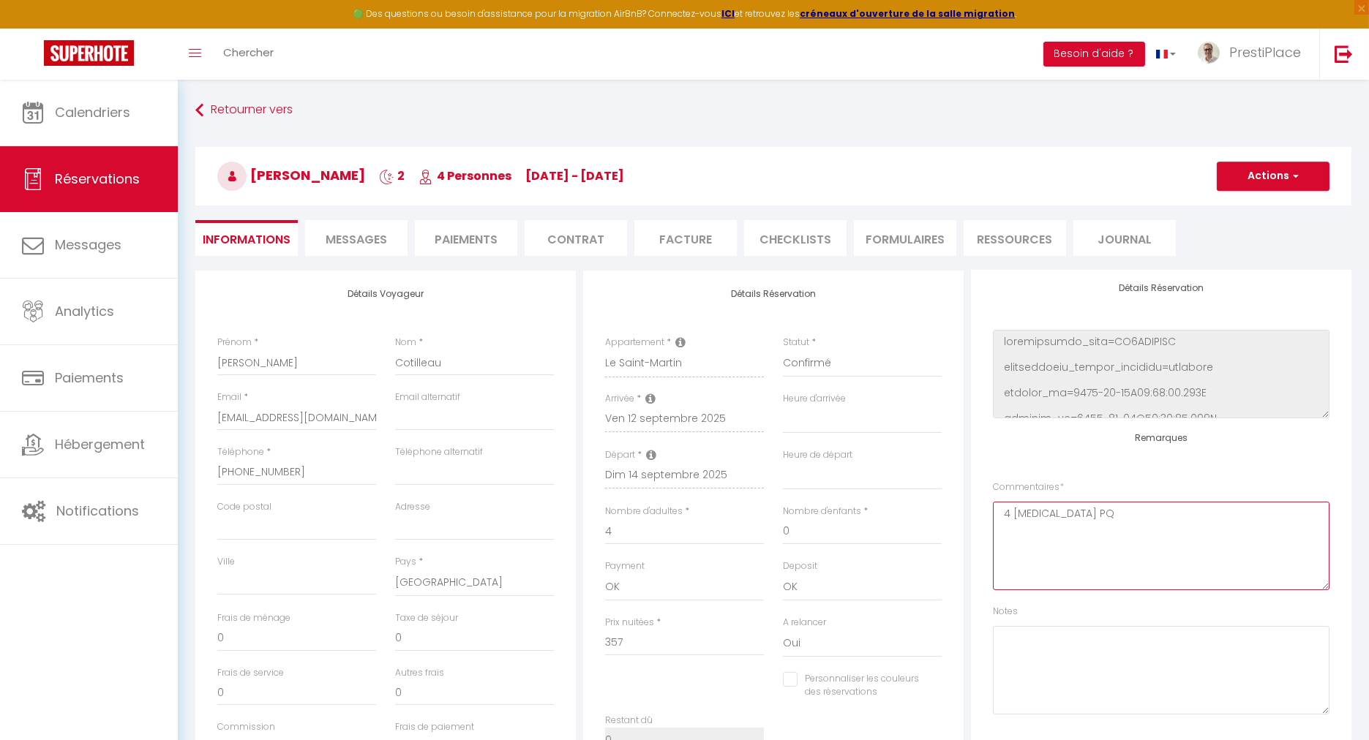
click at [1156, 533] on textarea "4 [MEDICAL_DATA] PQ" at bounding box center [1161, 546] width 337 height 89
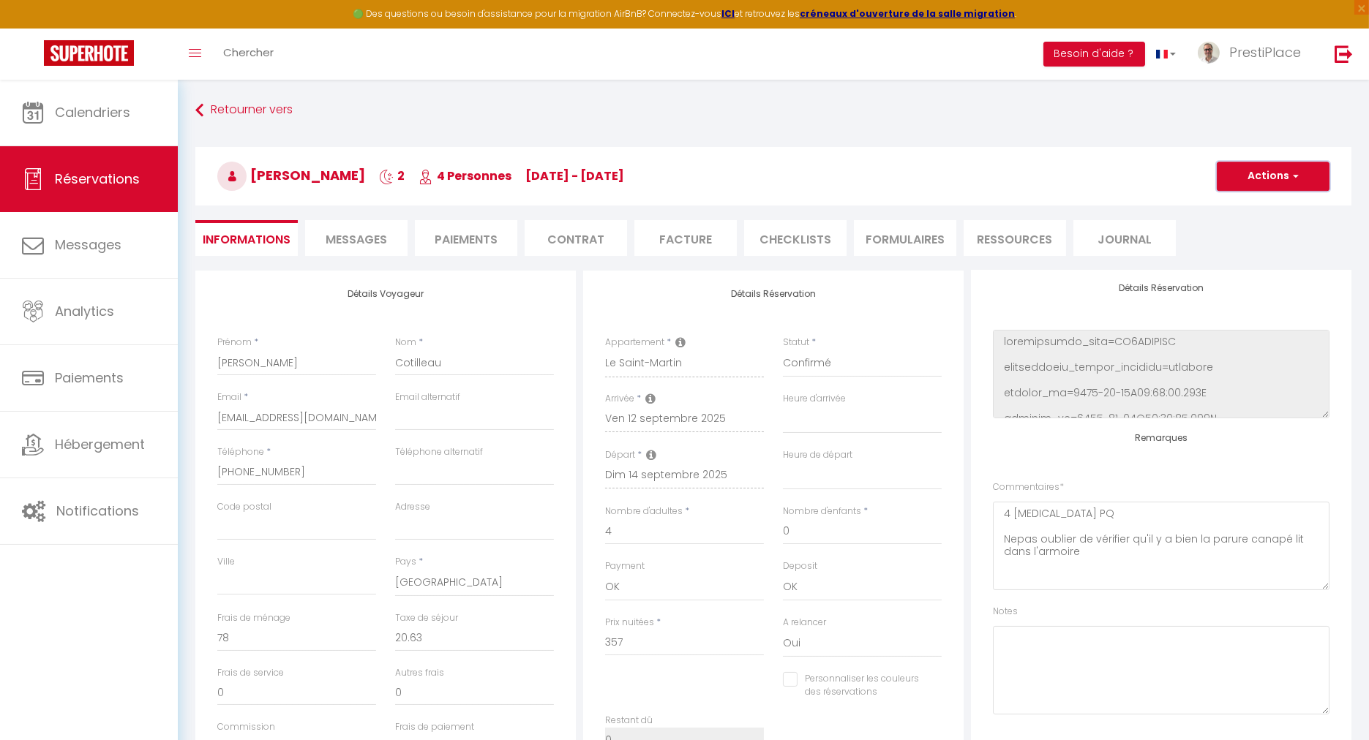
click at [1280, 173] on button "Actions" at bounding box center [1273, 176] width 113 height 29
click at [1252, 210] on link "Enregistrer" at bounding box center [1258, 208] width 116 height 19
